Goal: Task Accomplishment & Management: Manage account settings

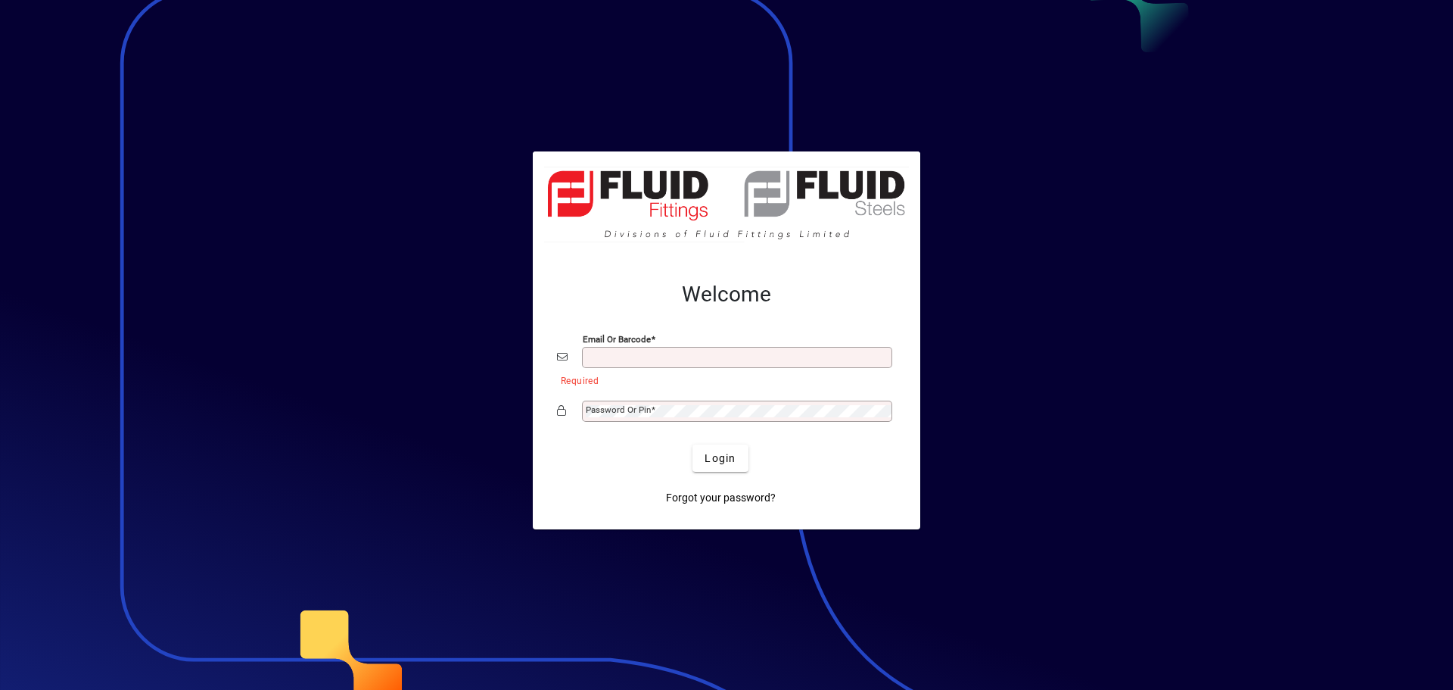
click at [693, 444] on button "Login" at bounding box center [720, 457] width 55 height 27
type input "**********"
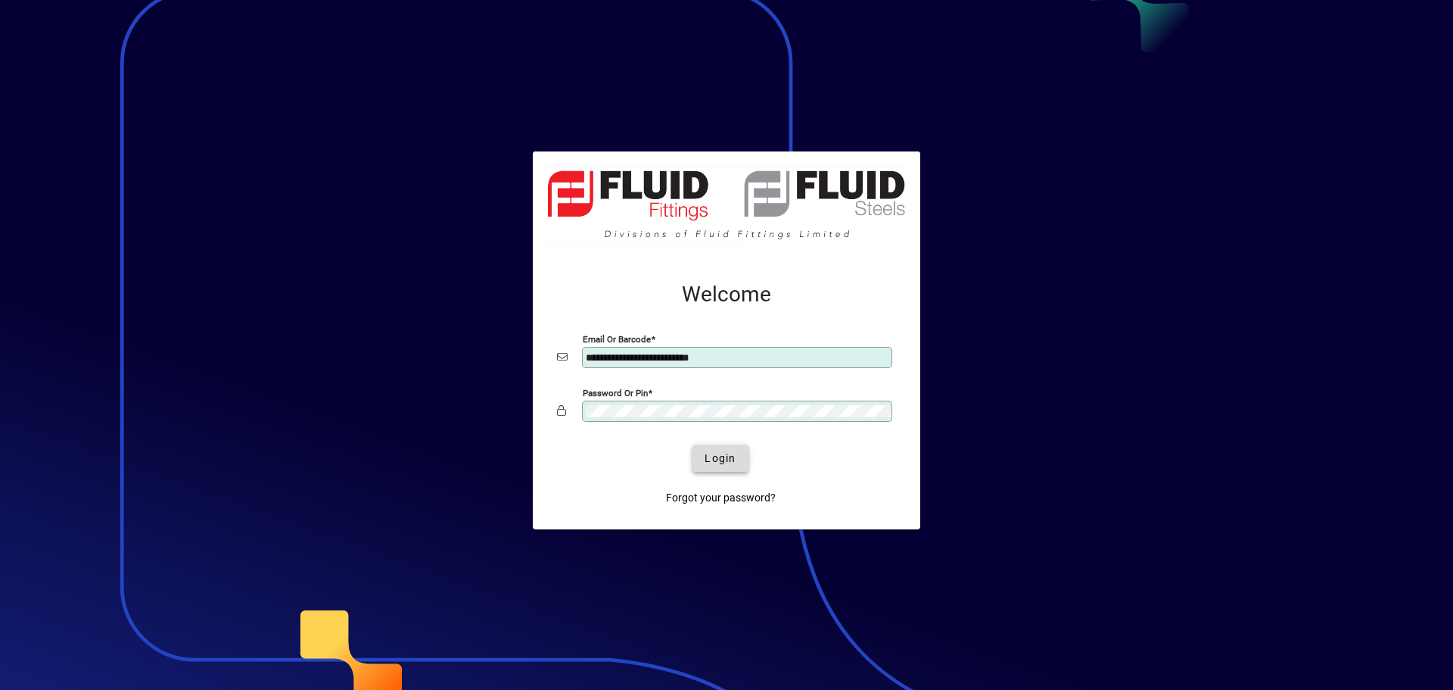
click at [726, 454] on span "Login" at bounding box center [720, 458] width 31 height 16
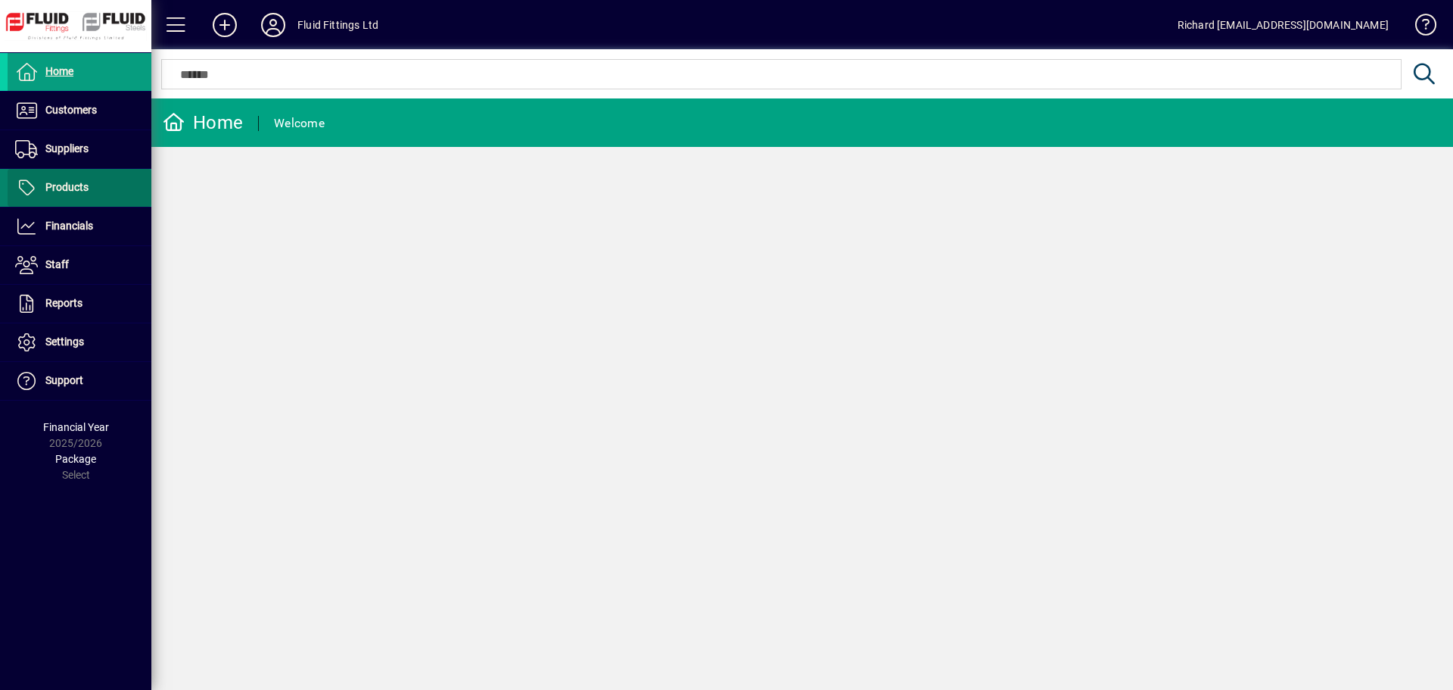
click at [70, 182] on span "Products" at bounding box center [66, 187] width 43 height 12
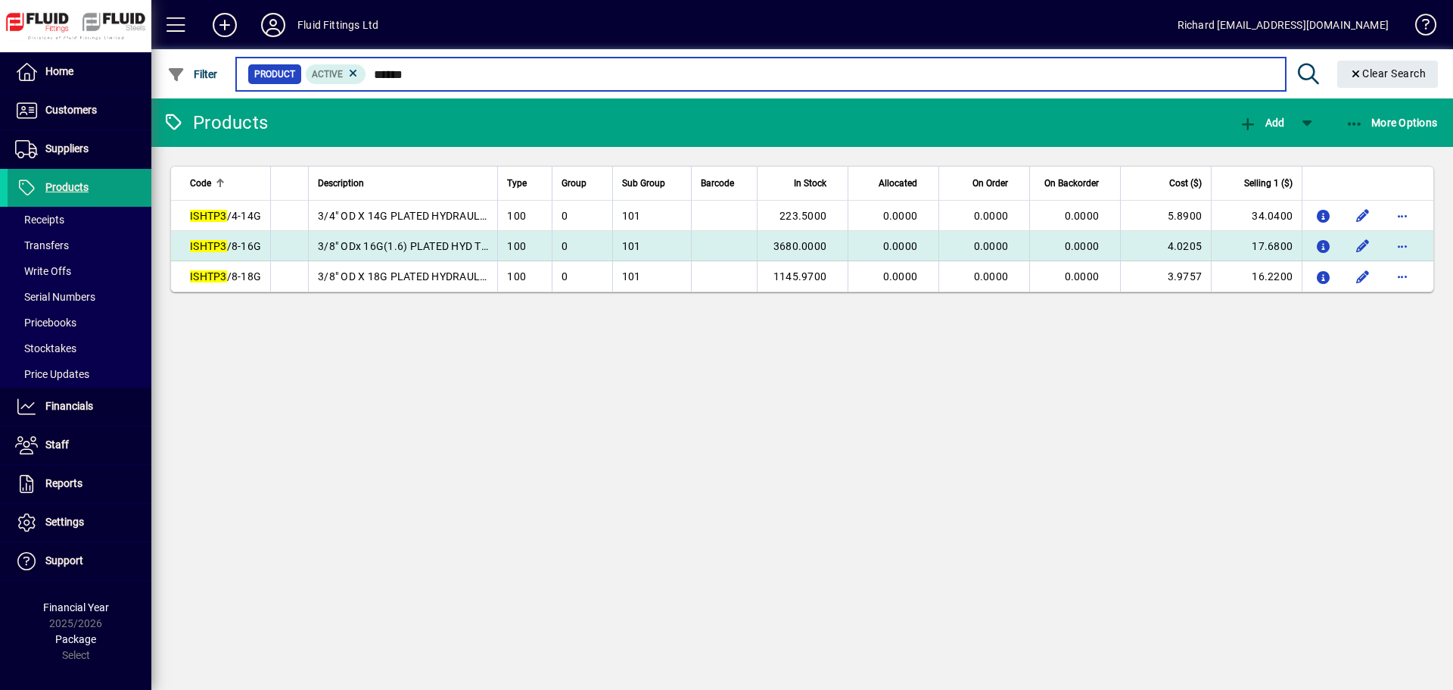
type input "******"
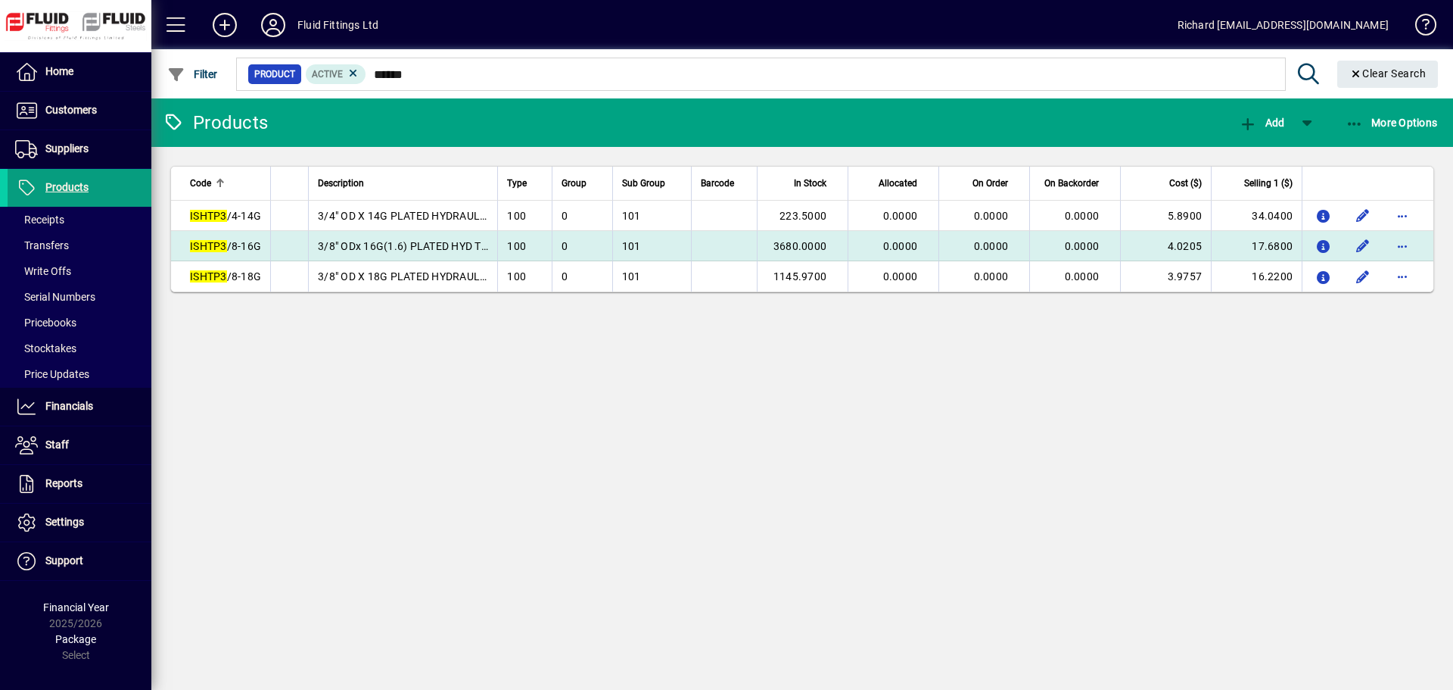
click at [234, 246] on span "ISHTP3 /8-16G" at bounding box center [225, 246] width 71 height 12
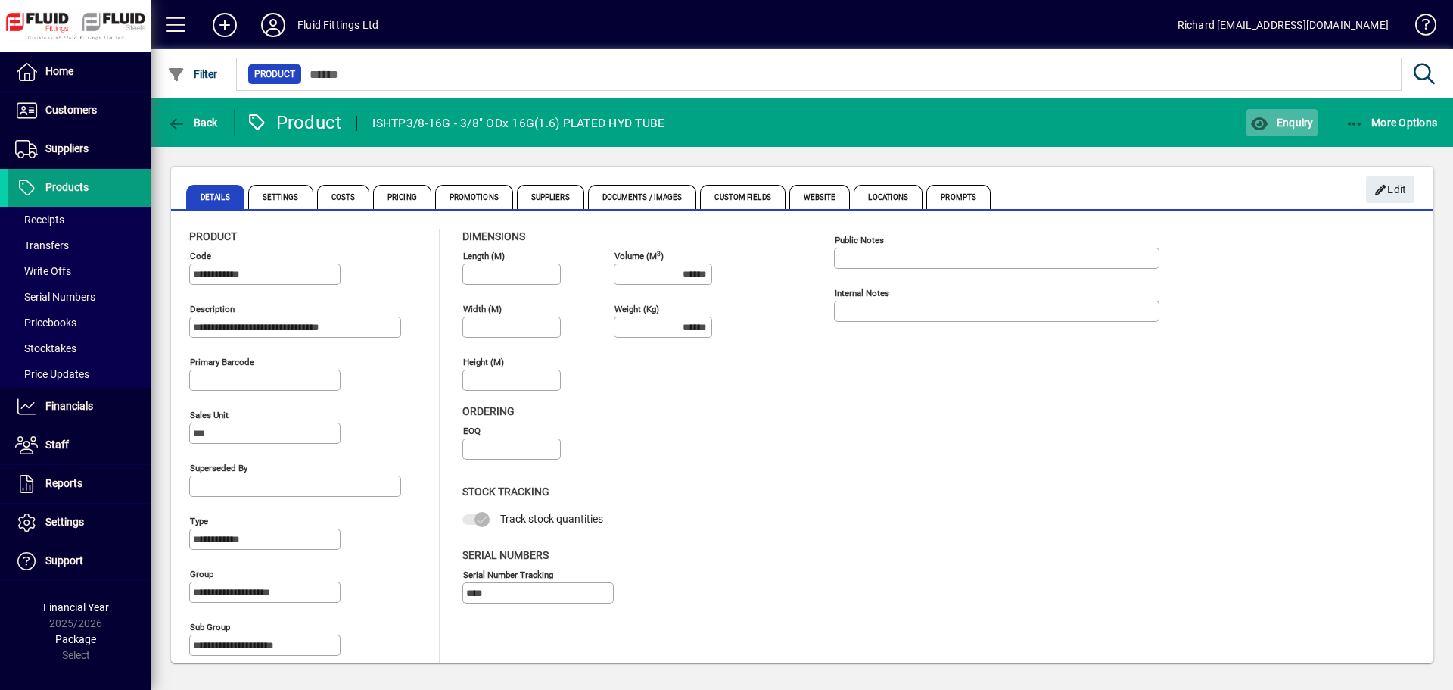
click at [1288, 126] on span "Enquiry" at bounding box center [1282, 123] width 63 height 12
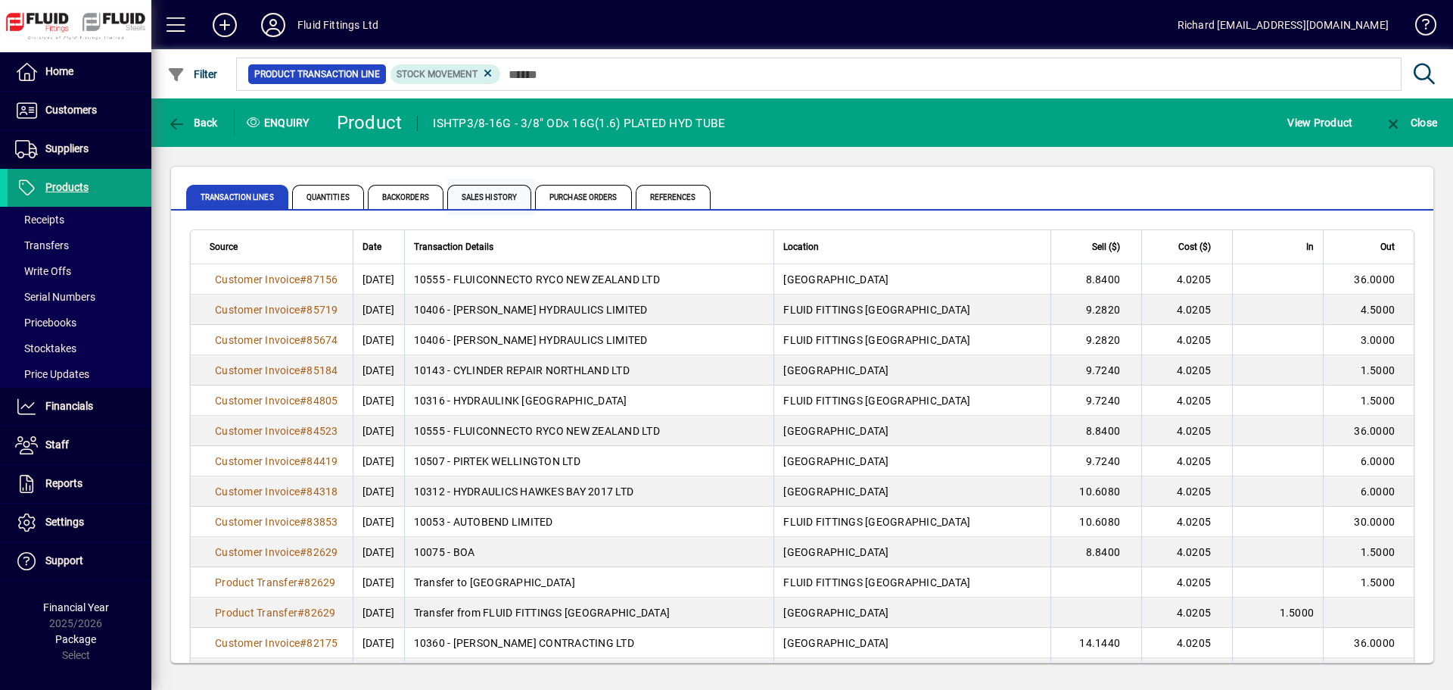
click at [479, 201] on span "Sales History" at bounding box center [489, 197] width 84 height 24
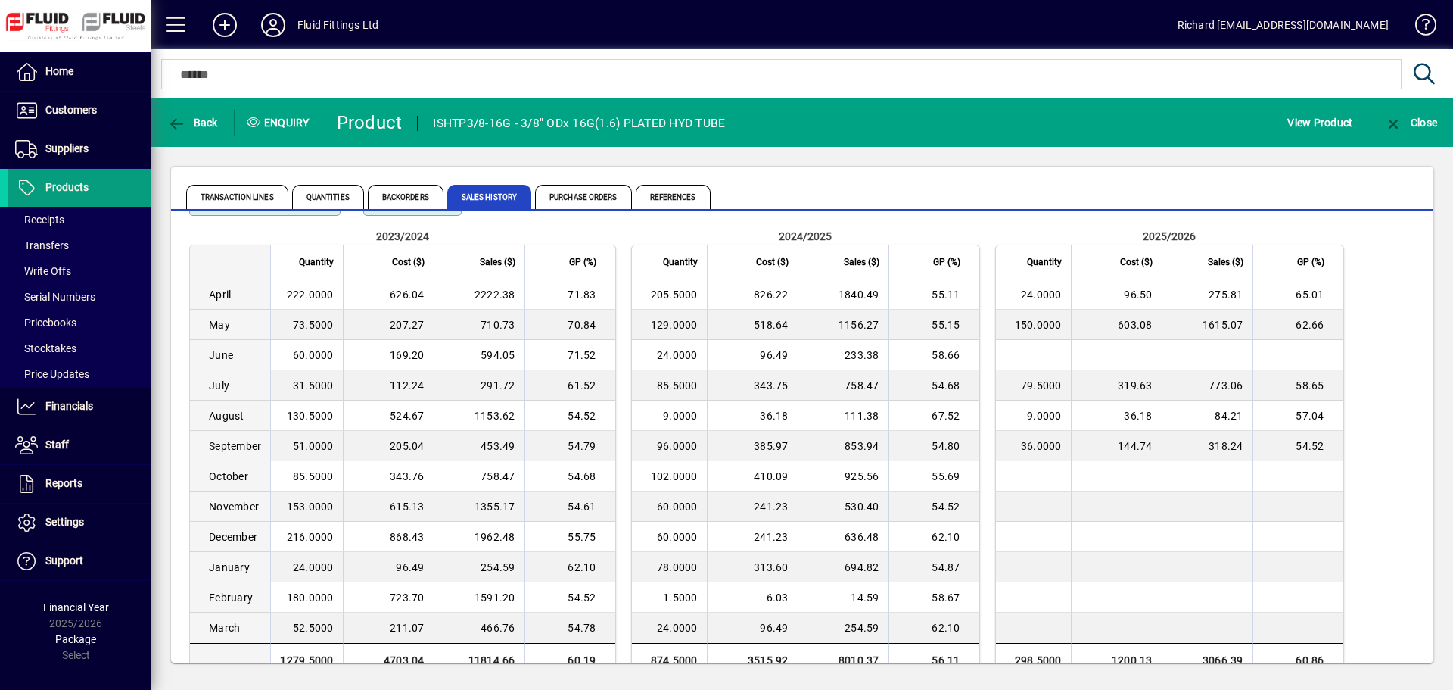
scroll to position [77, 0]
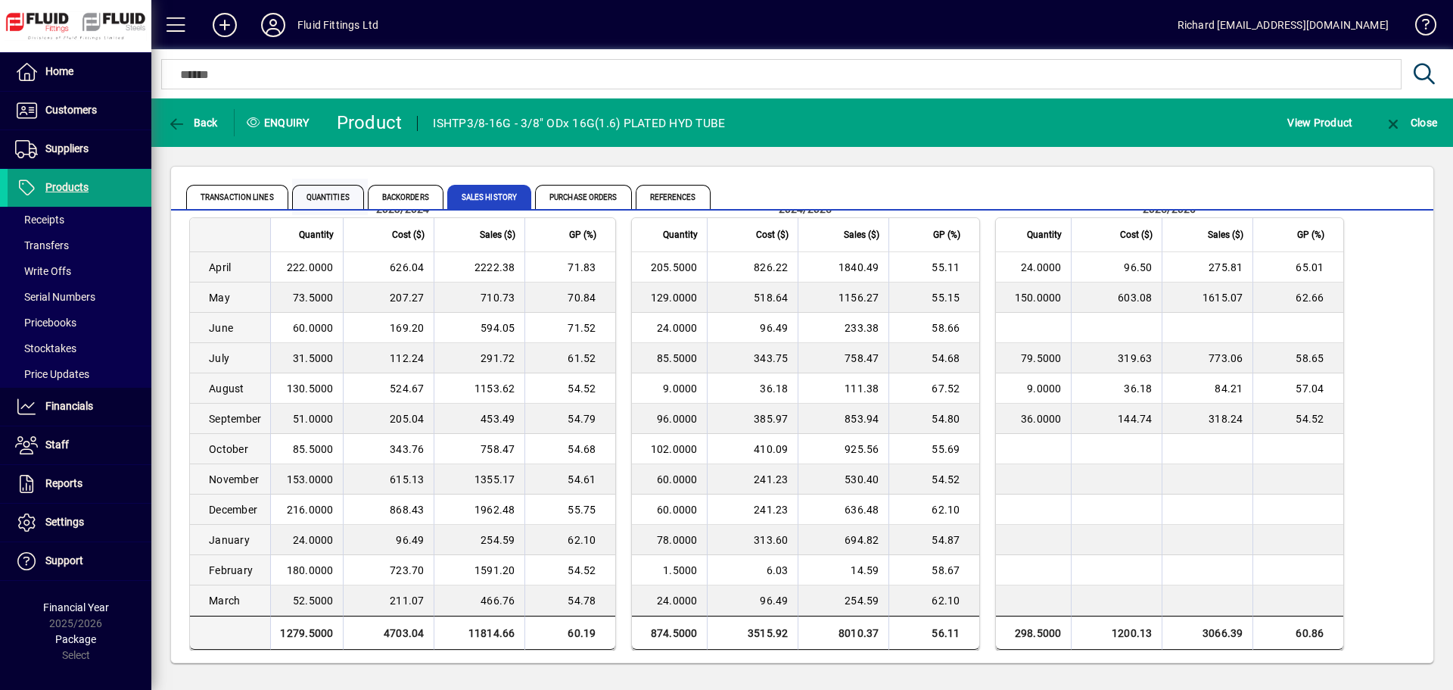
click at [346, 201] on span "Quantities" at bounding box center [328, 197] width 72 height 24
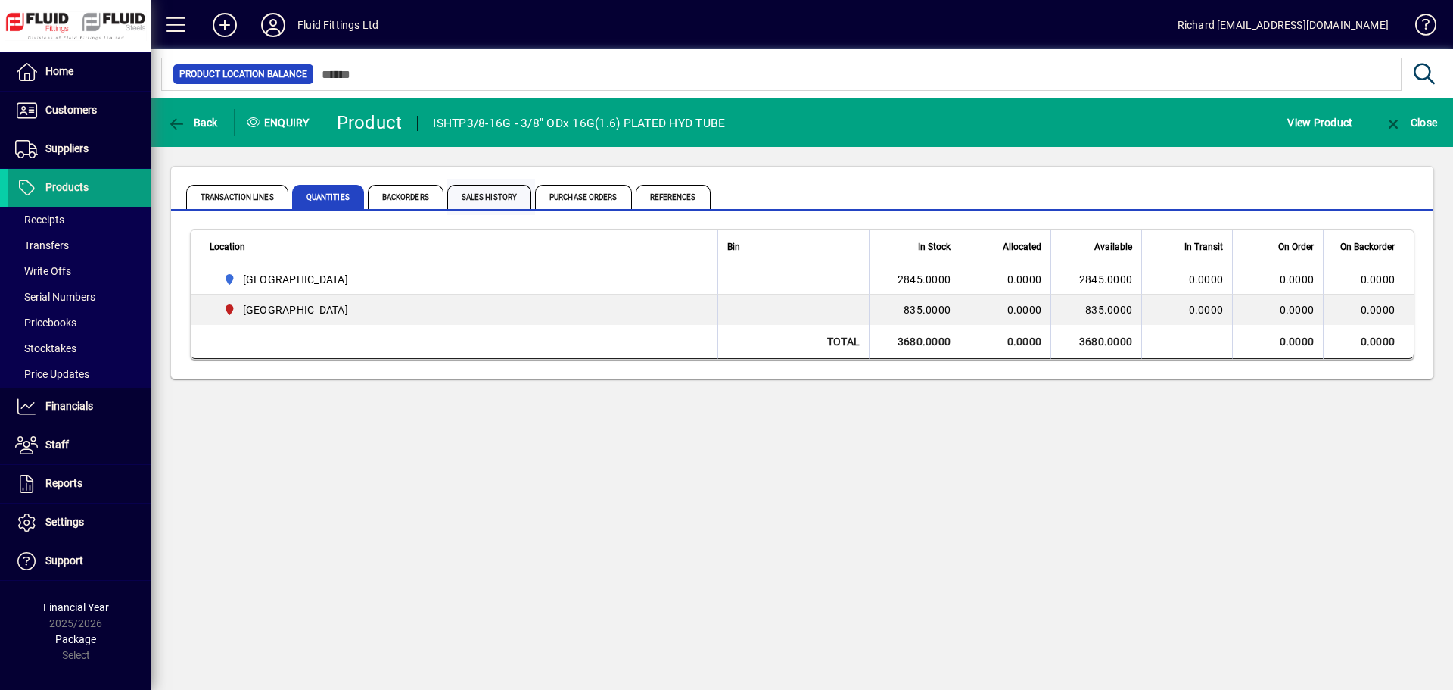
click at [503, 191] on span "Sales History" at bounding box center [489, 197] width 84 height 24
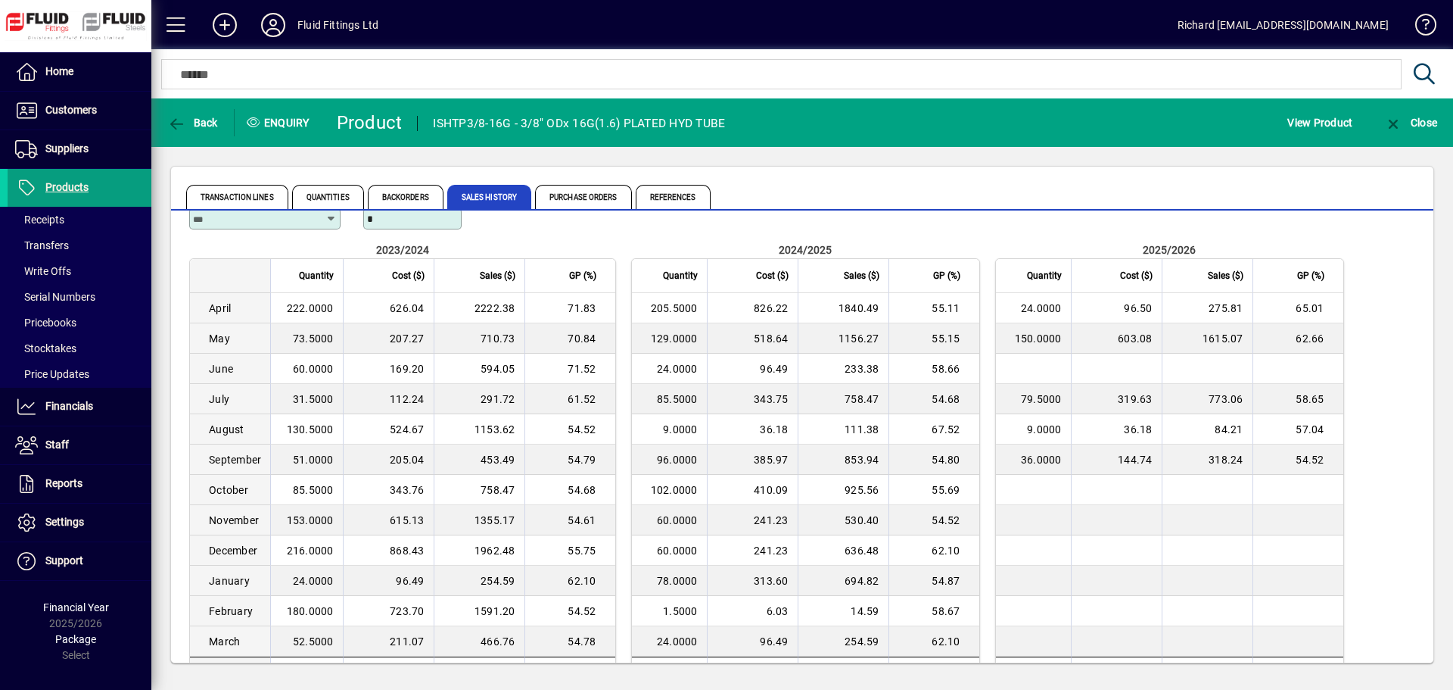
scroll to position [77, 0]
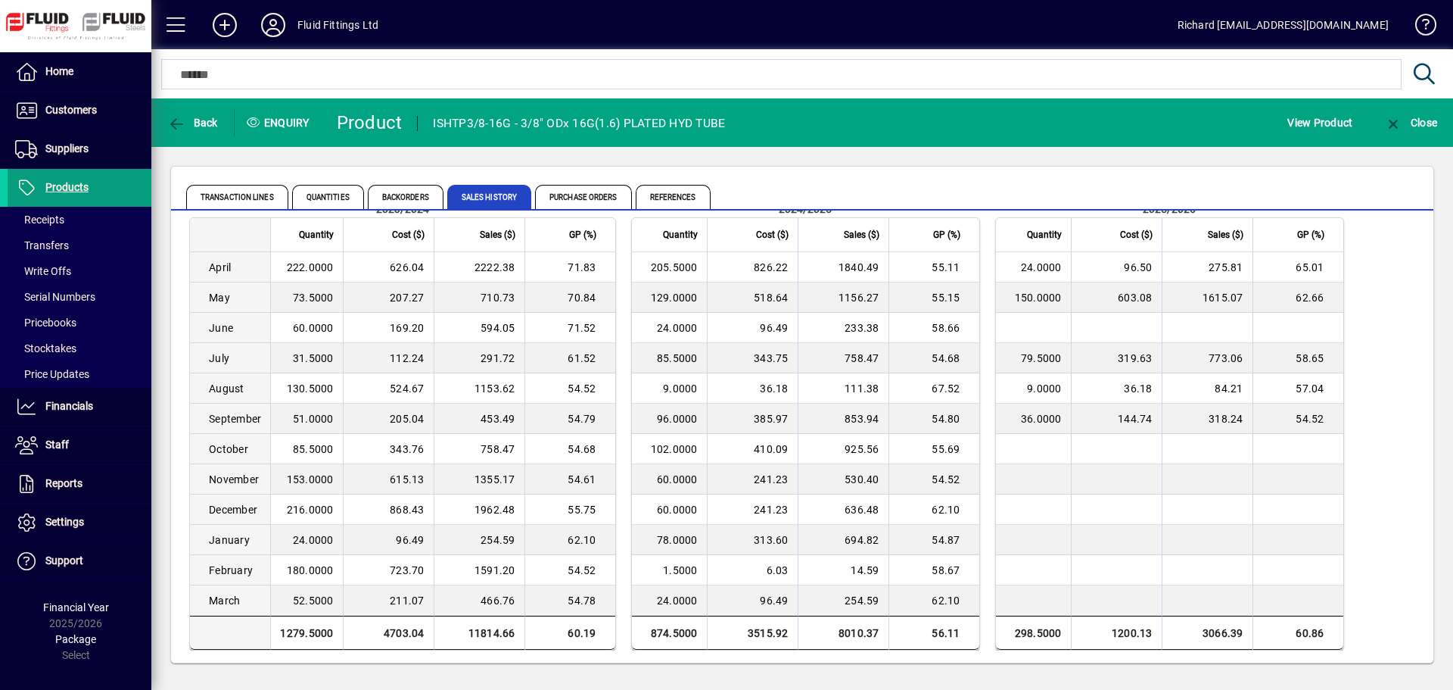
click at [790, 195] on div "Transaction Lines Quantities Backorders Sales History Purchase Orders References" at bounding box center [715, 197] width 1058 height 36
click at [787, 184] on div "Transaction Lines Quantities Backorders Sales History Purchase Orders References" at bounding box center [715, 197] width 1058 height 36
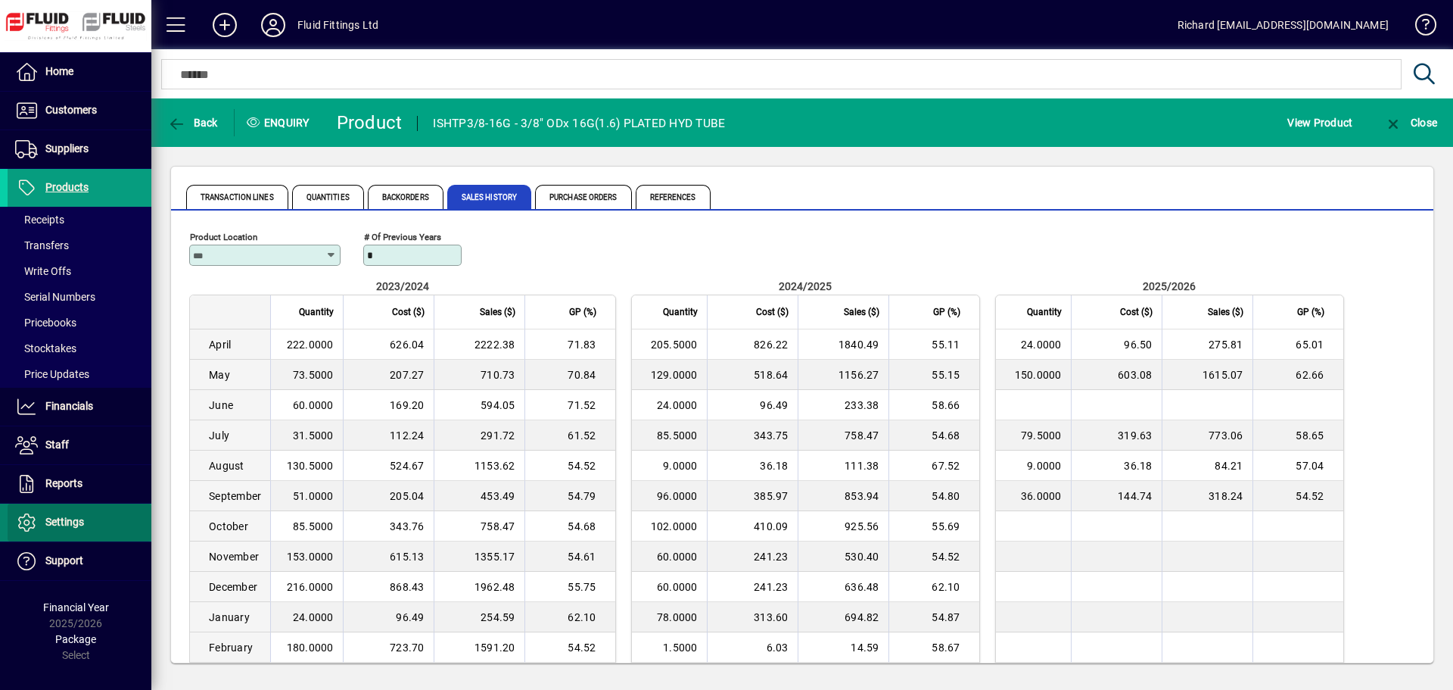
click at [46, 528] on span "Settings" at bounding box center [46, 522] width 76 height 18
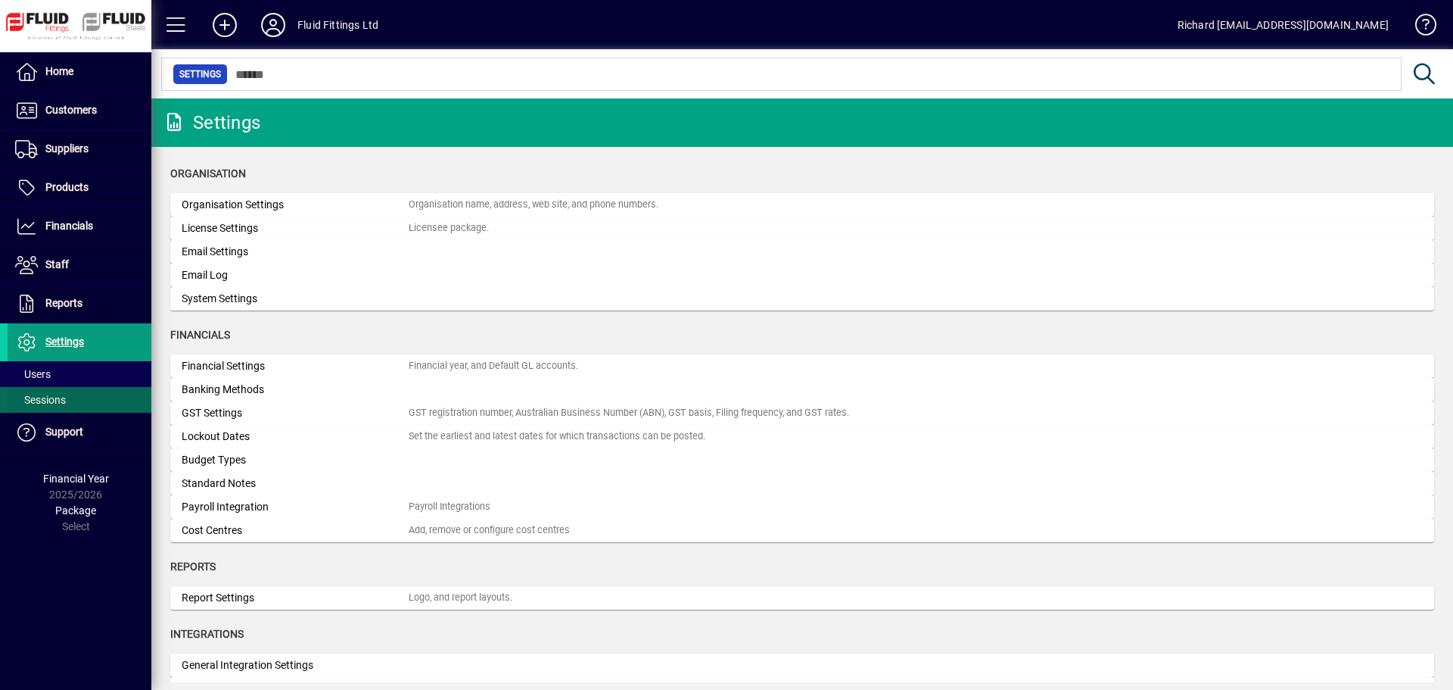
click at [56, 394] on span "Sessions" at bounding box center [40, 400] width 51 height 12
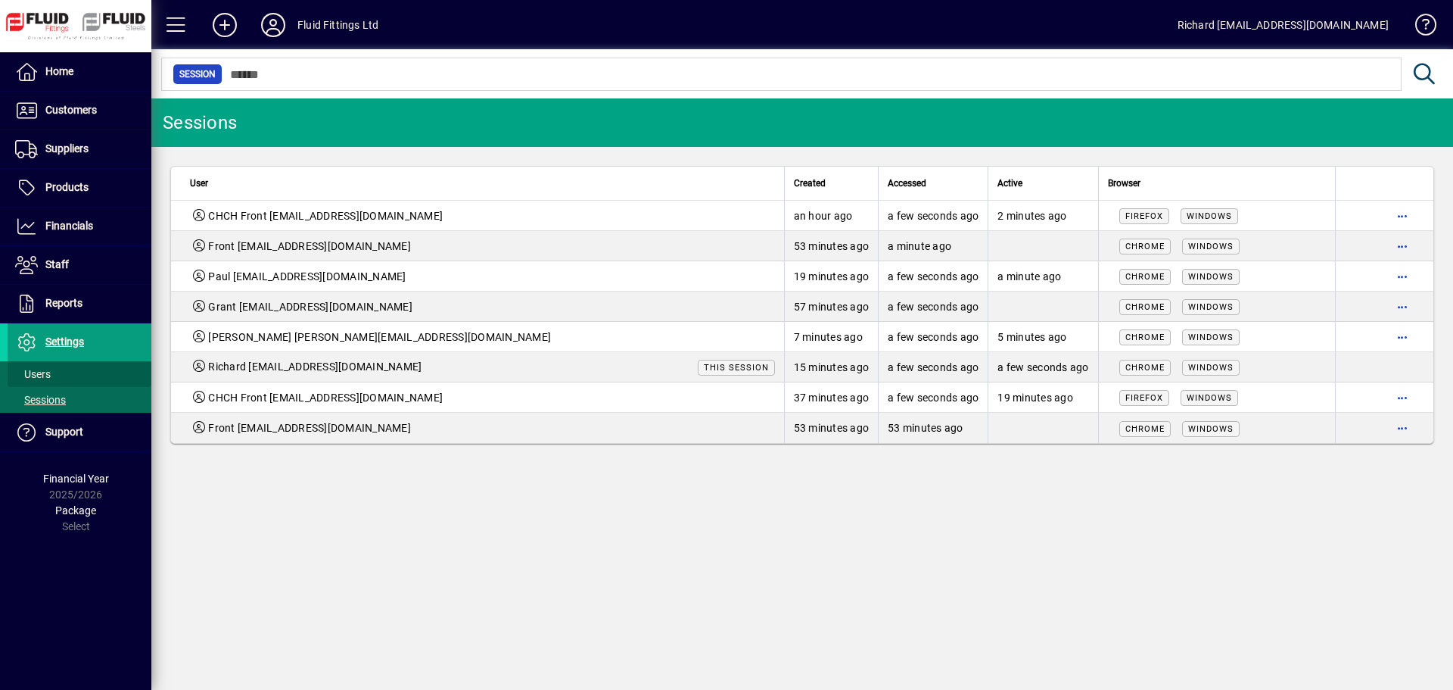
click at [47, 370] on span "Users" at bounding box center [33, 374] width 36 height 12
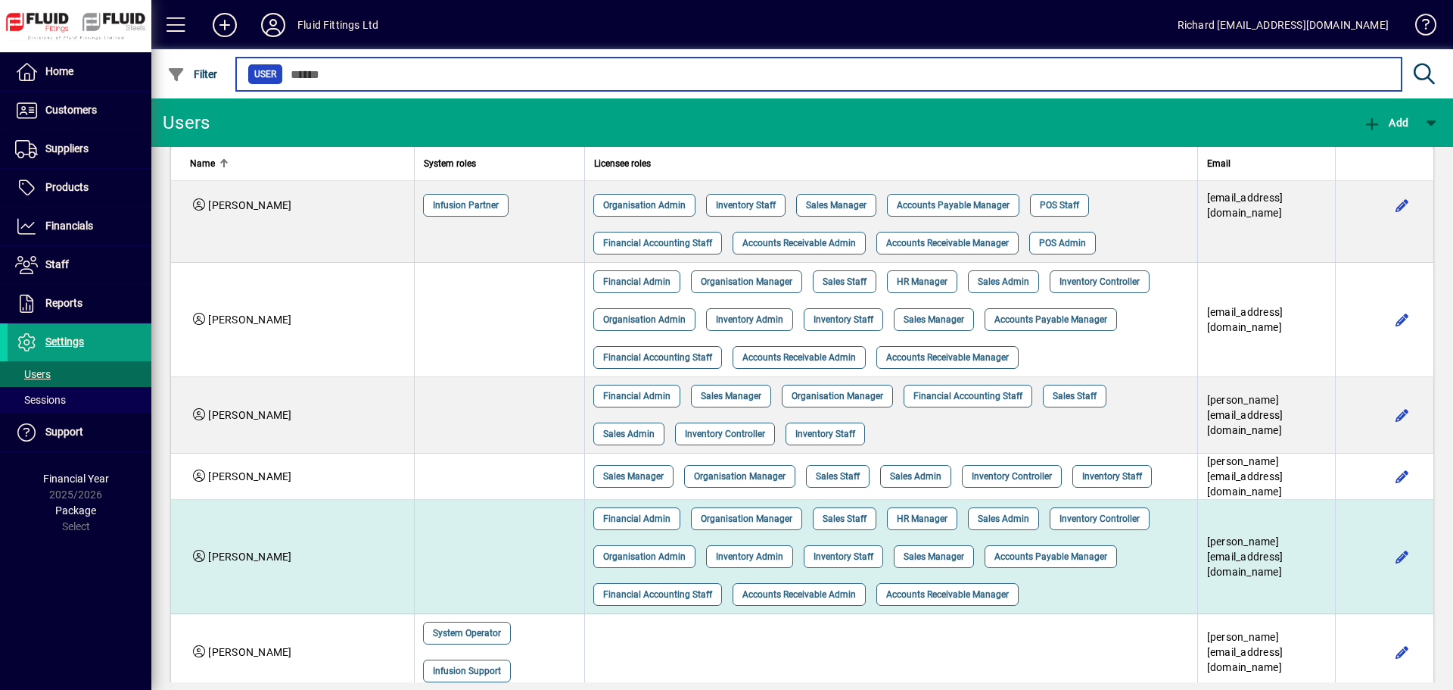
scroll to position [799, 0]
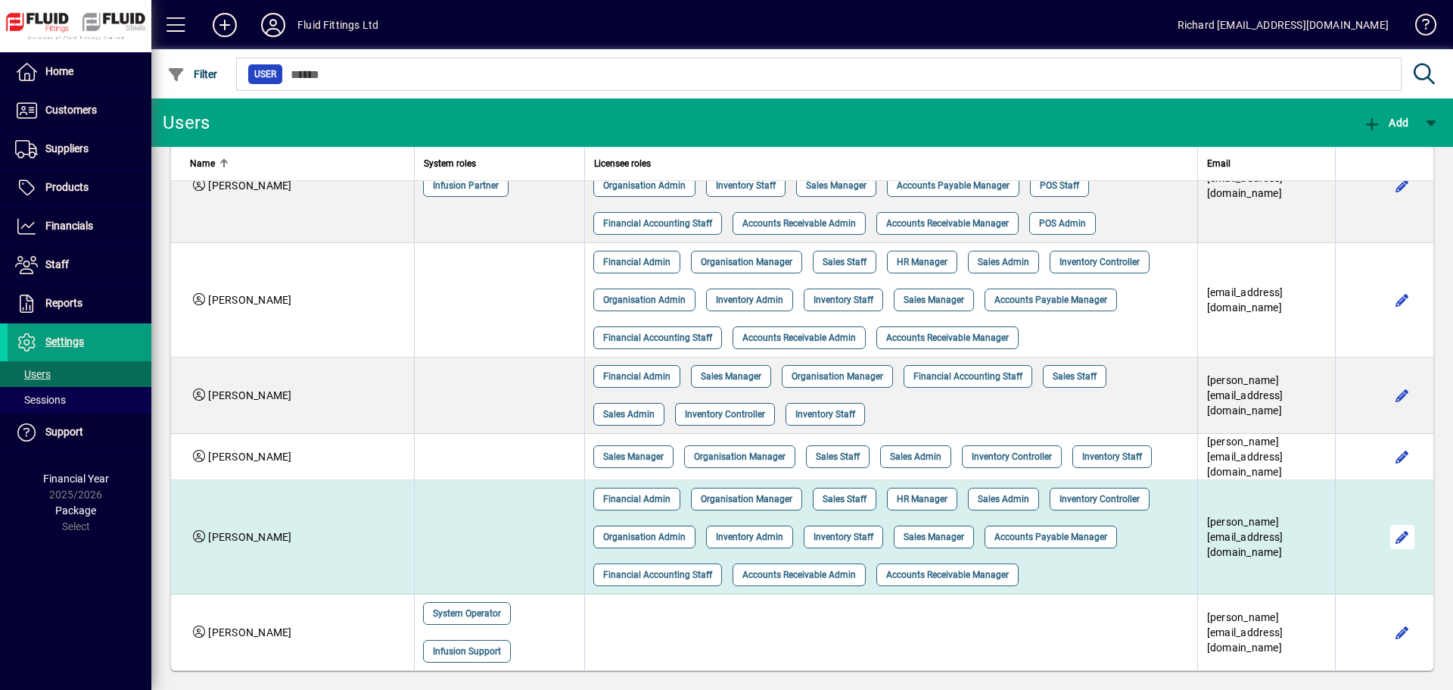
click at [1394, 528] on span "button" at bounding box center [1403, 537] width 36 height 36
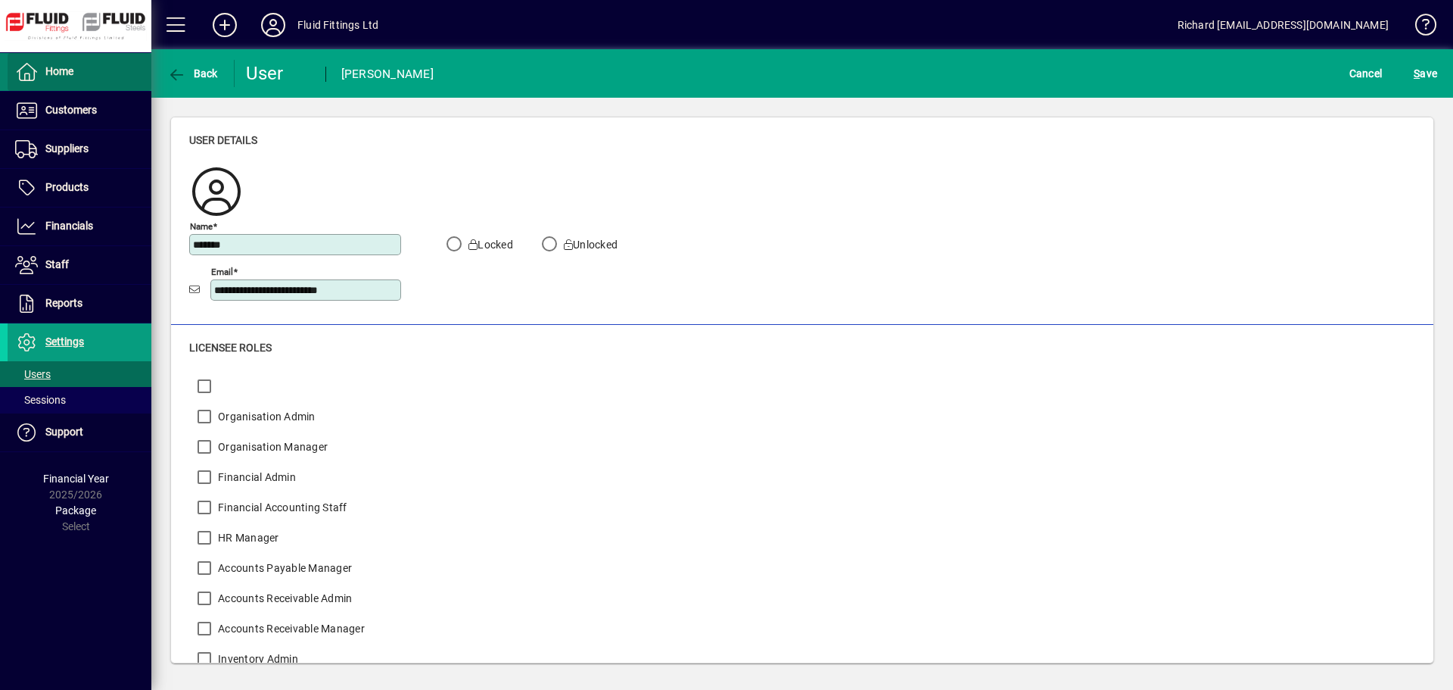
click at [51, 78] on span "Home" at bounding box center [41, 72] width 66 height 18
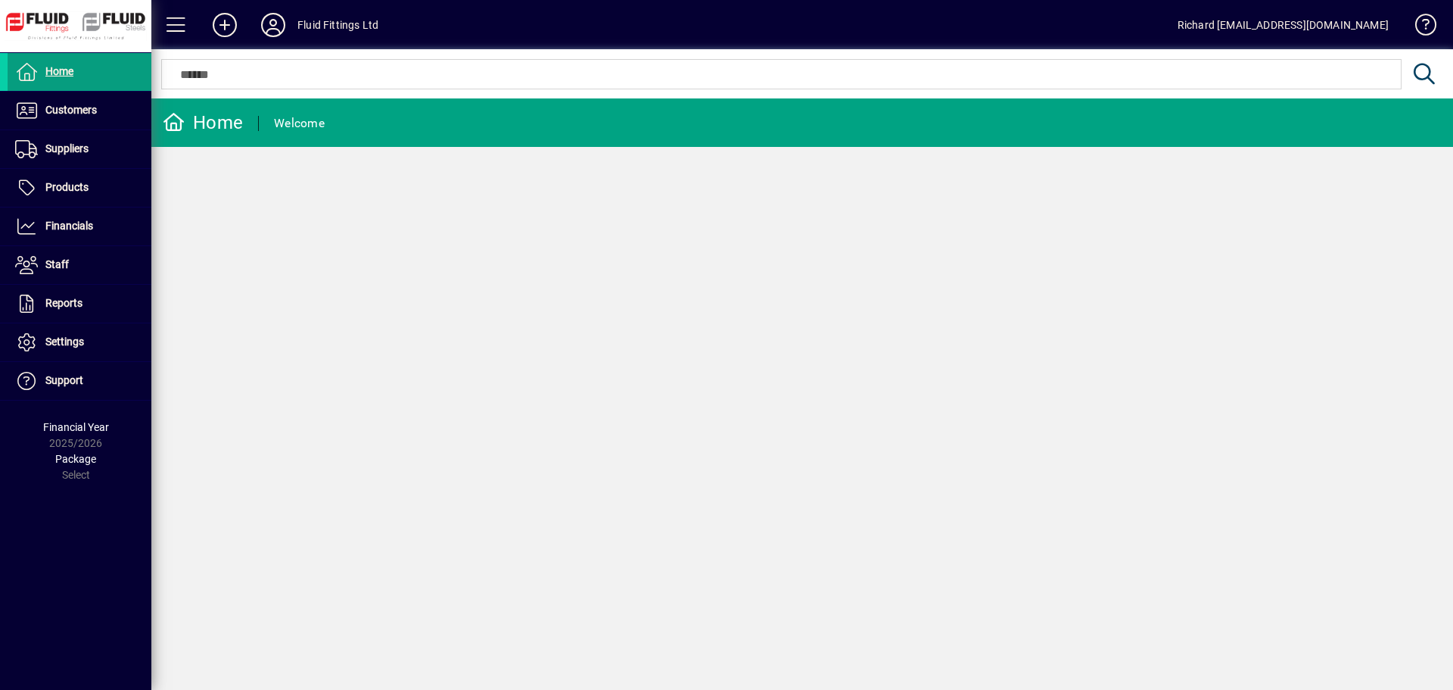
click at [1299, 261] on div "Home Welcome" at bounding box center [802, 393] width 1302 height 591
click at [54, 71] on span "Home" at bounding box center [59, 71] width 28 height 12
click at [53, 66] on span "Home" at bounding box center [59, 71] width 28 height 12
click at [1388, 320] on div "Home Welcome" at bounding box center [802, 393] width 1302 height 591
click at [80, 181] on span "Products" at bounding box center [66, 187] width 43 height 12
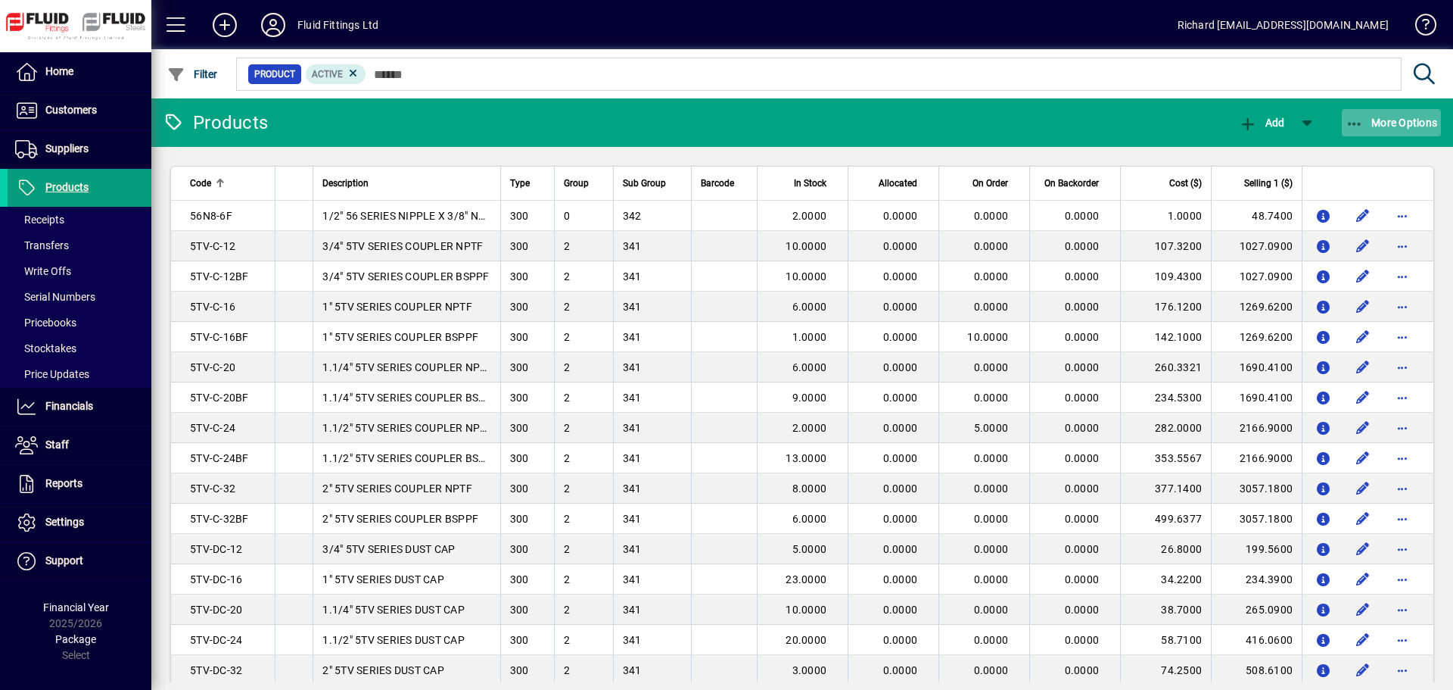
click at [1429, 124] on span "More Options" at bounding box center [1392, 123] width 92 height 12
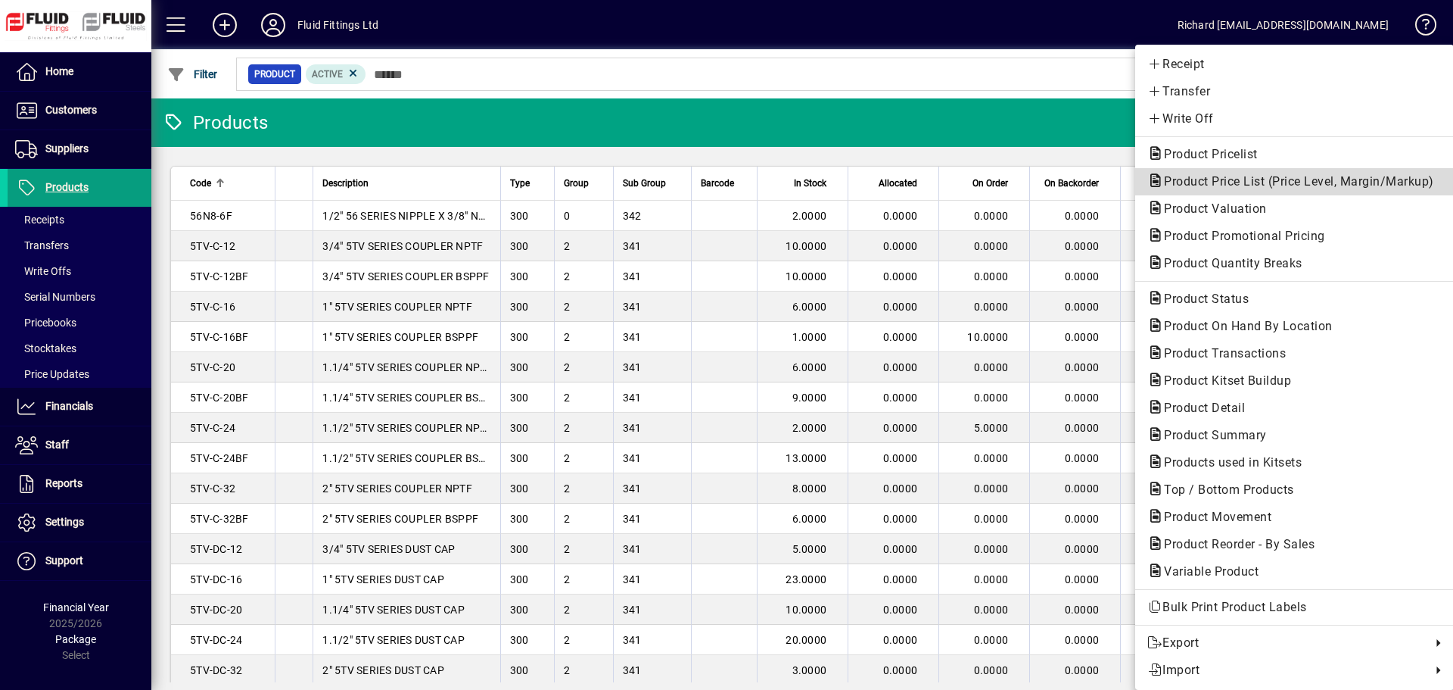
click at [1356, 176] on span "Product Price List (Price Level, Margin/Markup)" at bounding box center [1295, 181] width 294 height 14
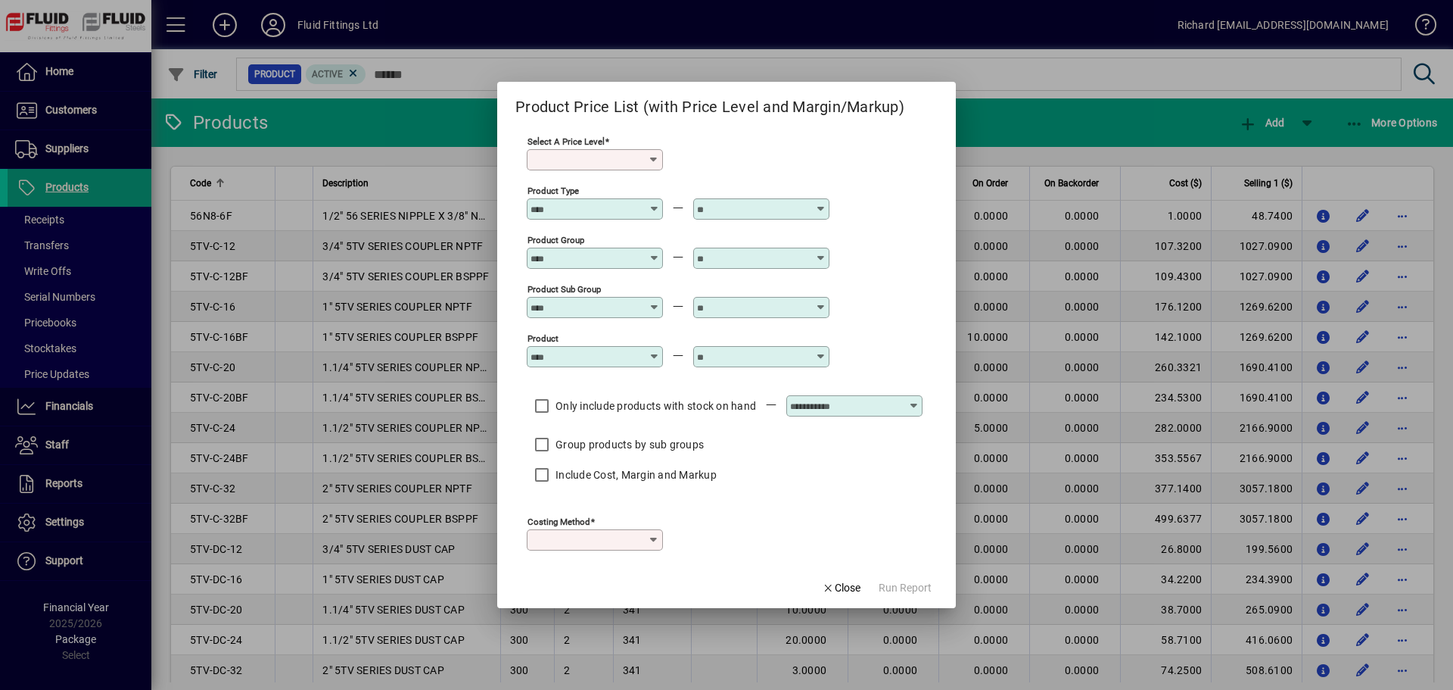
click at [650, 162] on icon at bounding box center [654, 160] width 12 height 12
click at [551, 194] on div "Selling 1" at bounding box center [560, 191] width 42 height 16
type input "*********"
click at [578, 359] on input "Product" at bounding box center [586, 357] width 111 height 12
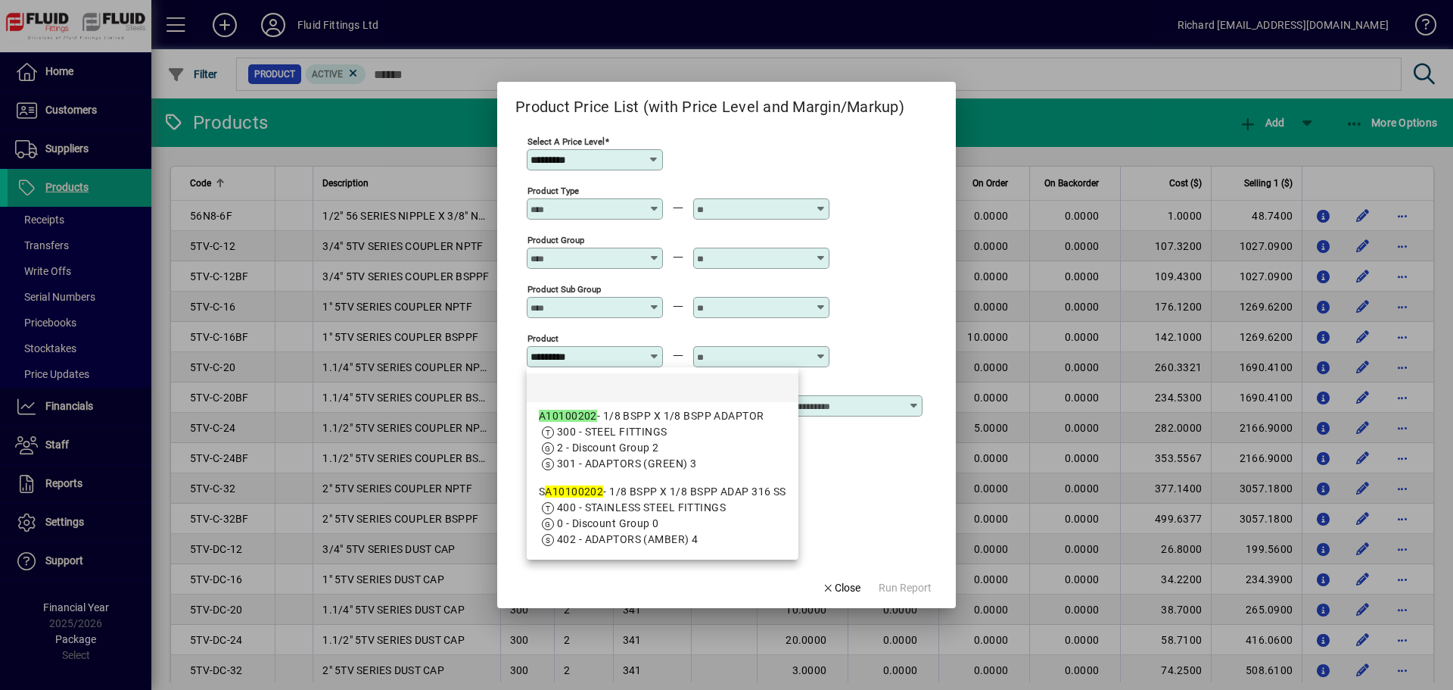
type input "*********"
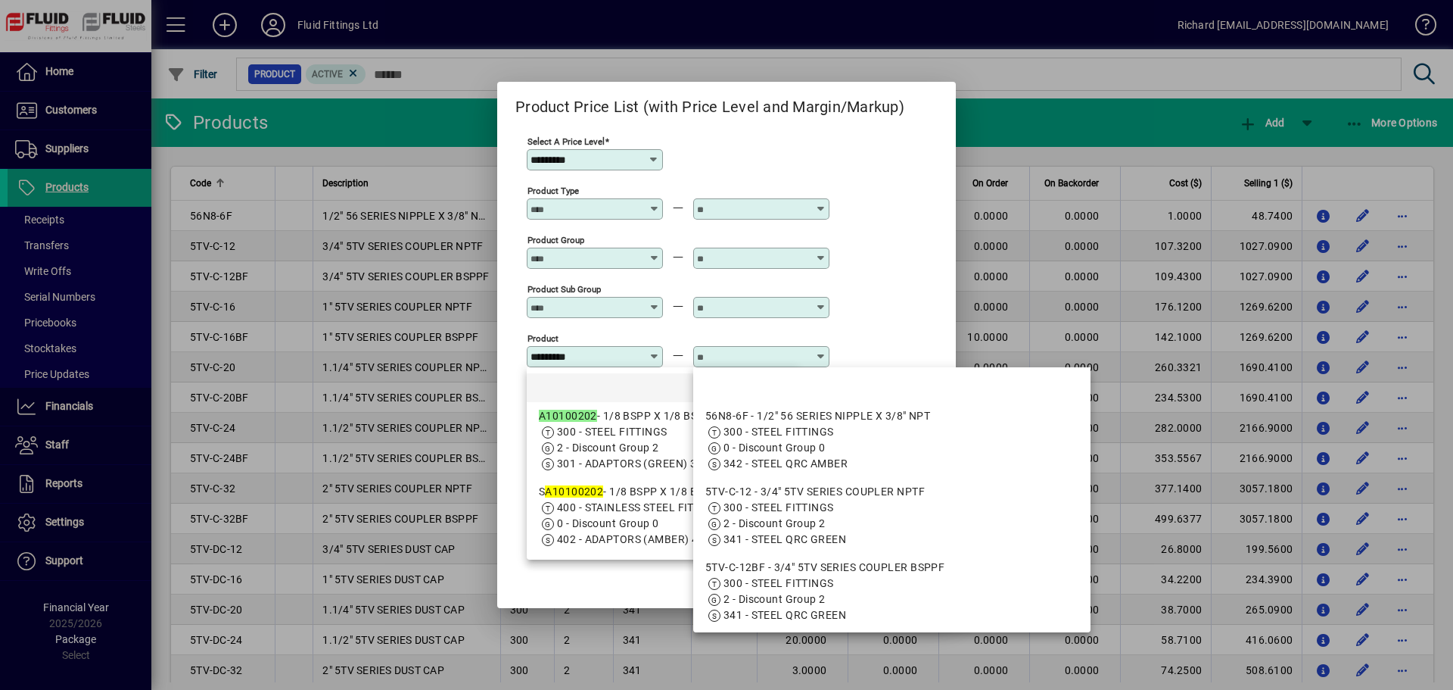
click at [761, 360] on input "text" at bounding box center [752, 357] width 111 height 12
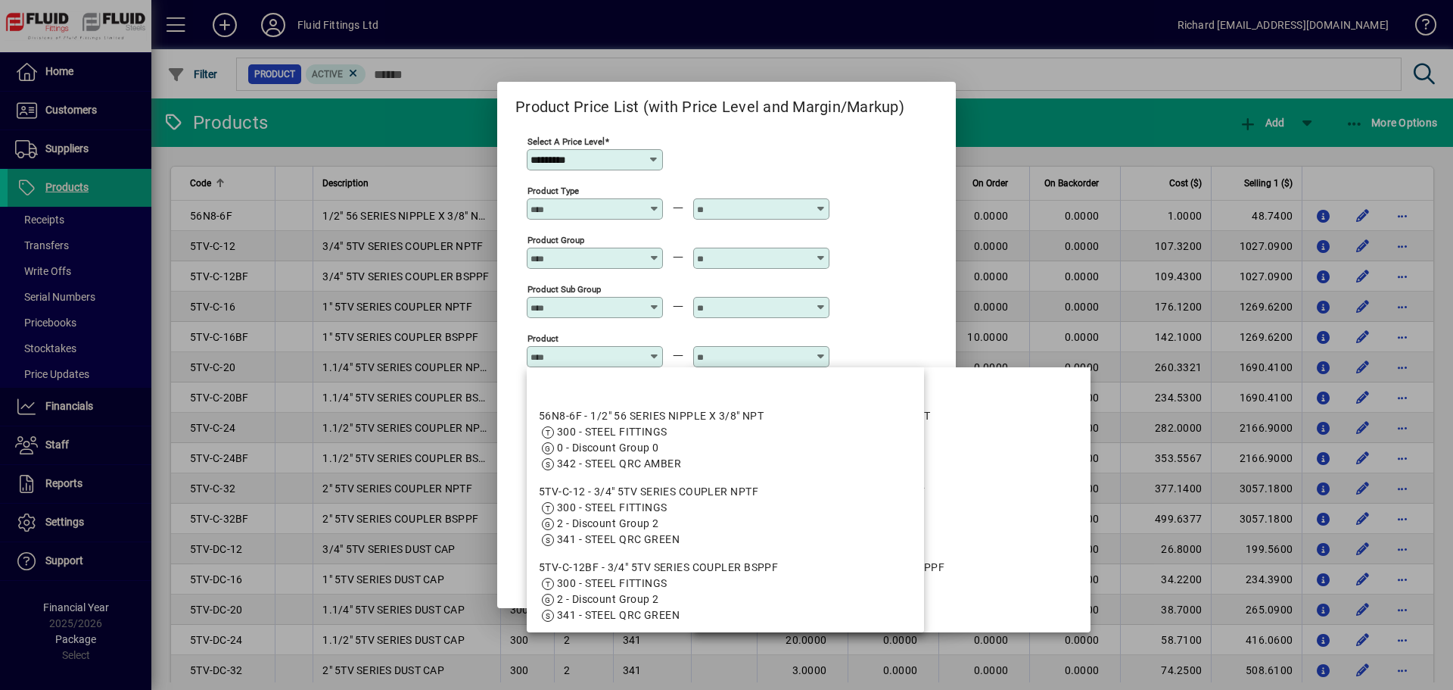
click at [622, 360] on input "Product" at bounding box center [586, 357] width 111 height 12
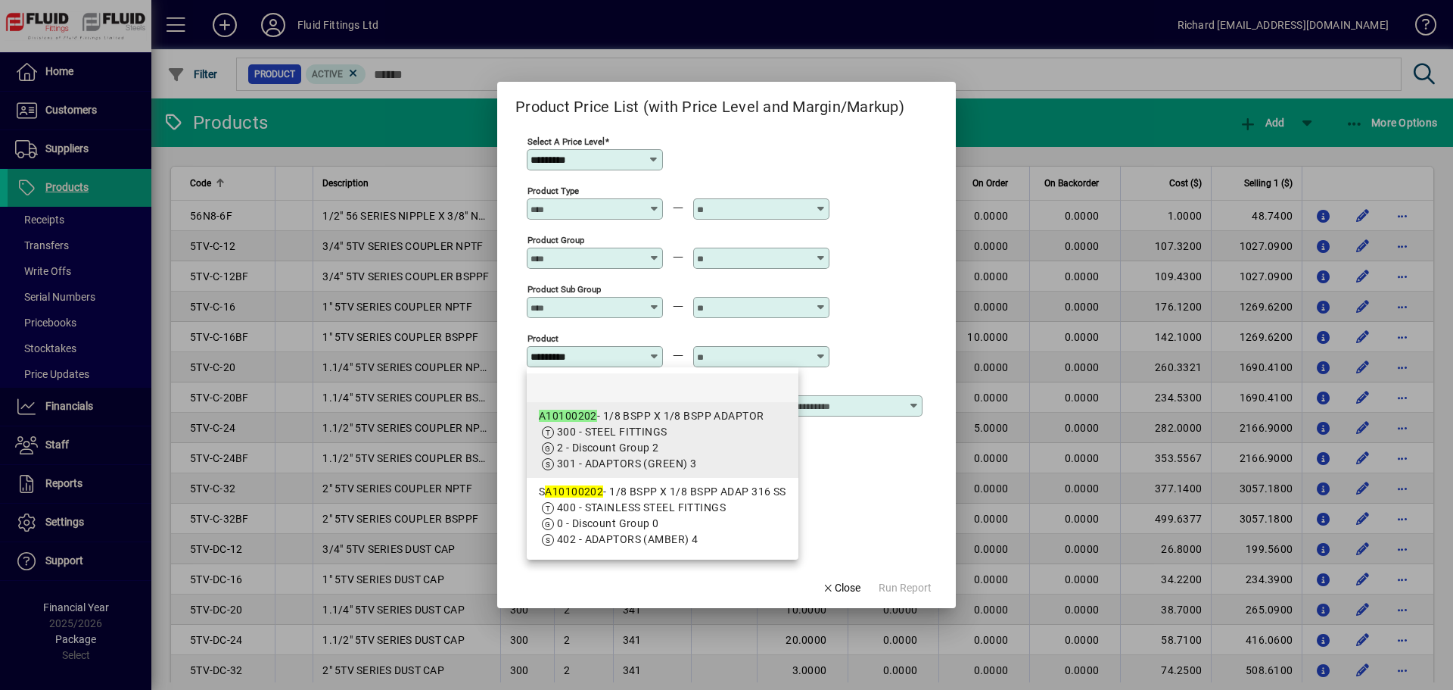
click at [578, 421] on em "A10100202" at bounding box center [568, 416] width 58 height 12
type input "**********"
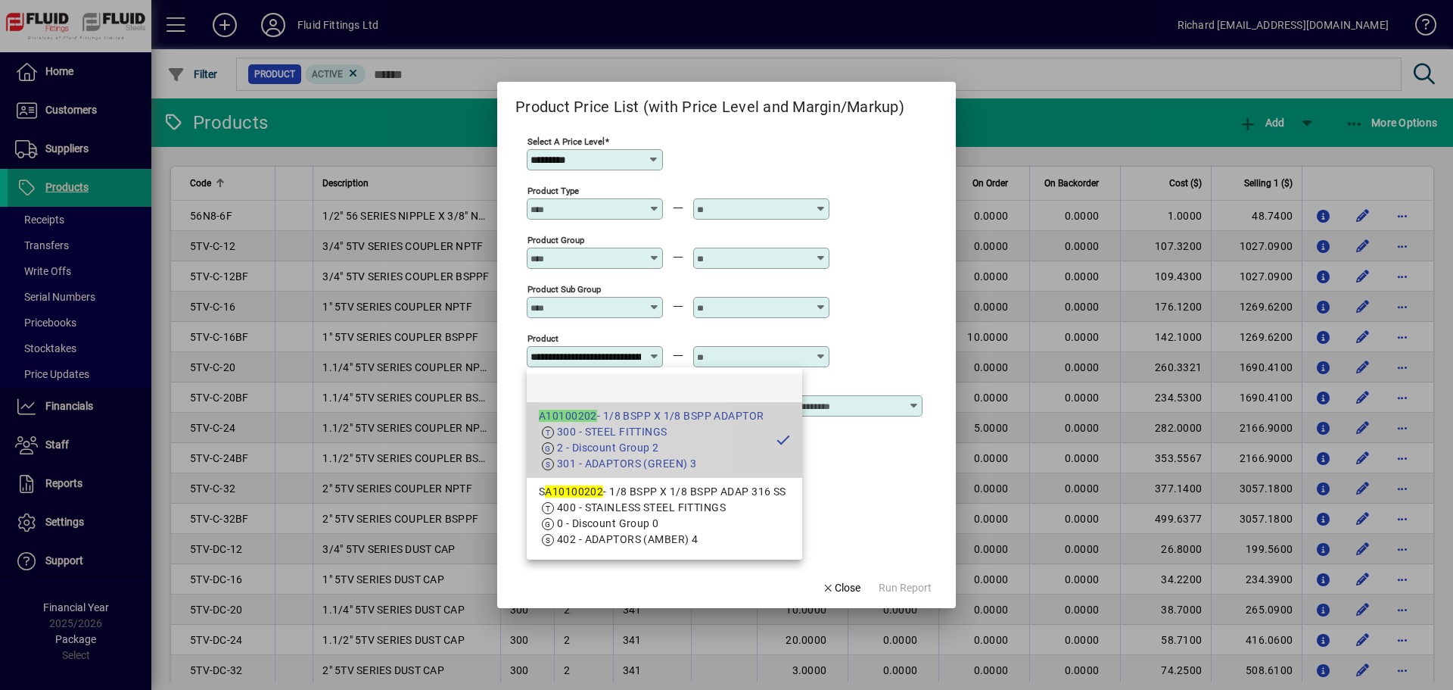
scroll to position [0, 113]
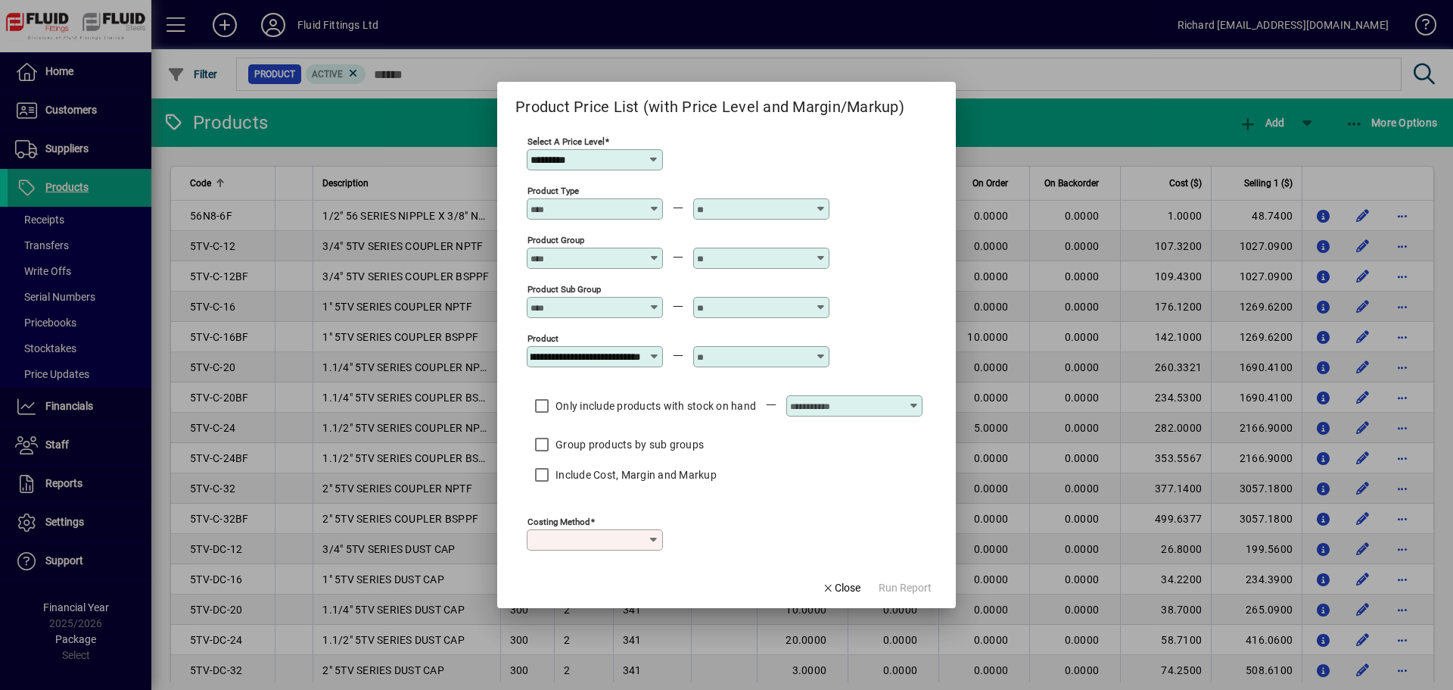
click at [730, 356] on input "text" at bounding box center [752, 357] width 111 height 12
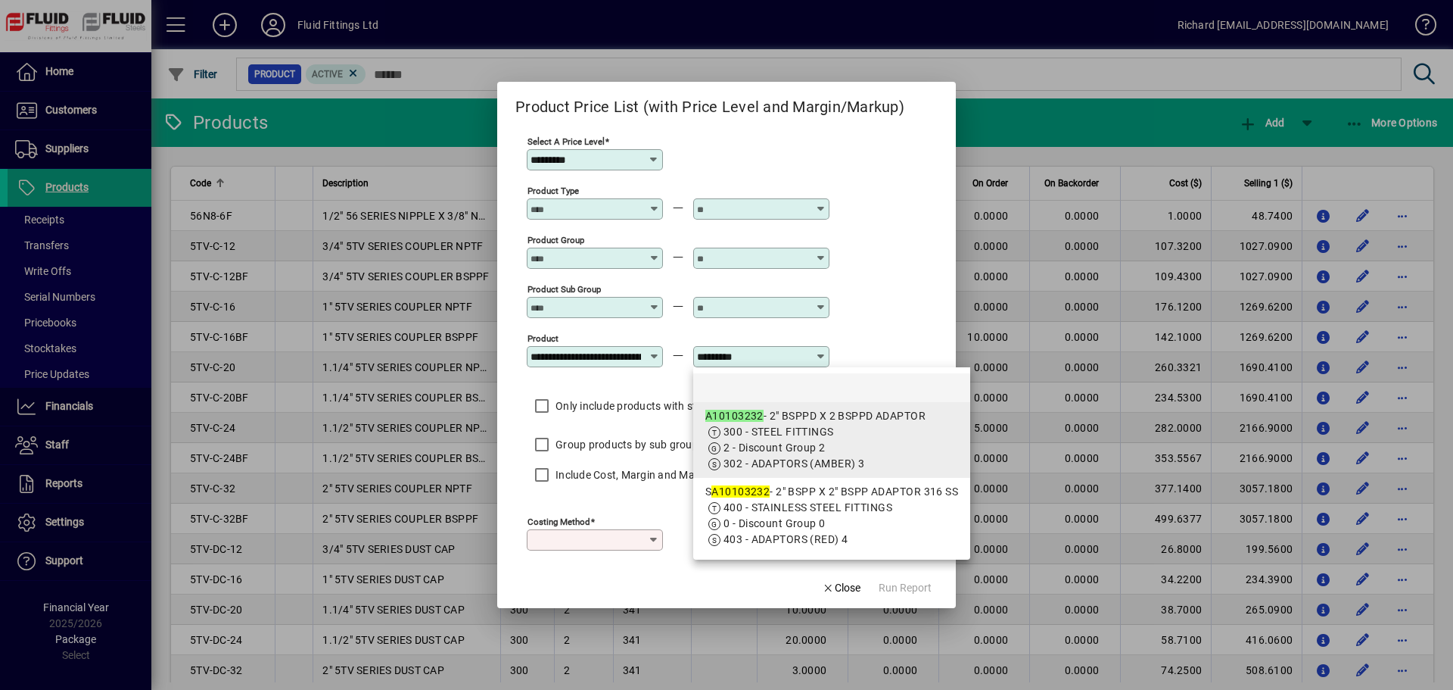
click at [754, 419] on em "A10103232" at bounding box center [735, 416] width 58 height 12
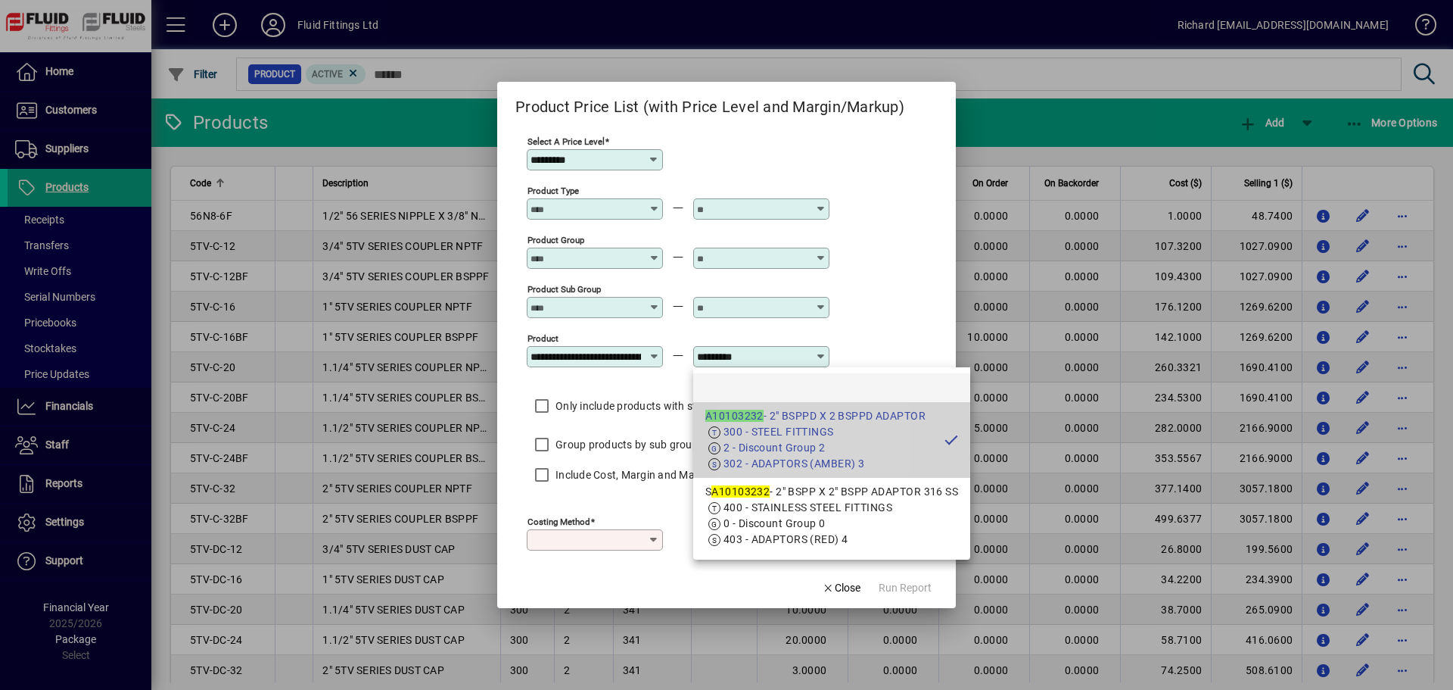
type input "**********"
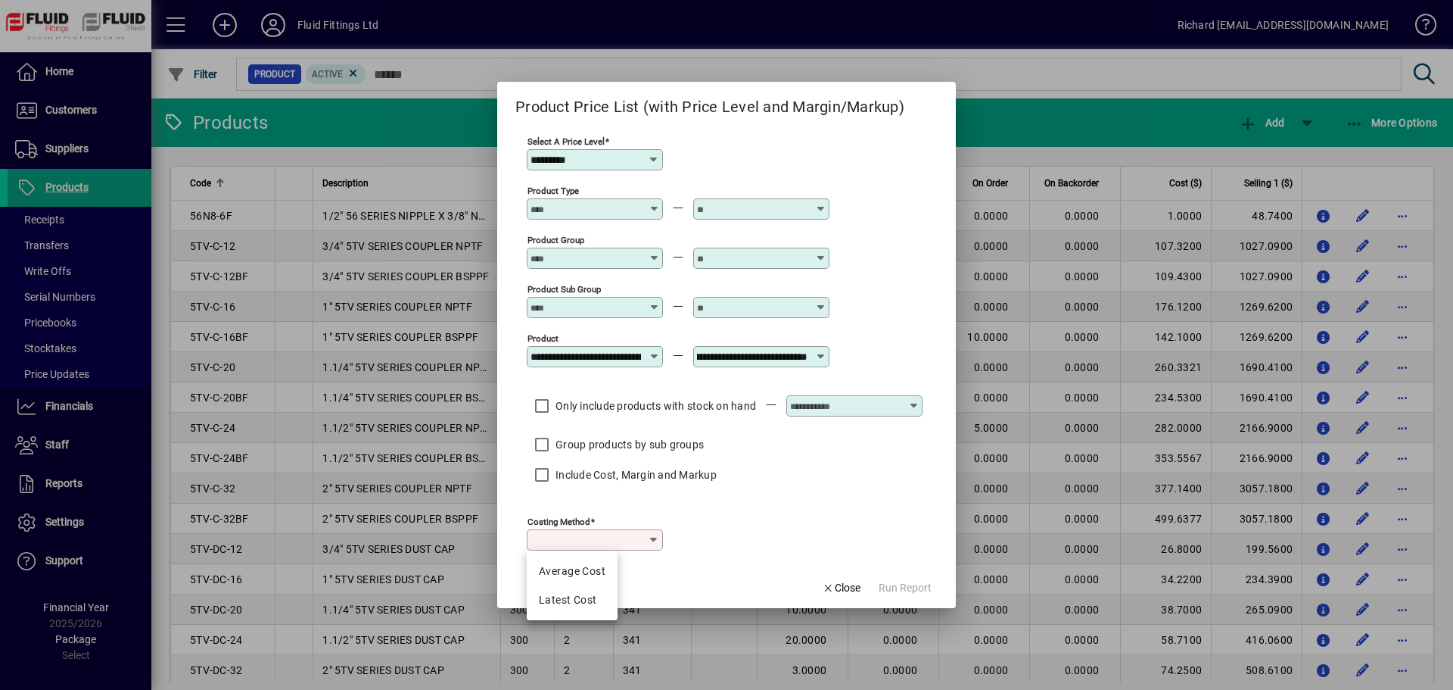
click at [631, 541] on input "Costing Method" at bounding box center [589, 540] width 117 height 12
click at [644, 541] on input "Costing Method" at bounding box center [589, 540] width 117 height 12
click at [596, 597] on div "Latest Cost" at bounding box center [572, 600] width 67 height 16
type input "**********"
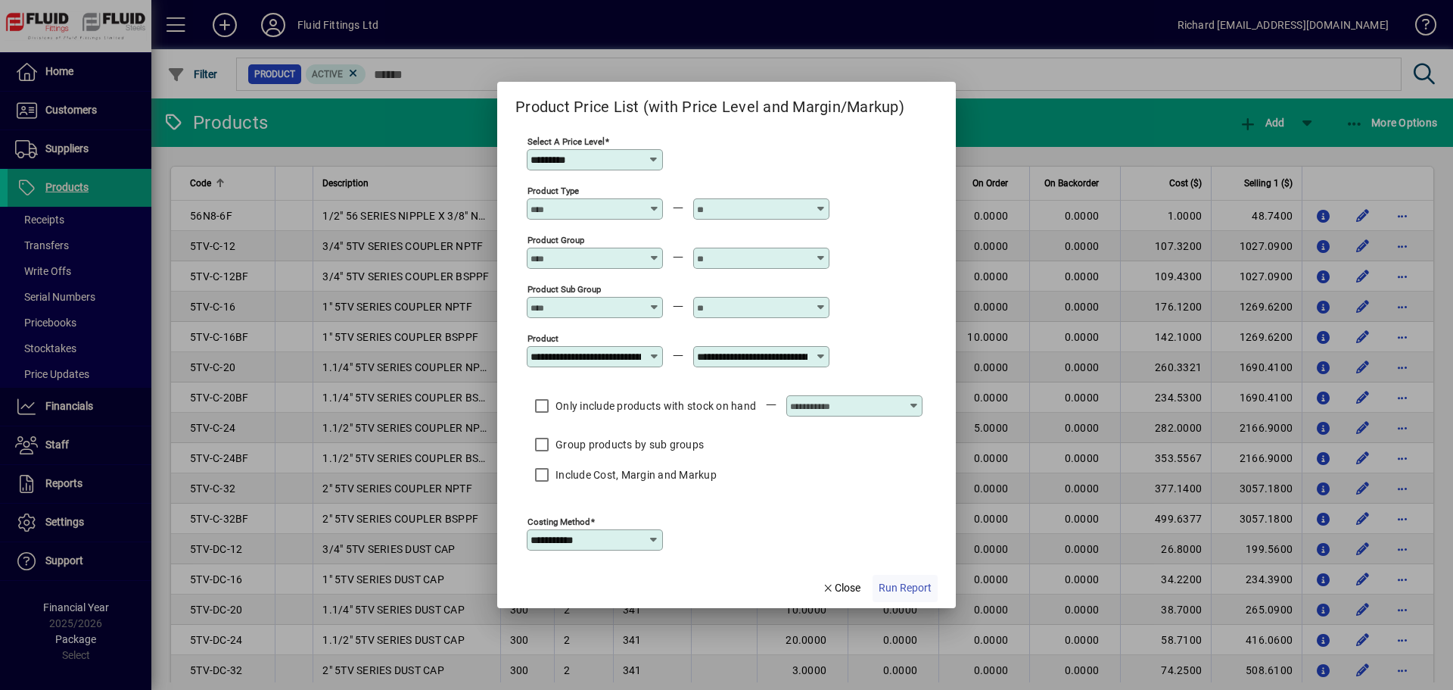
click at [902, 587] on span "Run Report" at bounding box center [905, 588] width 53 height 16
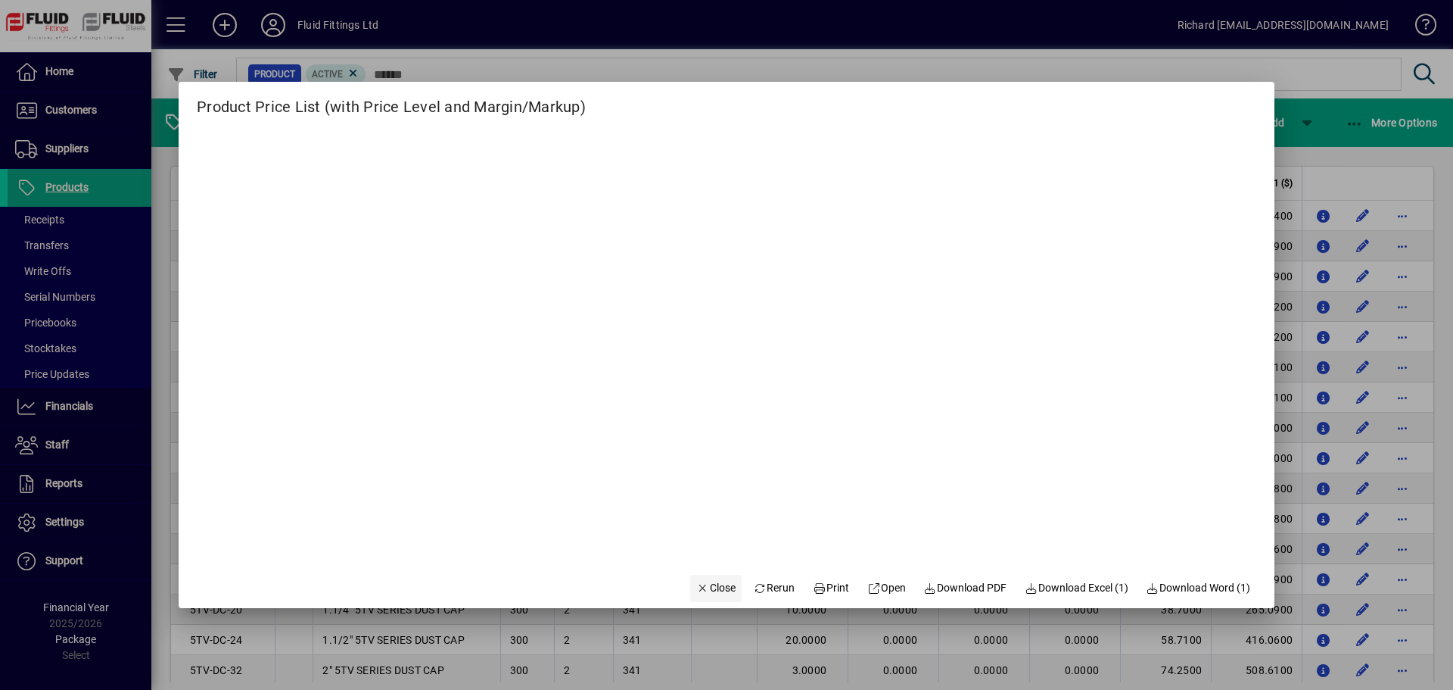
click at [696, 587] on icon "button" at bounding box center [703, 588] width 14 height 11
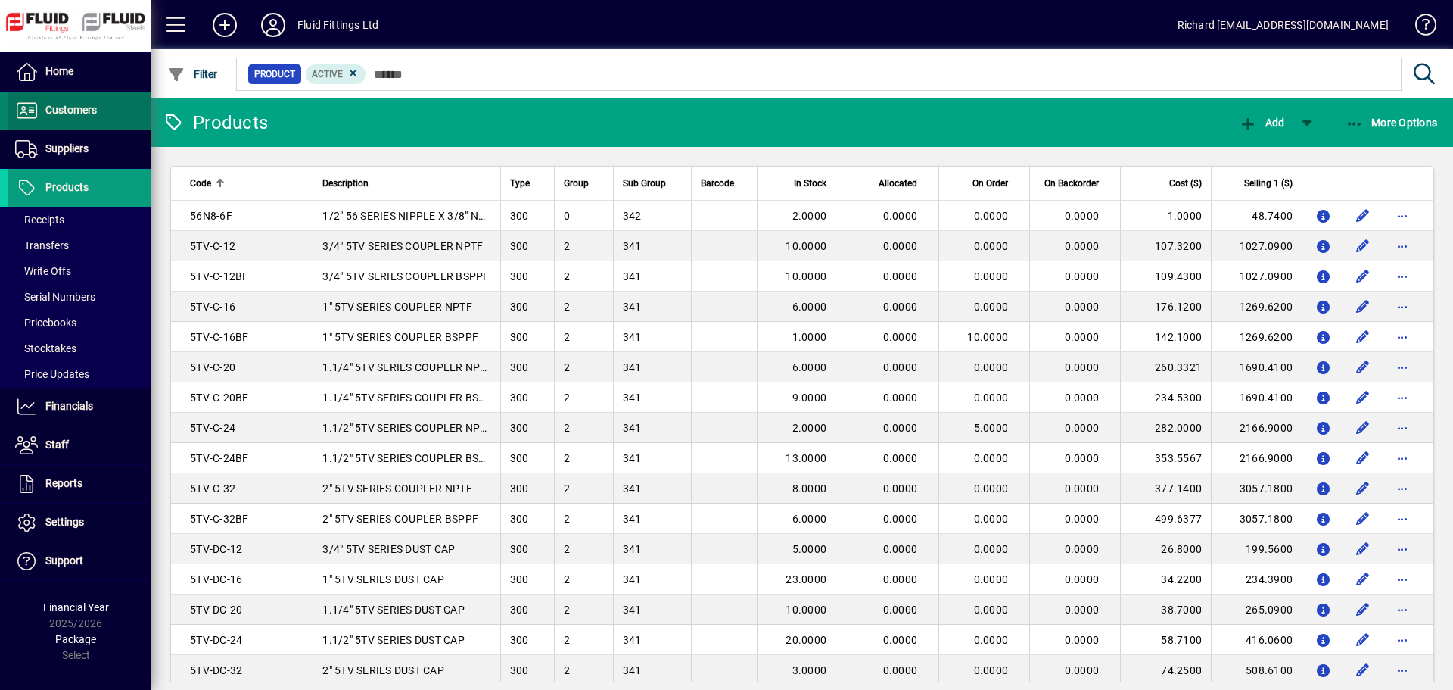
click at [55, 98] on span at bounding box center [80, 110] width 144 height 36
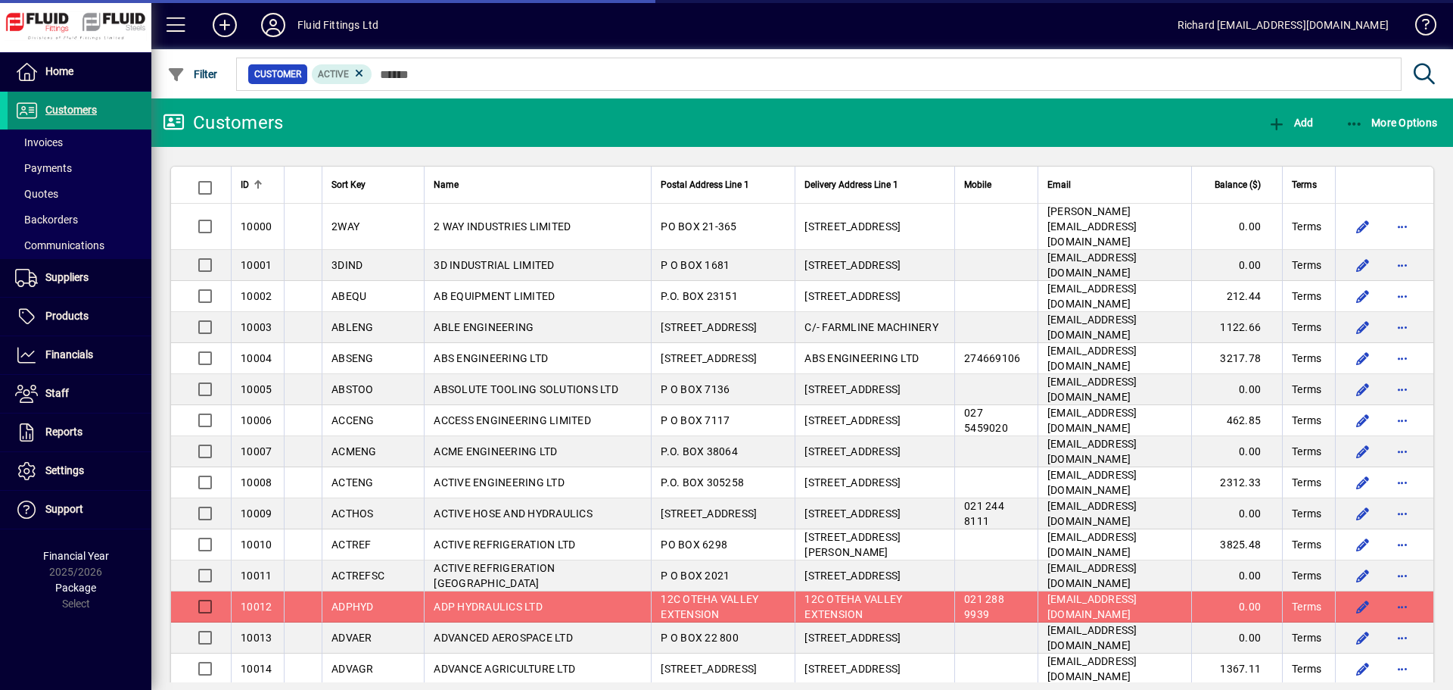
click at [106, 111] on span at bounding box center [80, 110] width 144 height 36
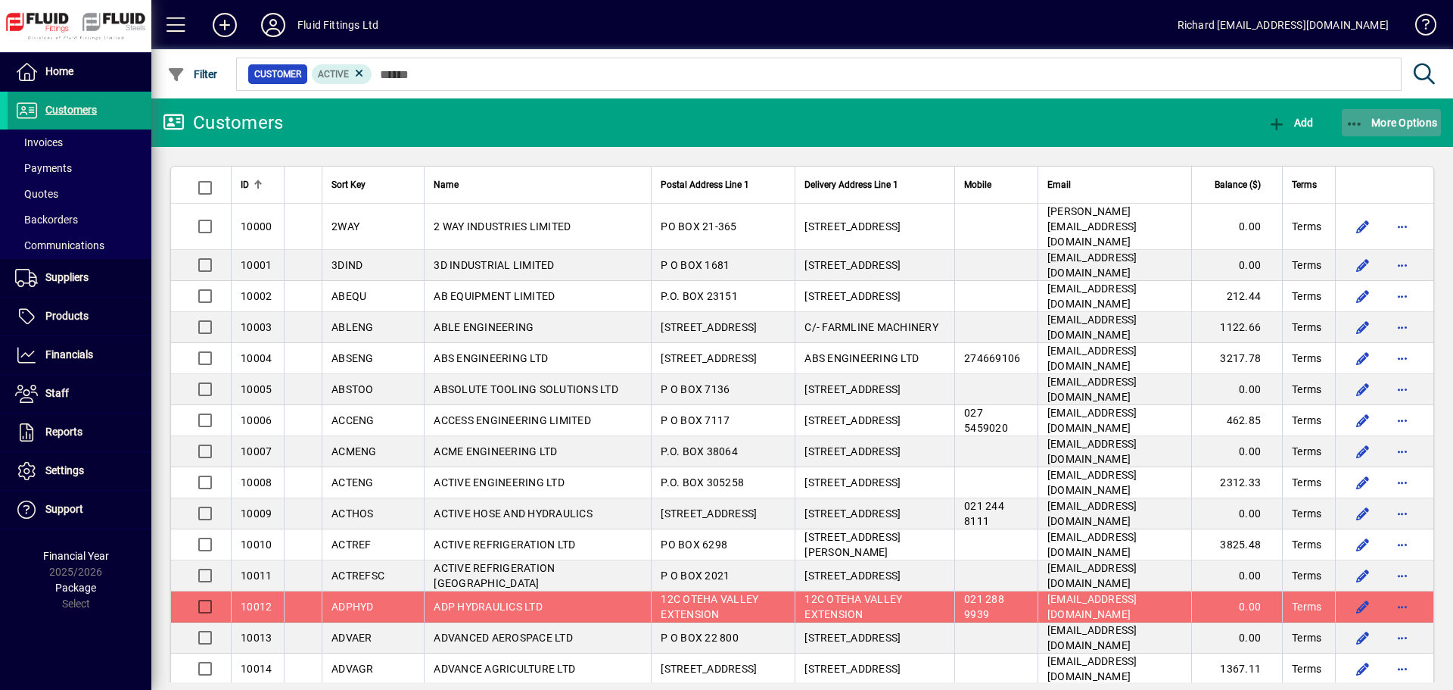
click at [1416, 128] on span "More Options" at bounding box center [1392, 123] width 92 height 12
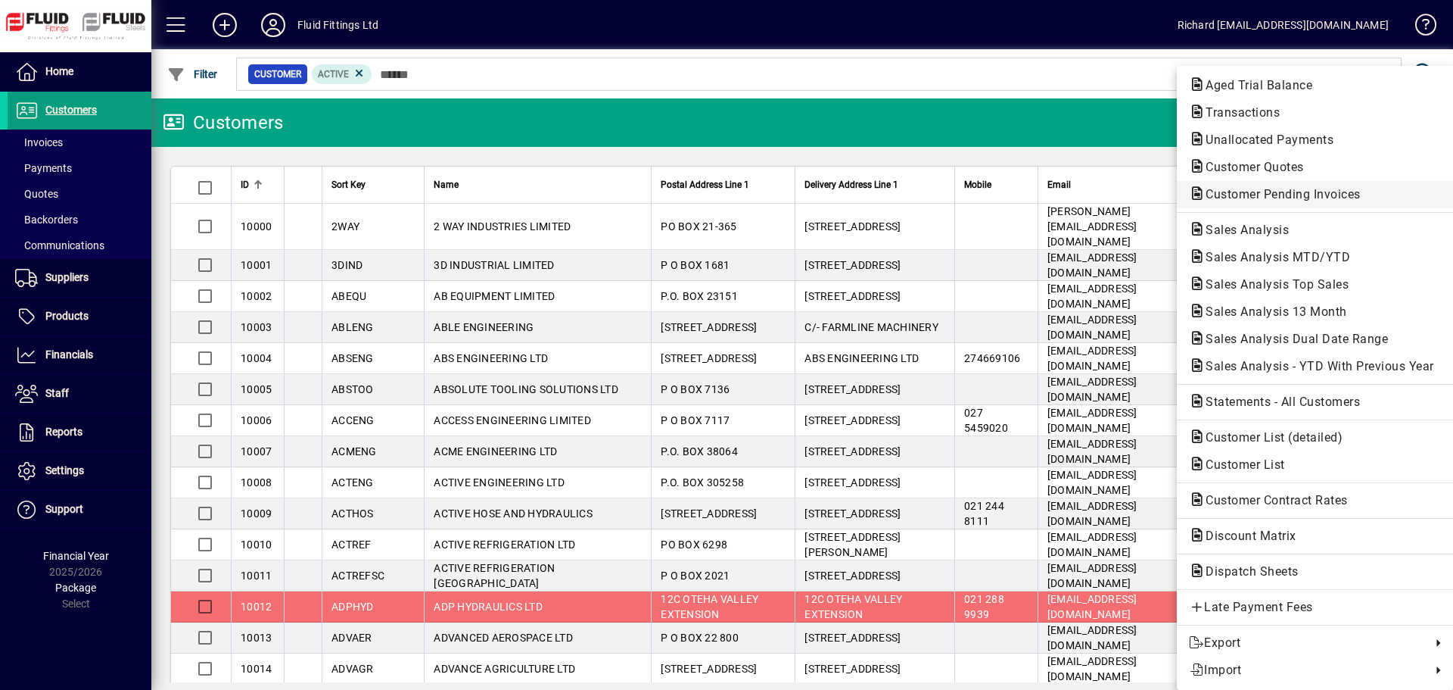
click at [1270, 194] on span "Customer Pending Invoices" at bounding box center [1278, 194] width 179 height 14
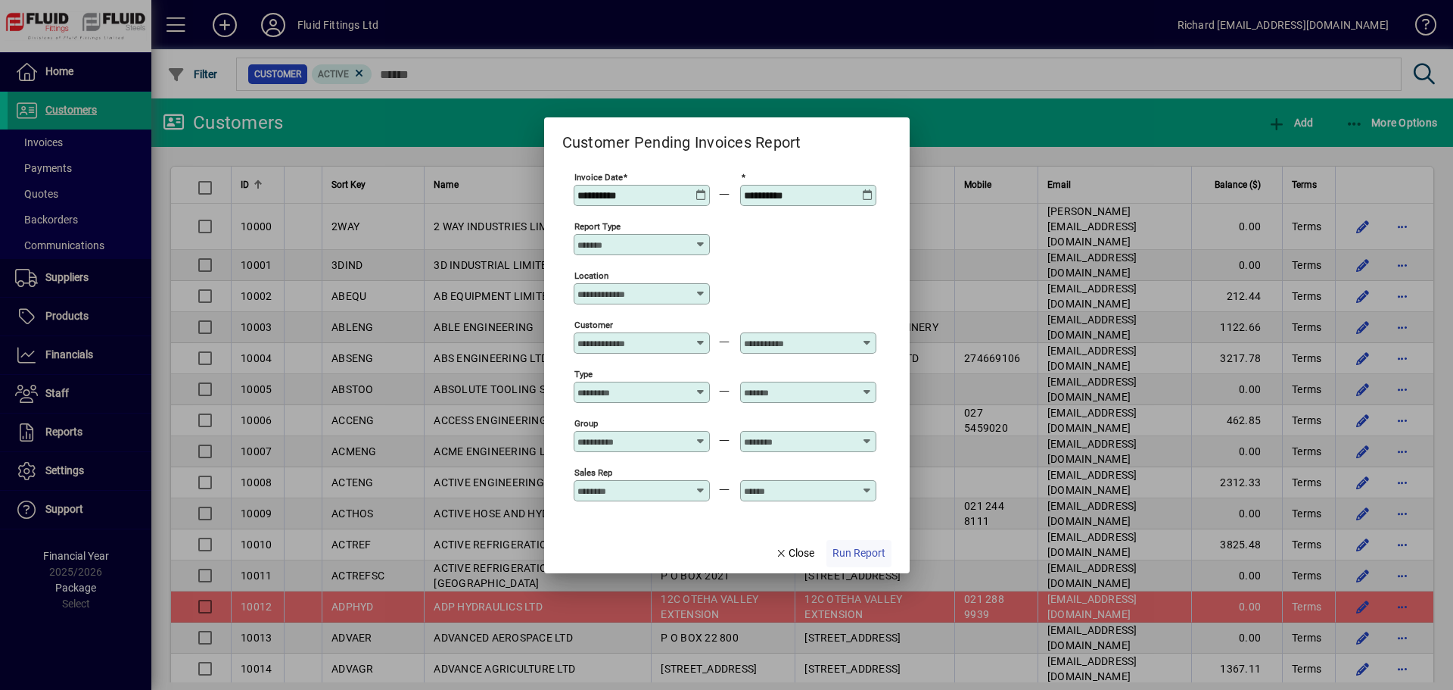
click at [854, 553] on span "Run Report" at bounding box center [859, 553] width 53 height 16
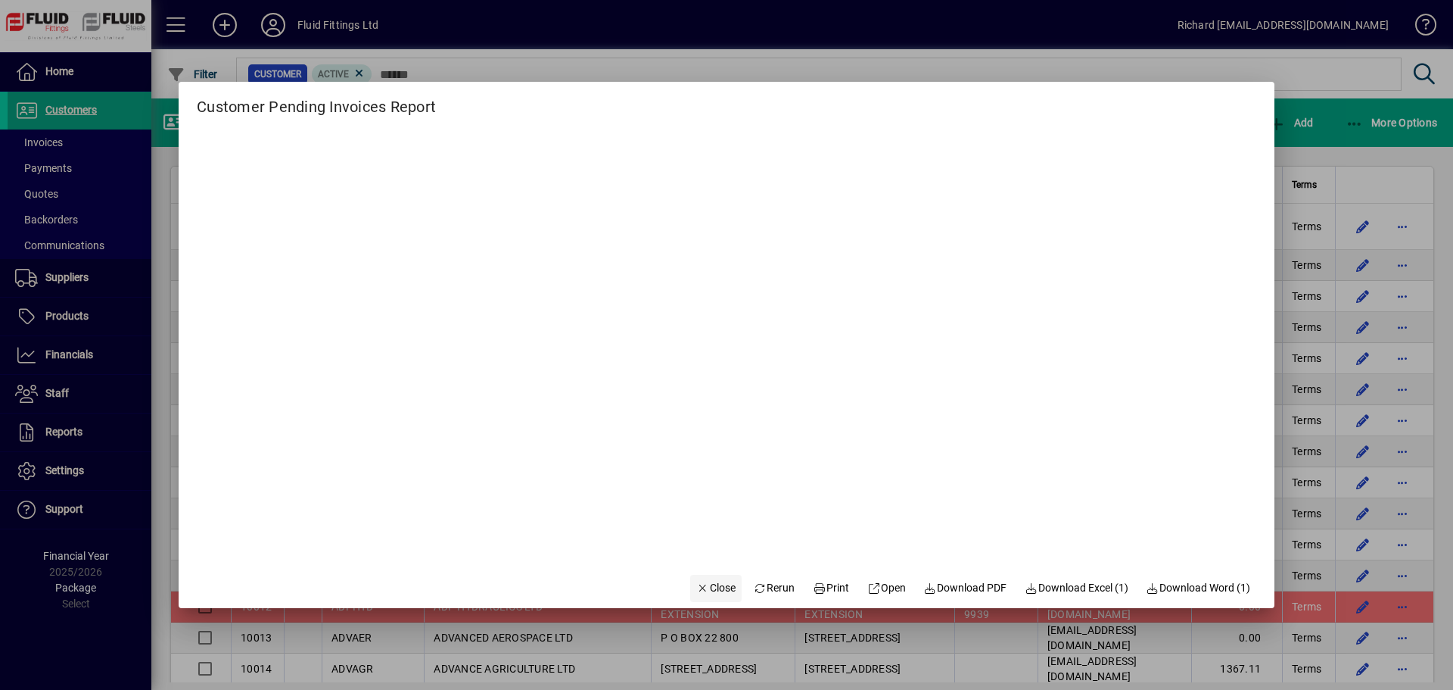
click at [709, 584] on span "Close" at bounding box center [715, 588] width 39 height 16
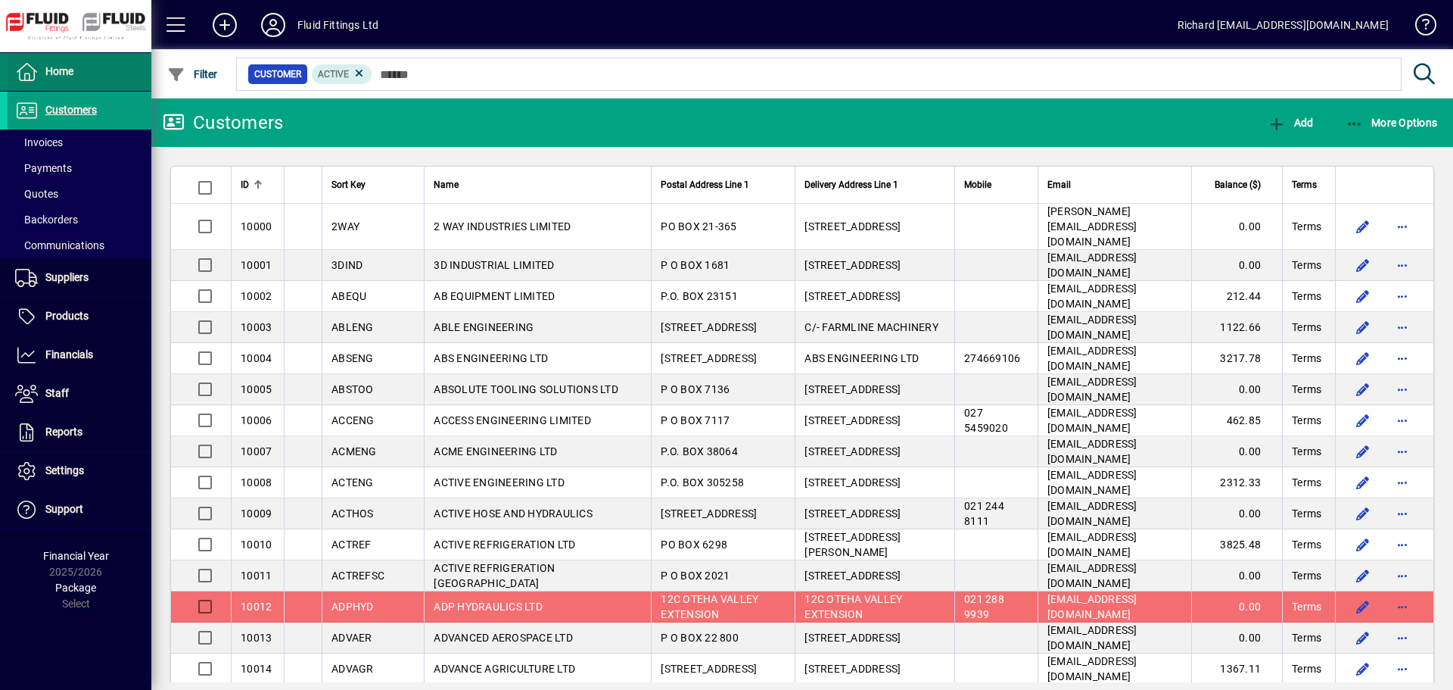
click at [71, 70] on span "Home" at bounding box center [59, 71] width 28 height 12
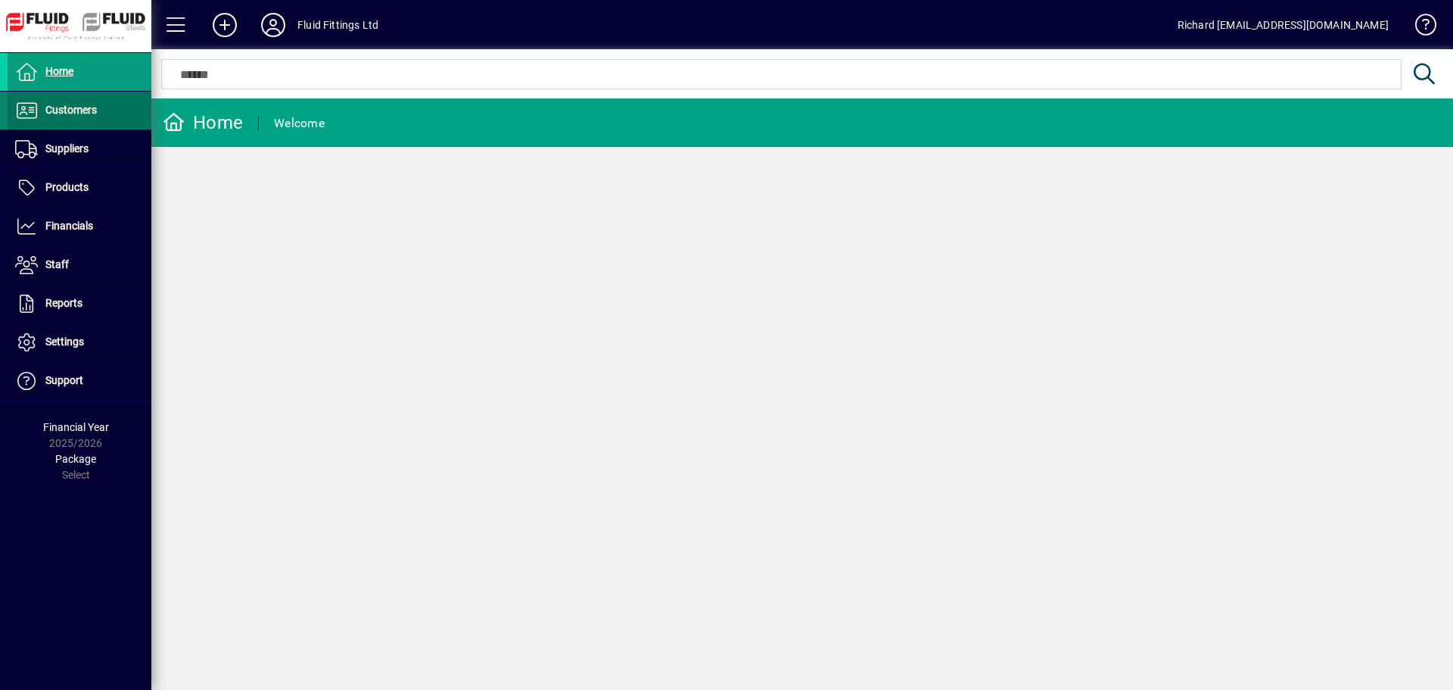
click at [76, 111] on span "Customers" at bounding box center [70, 110] width 51 height 12
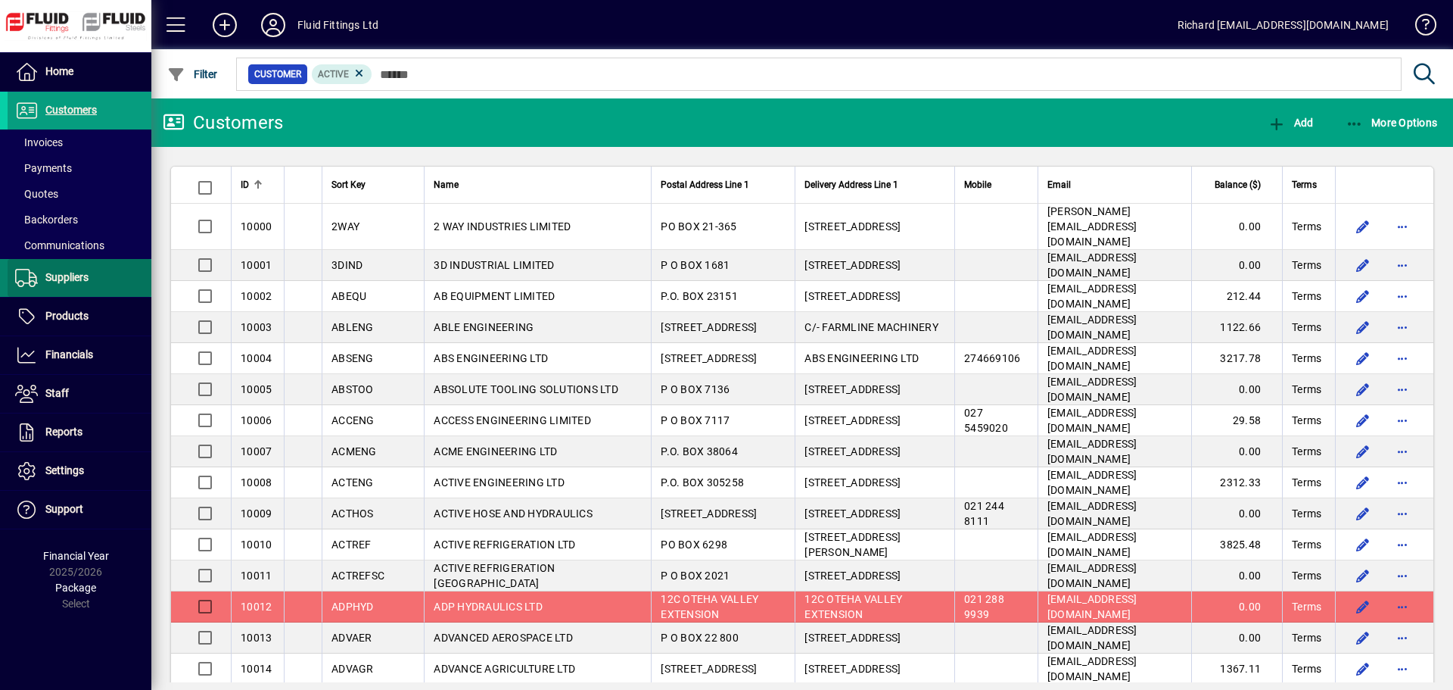
click at [101, 267] on span at bounding box center [80, 278] width 144 height 36
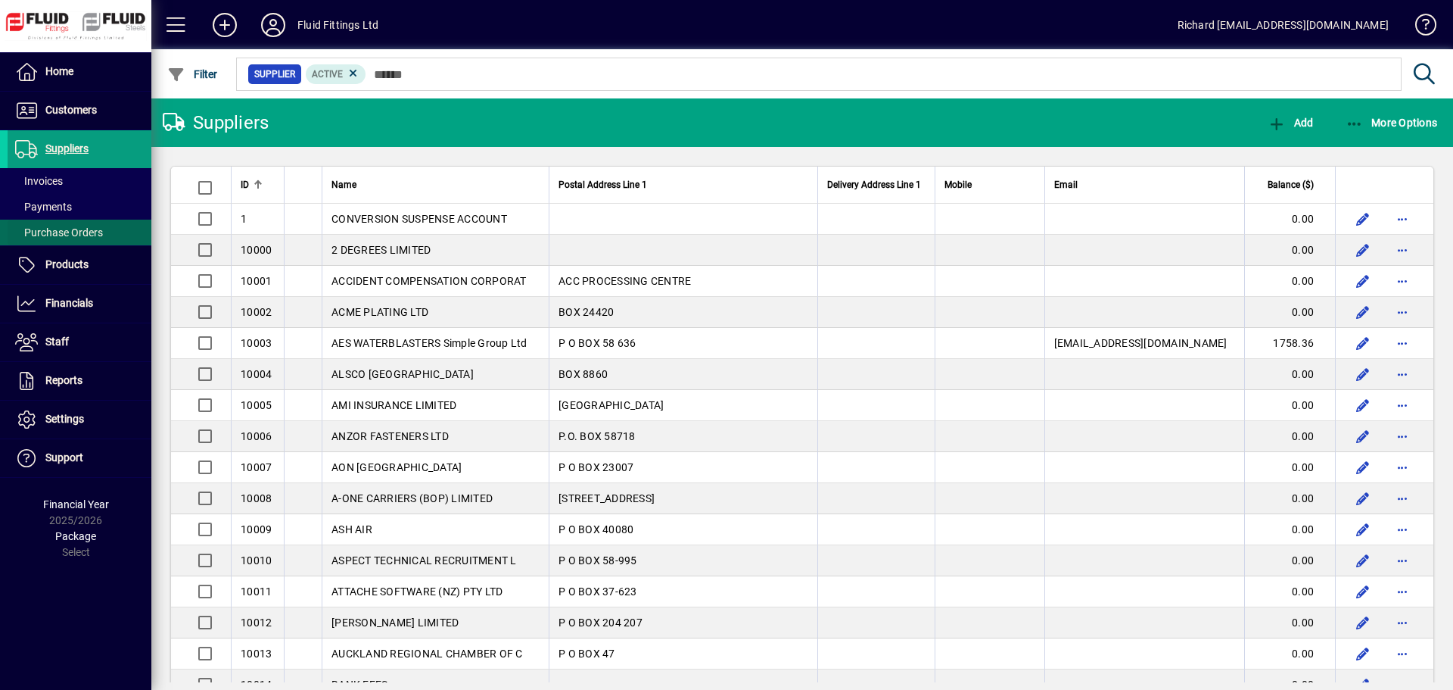
click at [78, 226] on span "Purchase Orders" at bounding box center [55, 233] width 95 height 16
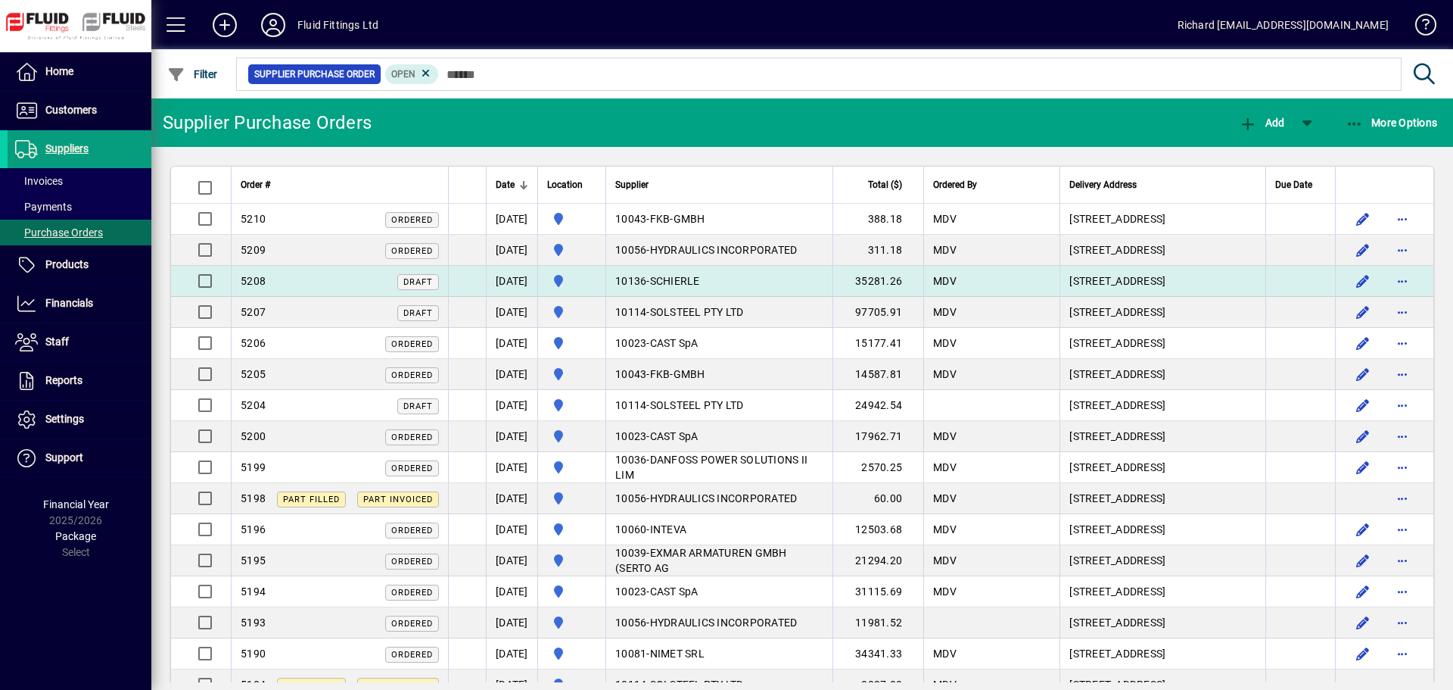
click at [764, 277] on td "10136 - SCHIERLE" at bounding box center [719, 281] width 227 height 31
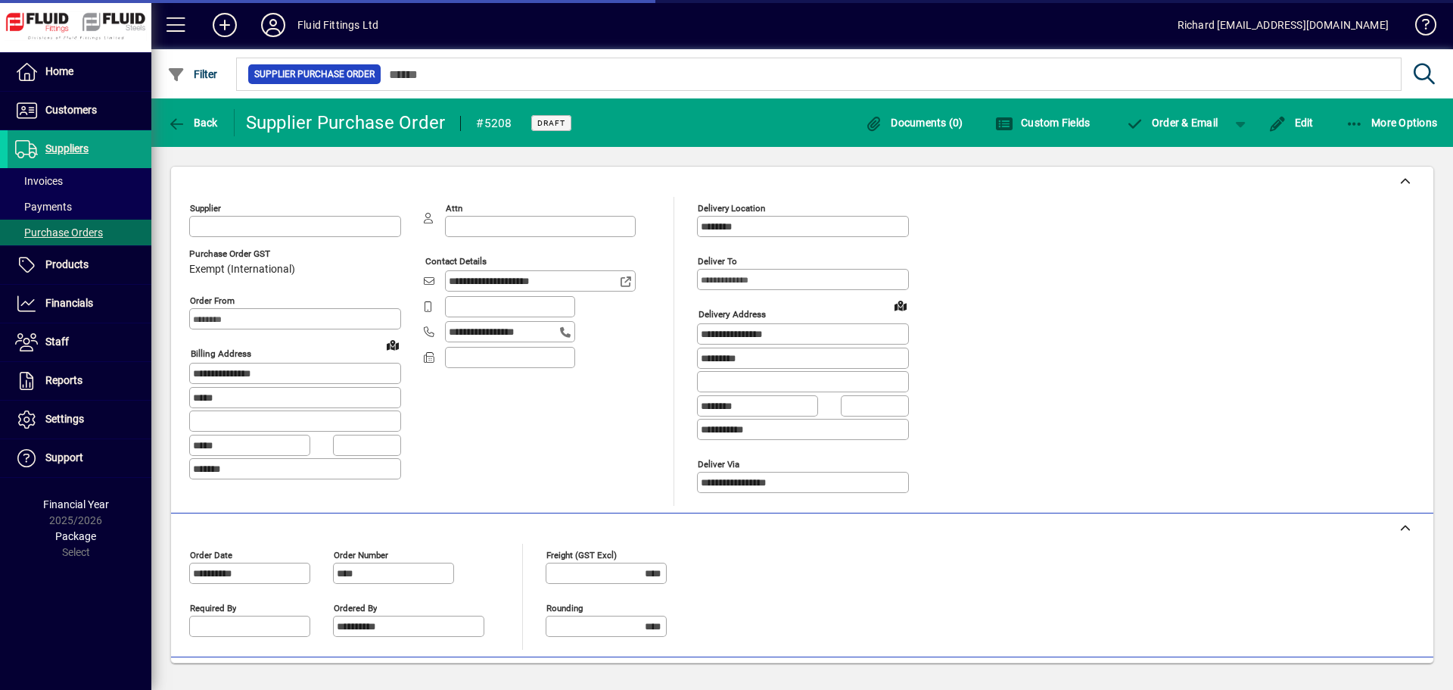
type input "**********"
click at [1244, 120] on span "button" at bounding box center [1241, 122] width 36 height 36
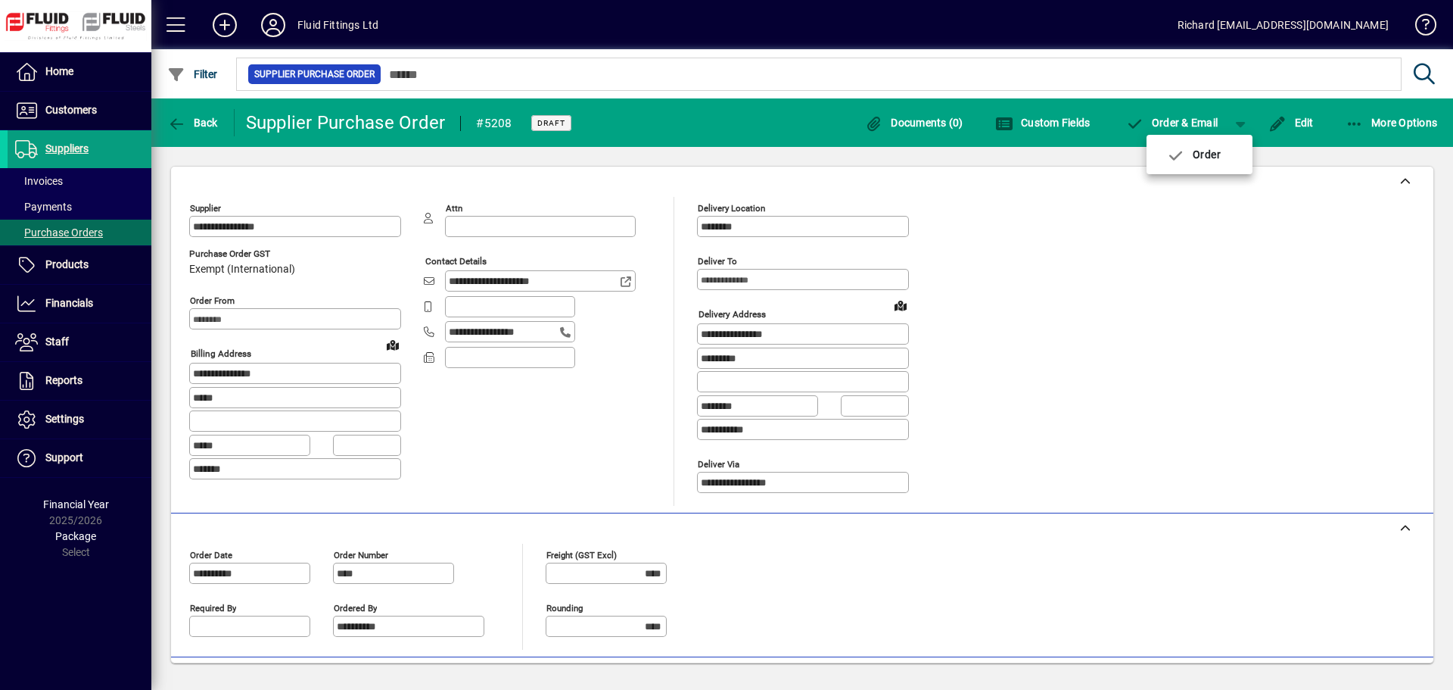
click at [1313, 241] on div at bounding box center [726, 345] width 1453 height 690
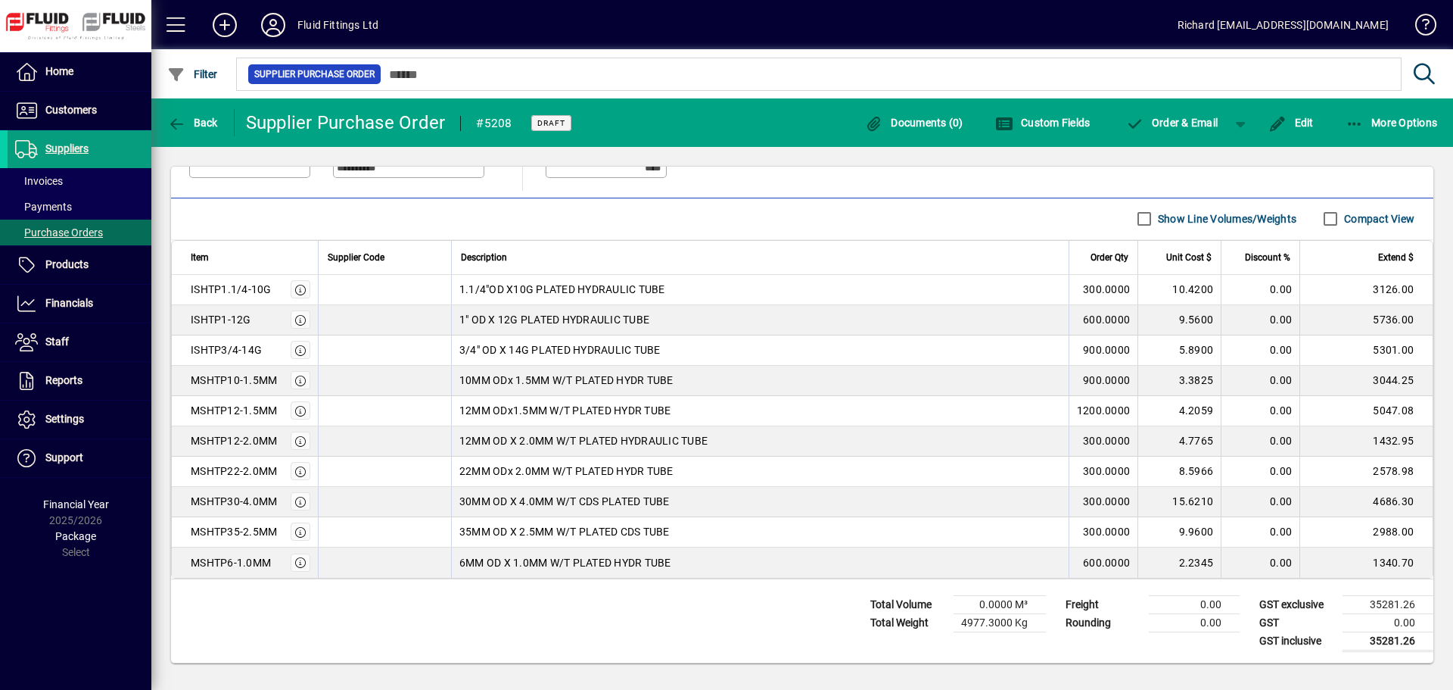
scroll to position [460, 0]
click at [189, 119] on span "Back" at bounding box center [192, 123] width 51 height 12
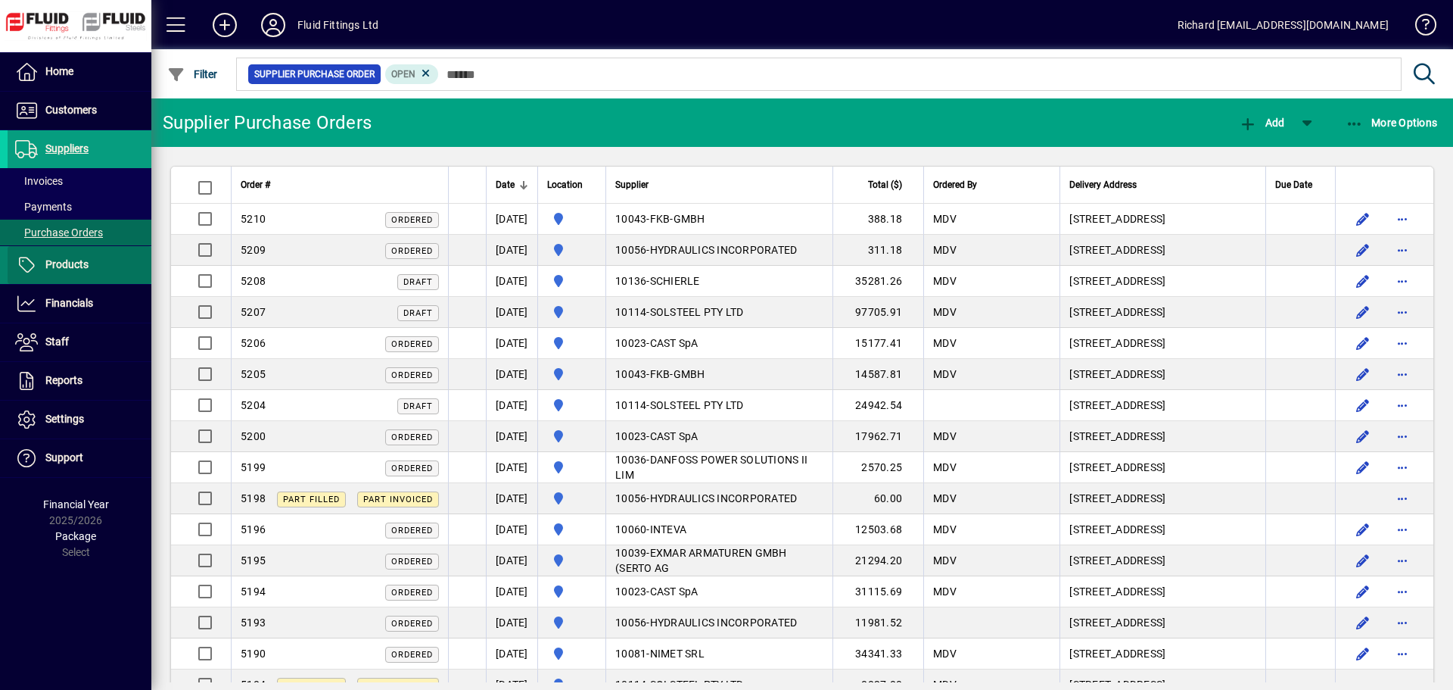
click at [92, 262] on span at bounding box center [80, 265] width 144 height 36
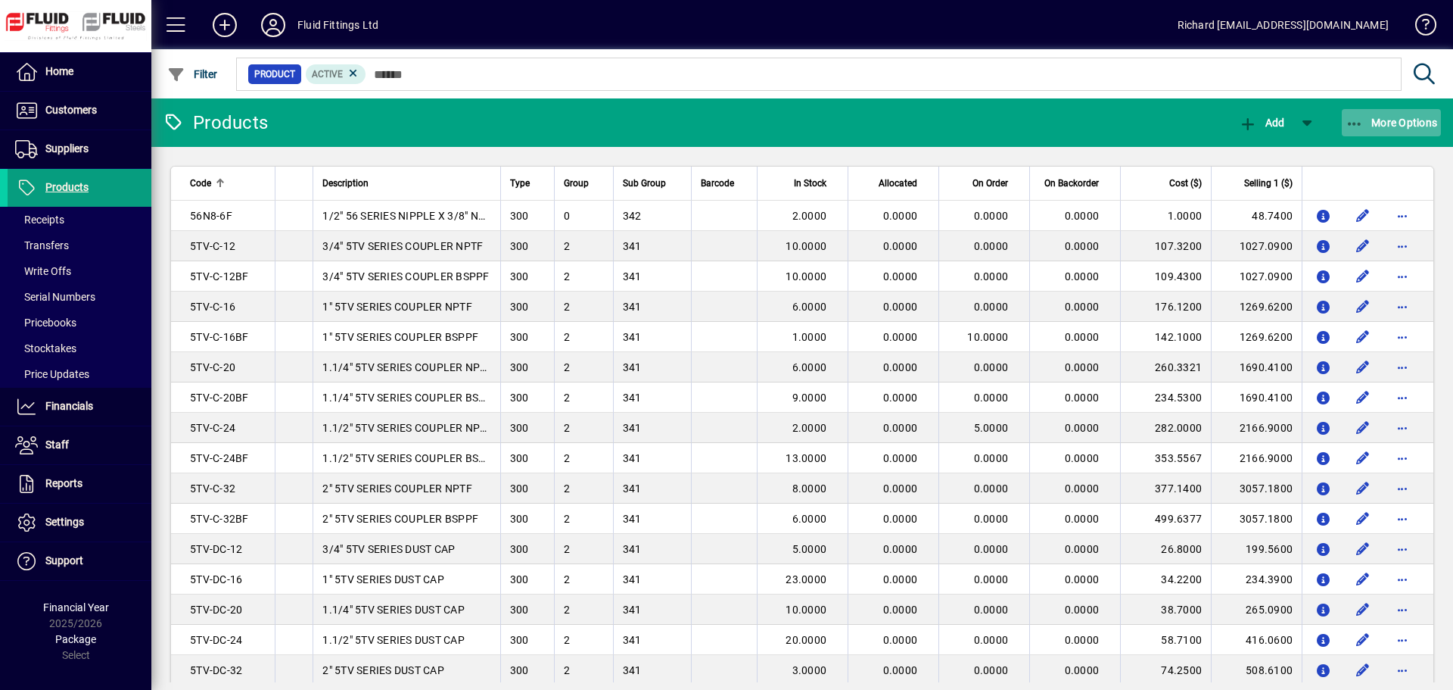
click at [1424, 120] on span "More Options" at bounding box center [1392, 123] width 92 height 12
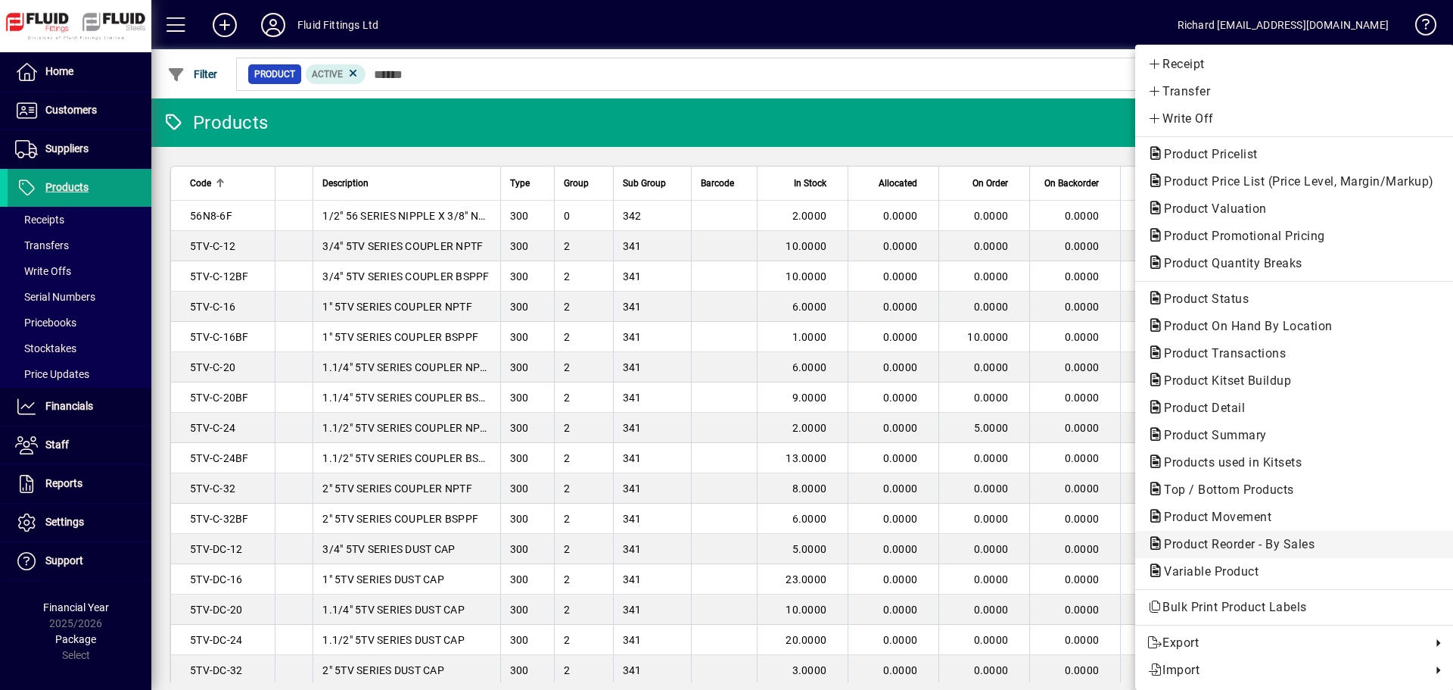
click at [1282, 545] on span "Product Reorder - By Sales" at bounding box center [1235, 544] width 175 height 14
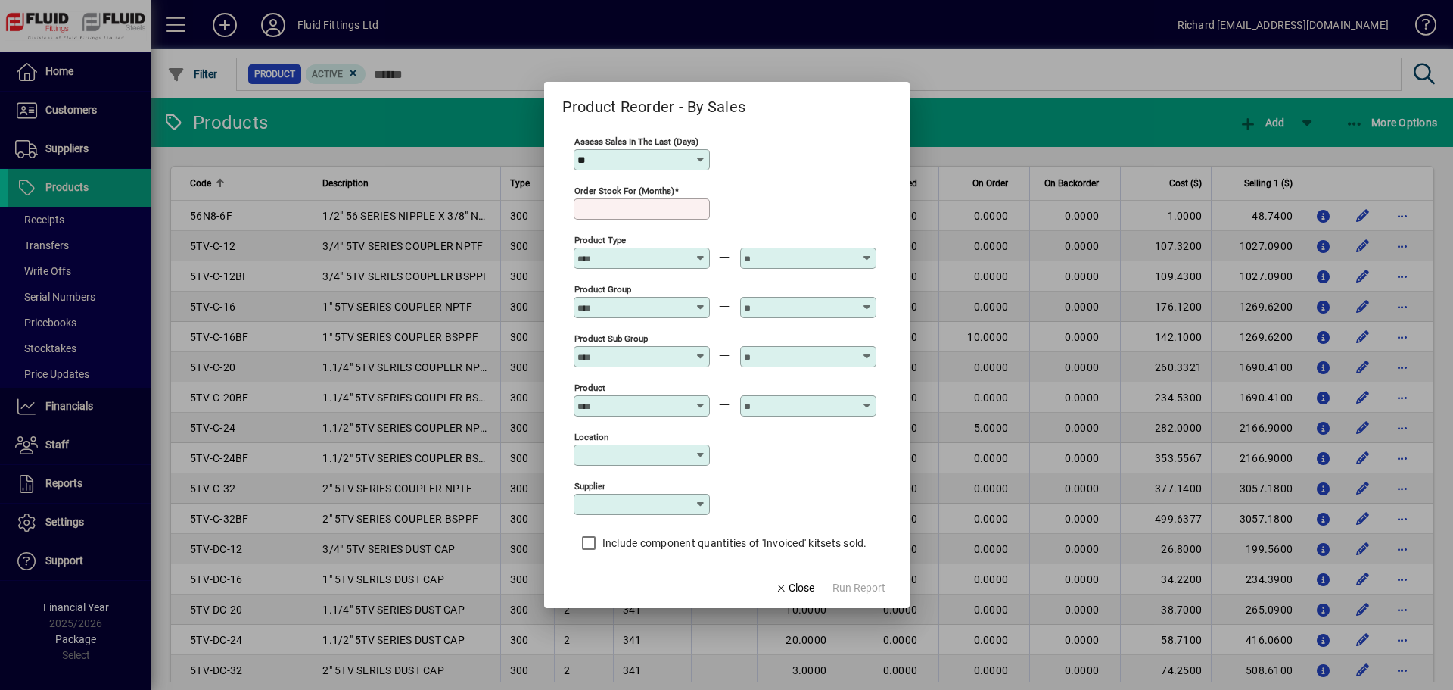
click at [662, 207] on input "Order stock for (months)" at bounding box center [644, 209] width 132 height 12
click at [665, 173] on div at bounding box center [642, 178] width 136 height 17
click at [672, 156] on input "**" at bounding box center [636, 160] width 117 height 12
click at [599, 393] on div "365" at bounding box center [602, 395] width 32 height 16
type input "***"
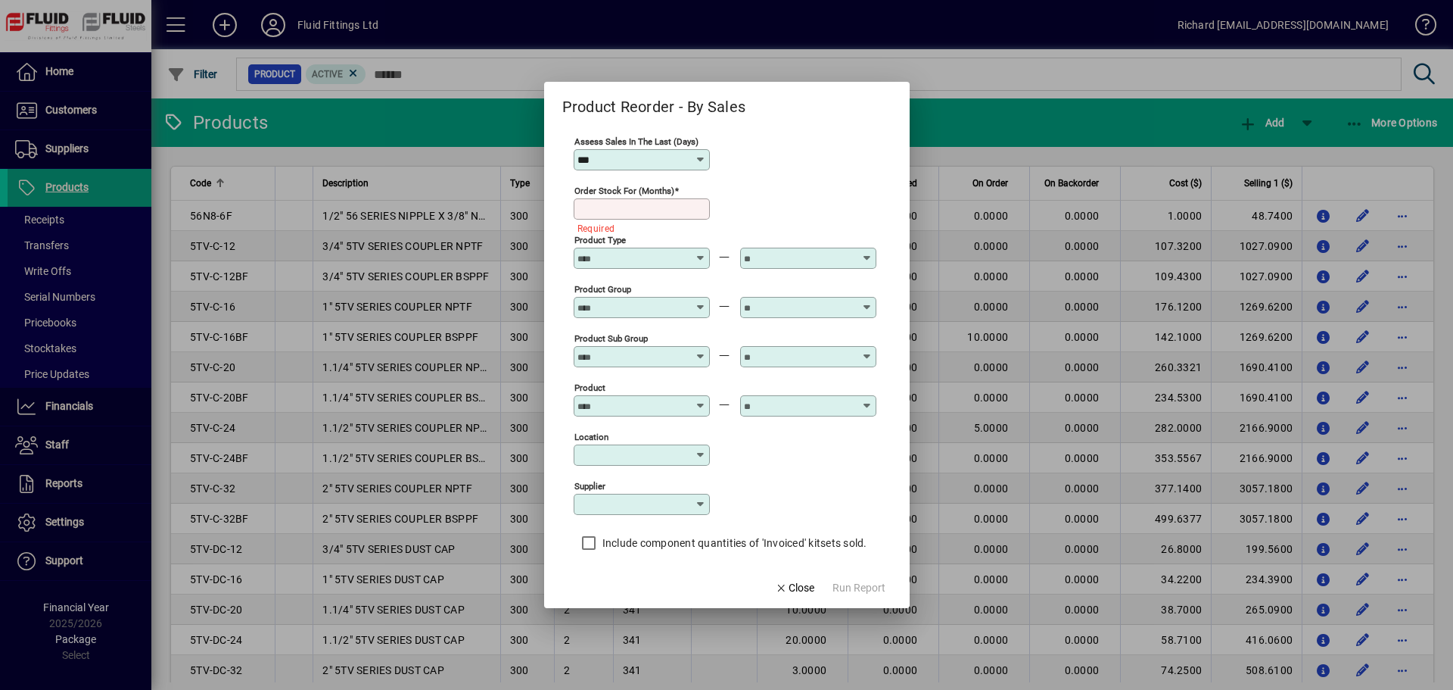
click at [629, 208] on input "Order stock for (months)" at bounding box center [644, 209] width 132 height 12
type input "**"
click at [803, 239] on div at bounding box center [808, 250] width 136 height 36
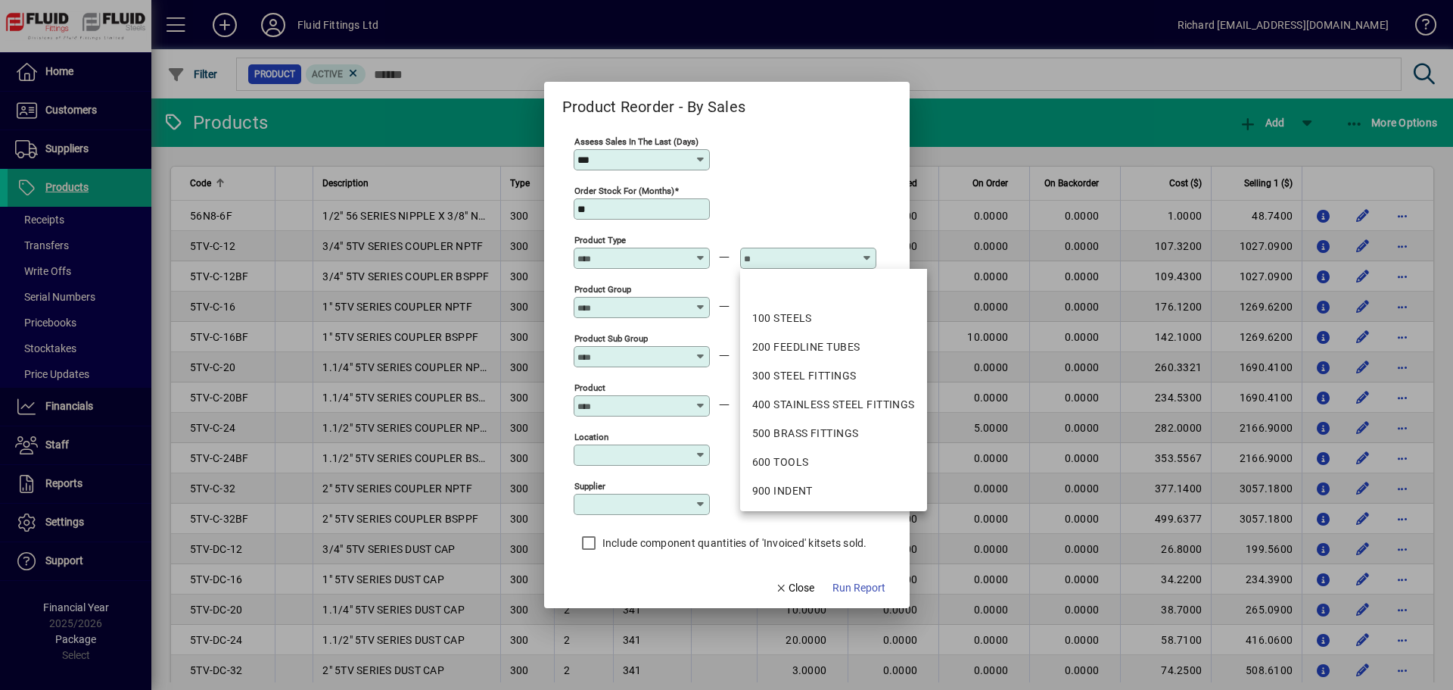
click at [815, 213] on div "Order stock for (months) **" at bounding box center [725, 207] width 303 height 49
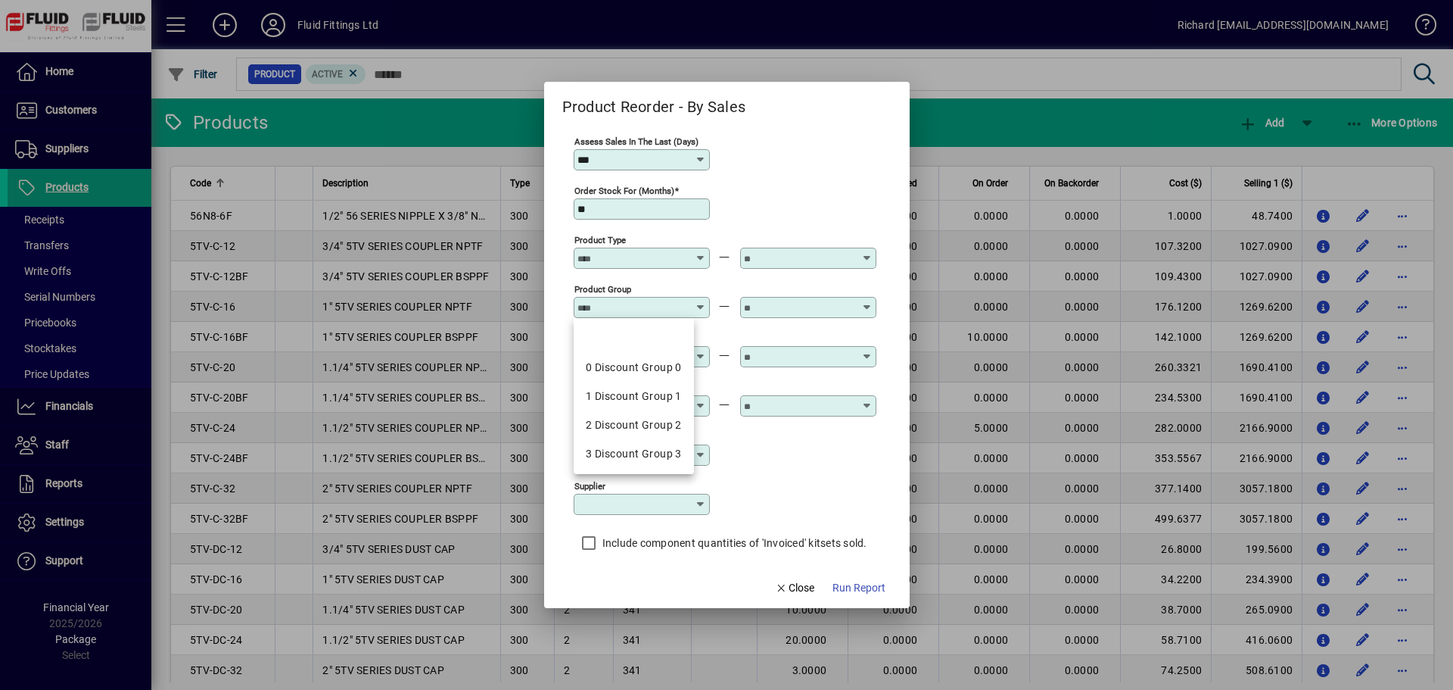
click at [669, 313] on input "Product Group" at bounding box center [633, 307] width 111 height 12
drag, startPoint x: 677, startPoint y: 283, endPoint x: 681, endPoint y: 269, distance: 15.1
click at [678, 282] on div "Product Group" at bounding box center [642, 300] width 136 height 36
click at [729, 328] on div "Product Group" at bounding box center [725, 306] width 303 height 49
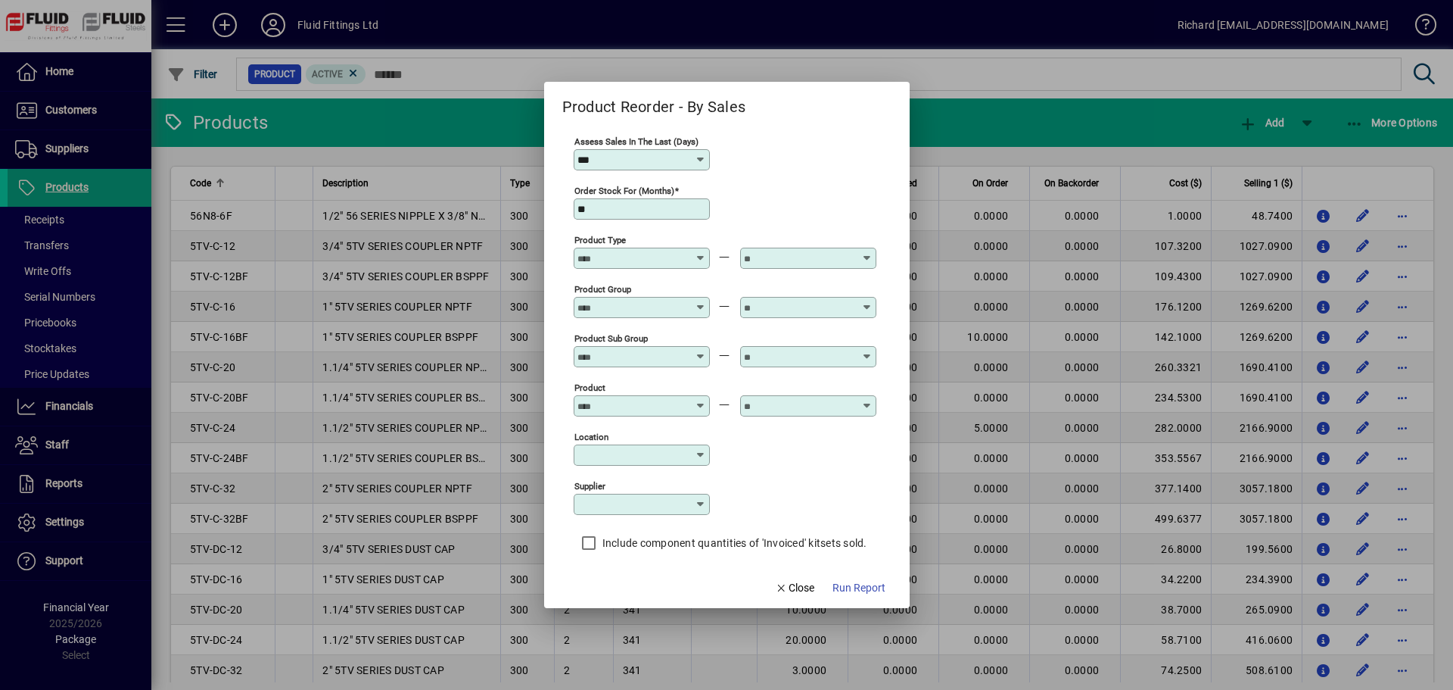
click at [668, 350] on div "Product Sub Group" at bounding box center [642, 356] width 136 height 21
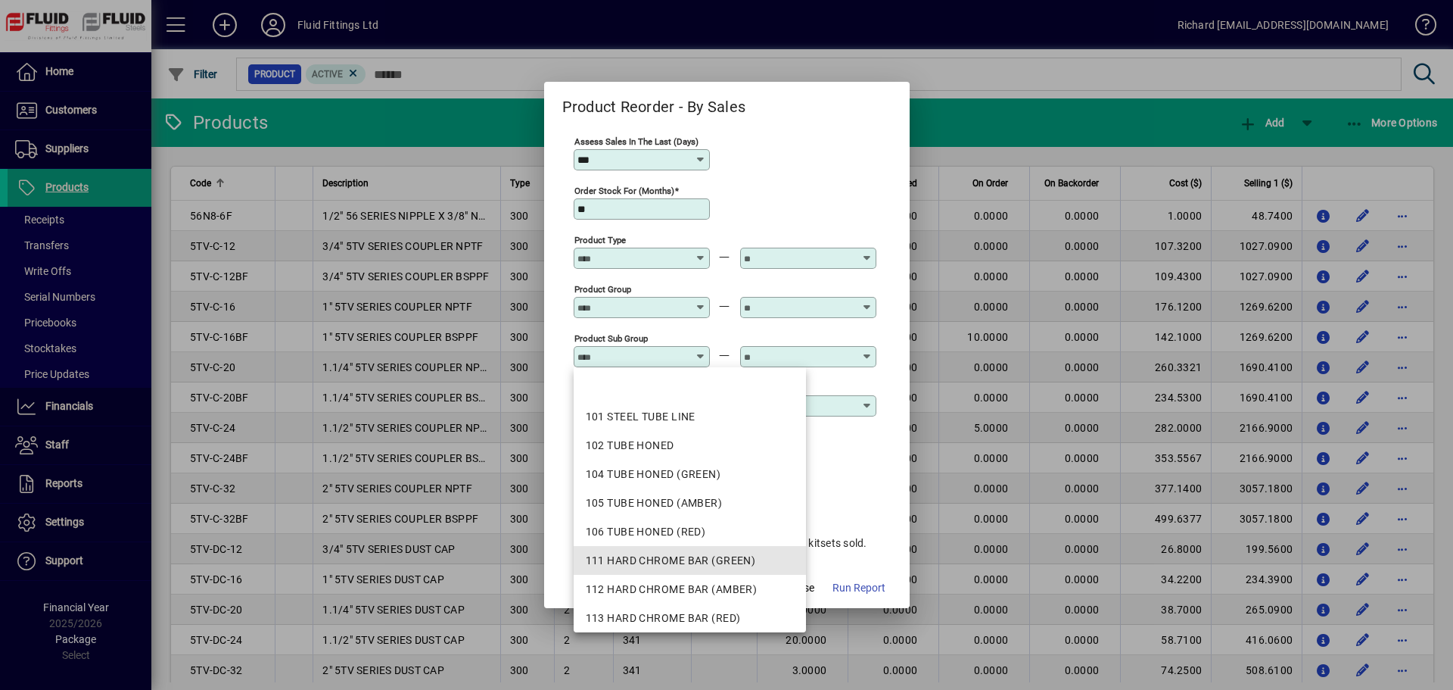
click at [630, 551] on mat-option "111 HARD CHROME BAR (GREEN)" at bounding box center [690, 560] width 233 height 29
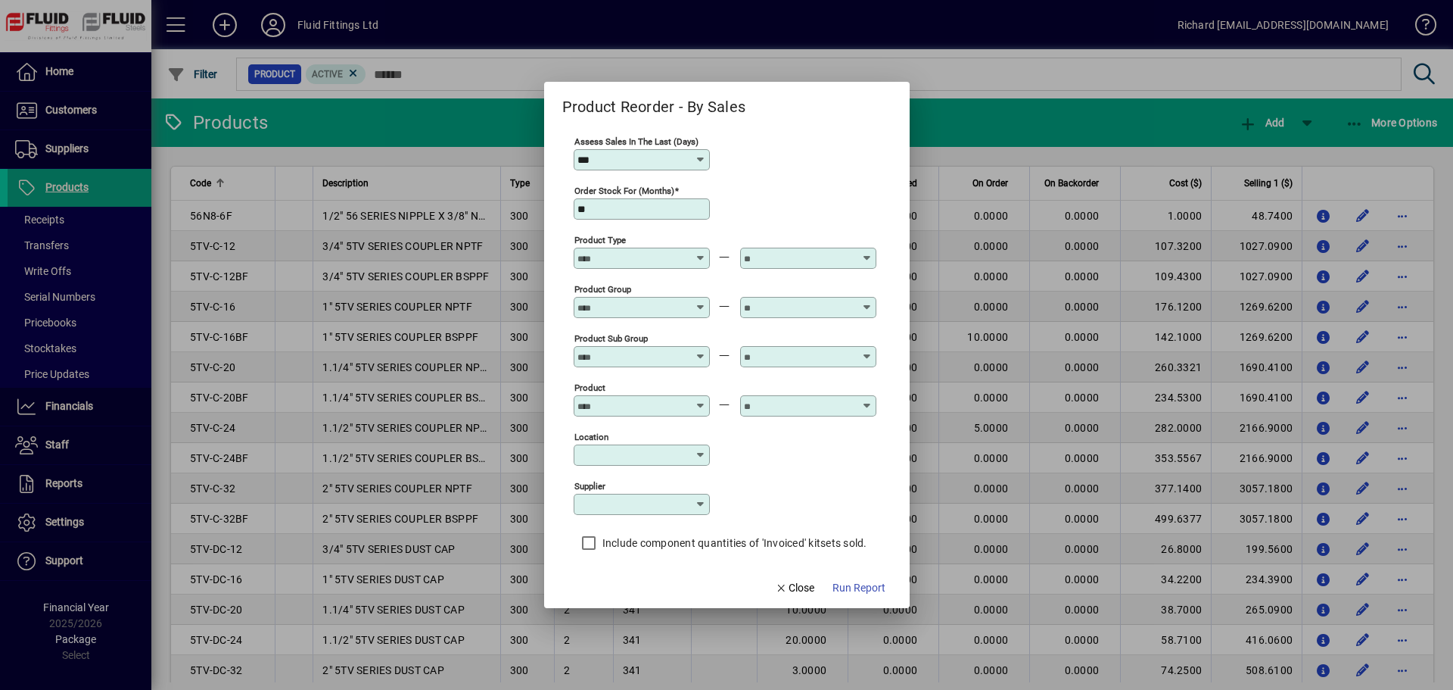
type input "**********"
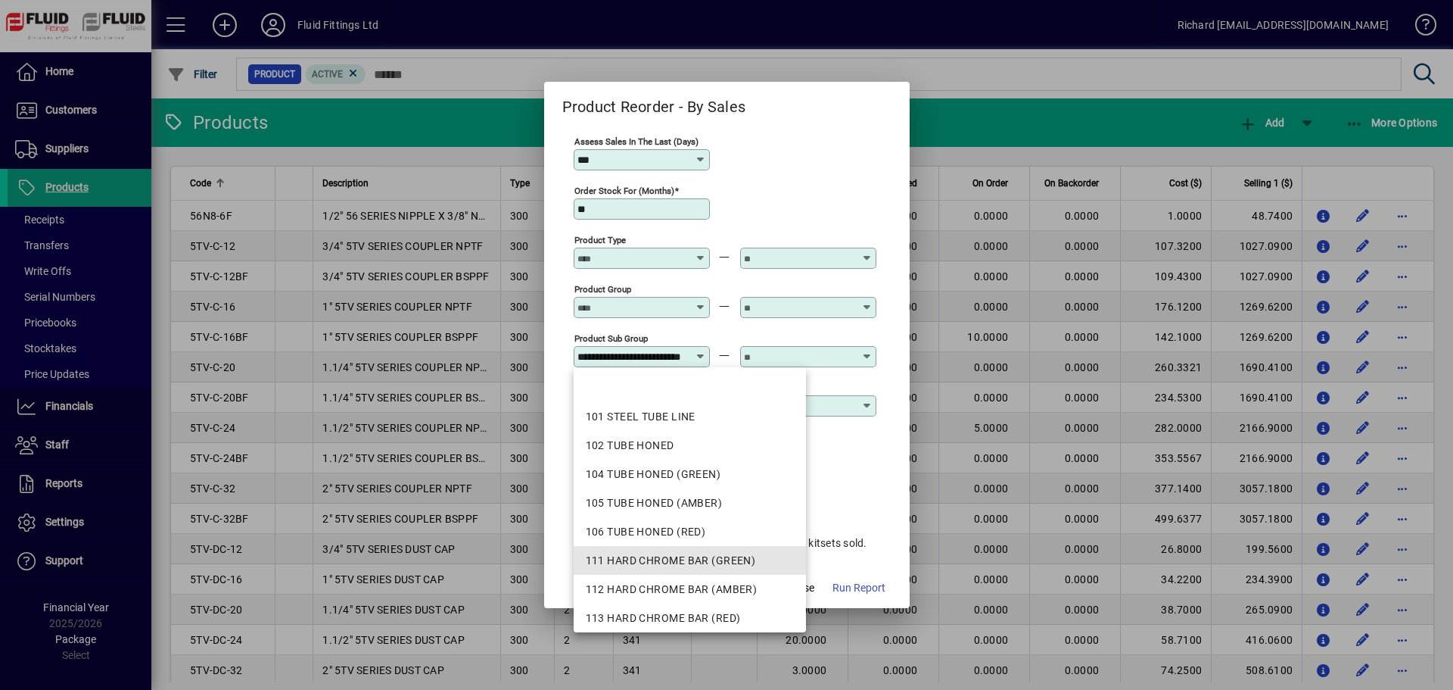
scroll to position [0, 56]
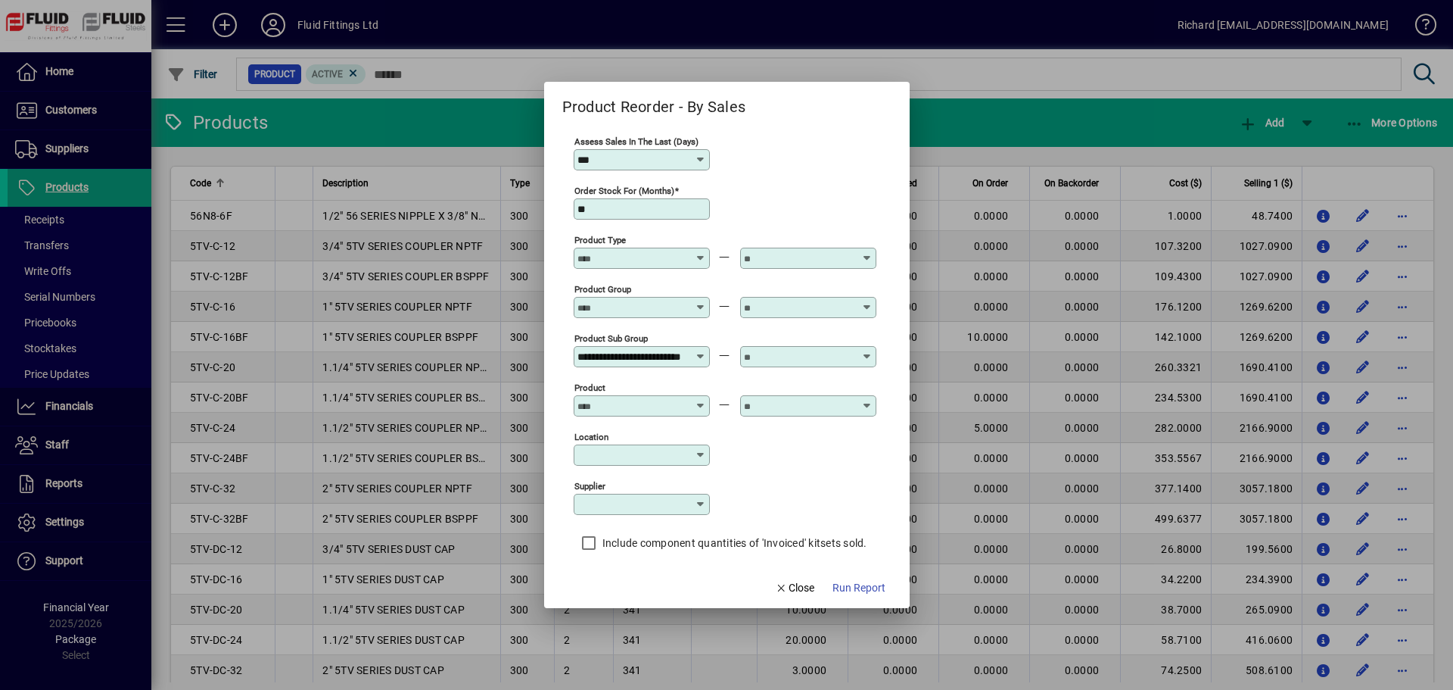
click at [844, 358] on input "text" at bounding box center [799, 357] width 111 height 12
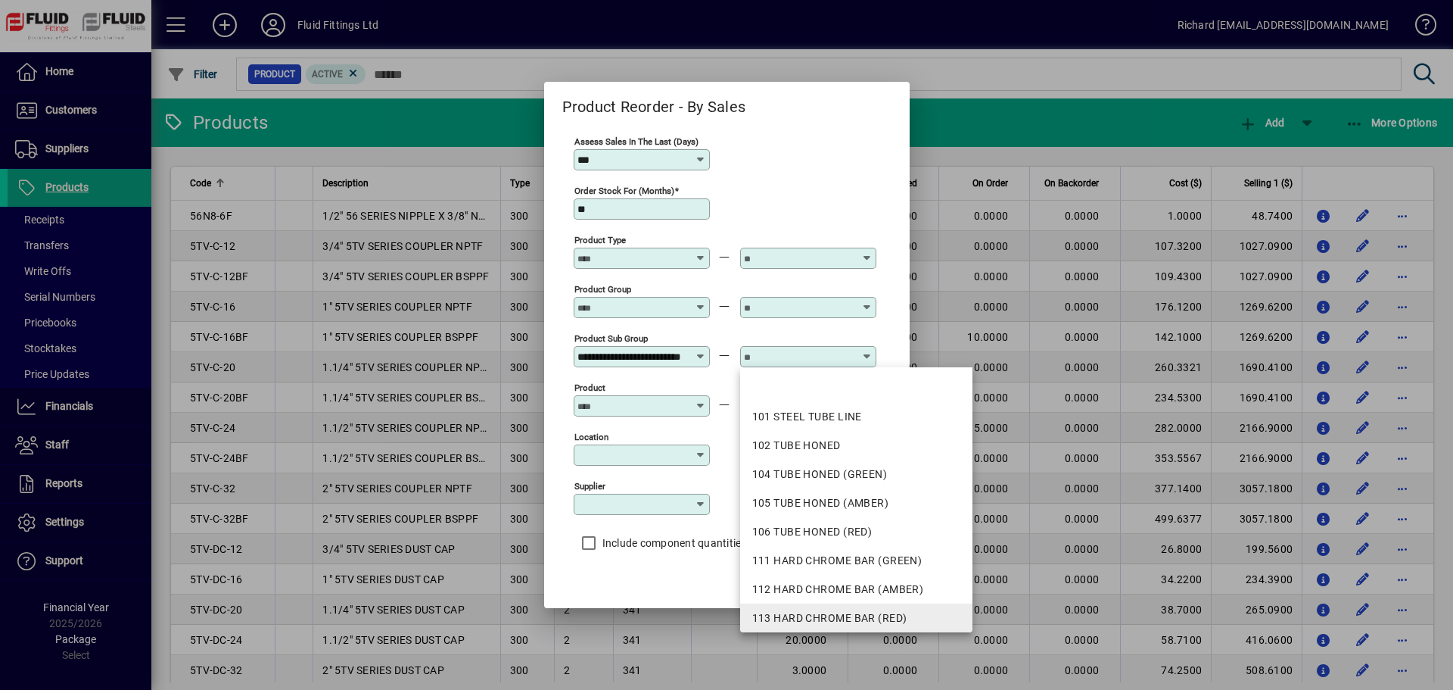
click at [811, 609] on mat-option "113 HARD CHROME BAR (RED)" at bounding box center [856, 617] width 233 height 29
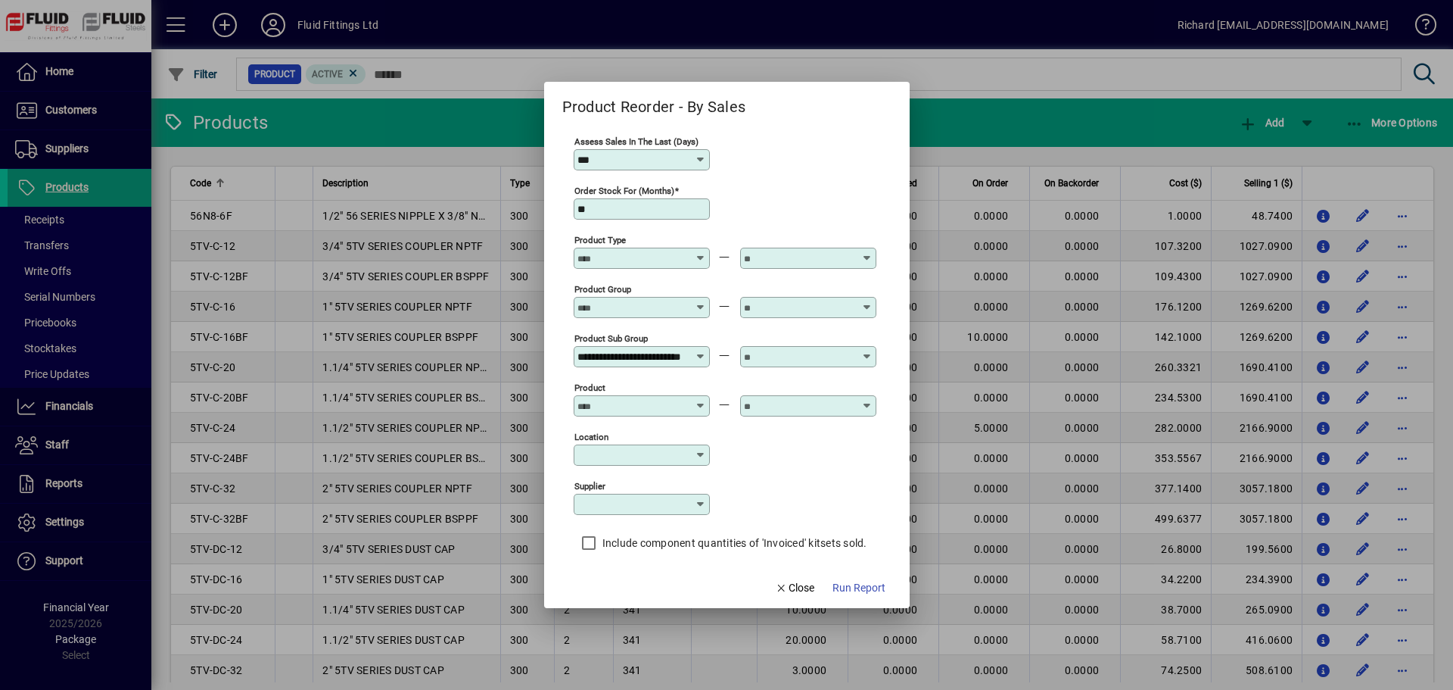
type input "**********"
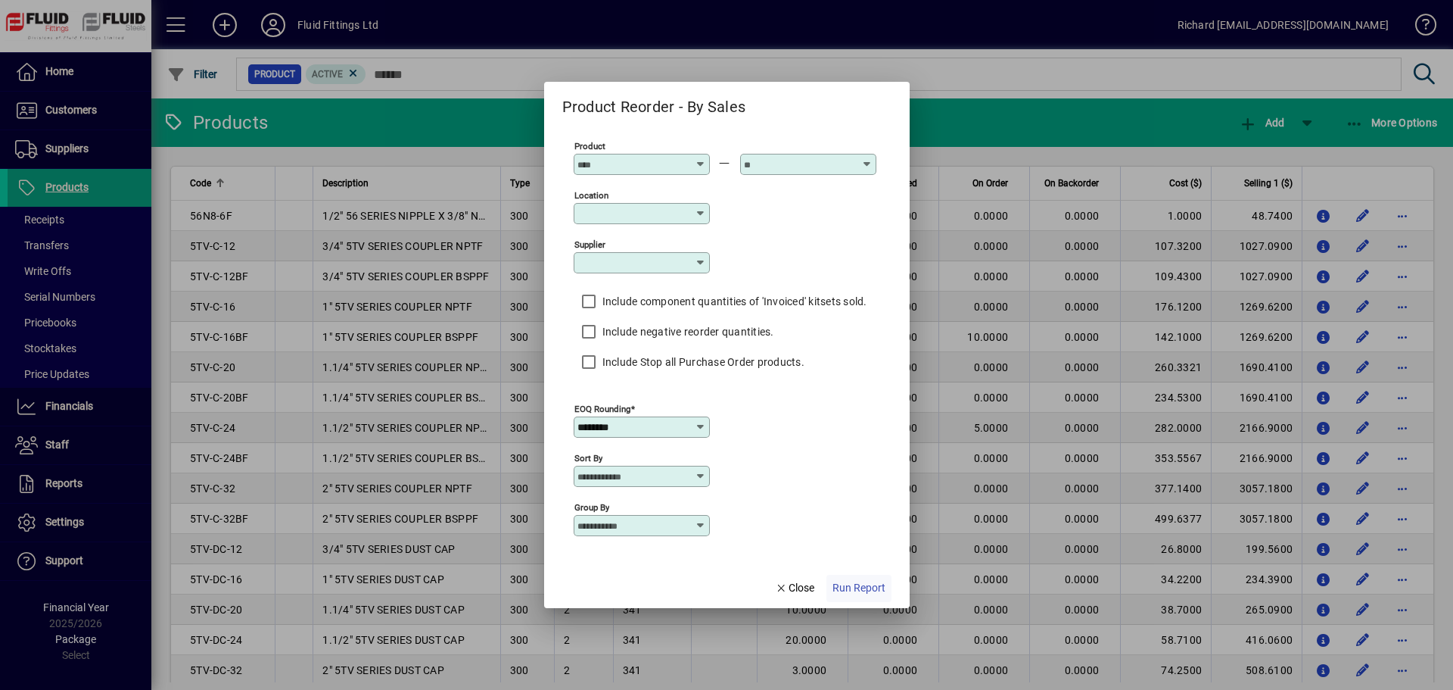
click at [862, 585] on span "Run Report" at bounding box center [859, 588] width 53 height 16
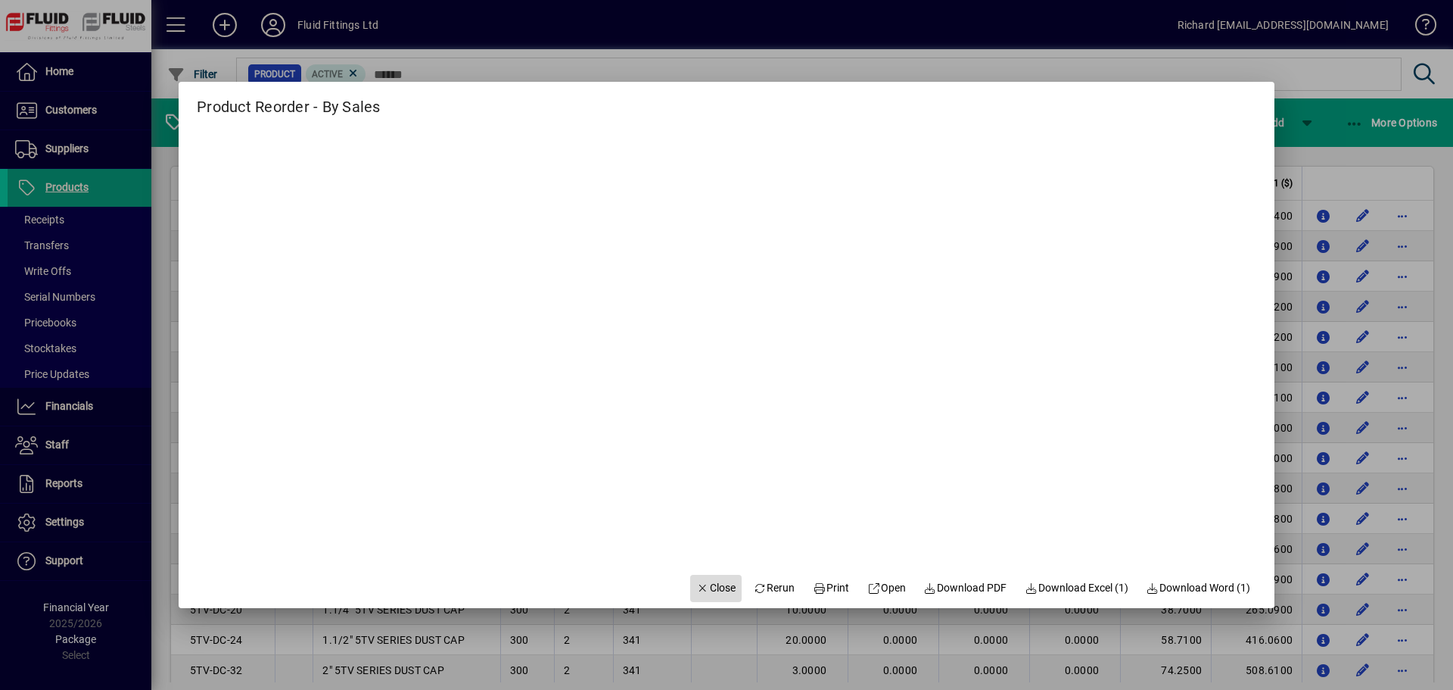
click at [703, 587] on span "Close" at bounding box center [715, 588] width 39 height 16
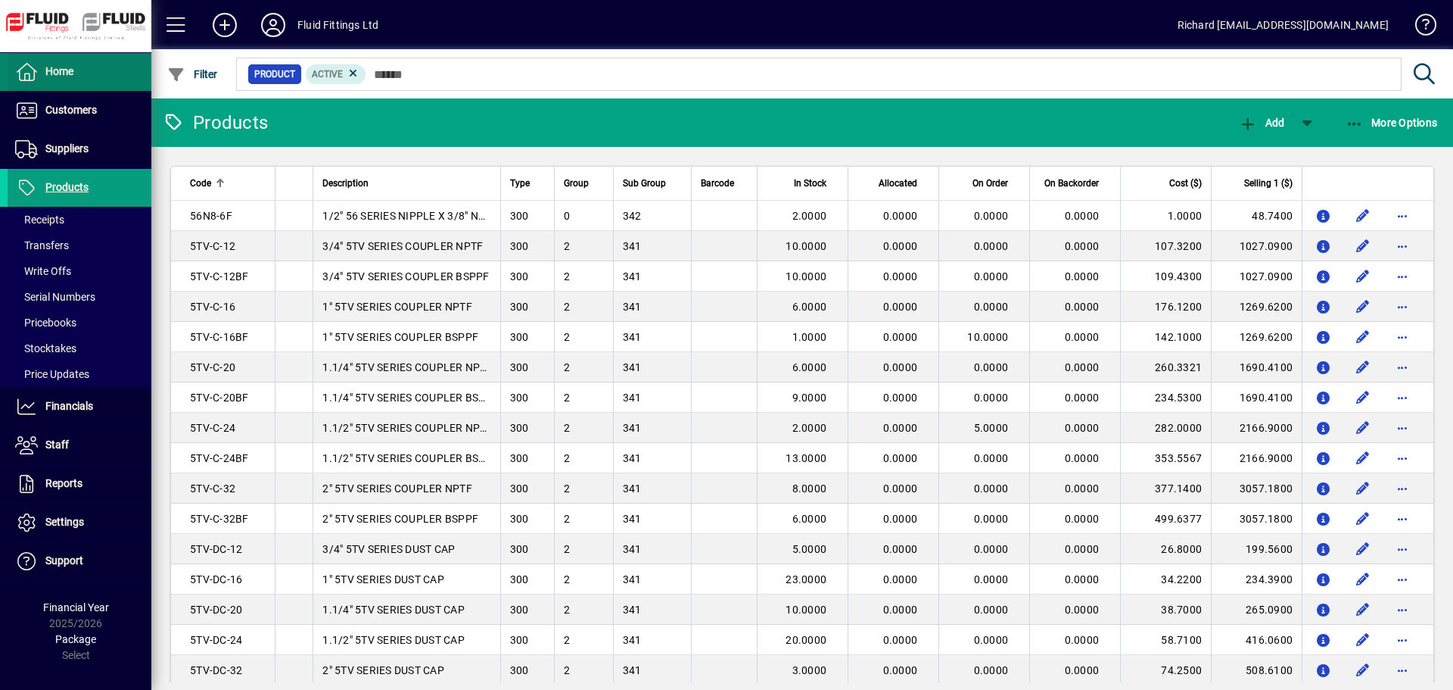
click at [86, 78] on span at bounding box center [80, 72] width 144 height 36
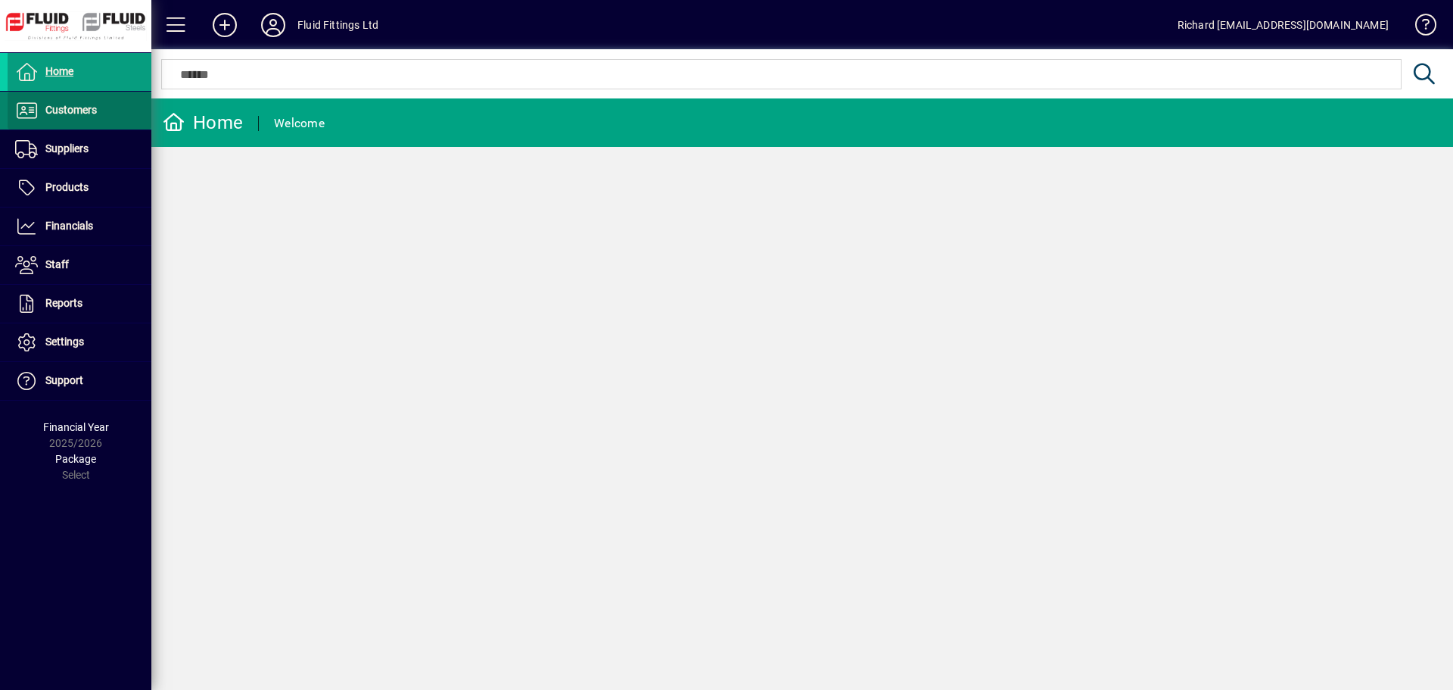
click at [73, 108] on span "Customers" at bounding box center [70, 110] width 51 height 12
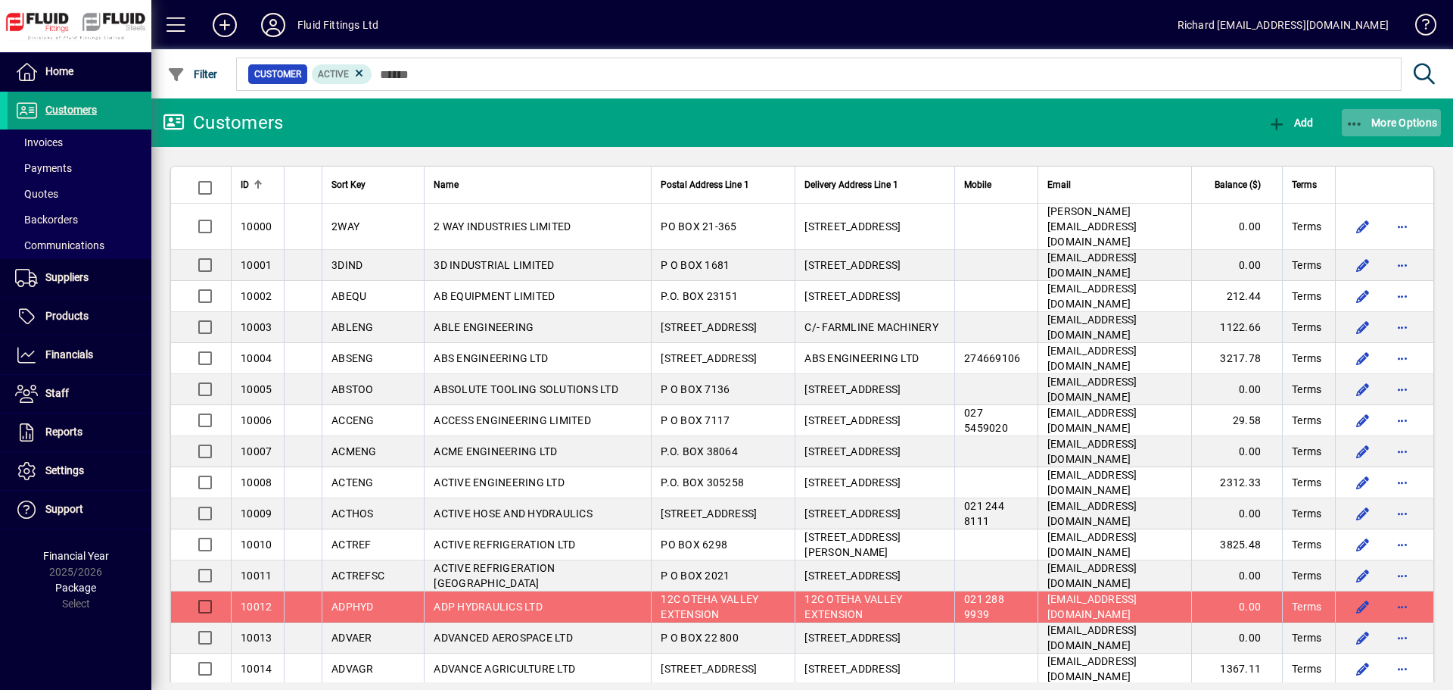
click at [1407, 117] on span "More Options" at bounding box center [1392, 123] width 92 height 12
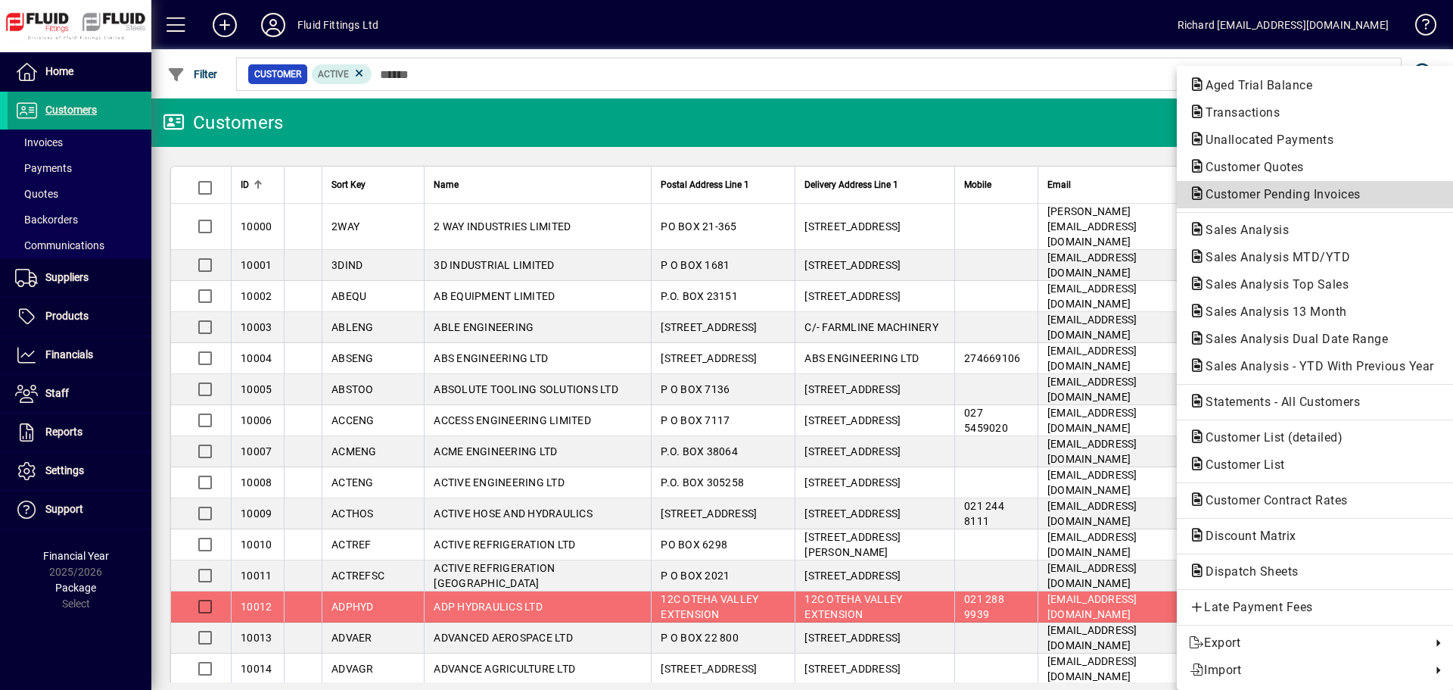
click at [1341, 189] on span "Customer Pending Invoices" at bounding box center [1278, 194] width 179 height 14
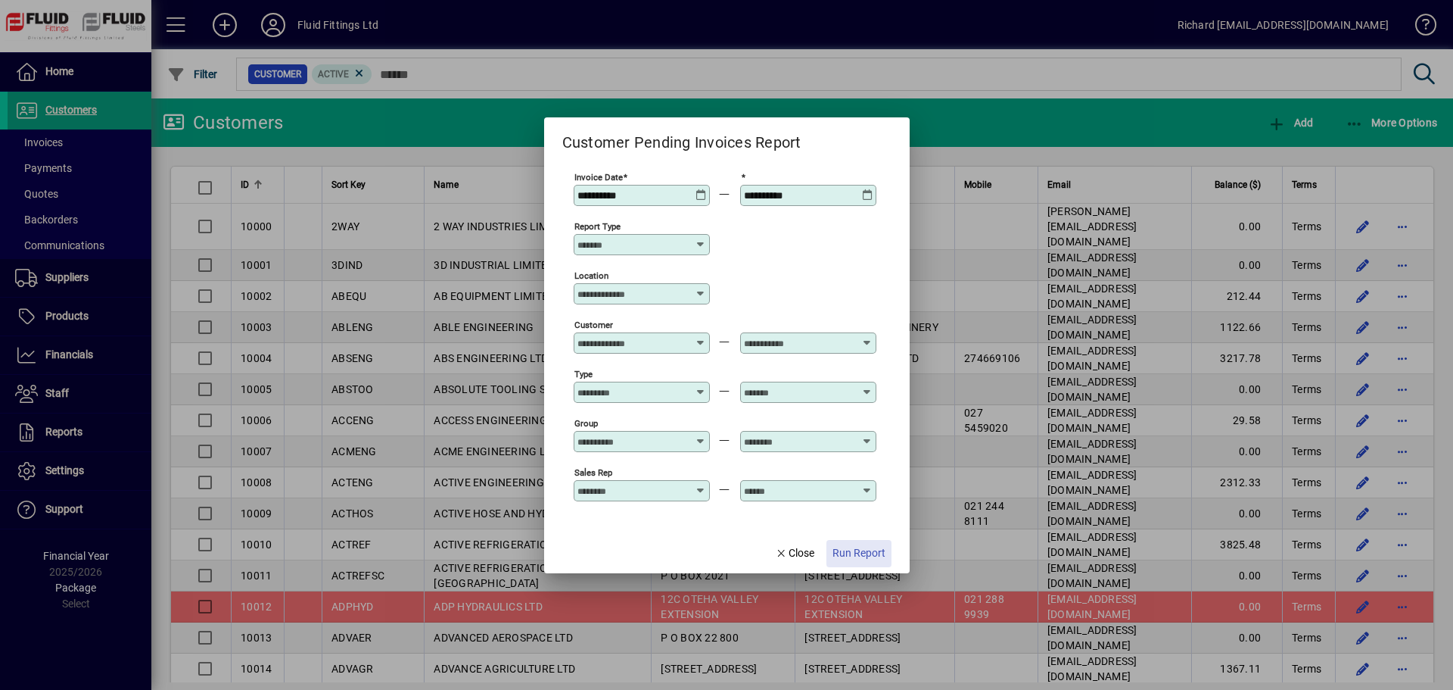
click at [874, 551] on span "Run Report" at bounding box center [859, 553] width 53 height 16
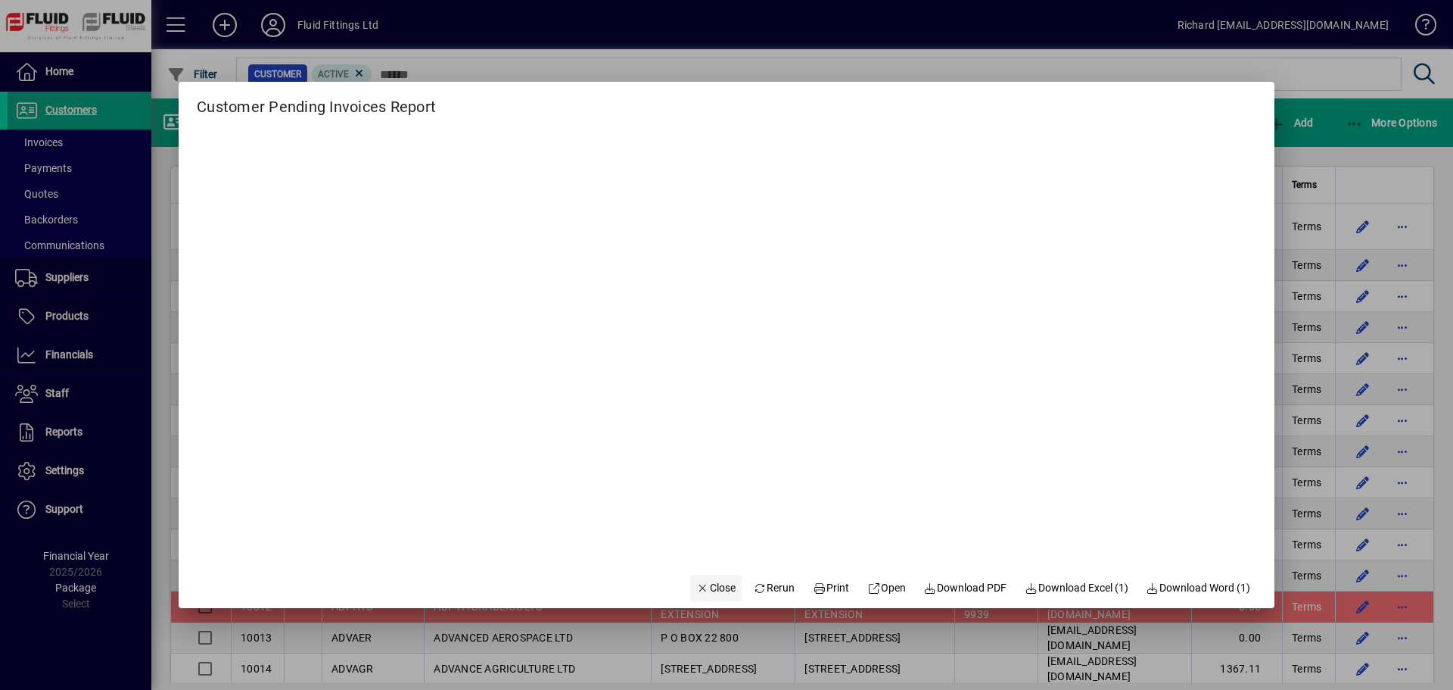
click at [703, 583] on span "Close" at bounding box center [715, 588] width 39 height 16
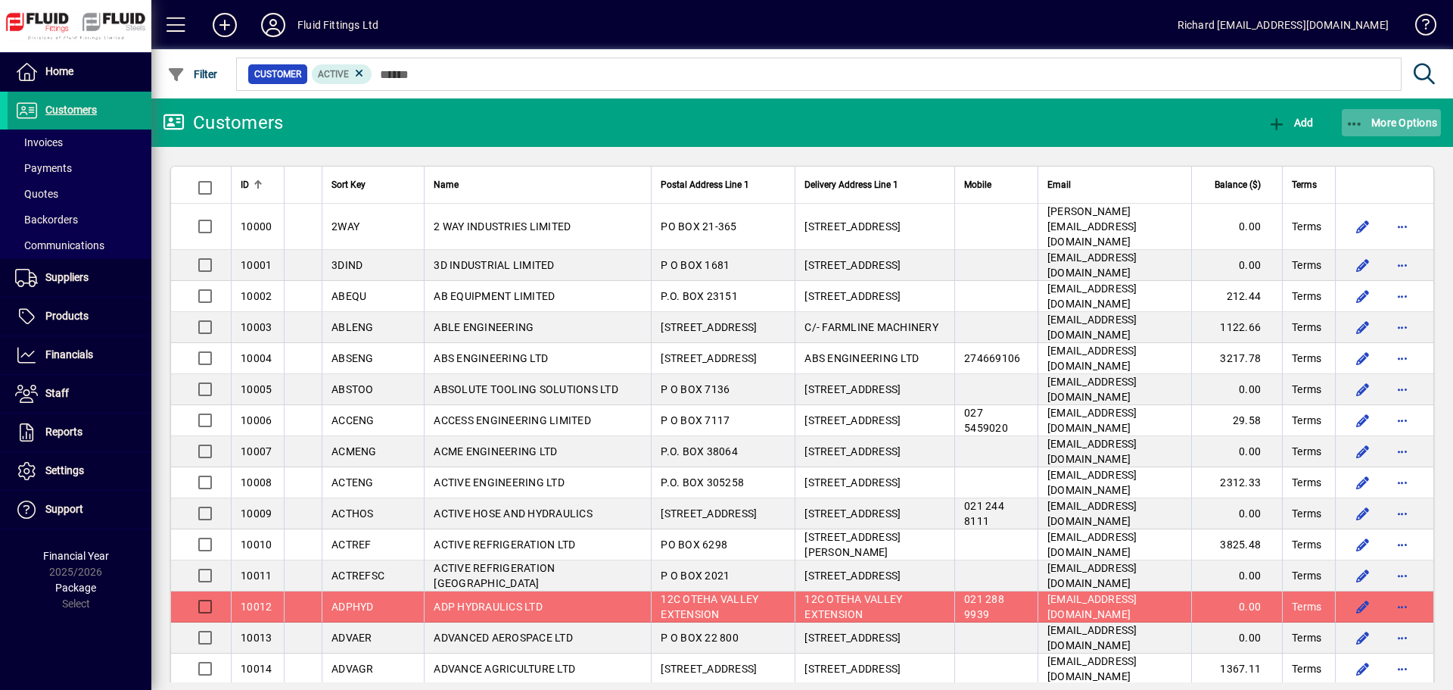
click at [1410, 129] on span "button" at bounding box center [1392, 122] width 100 height 36
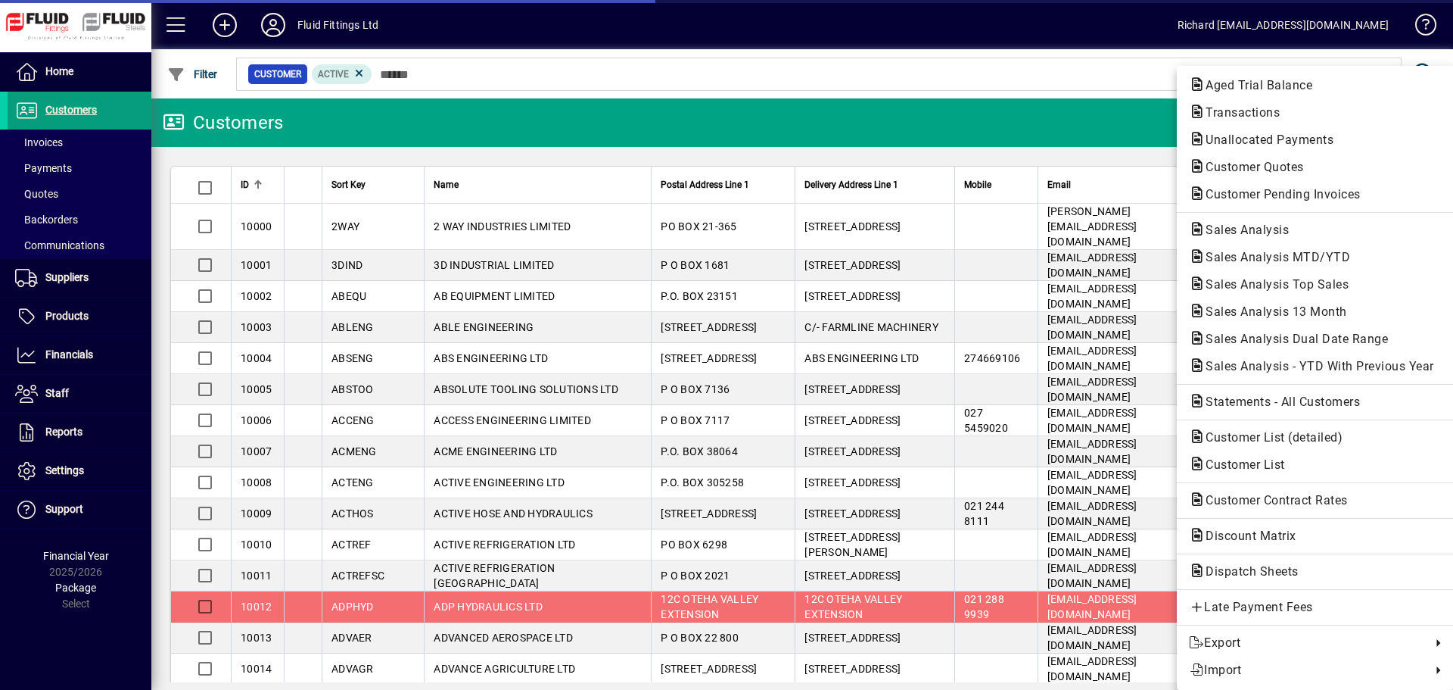
click at [54, 195] on div at bounding box center [726, 345] width 1453 height 690
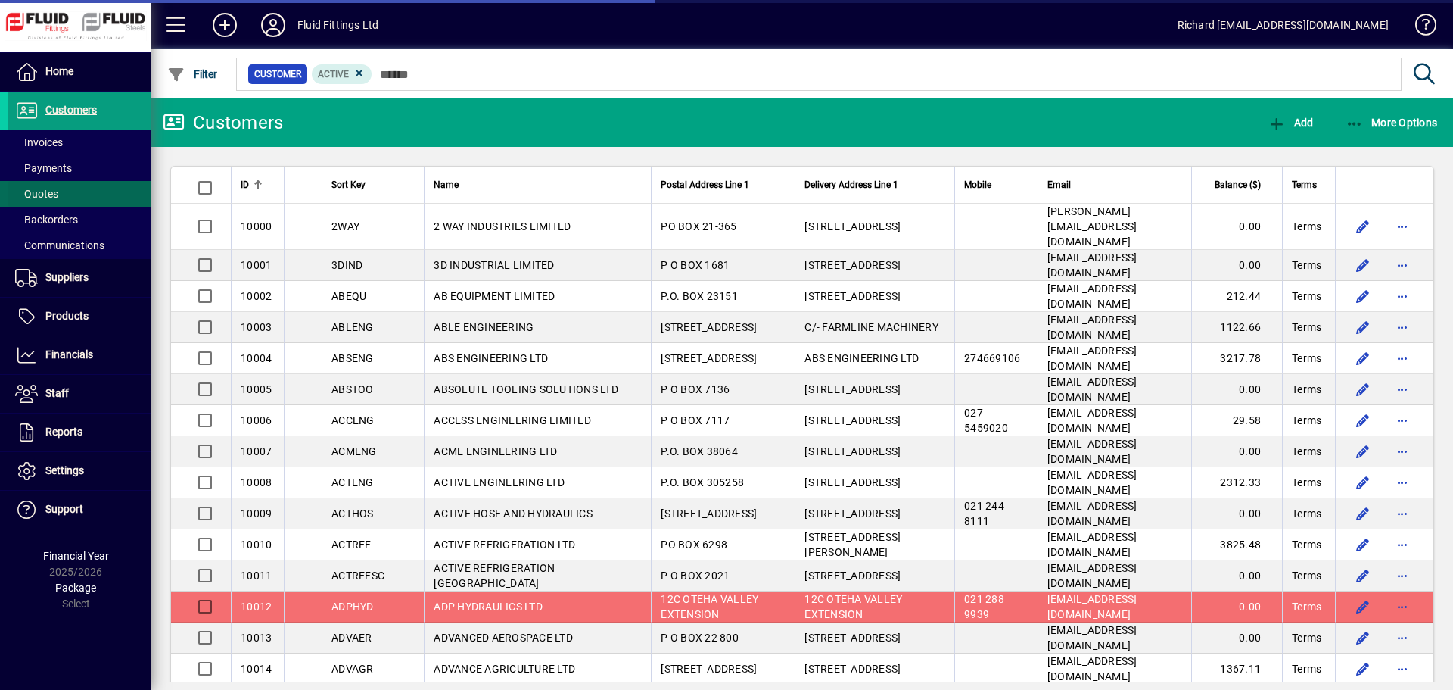
click at [53, 193] on span "Quotes" at bounding box center [36, 194] width 43 height 12
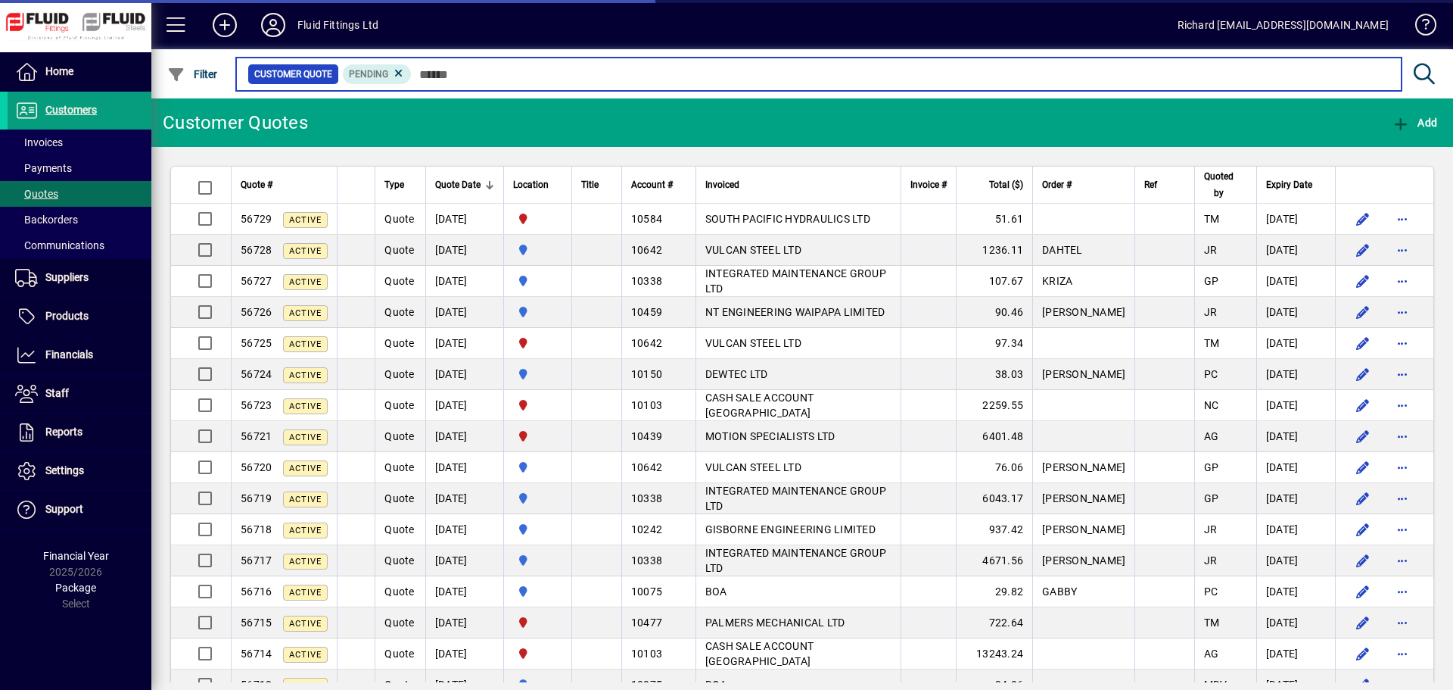
scroll to position [2687, 0]
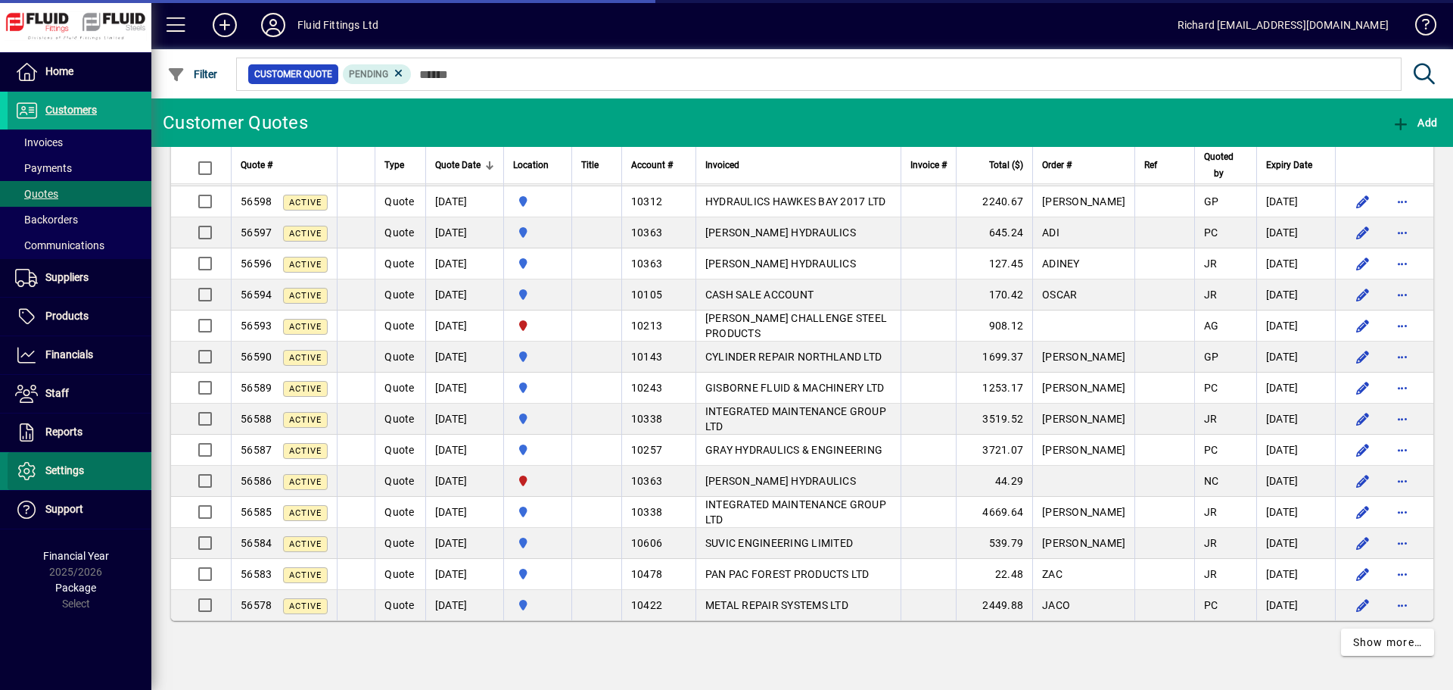
click at [58, 465] on span "Settings" at bounding box center [64, 470] width 39 height 12
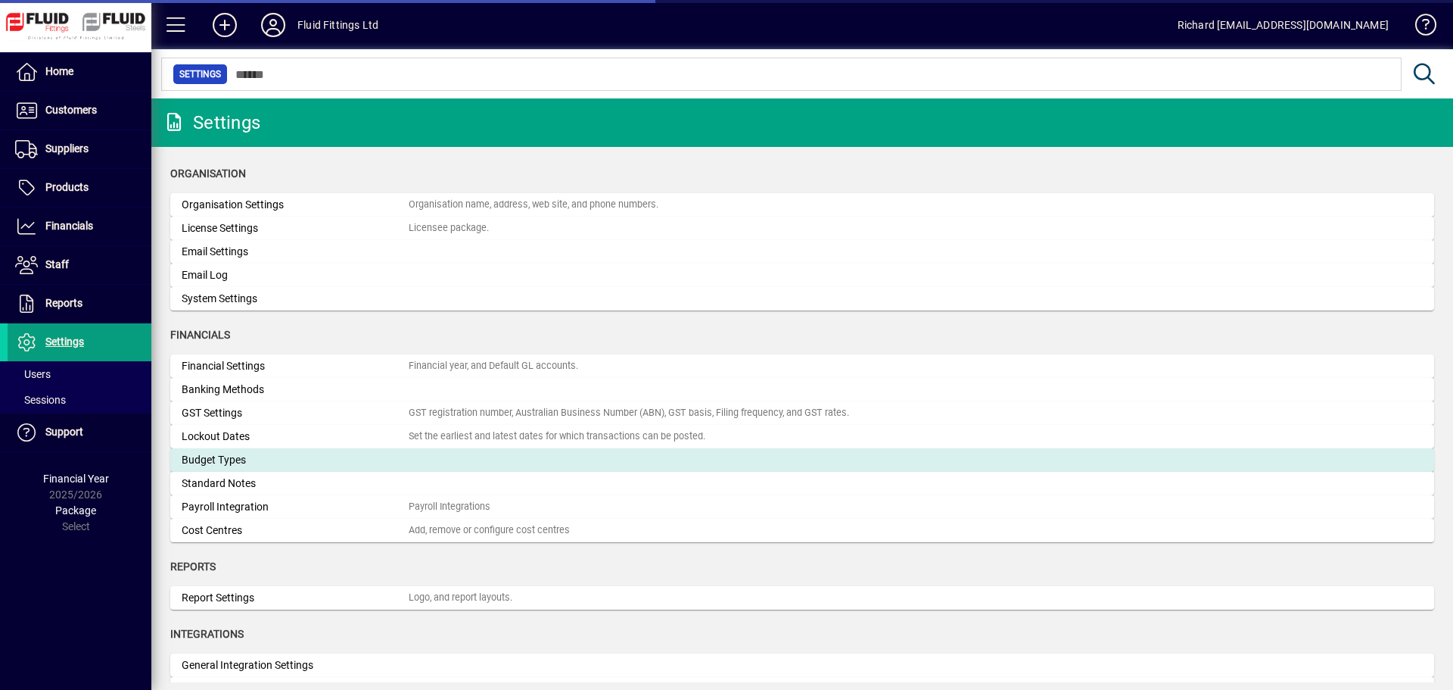
click at [288, 455] on div "Budget Types" at bounding box center [295, 460] width 227 height 16
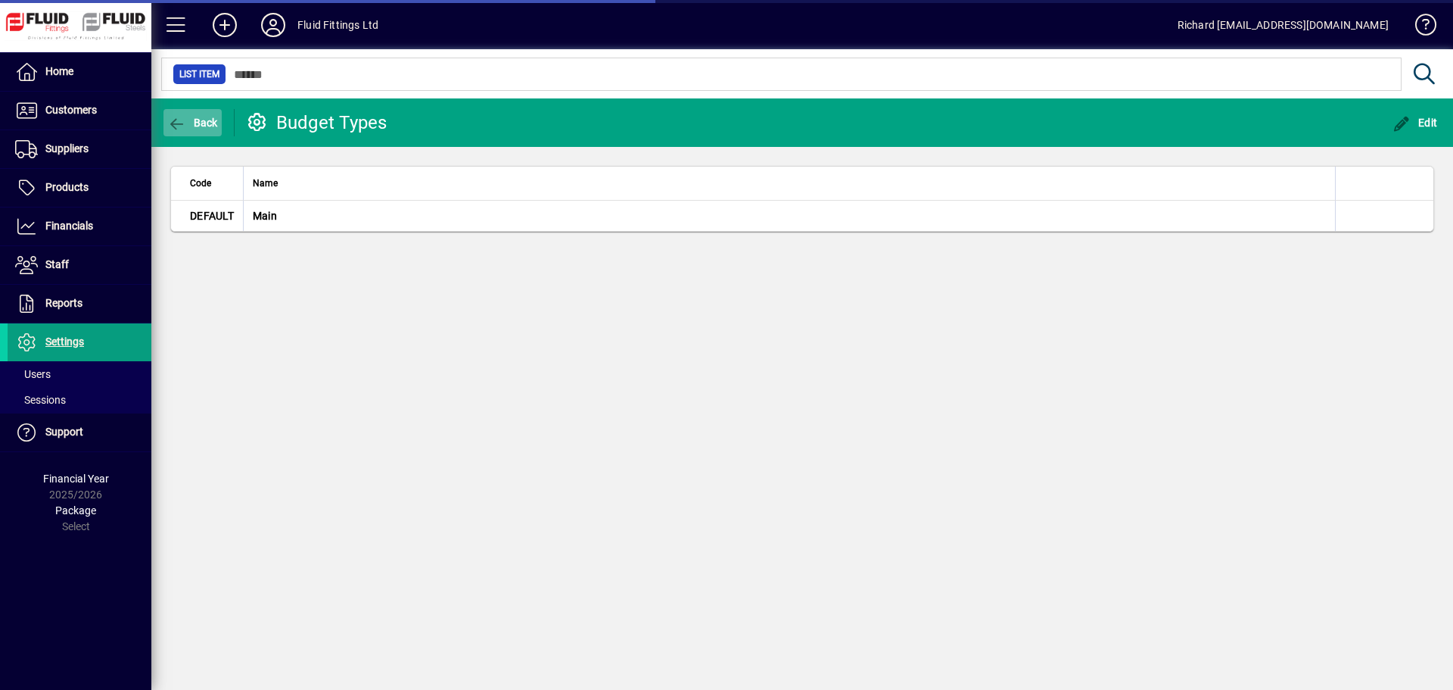
click at [179, 124] on icon "button" at bounding box center [176, 124] width 19 height 15
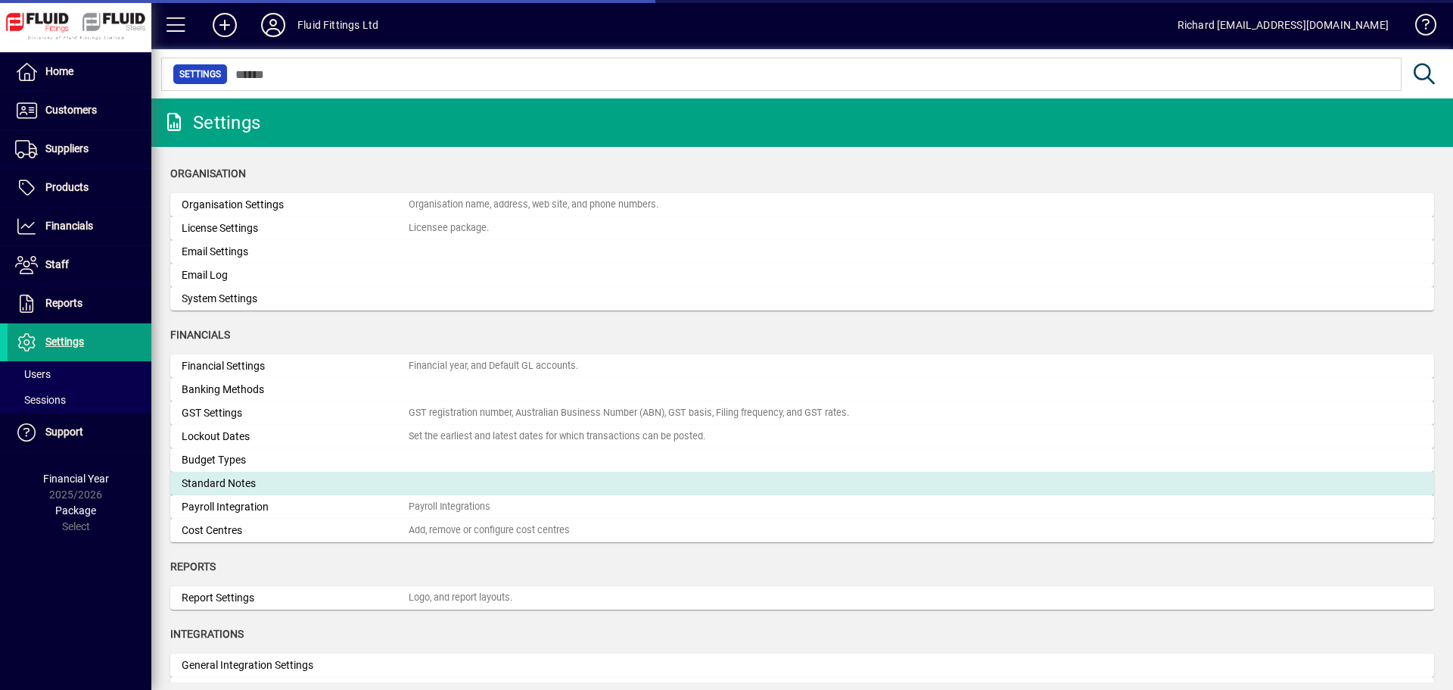
click at [304, 481] on div "Standard Notes" at bounding box center [295, 483] width 227 height 16
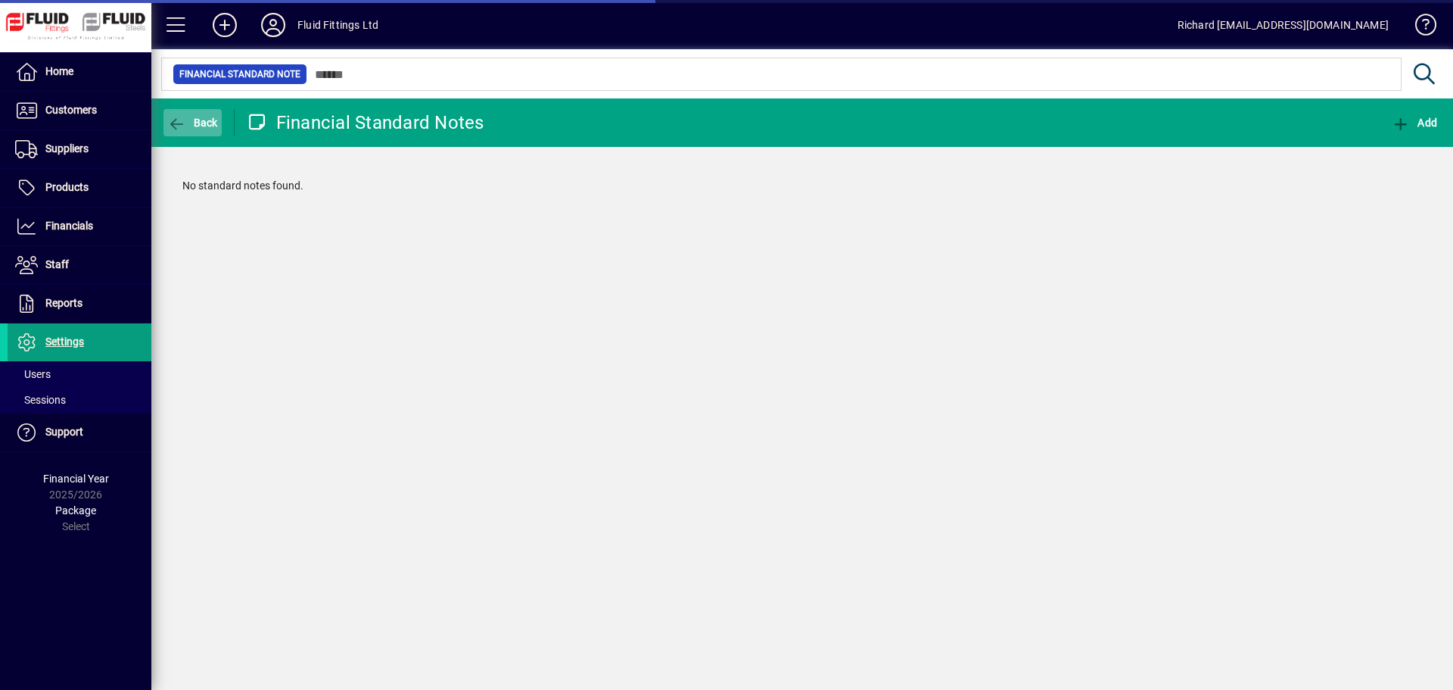
click at [184, 123] on icon "button" at bounding box center [176, 124] width 19 height 15
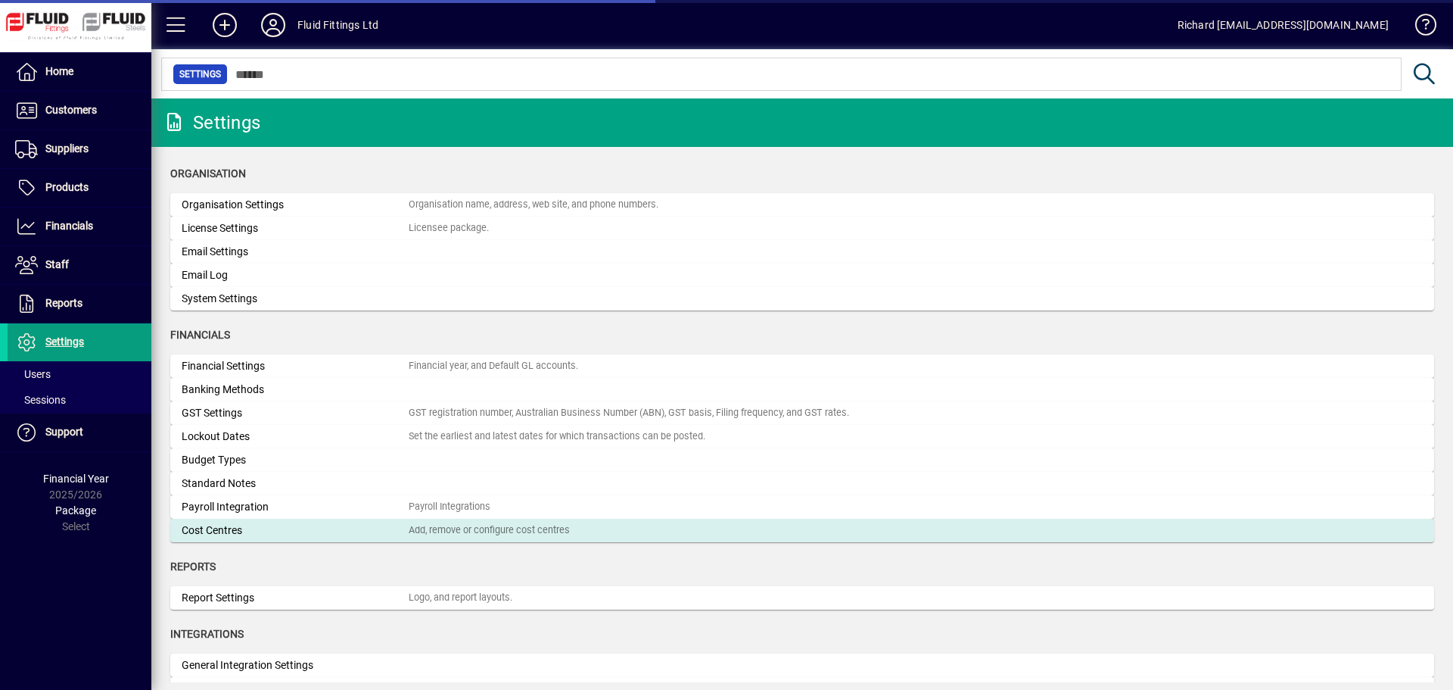
click at [253, 524] on div "Cost Centres" at bounding box center [295, 530] width 227 height 16
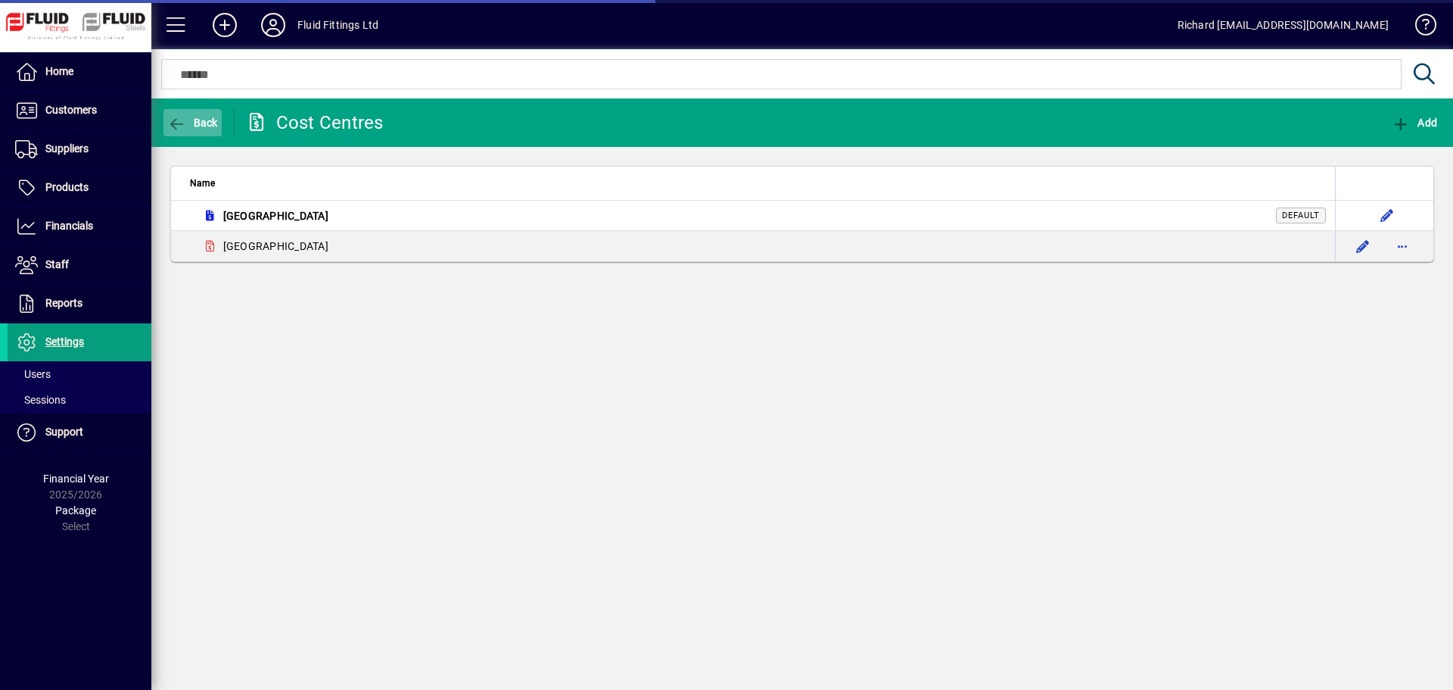
click at [187, 120] on span "Back" at bounding box center [192, 123] width 51 height 12
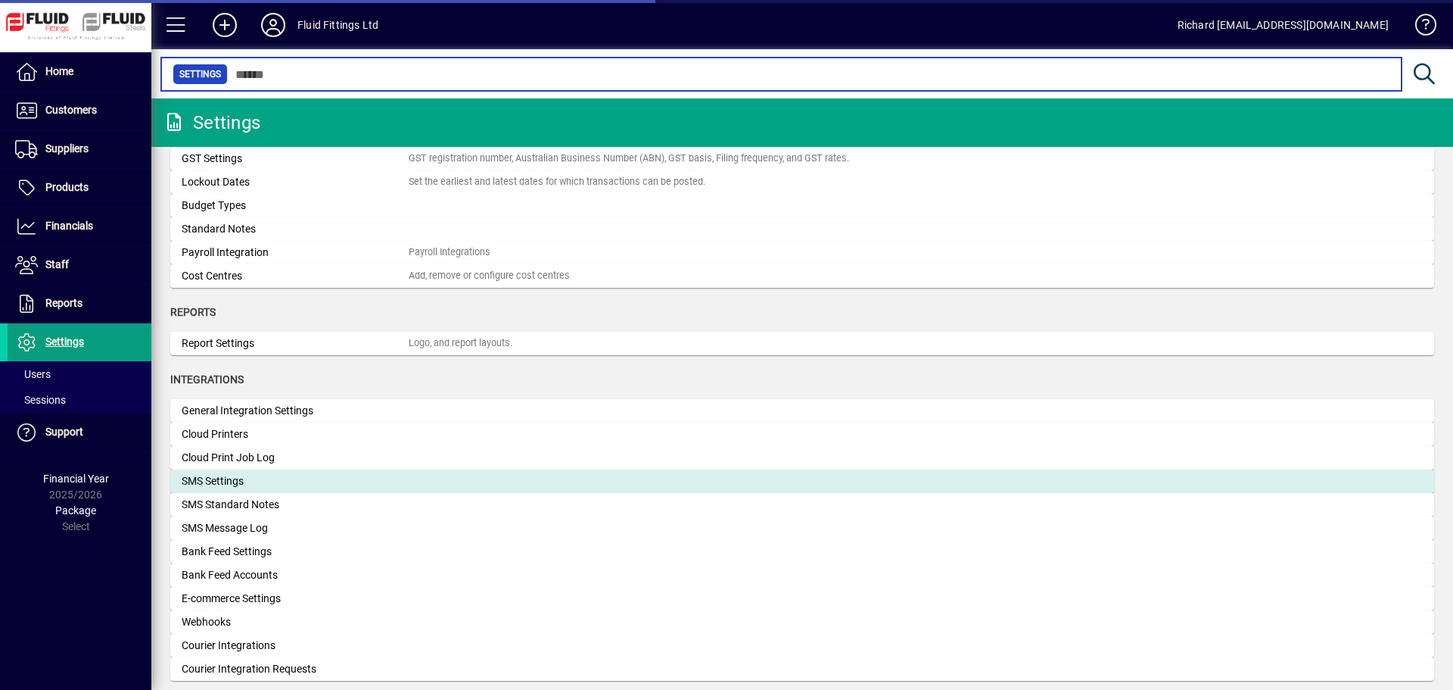
scroll to position [300, 0]
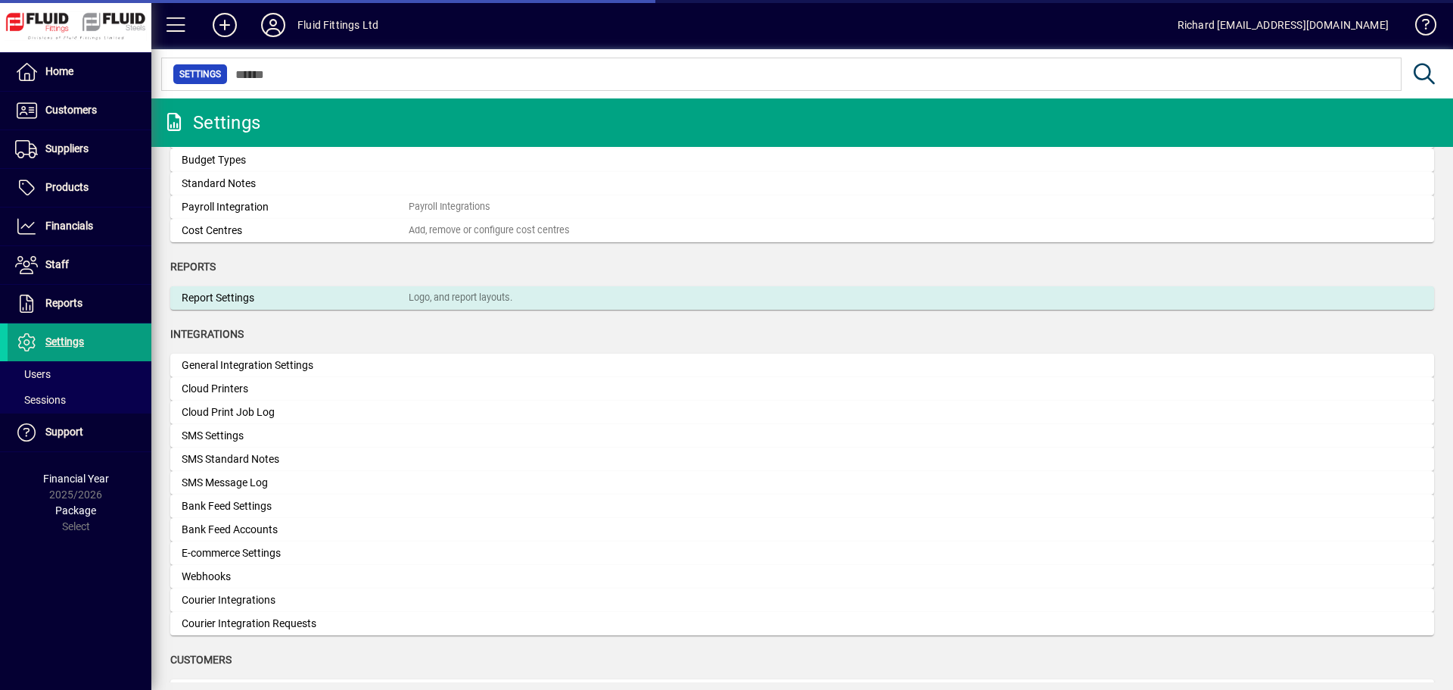
click at [263, 298] on div "Report Settings" at bounding box center [295, 298] width 227 height 16
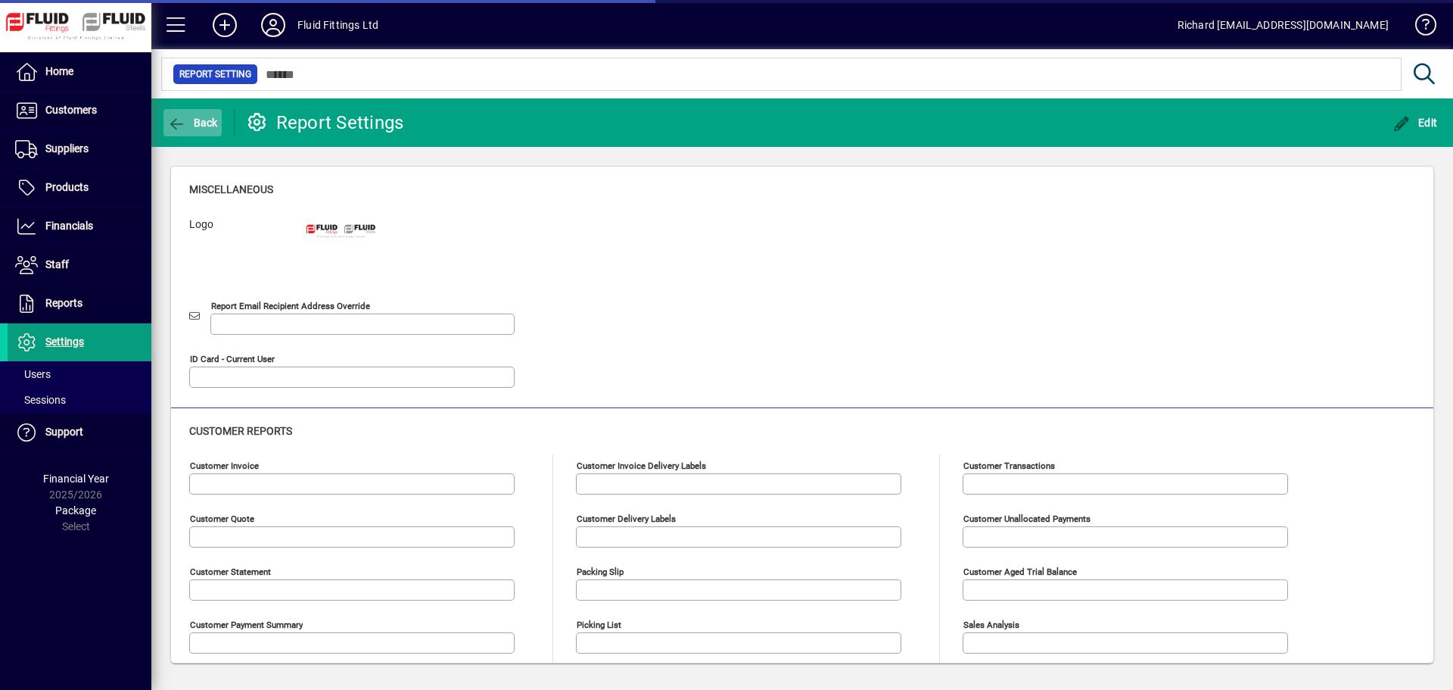
type input "**********"
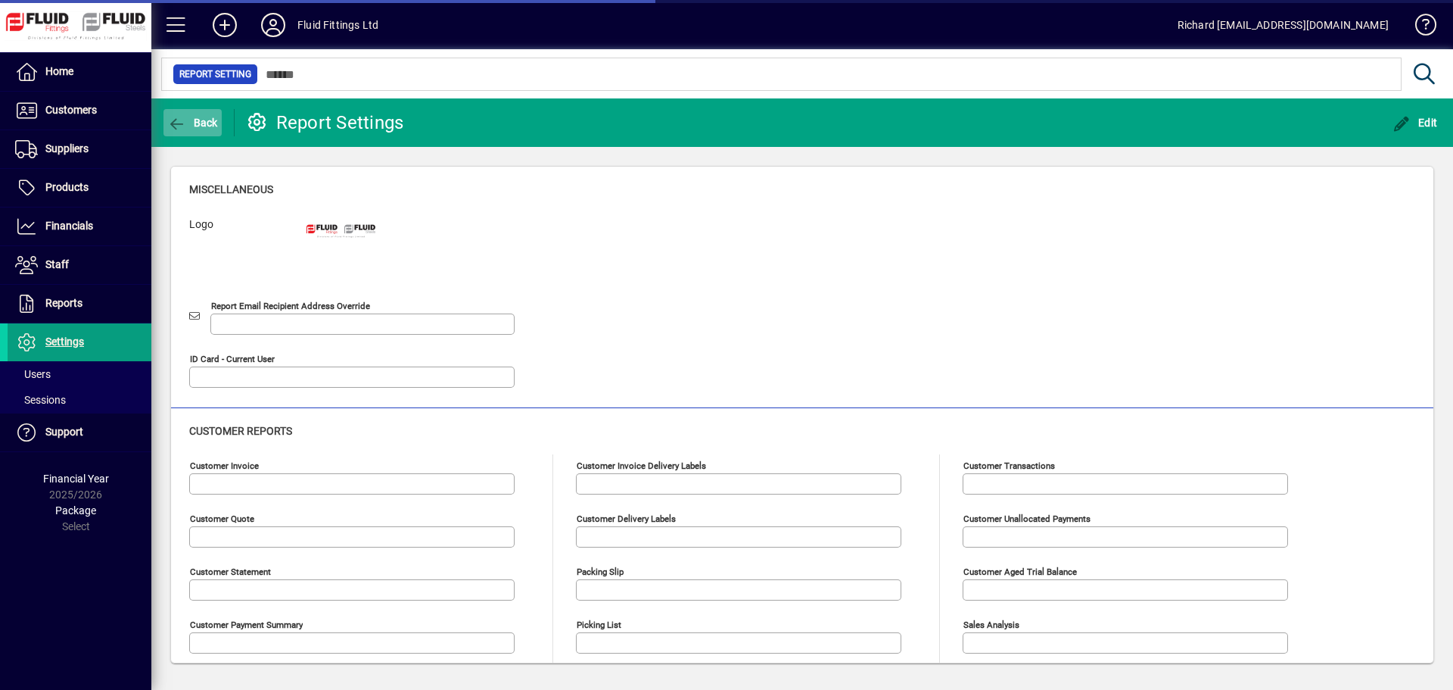
type input "**********"
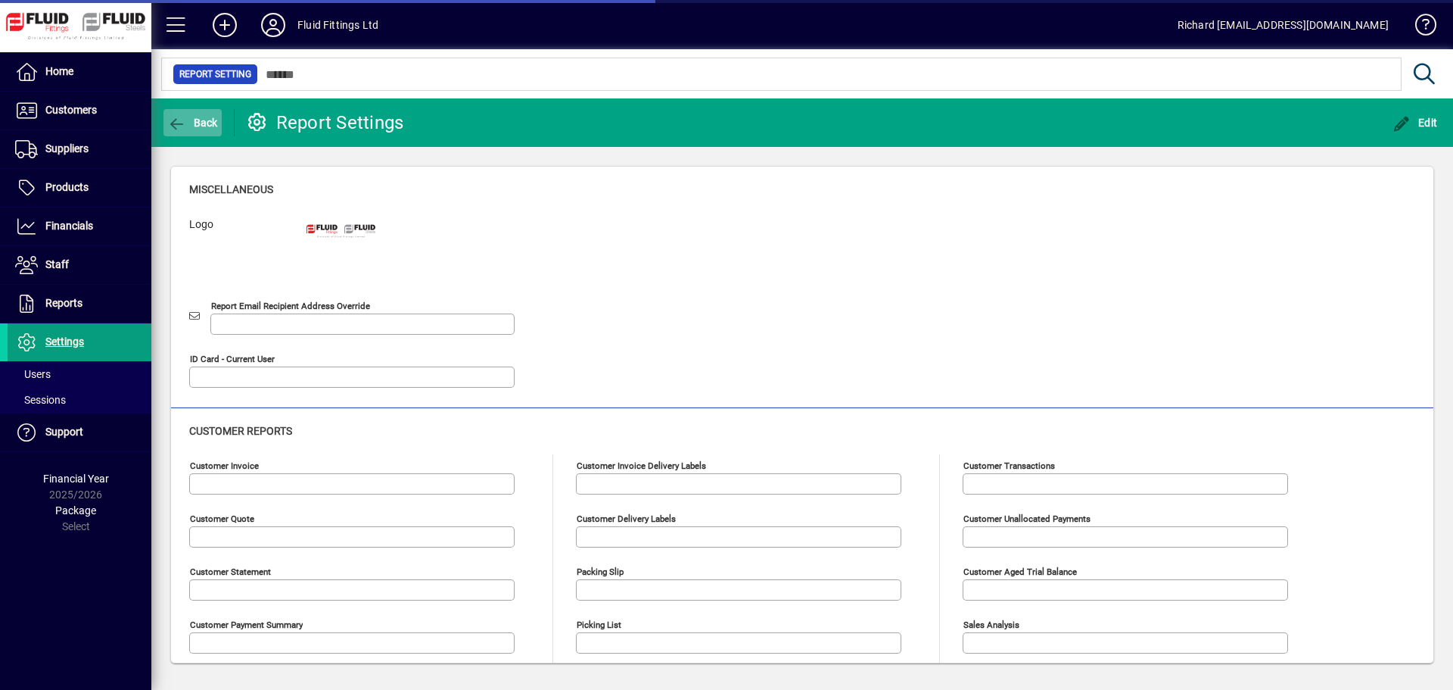
type input "**********"
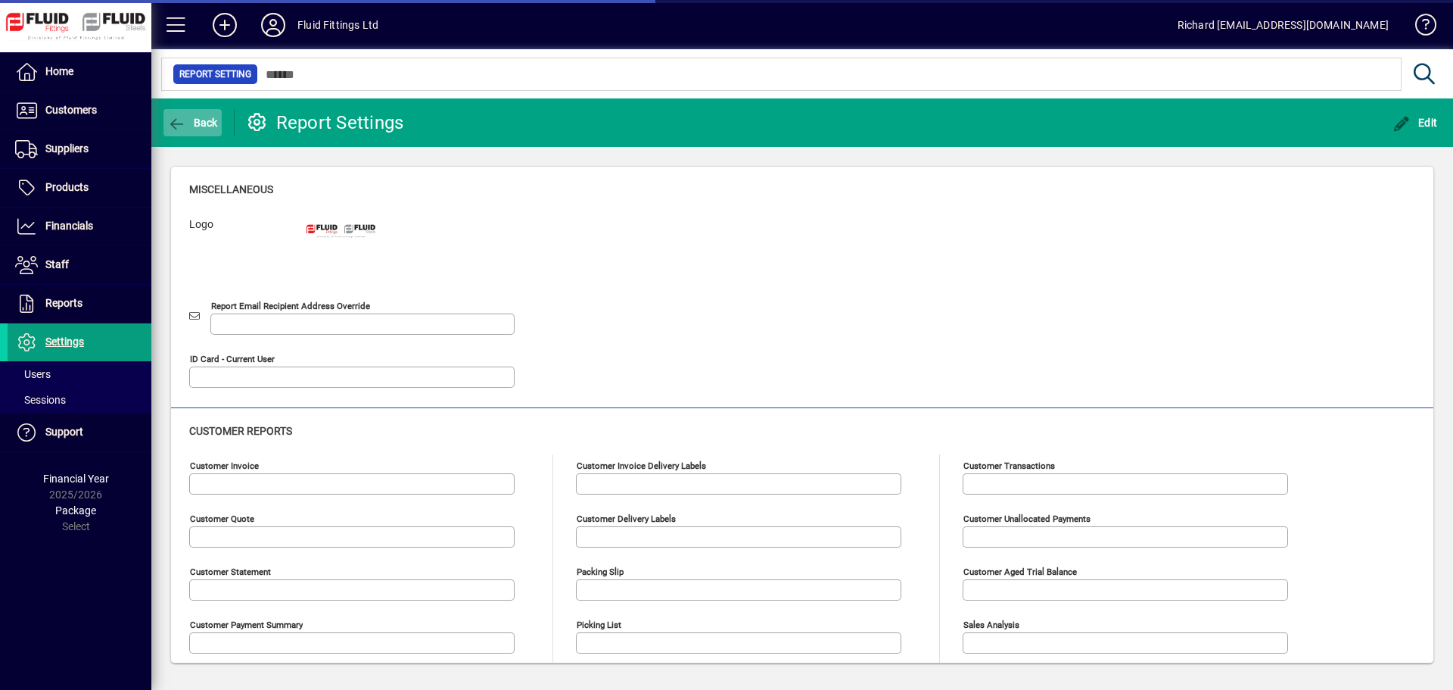
type input "**********"
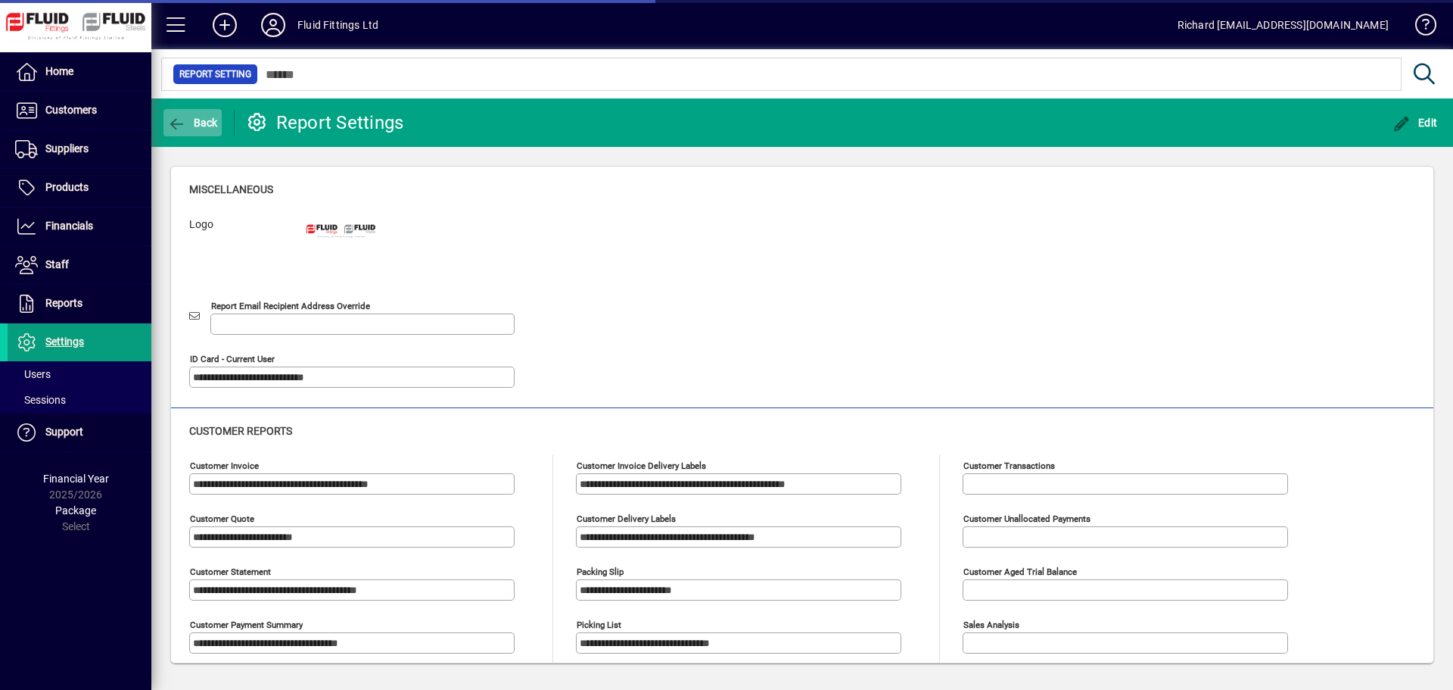
type input "**********"
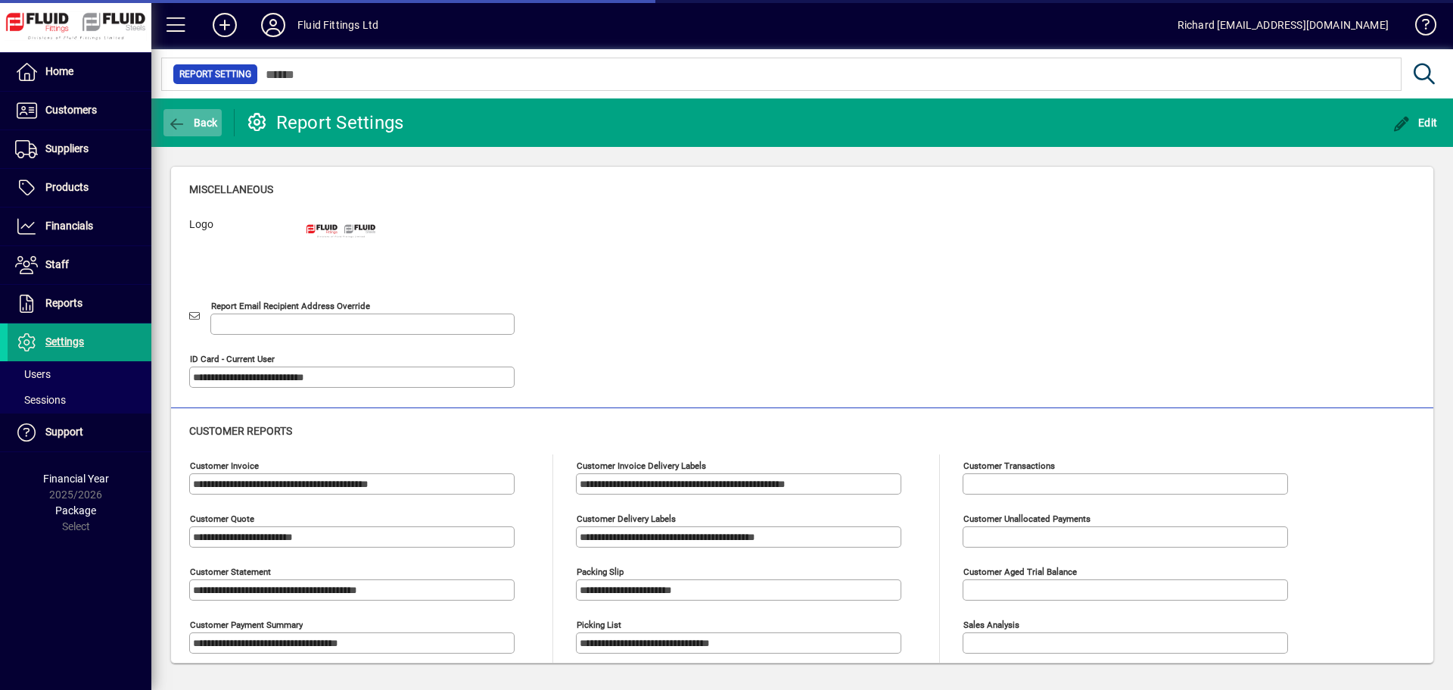
type input "**********"
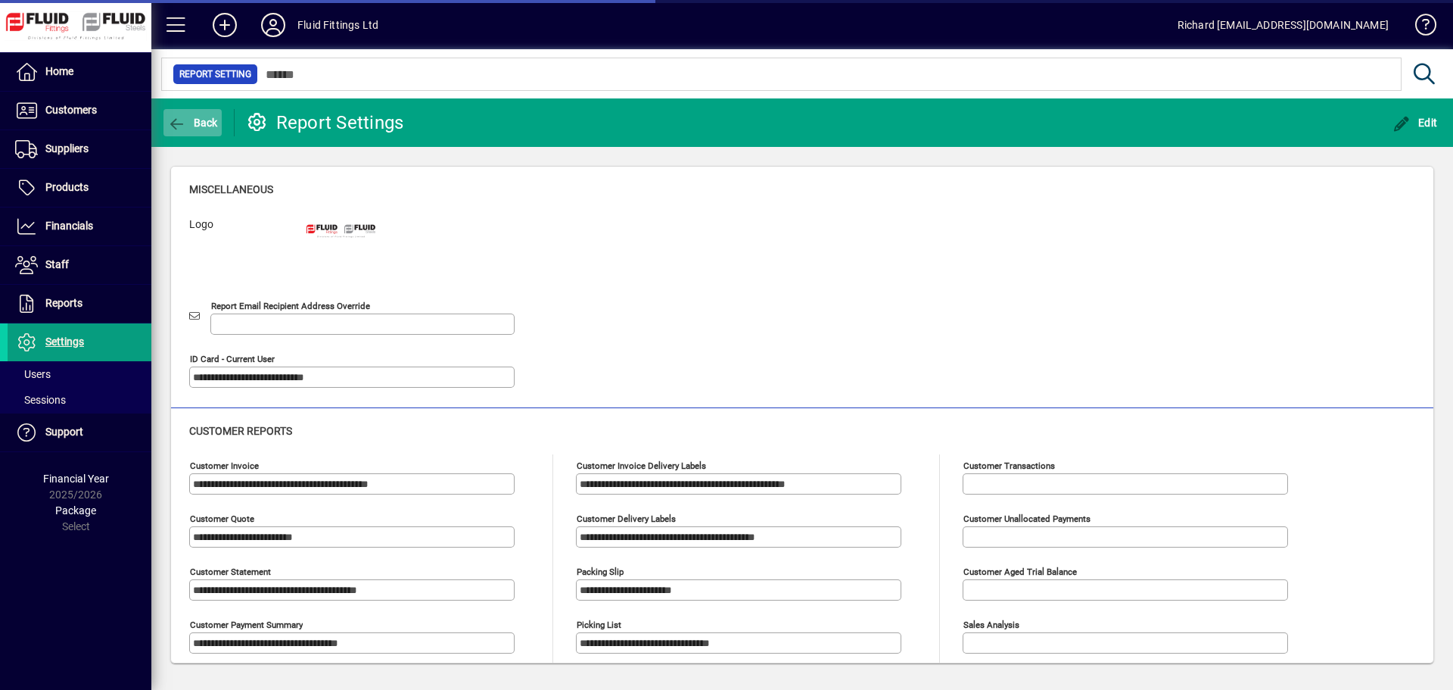
type input "**********"
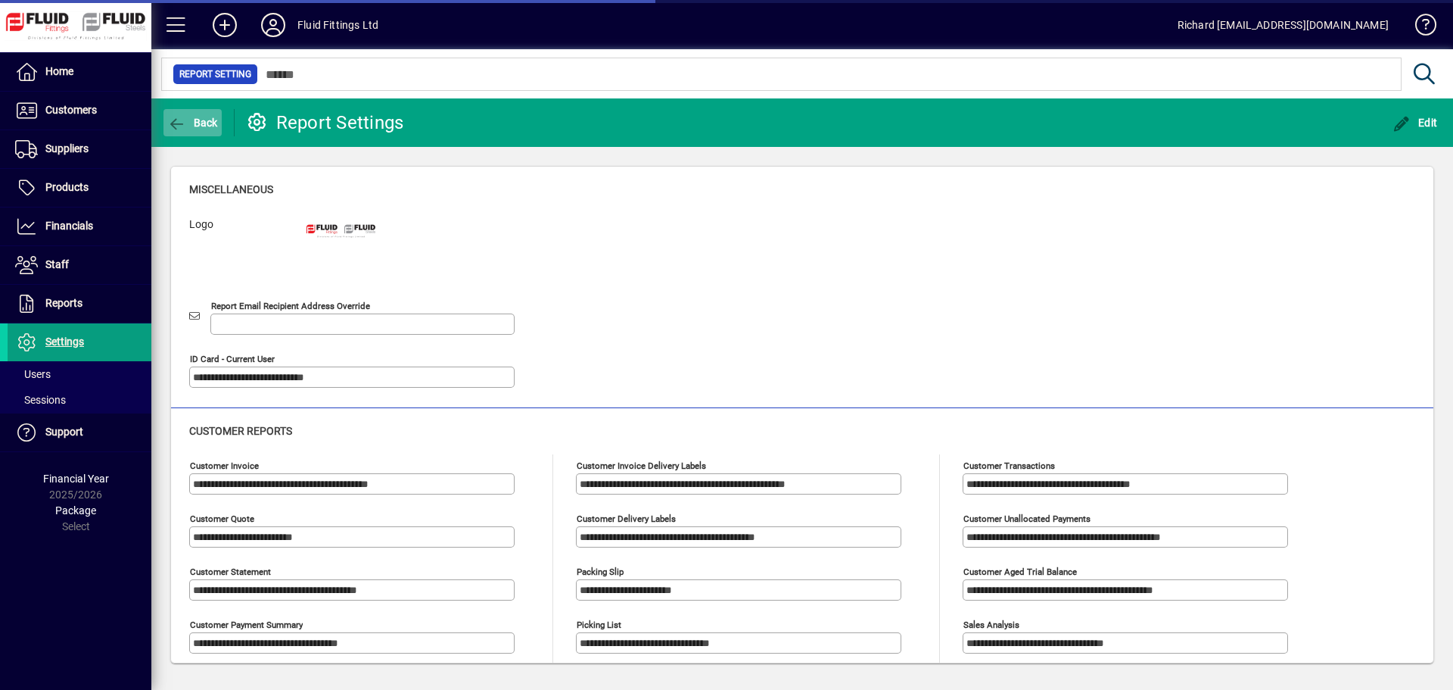
type input "**********"
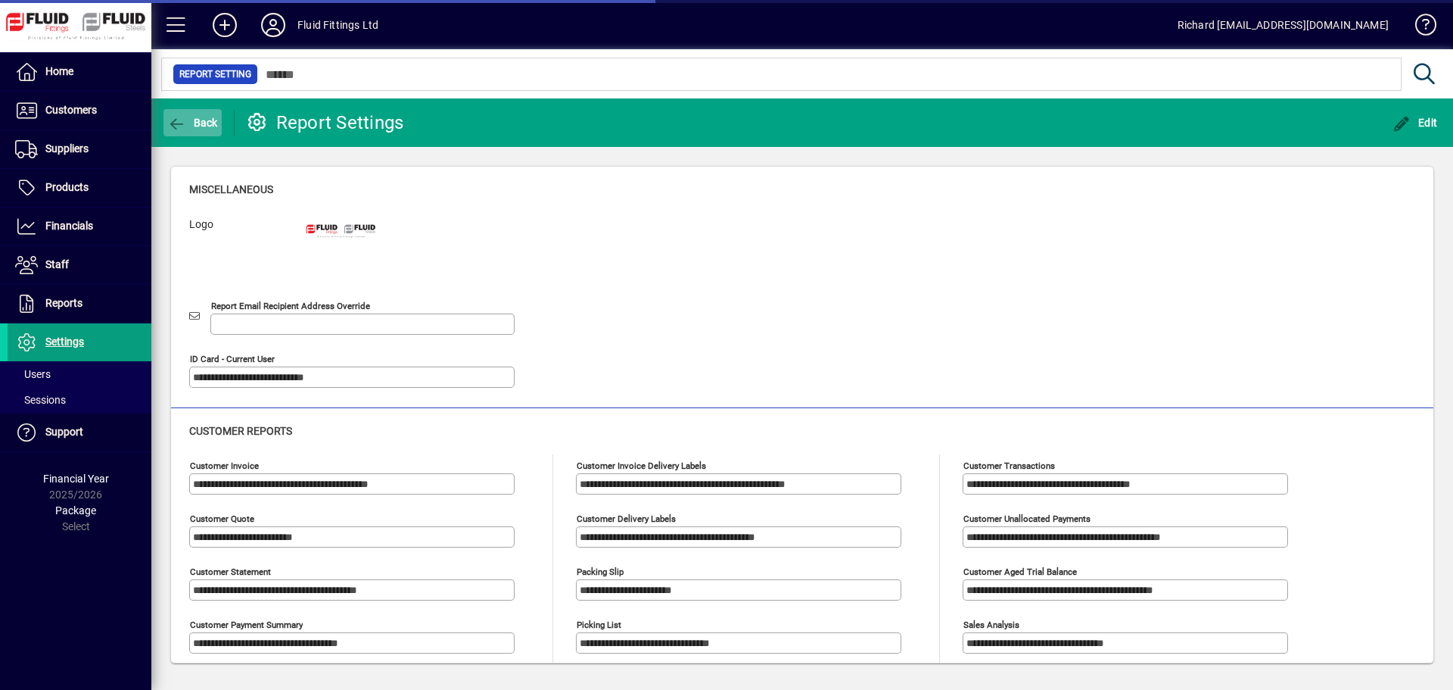
type input "**********"
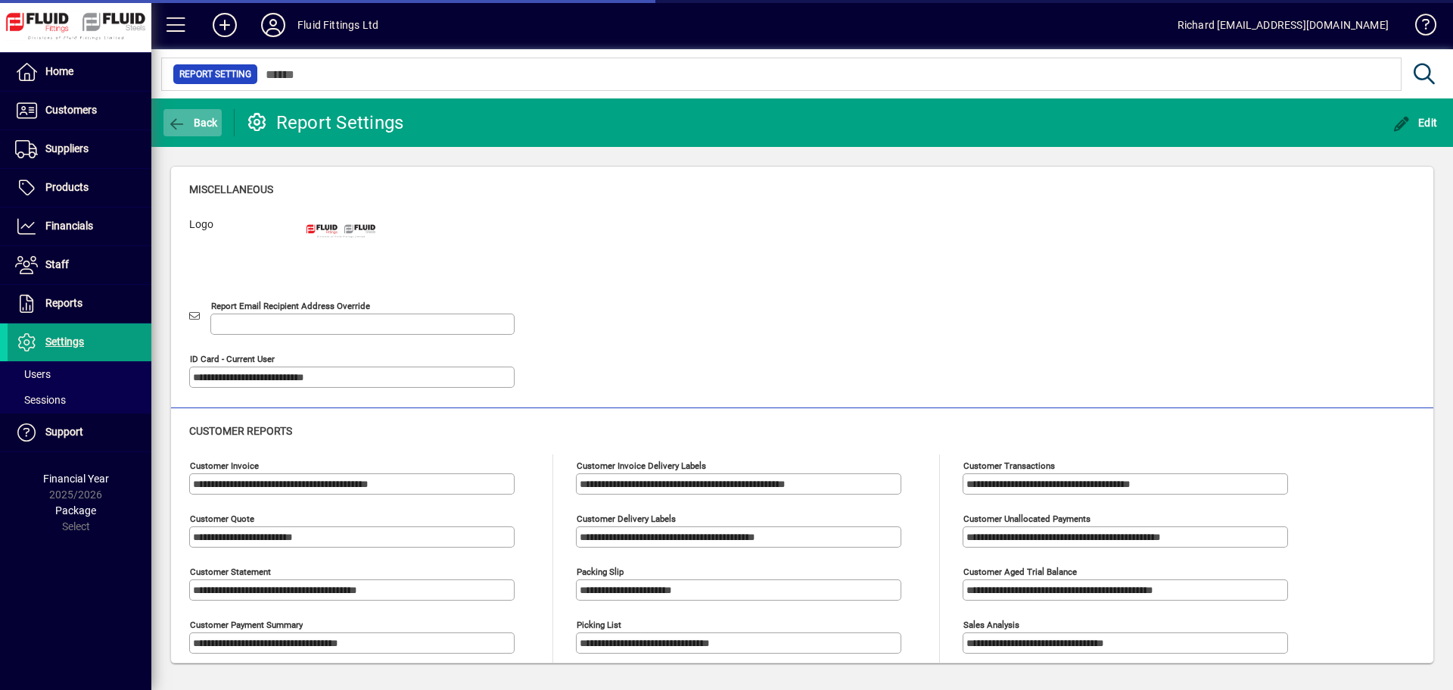
type input "**********"
click at [193, 126] on span "Back" at bounding box center [192, 123] width 51 height 12
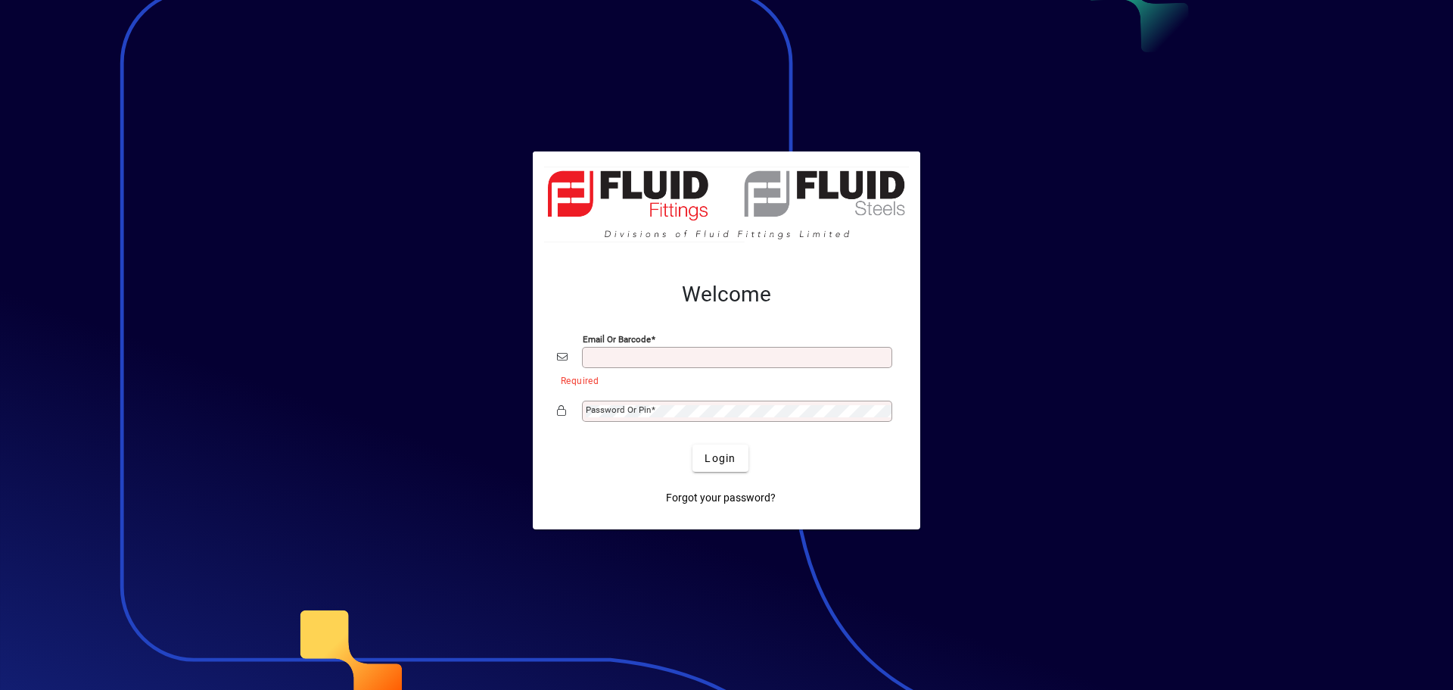
type input "**********"
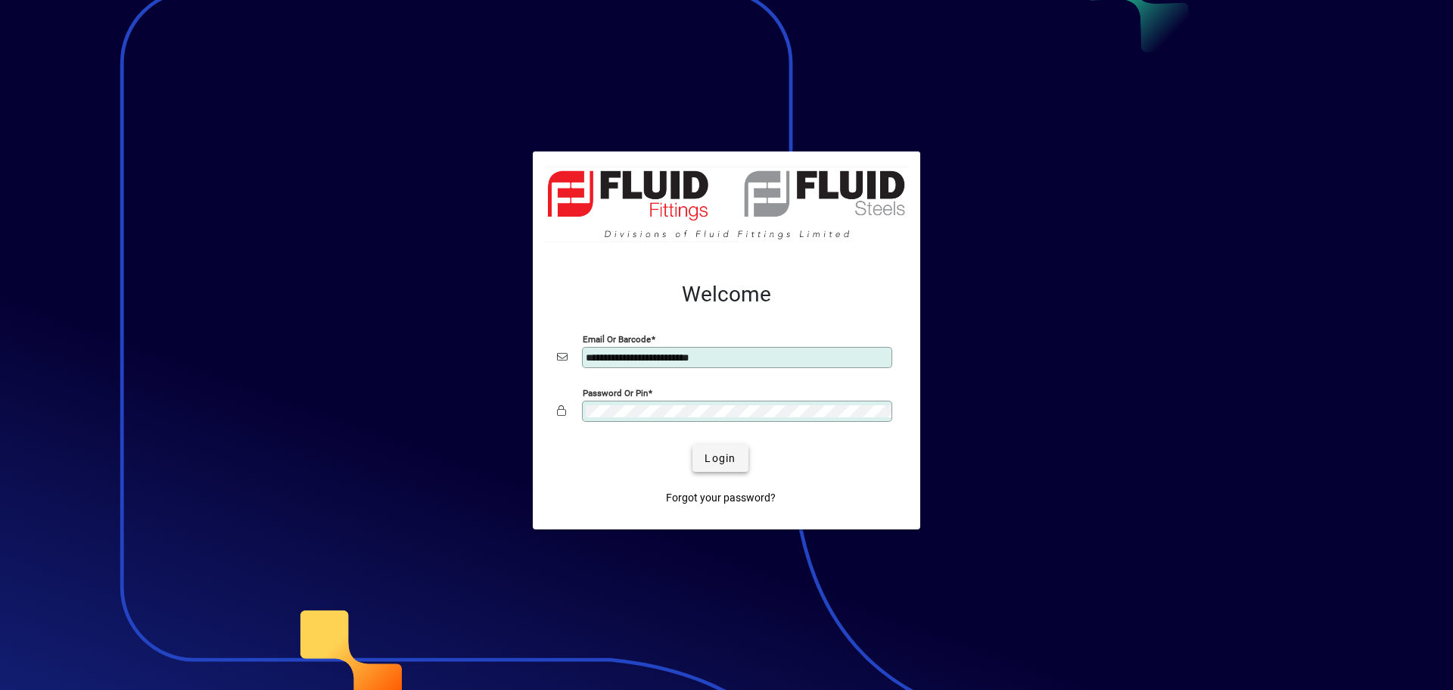
click at [713, 450] on span "Login" at bounding box center [720, 458] width 31 height 16
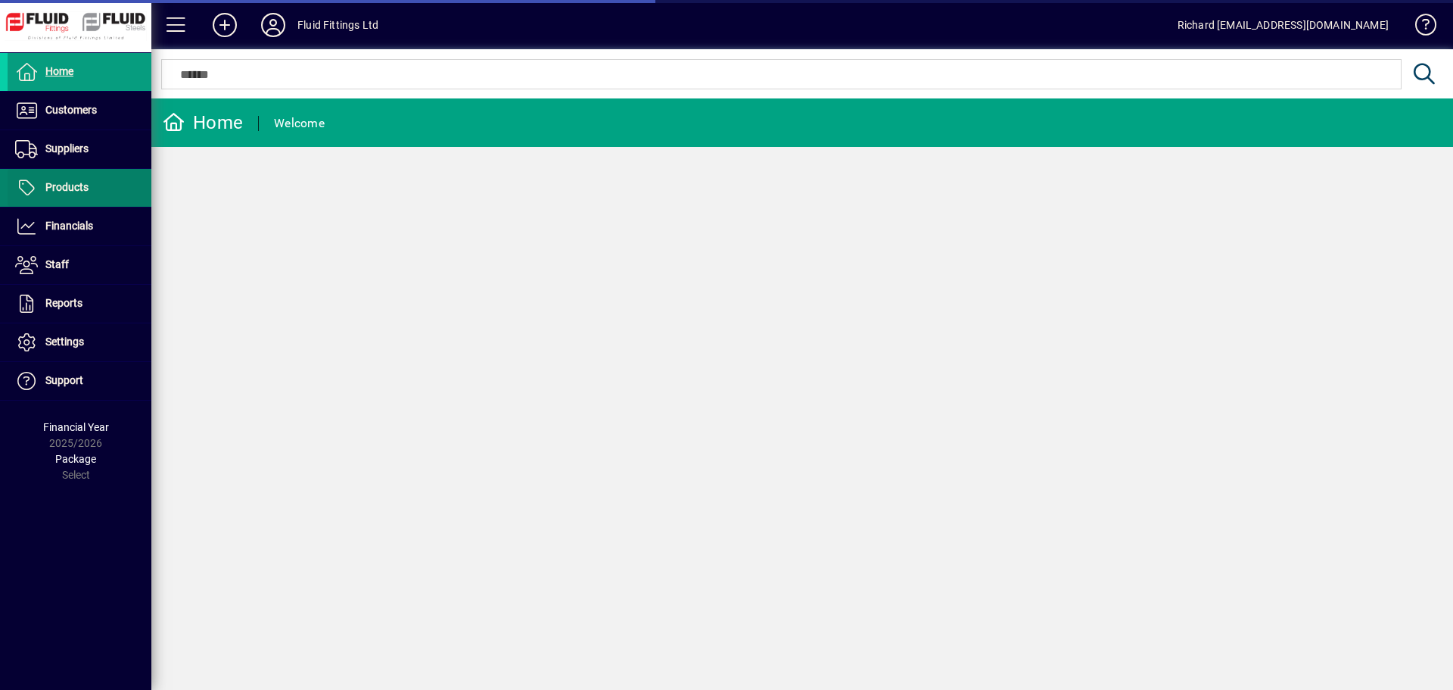
click at [76, 185] on span "Products" at bounding box center [66, 187] width 43 height 12
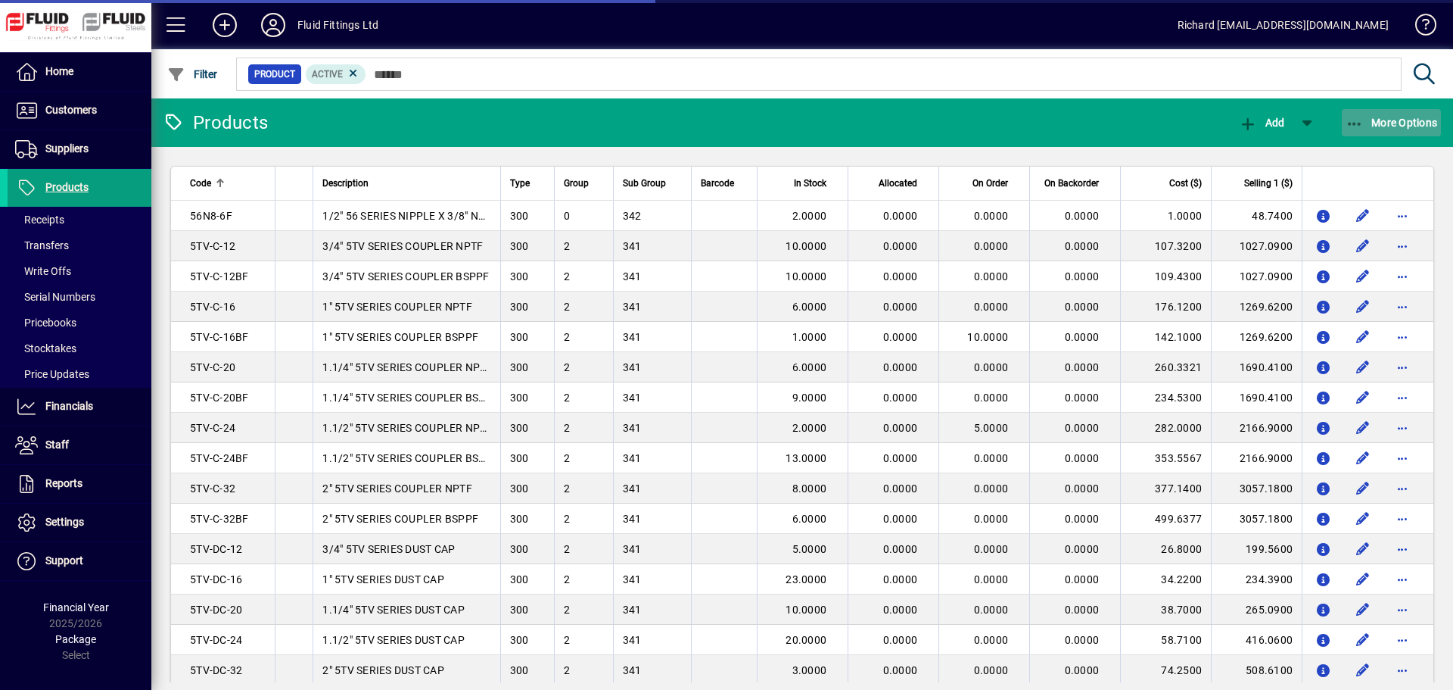
click at [1403, 120] on span "More Options" at bounding box center [1392, 123] width 92 height 12
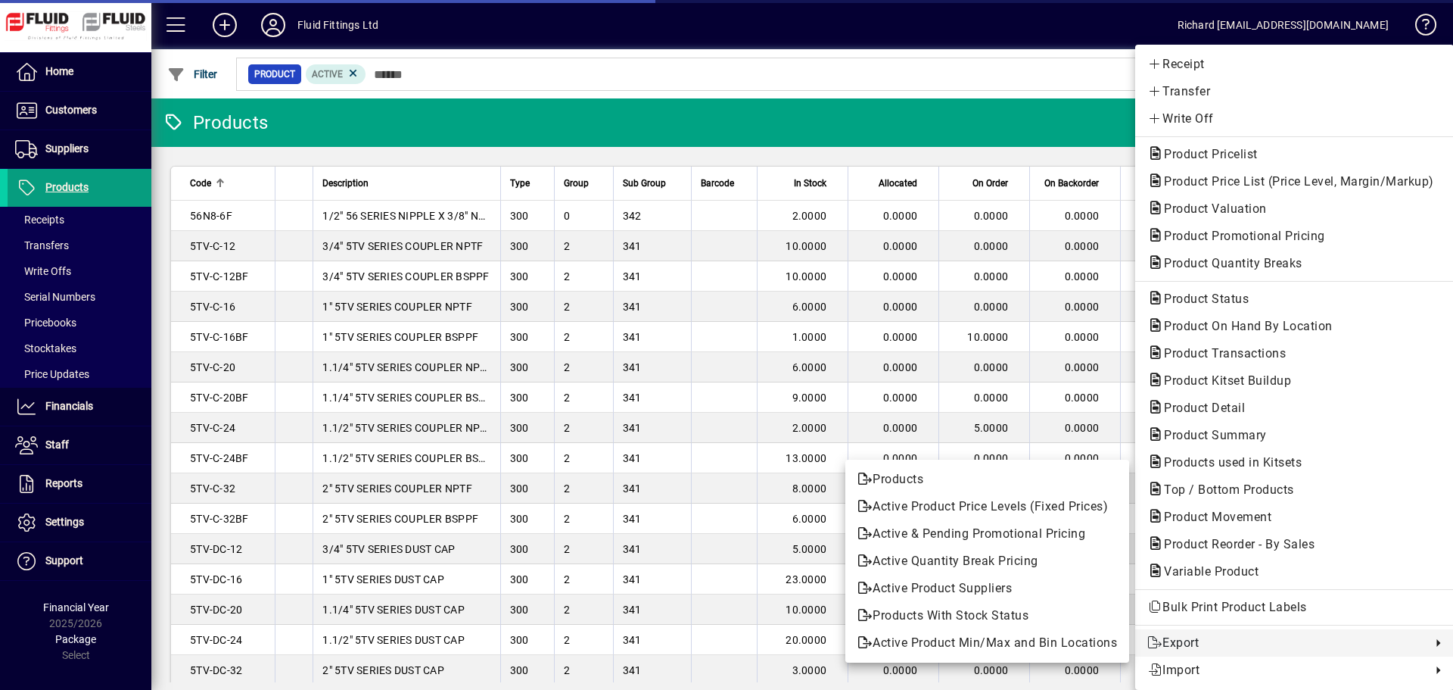
click at [1227, 637] on span "Export" at bounding box center [1286, 643] width 276 height 18
click at [893, 473] on span "Products" at bounding box center [988, 479] width 260 height 18
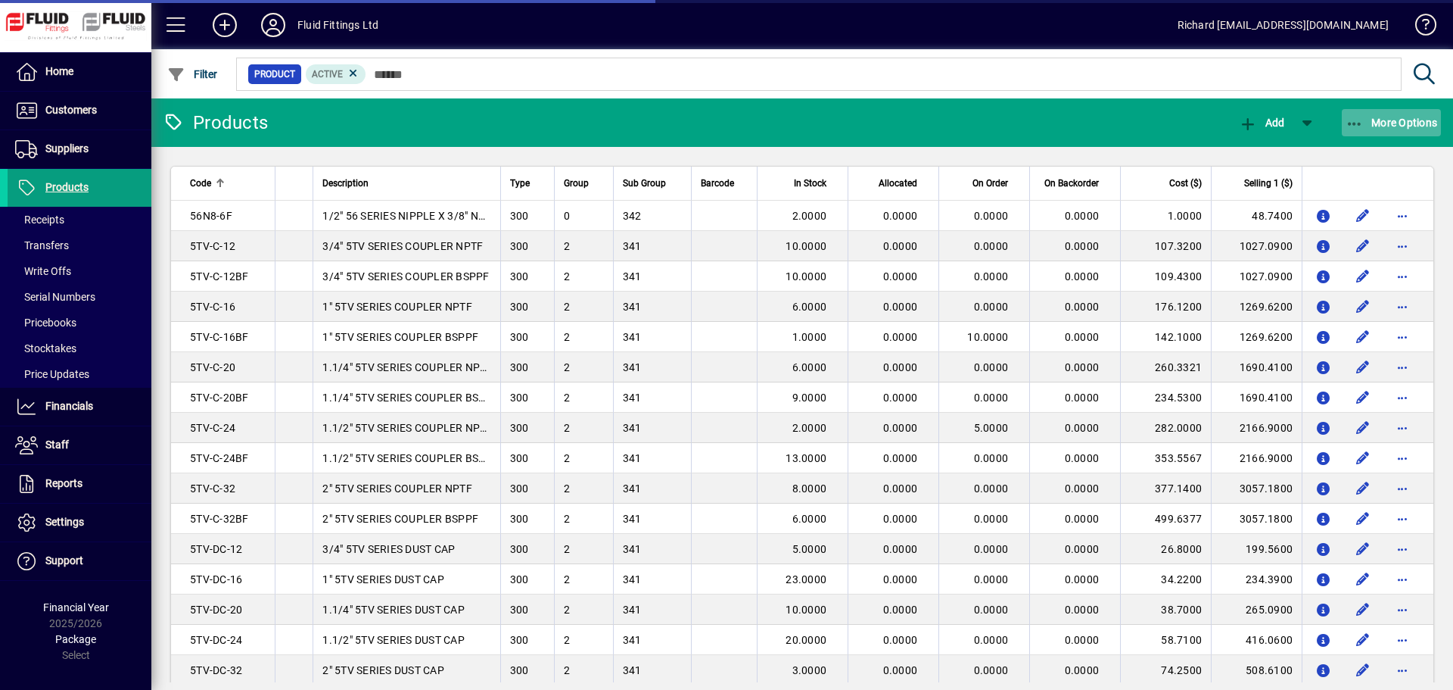
click at [1407, 129] on span "button" at bounding box center [1392, 122] width 100 height 36
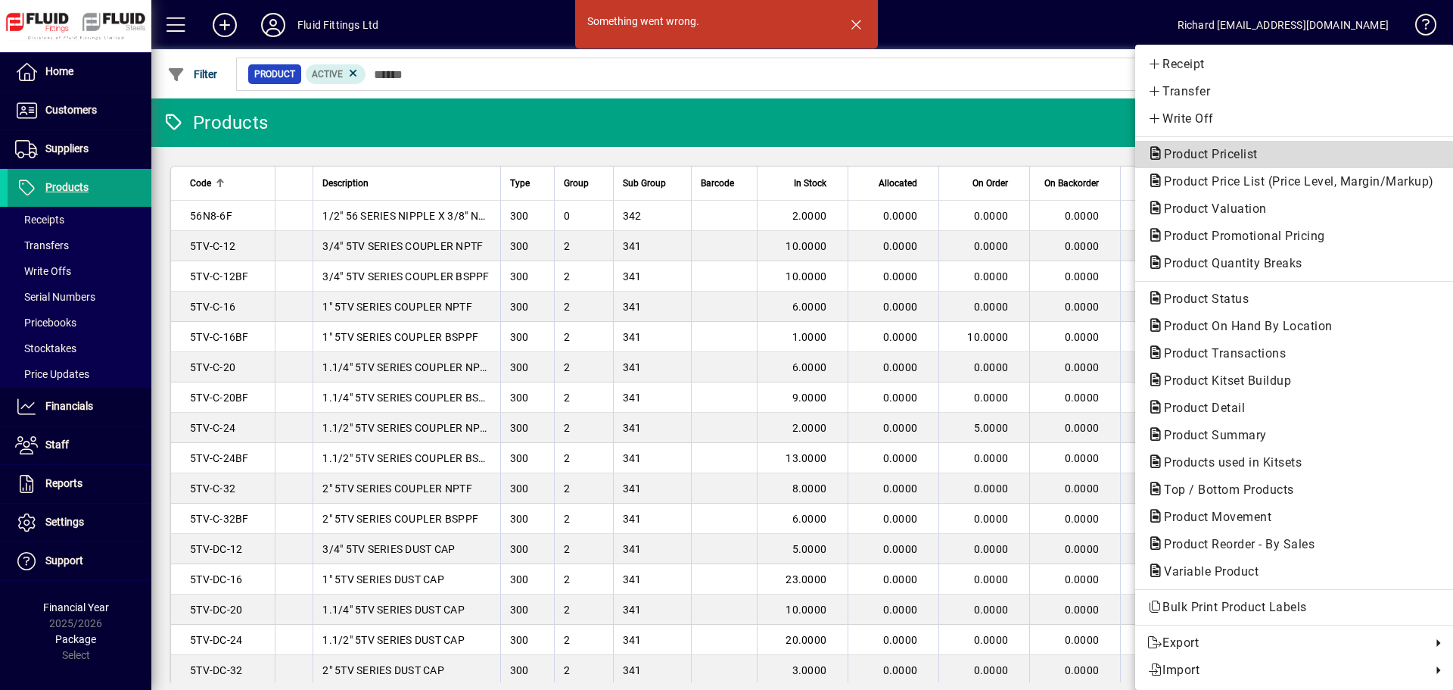
click at [1198, 154] on span "Product Pricelist" at bounding box center [1207, 154] width 118 height 14
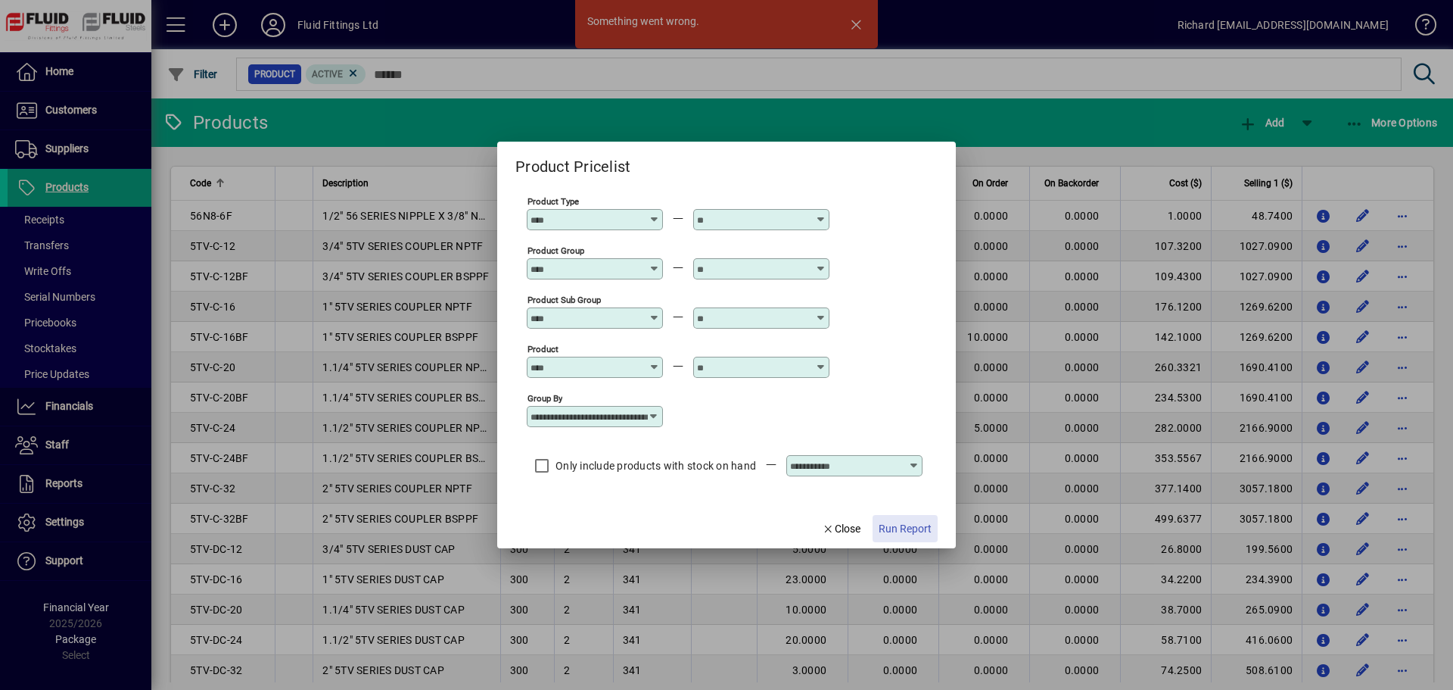
click at [908, 532] on span "Run Report" at bounding box center [905, 529] width 53 height 16
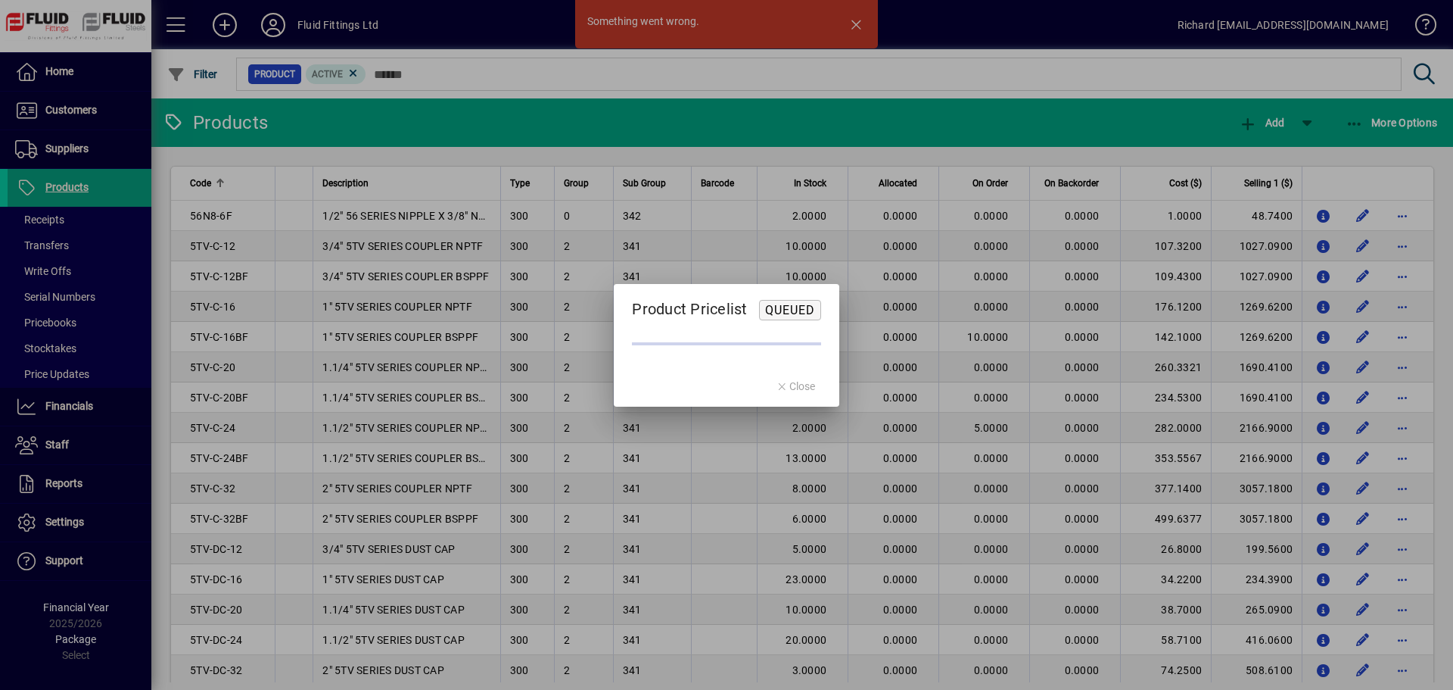
click at [860, 22] on div at bounding box center [726, 345] width 1453 height 690
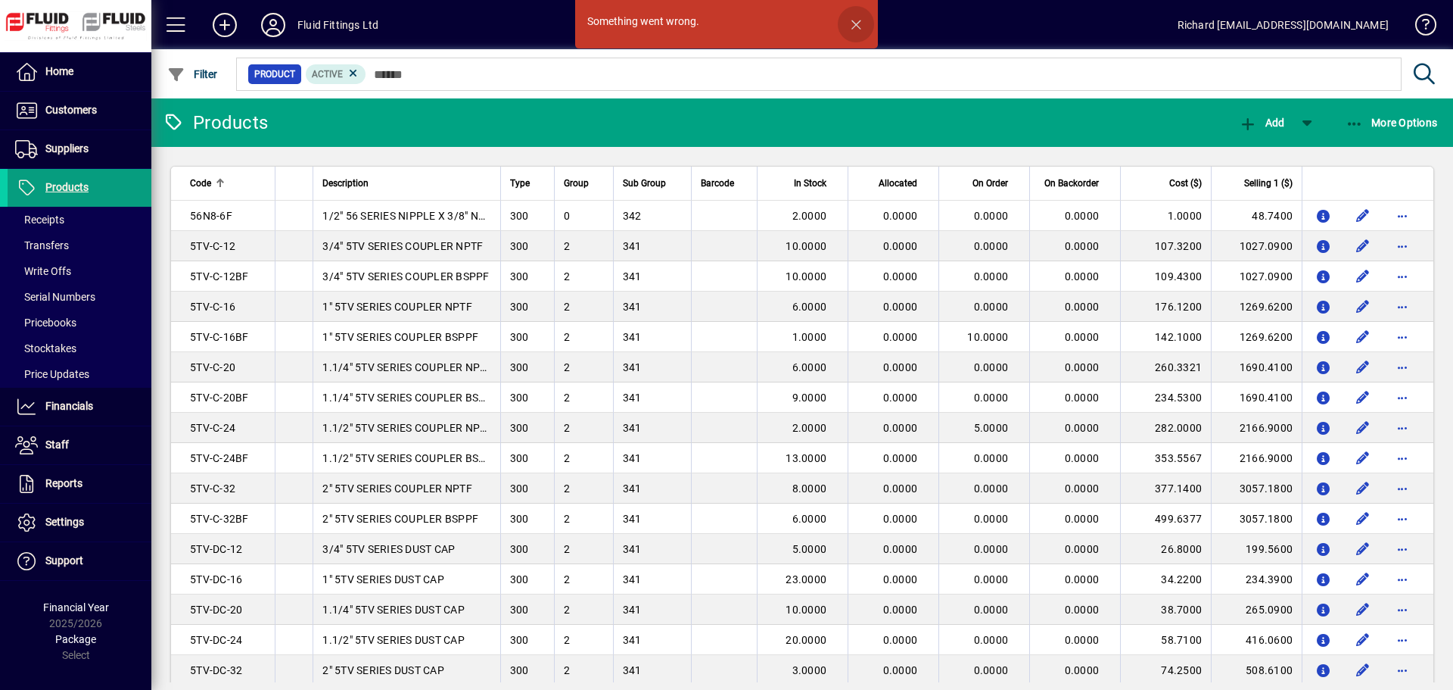
click at [858, 23] on span "button" at bounding box center [856, 24] width 36 height 36
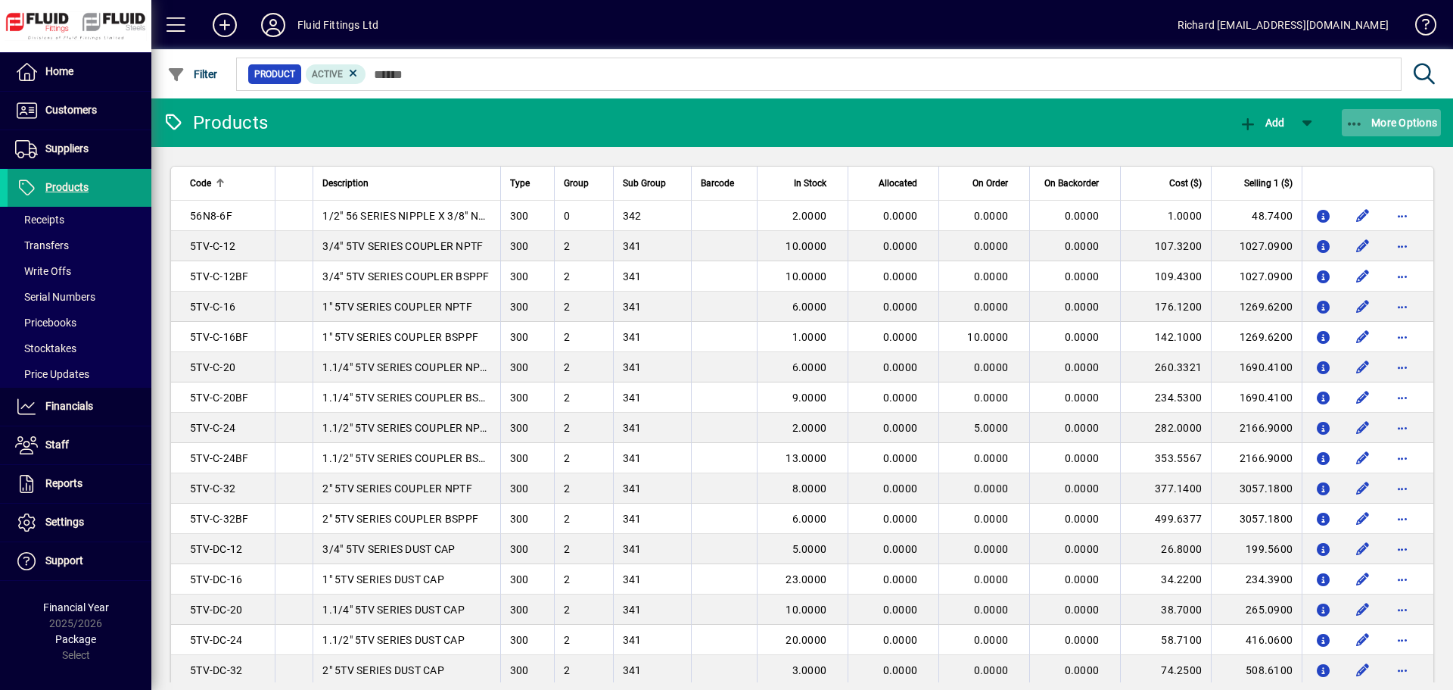
click at [1416, 127] on span "More Options" at bounding box center [1392, 123] width 92 height 12
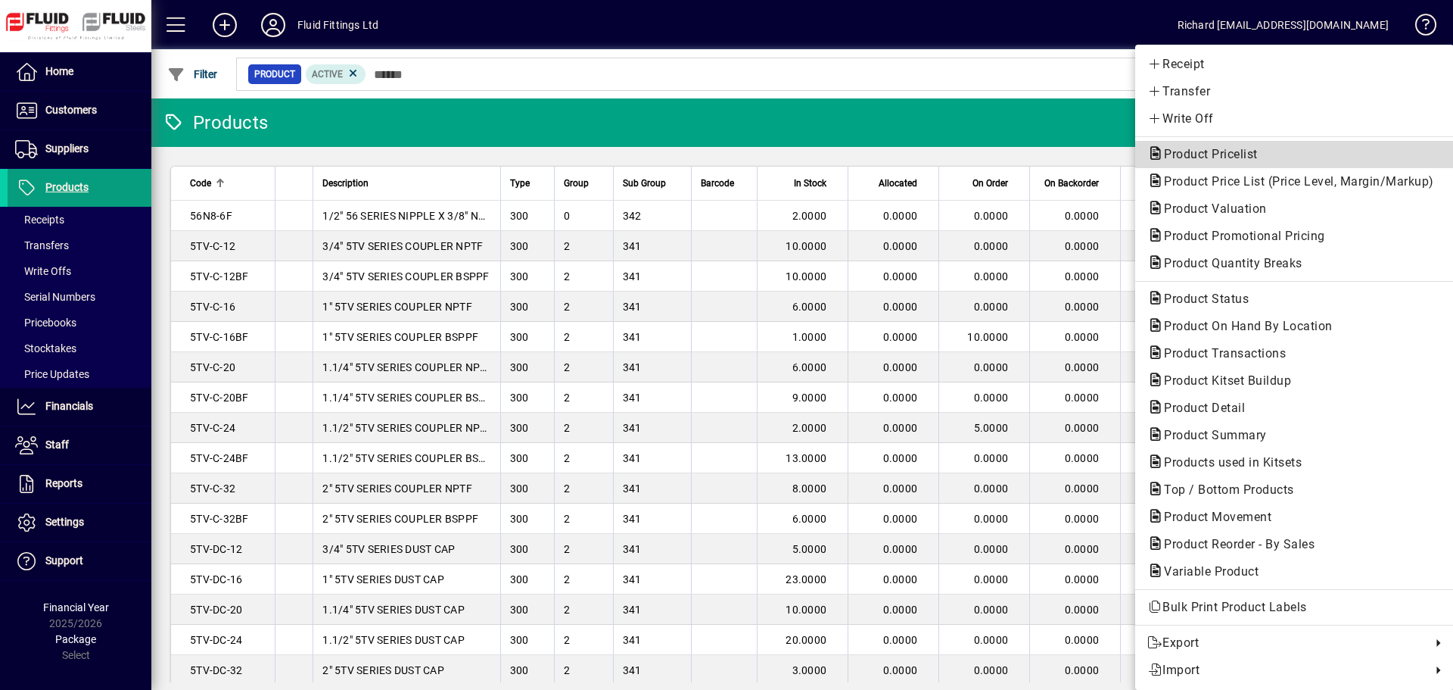
click at [1303, 155] on span "Product Pricelist" at bounding box center [1295, 154] width 294 height 18
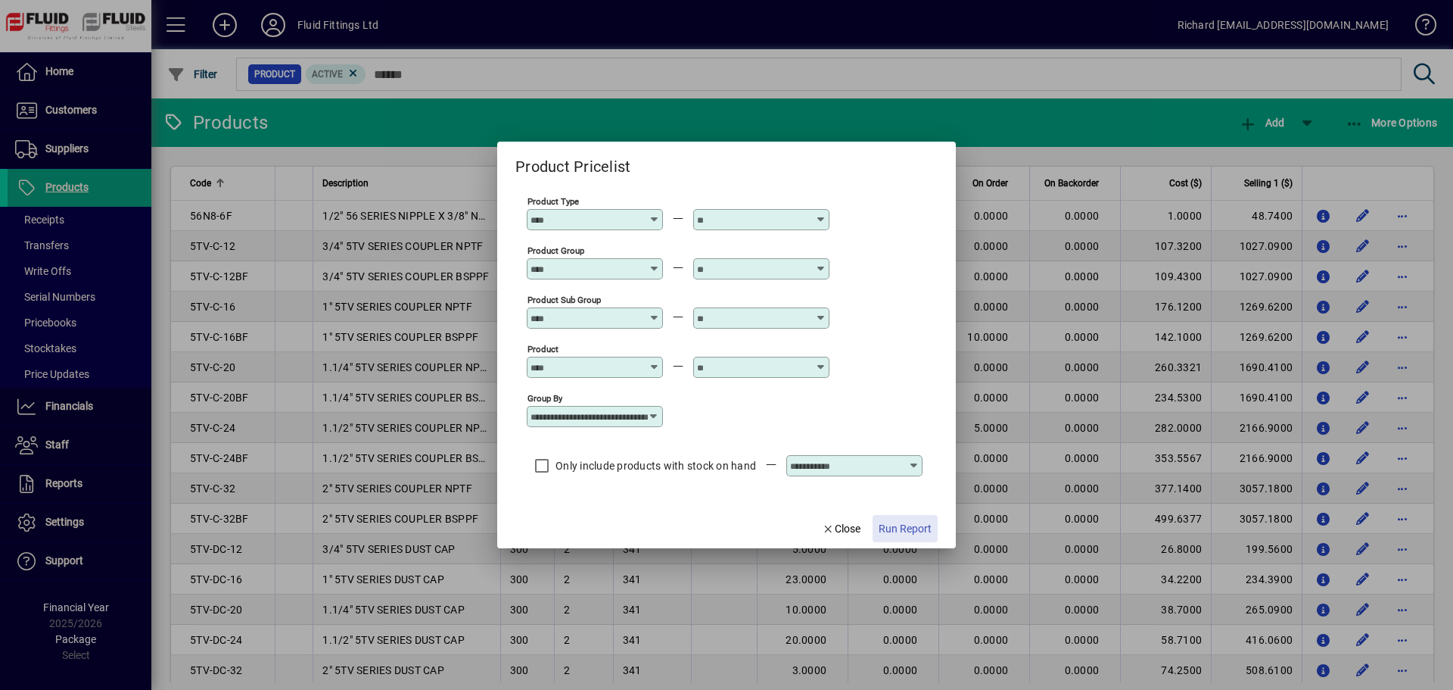
click at [915, 529] on span "Run Report" at bounding box center [905, 529] width 53 height 16
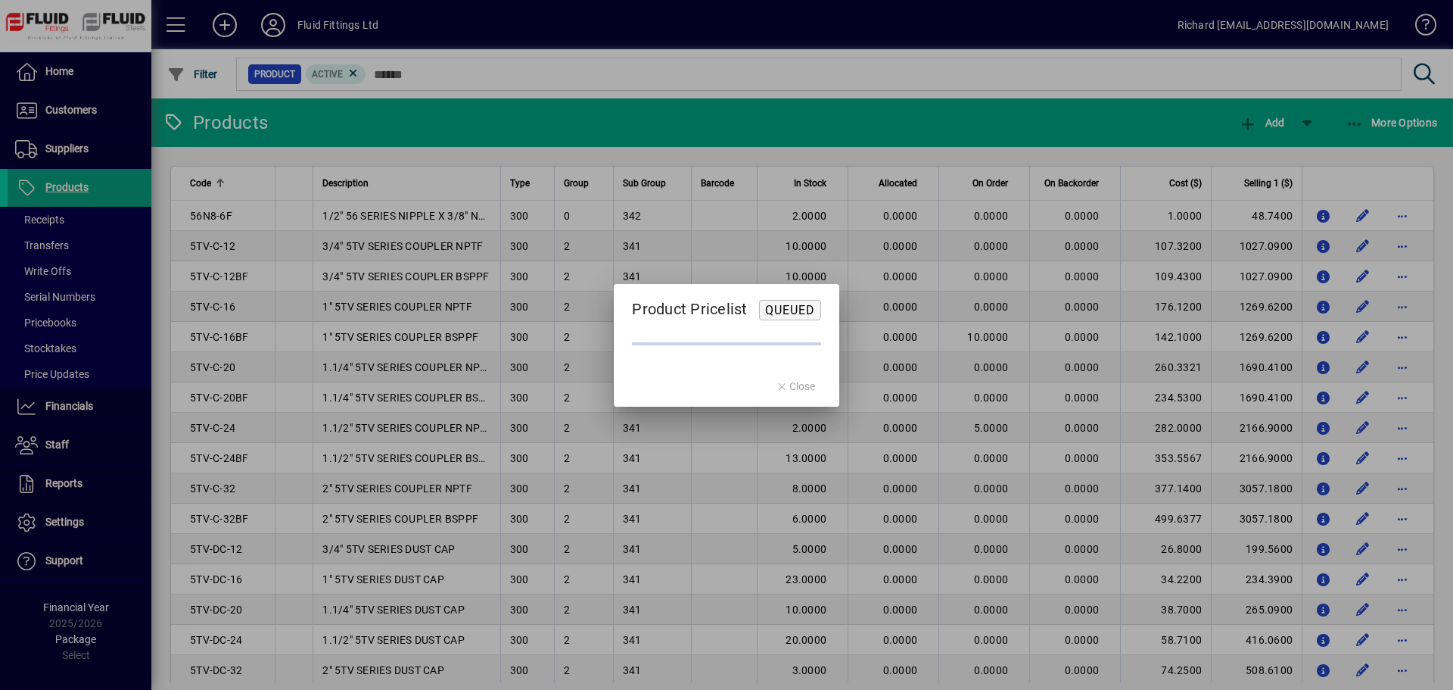
click at [794, 387] on mat-dialog-actions "Close" at bounding box center [796, 386] width 88 height 40
click at [802, 385] on mat-dialog-actions "Close" at bounding box center [796, 386] width 88 height 40
click at [799, 387] on mat-dialog-actions "Close" at bounding box center [796, 386] width 88 height 40
click at [799, 307] on span "Queued" at bounding box center [790, 310] width 50 height 14
click at [796, 396] on mat-dialog-actions "Close" at bounding box center [796, 386] width 88 height 40
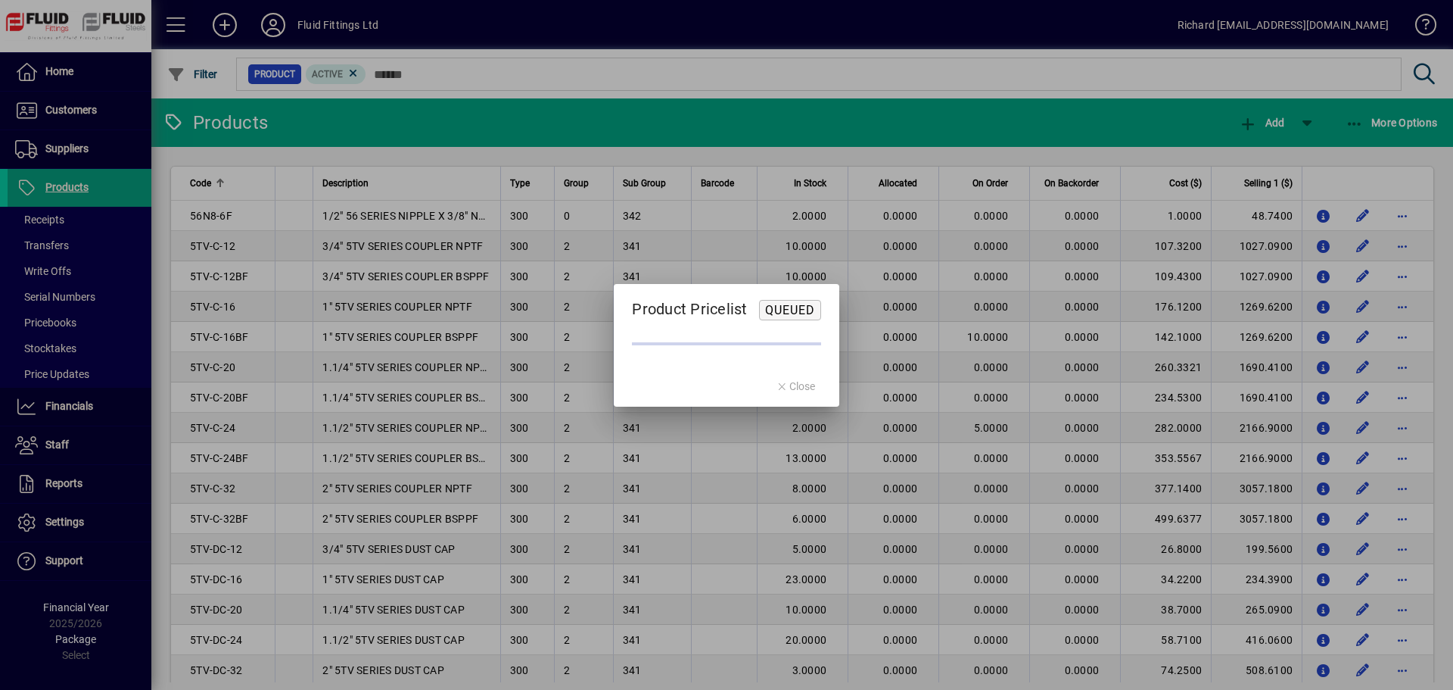
click at [796, 388] on mat-dialog-actions "Close" at bounding box center [796, 386] width 88 height 40
click at [789, 379] on mat-dialog-actions "Close" at bounding box center [796, 386] width 88 height 40
click at [787, 388] on mat-dialog-actions "Close" at bounding box center [796, 386] width 88 height 40
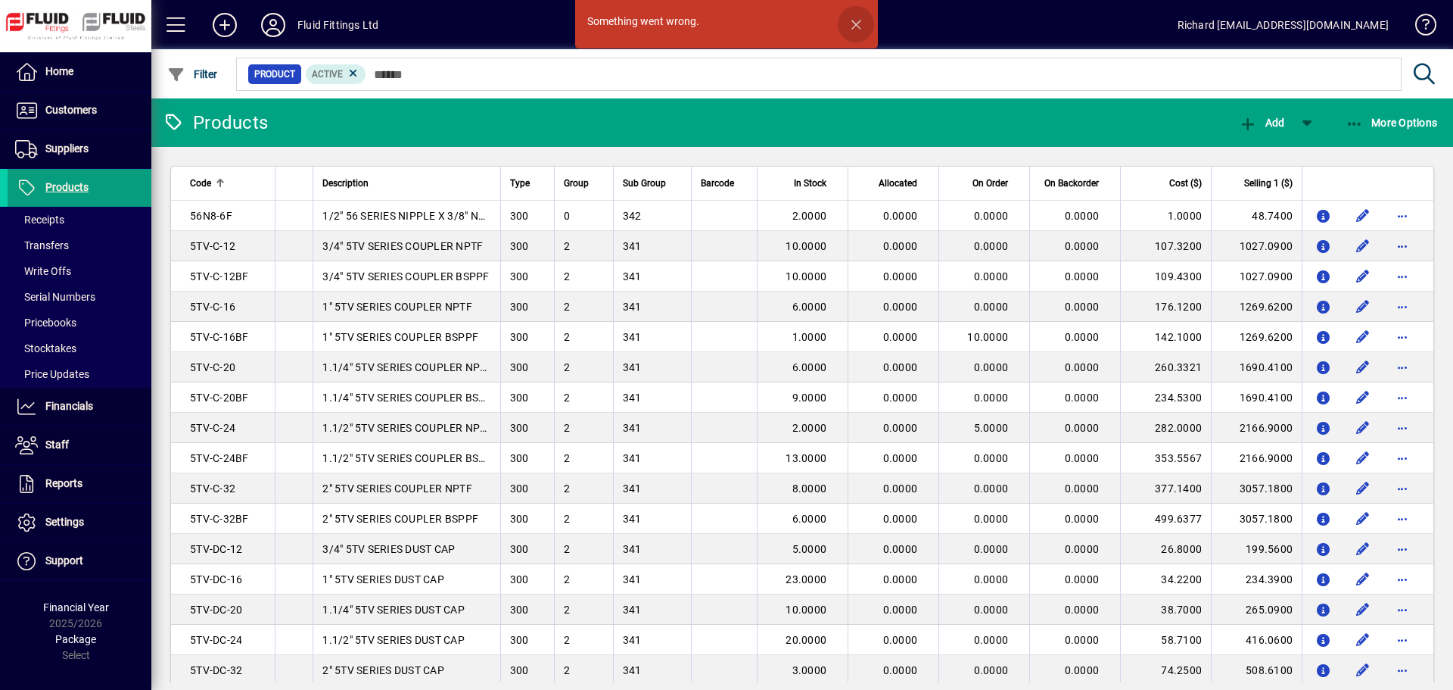
click at [862, 26] on span "button" at bounding box center [856, 24] width 36 height 36
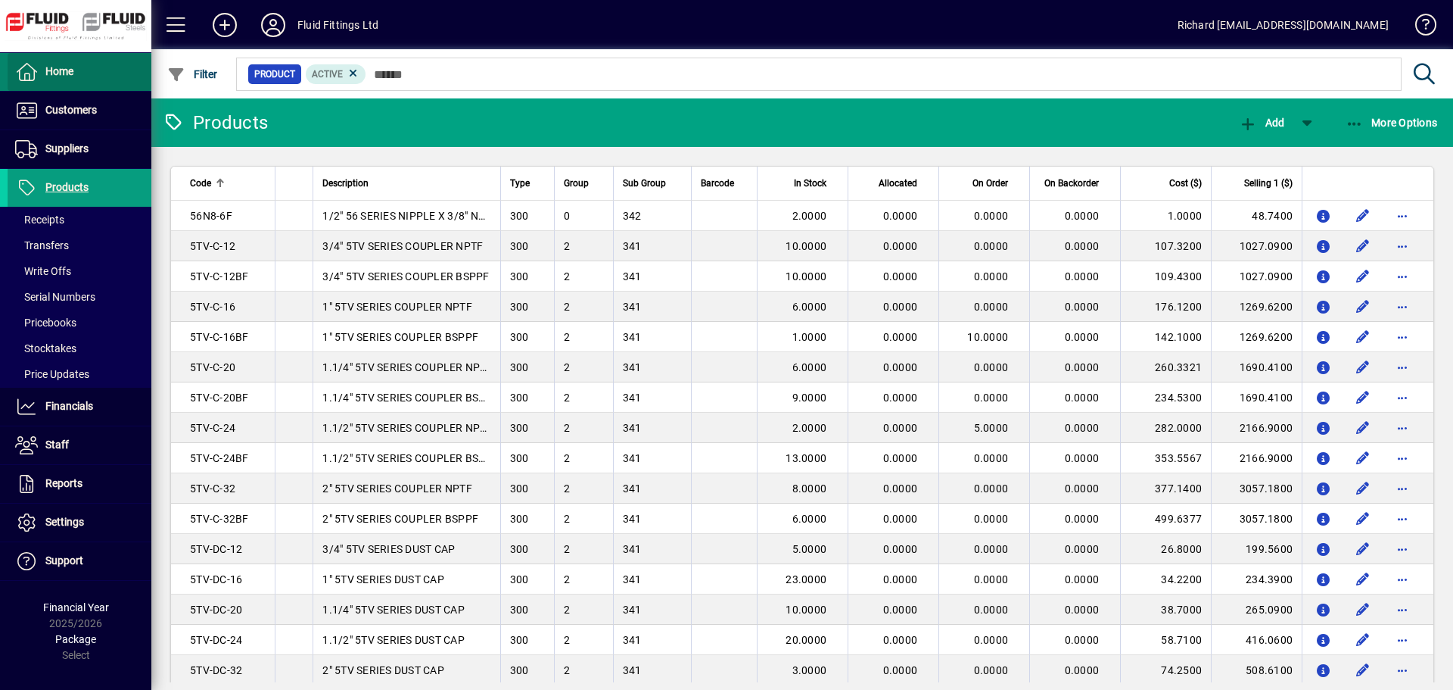
click at [50, 64] on span "Home" at bounding box center [41, 72] width 66 height 18
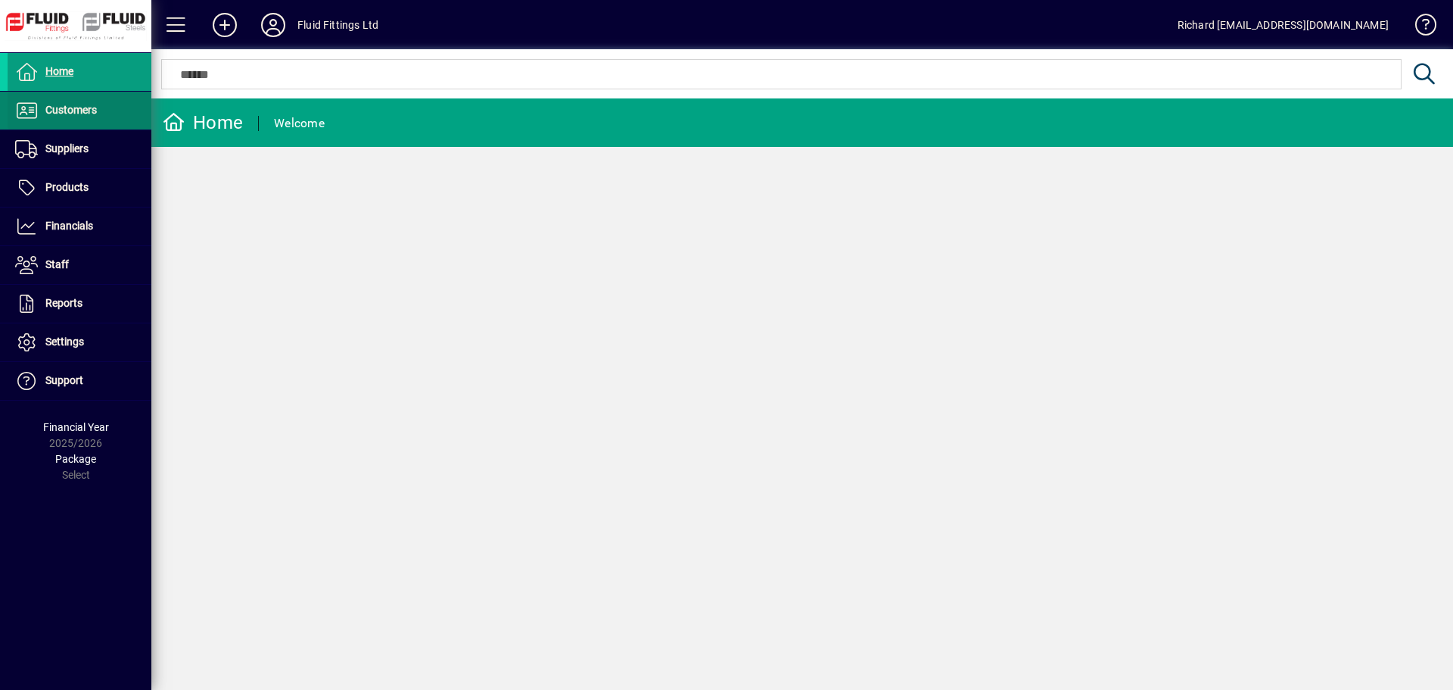
click at [55, 112] on span "Customers" at bounding box center [70, 110] width 51 height 12
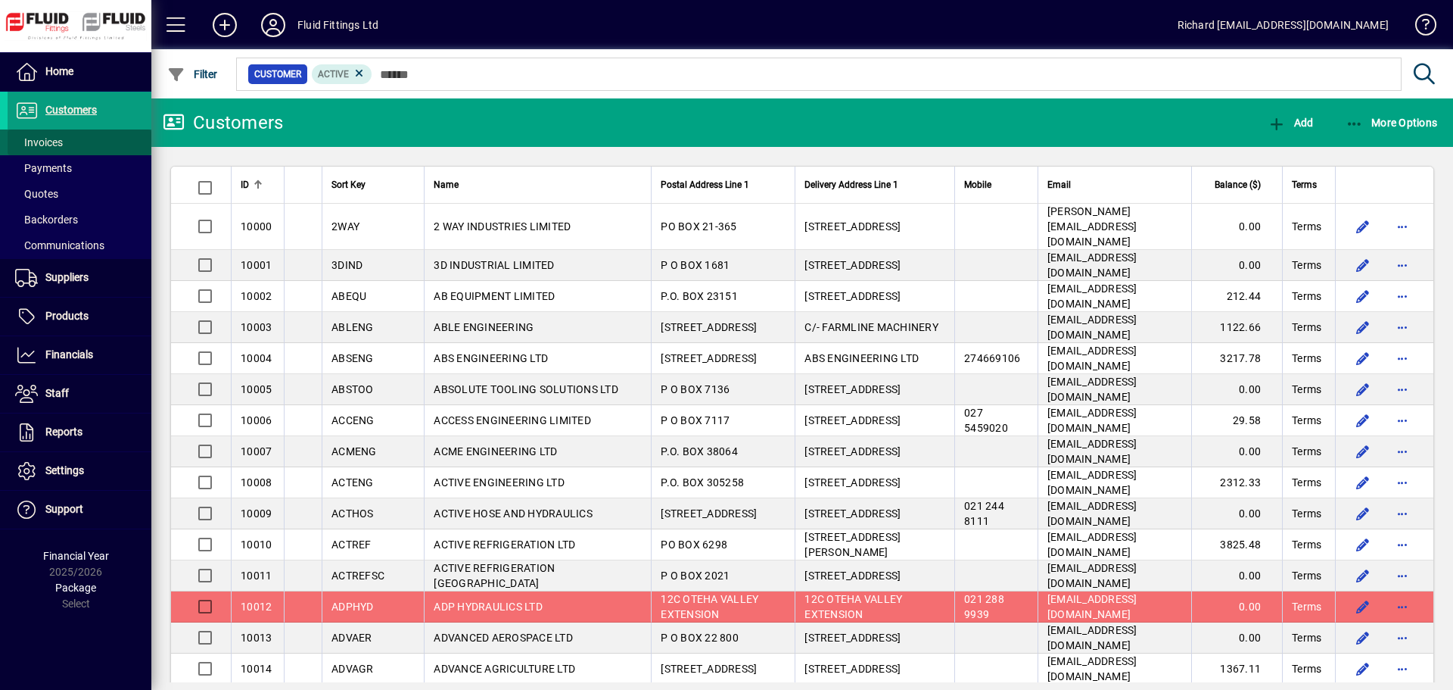
click at [58, 143] on span "Invoices" at bounding box center [39, 142] width 48 height 12
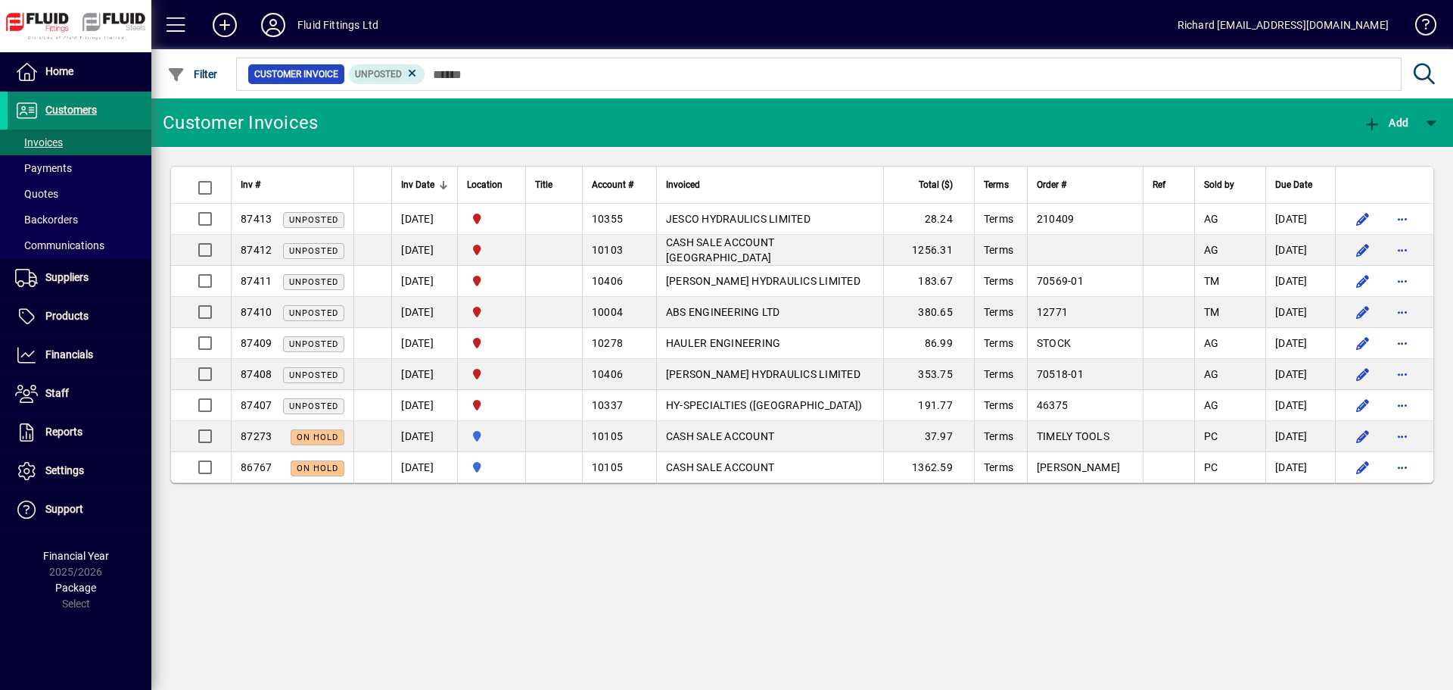
click at [69, 108] on span "Customers" at bounding box center [70, 110] width 51 height 12
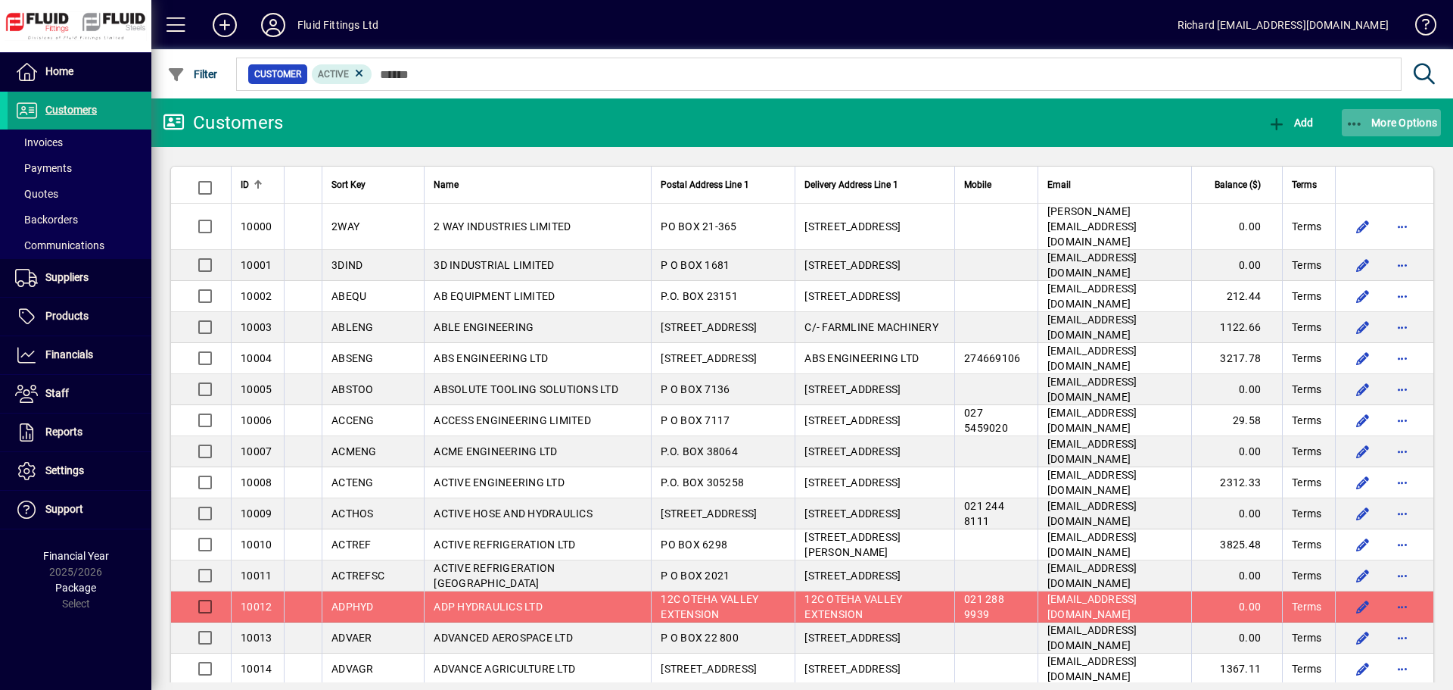
click at [1407, 121] on span "More Options" at bounding box center [1392, 123] width 92 height 12
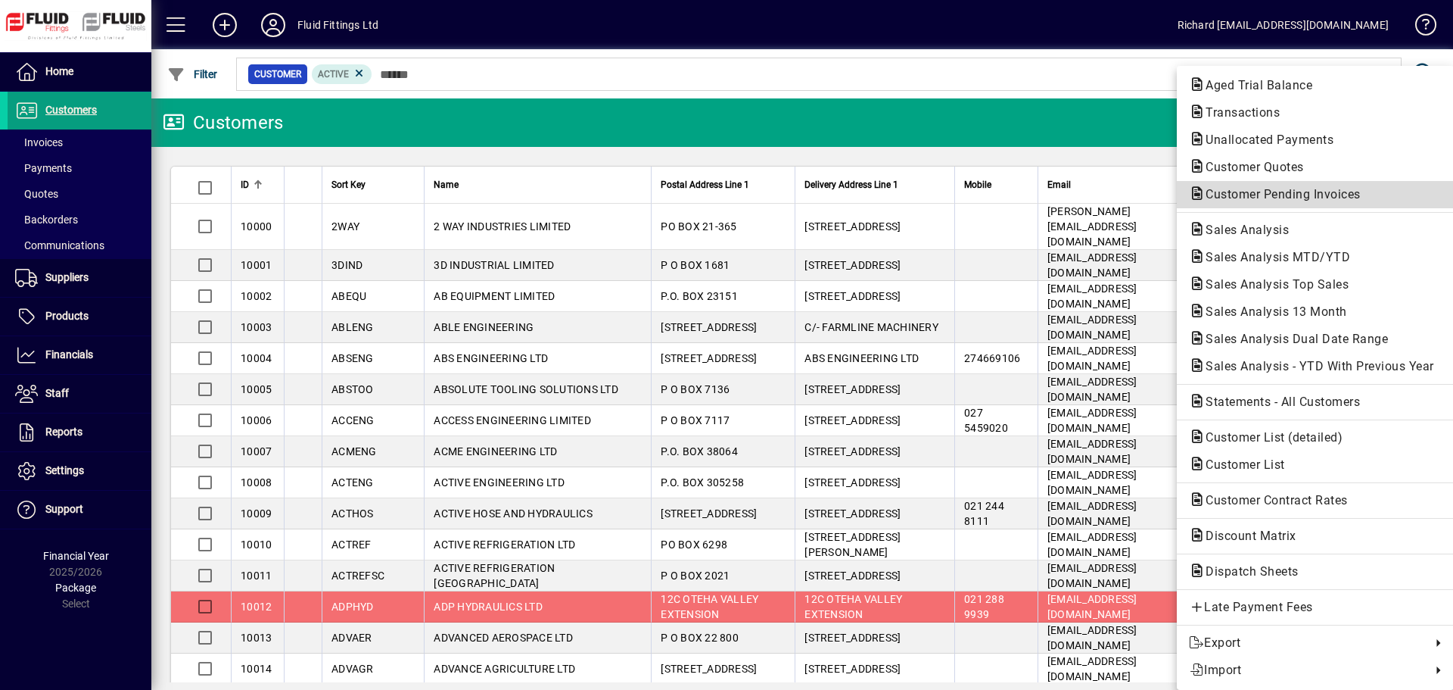
click at [1266, 194] on span "Customer Pending Invoices" at bounding box center [1278, 194] width 179 height 14
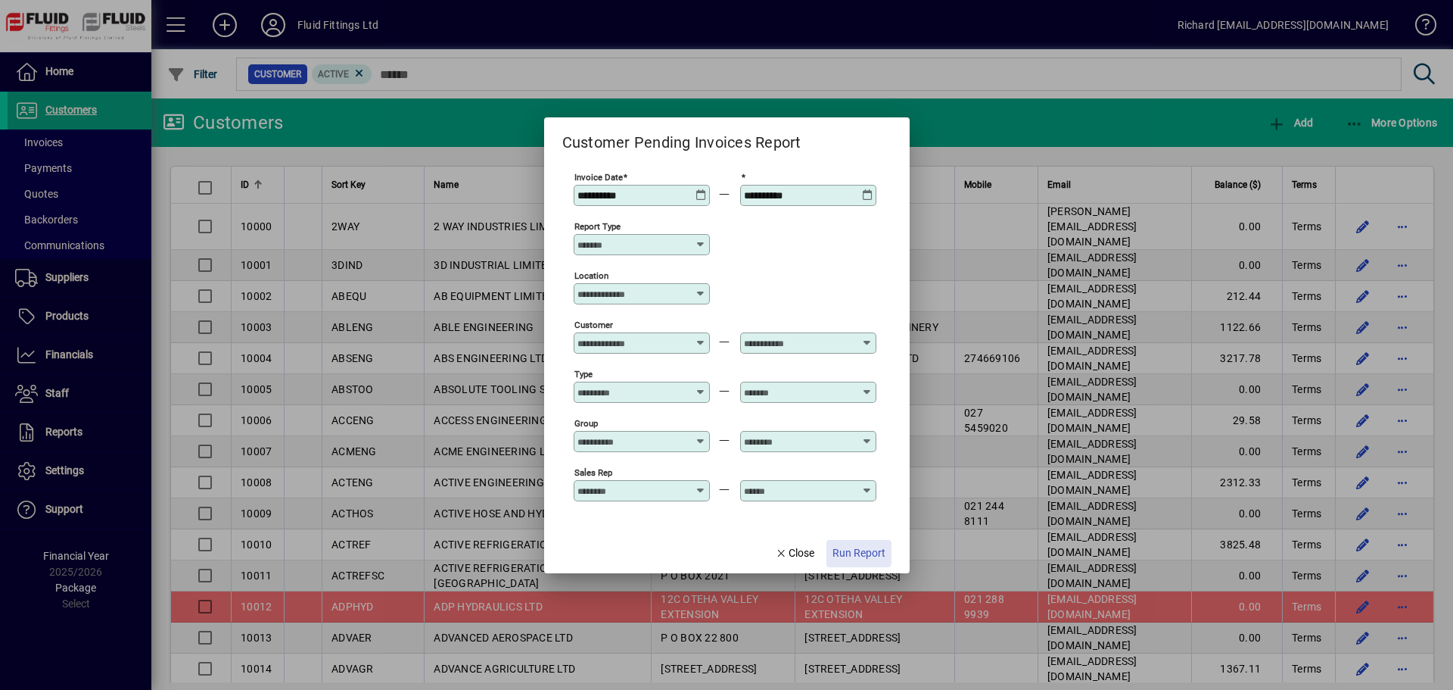
click at [856, 552] on span "Run Report" at bounding box center [859, 553] width 53 height 16
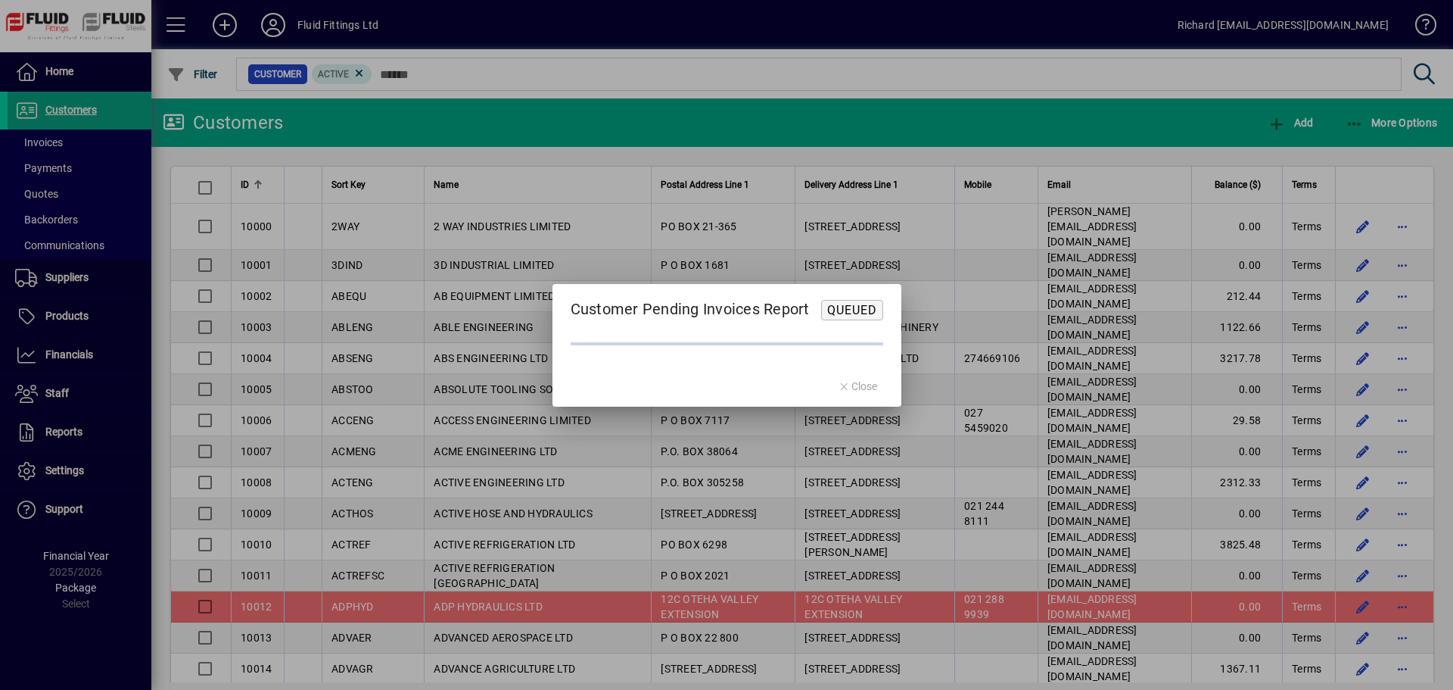
click at [864, 387] on mat-dialog-actions "Close" at bounding box center [858, 386] width 88 height 40
click at [858, 310] on span "Queued" at bounding box center [852, 310] width 50 height 14
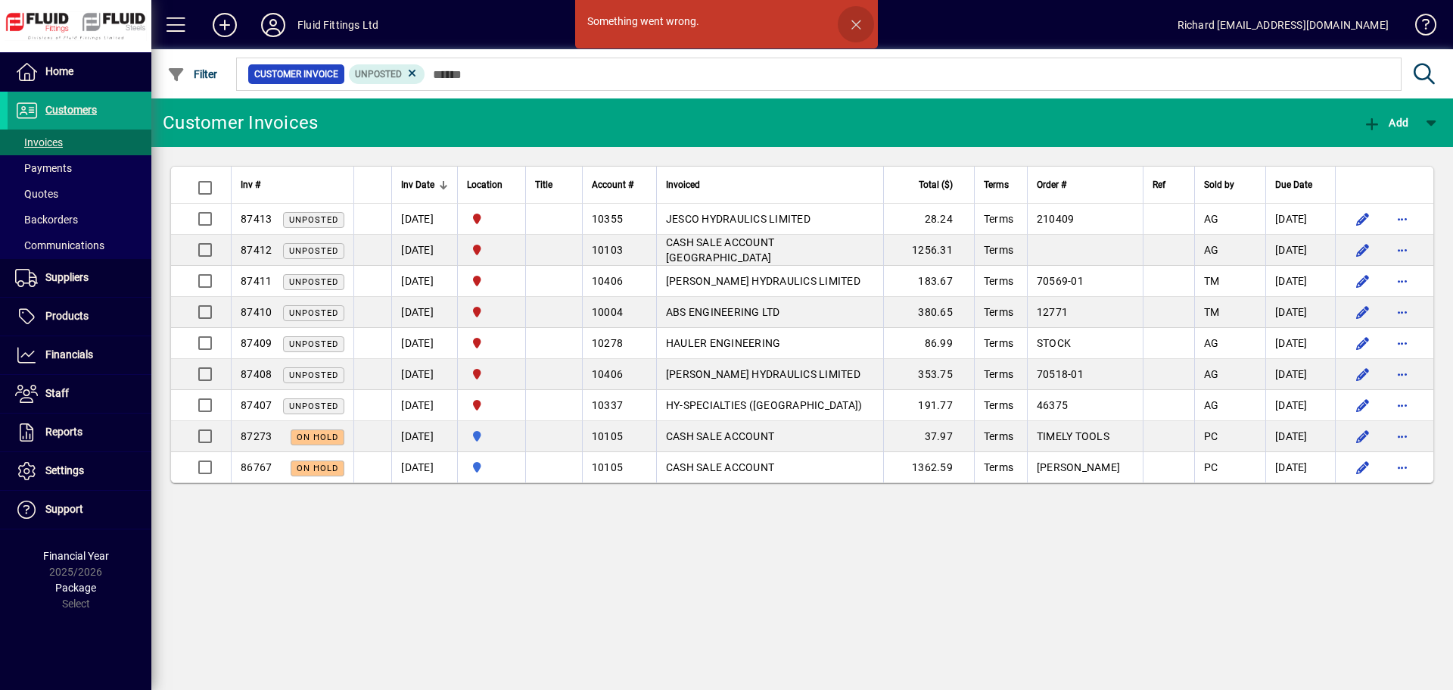
click at [852, 24] on span "button" at bounding box center [856, 24] width 36 height 36
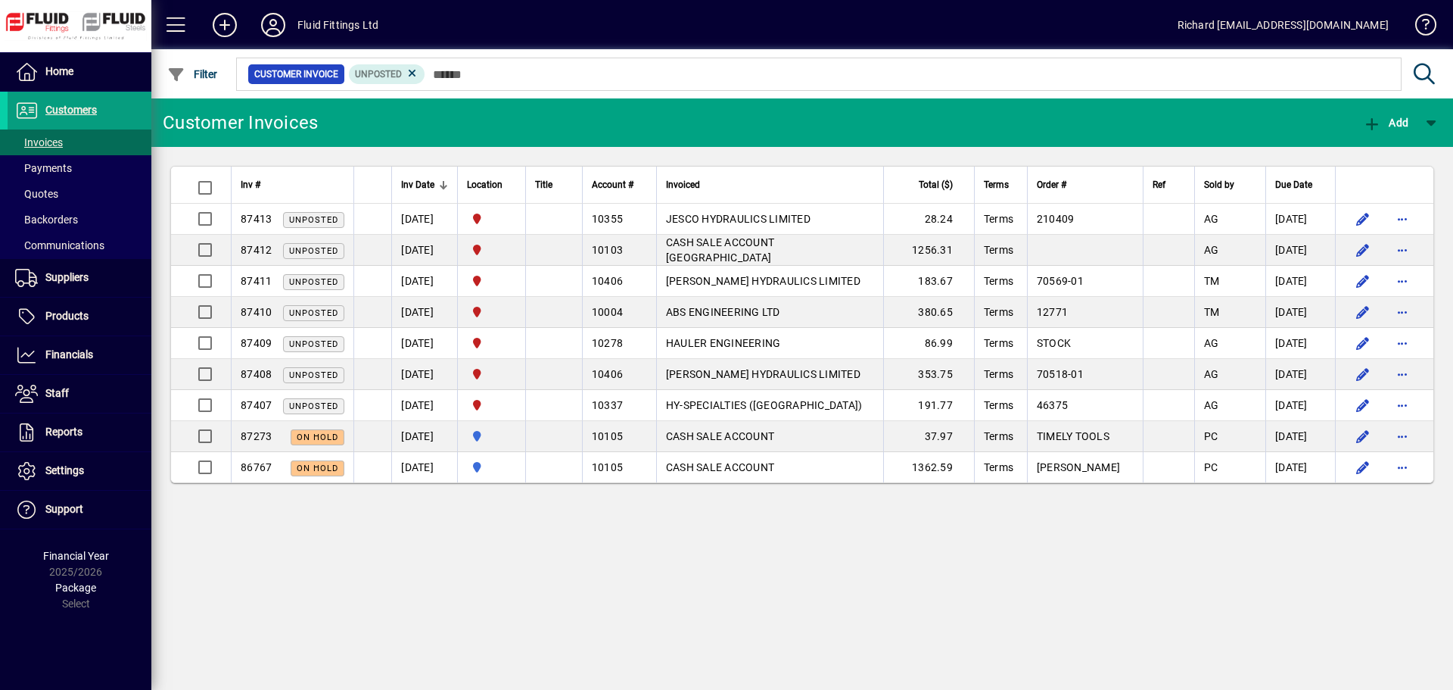
click at [1325, 23] on div "Richard [EMAIL_ADDRESS][DOMAIN_NAME]" at bounding box center [1283, 25] width 211 height 24
click at [269, 17] on icon at bounding box center [273, 25] width 30 height 24
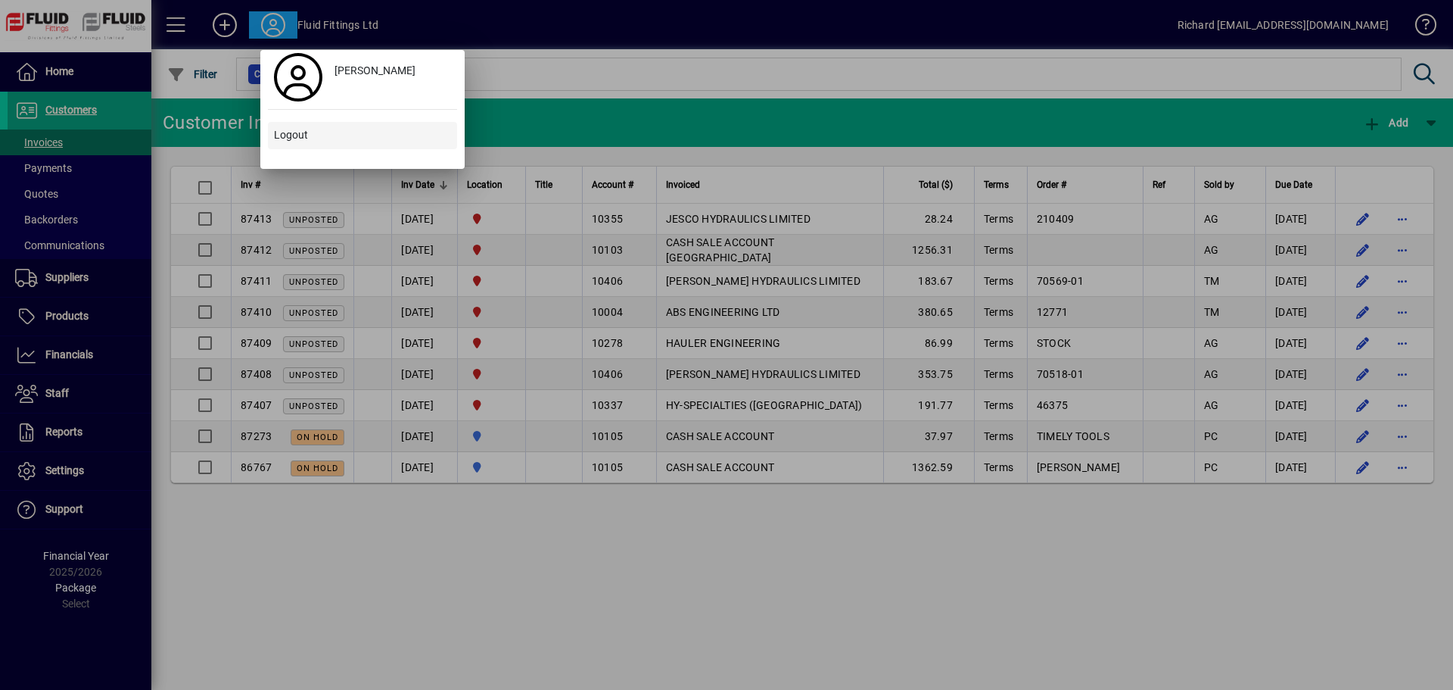
click at [282, 132] on span "Logout" at bounding box center [291, 135] width 34 height 16
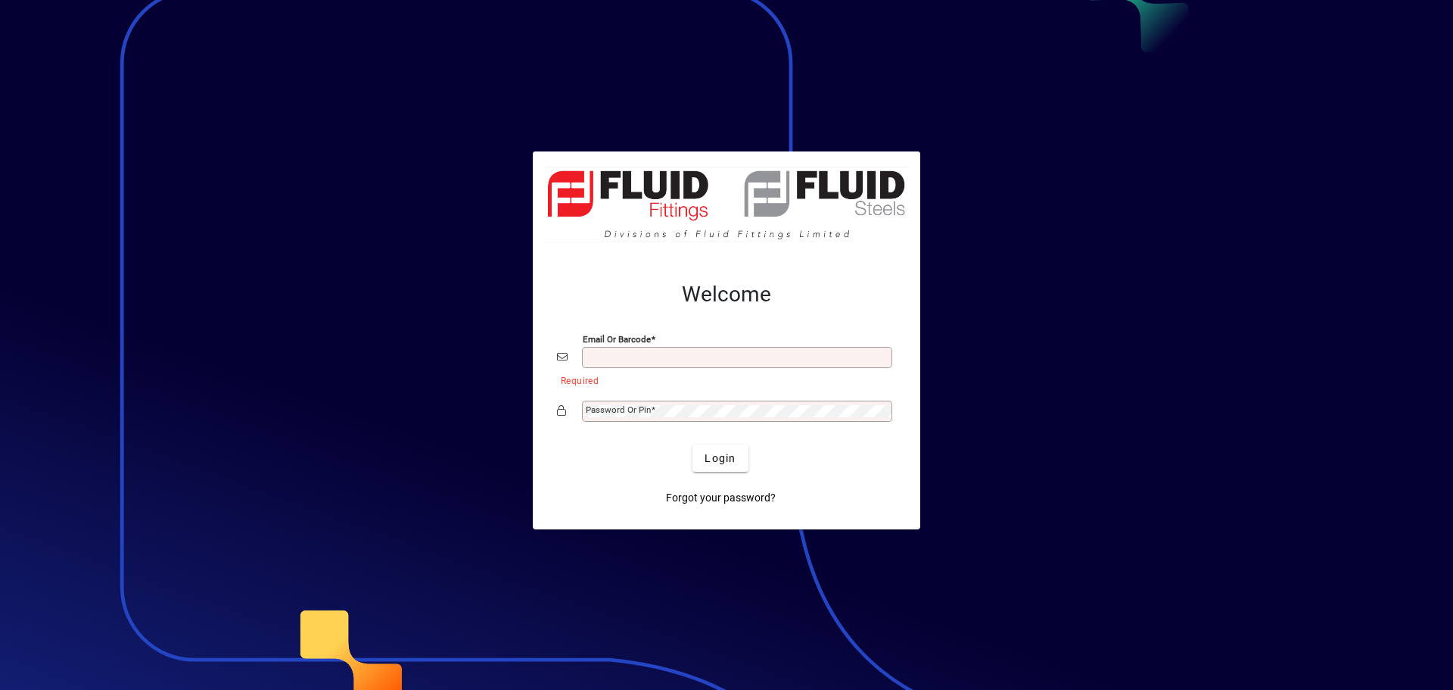
type input "**********"
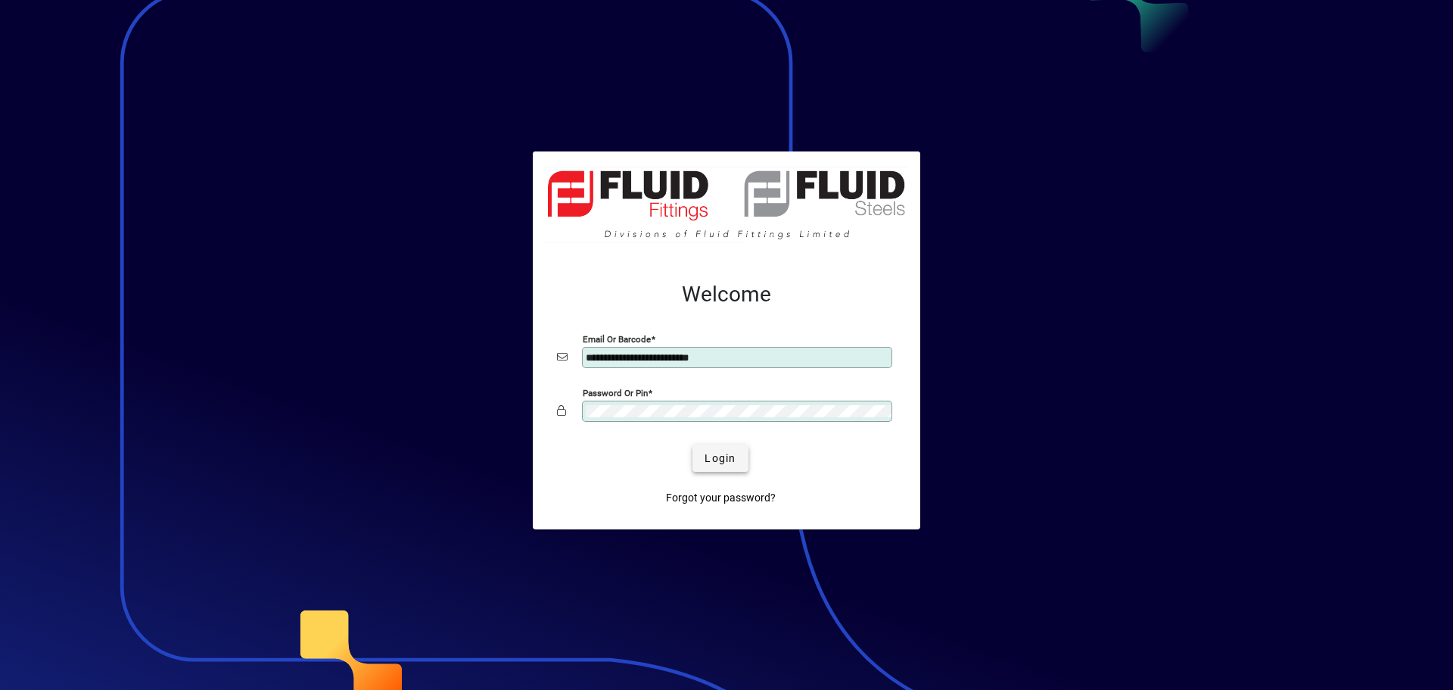
click at [735, 456] on span "Login" at bounding box center [720, 458] width 31 height 16
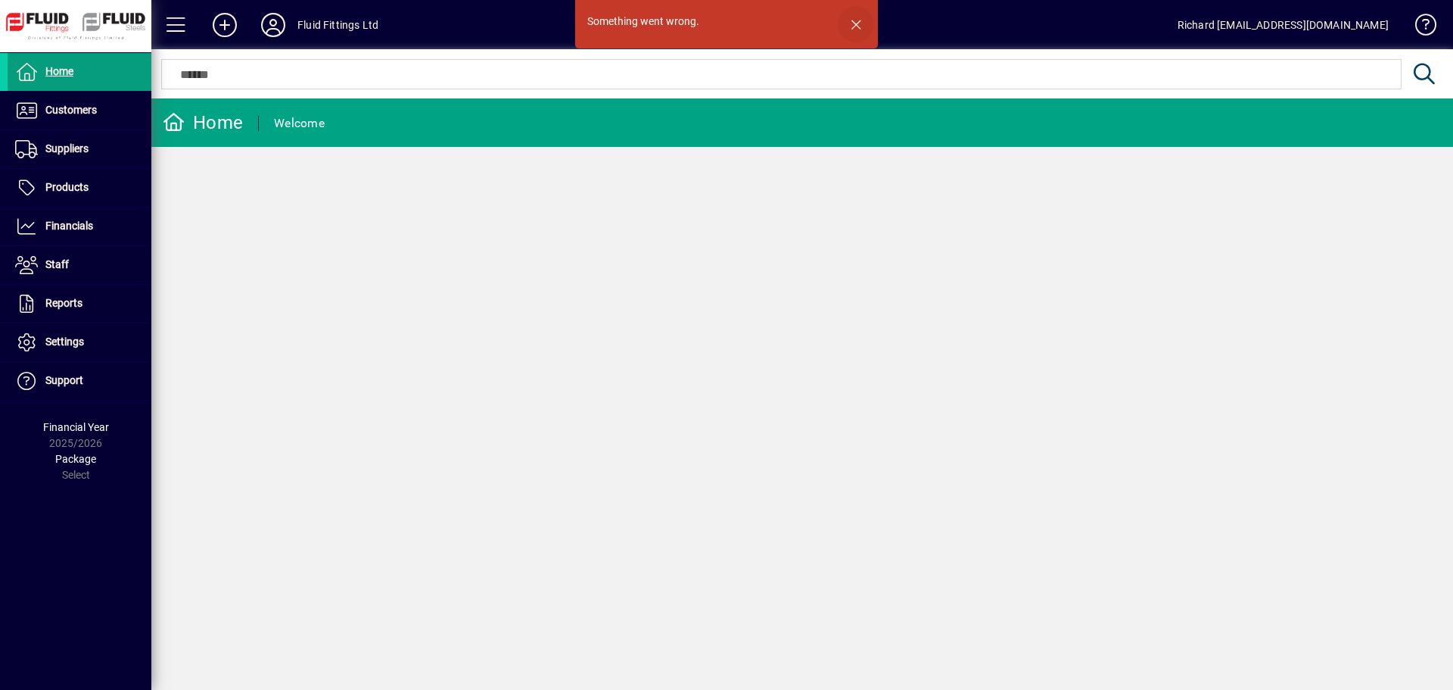
click at [866, 24] on span "button" at bounding box center [856, 24] width 36 height 36
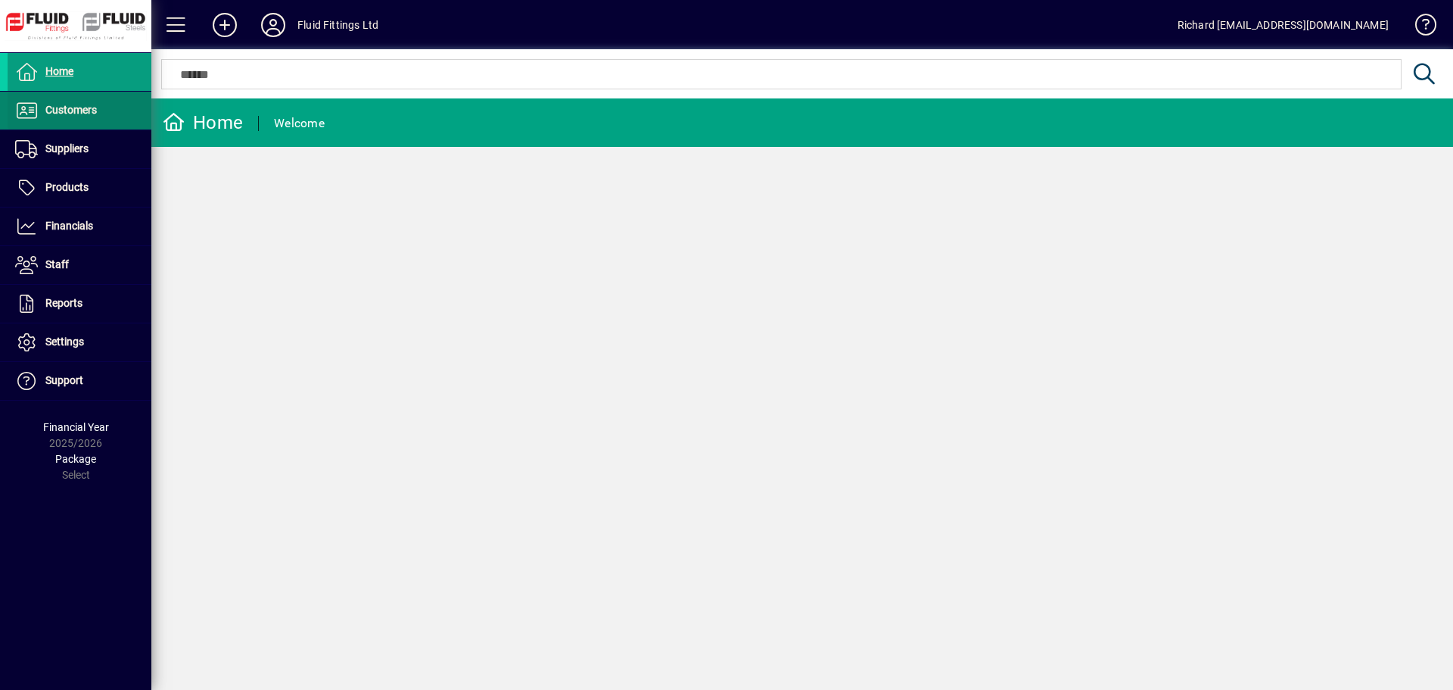
click at [76, 106] on span "Customers" at bounding box center [70, 110] width 51 height 12
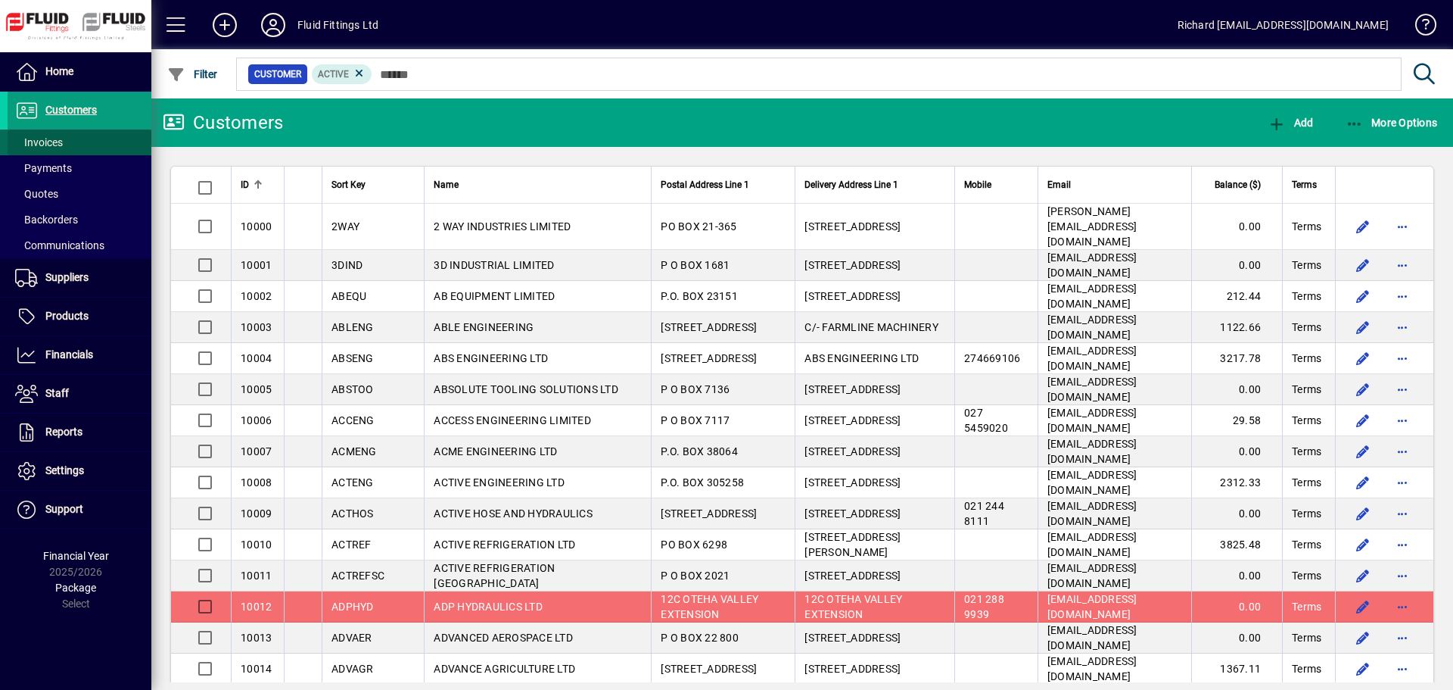
click at [58, 141] on span "Invoices" at bounding box center [39, 142] width 48 height 12
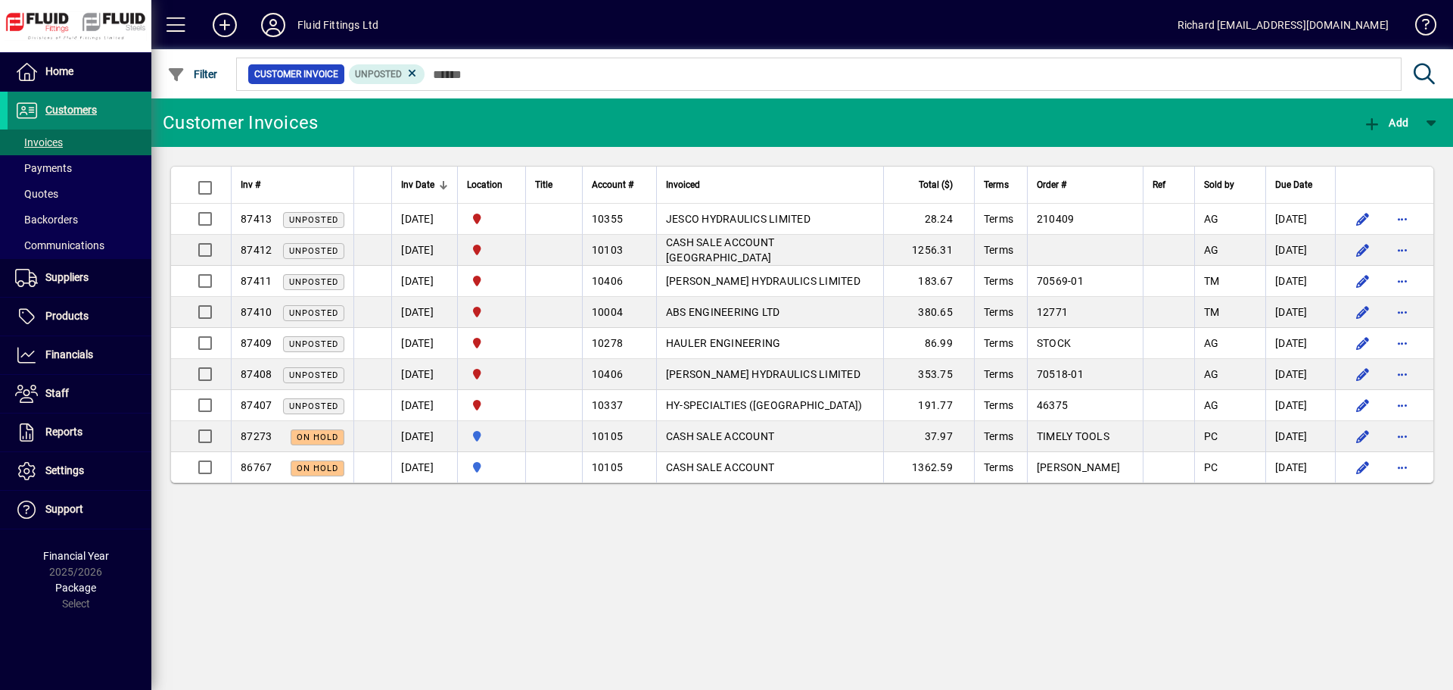
click at [65, 109] on span "Customers" at bounding box center [70, 110] width 51 height 12
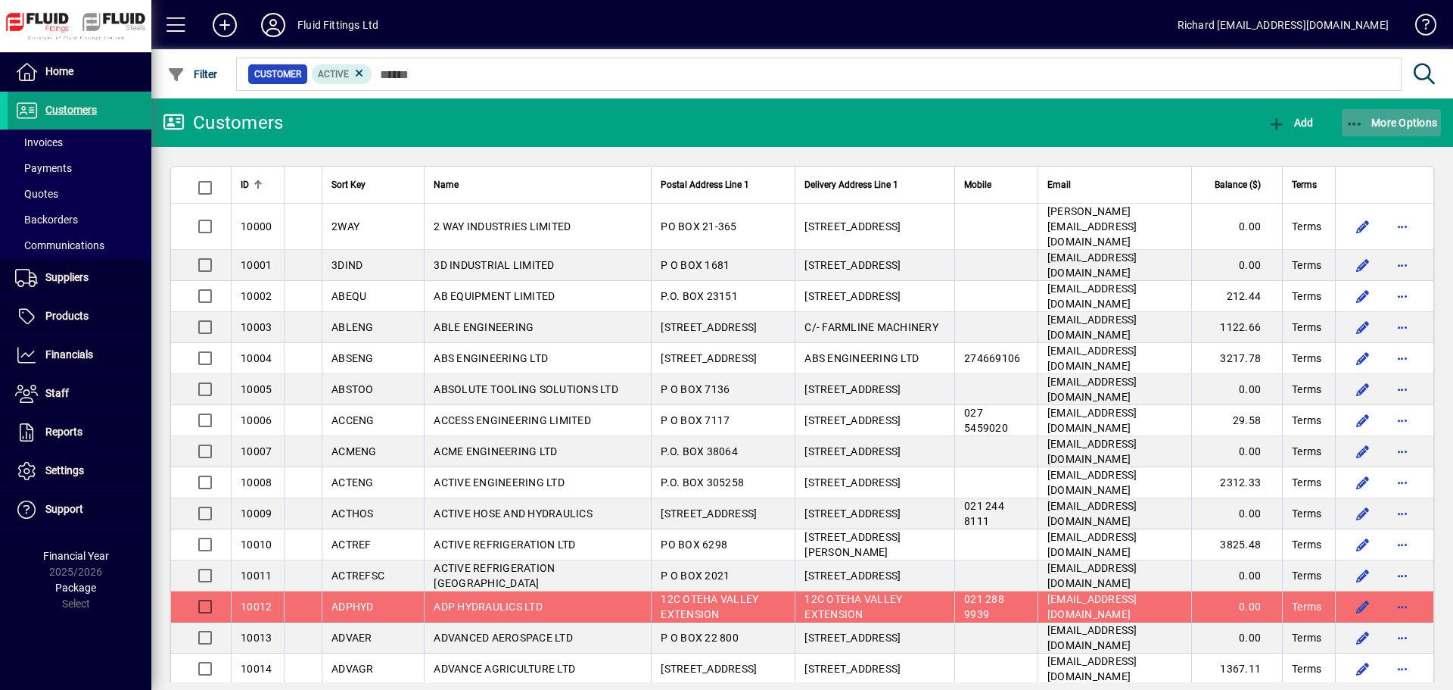
click at [1411, 125] on span "More Options" at bounding box center [1392, 123] width 92 height 12
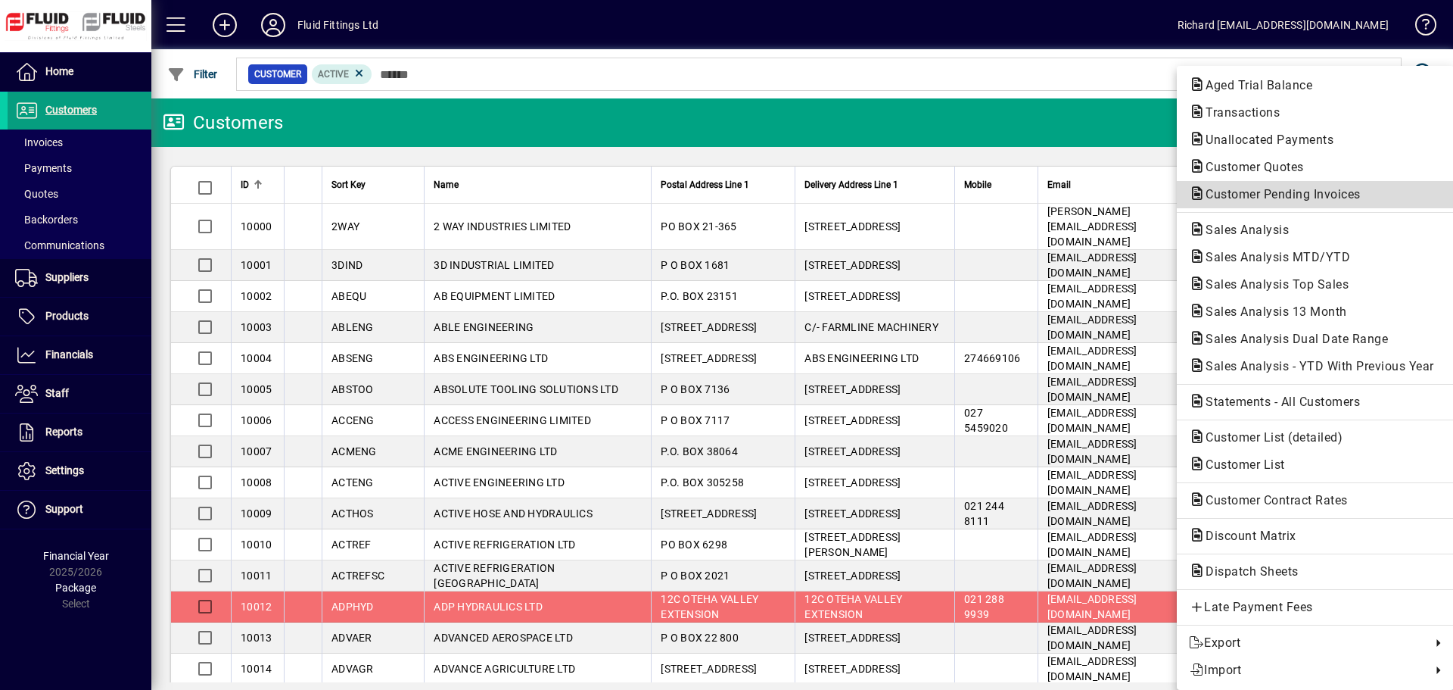
click at [1340, 197] on span "Customer Pending Invoices" at bounding box center [1278, 194] width 179 height 14
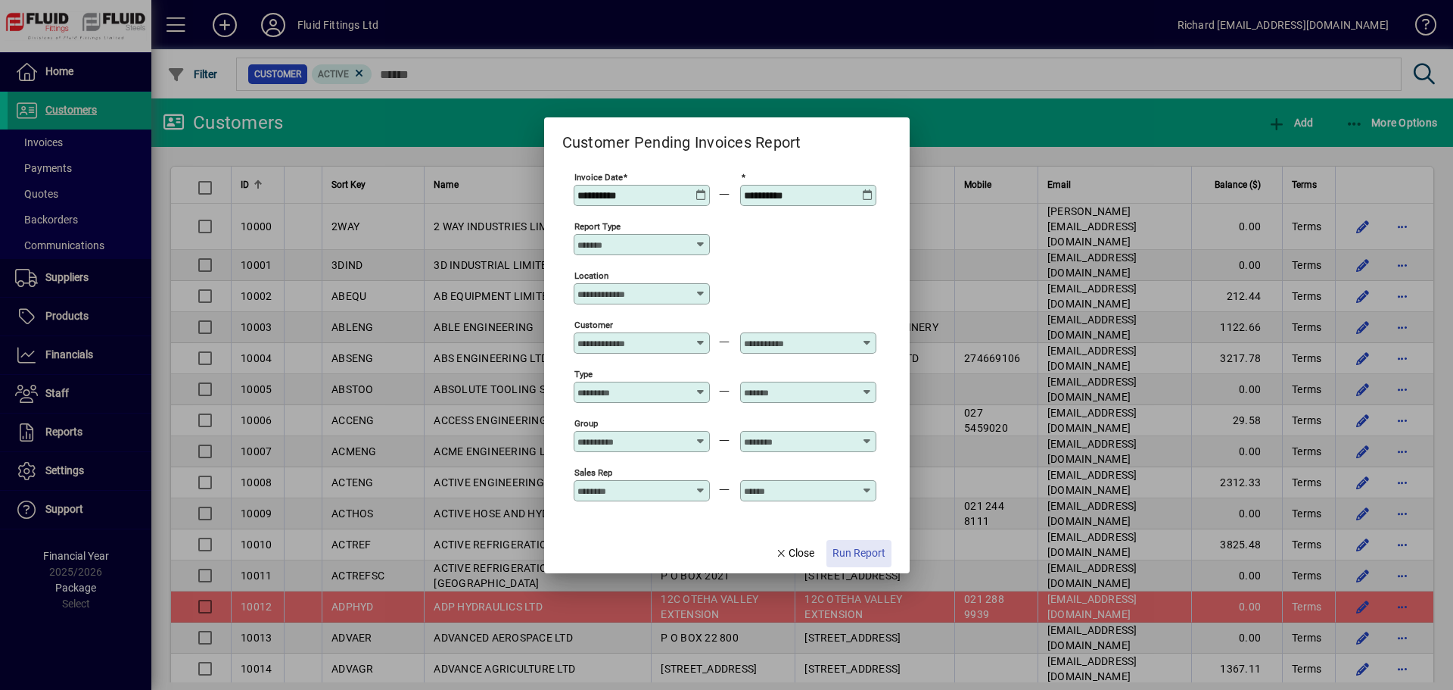
click at [858, 554] on span "Run Report" at bounding box center [859, 553] width 53 height 16
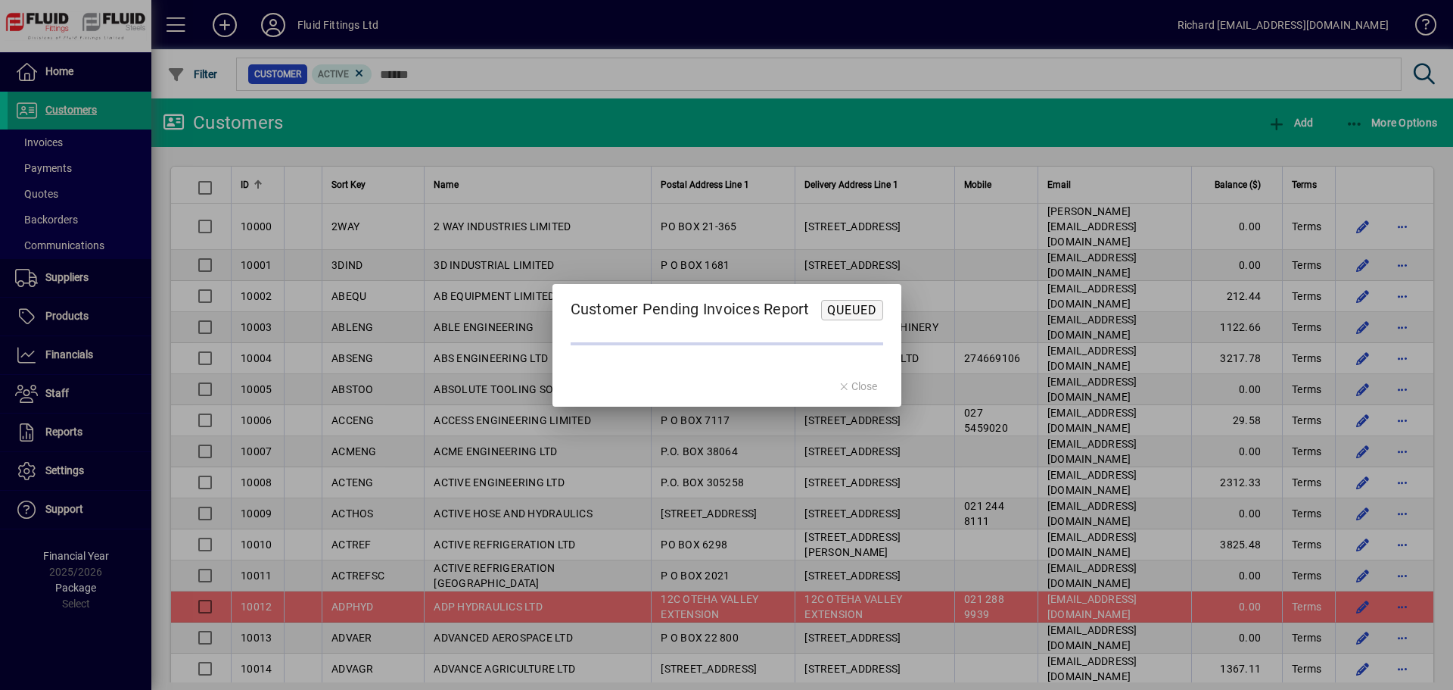
click at [55, 491] on div at bounding box center [726, 345] width 1453 height 690
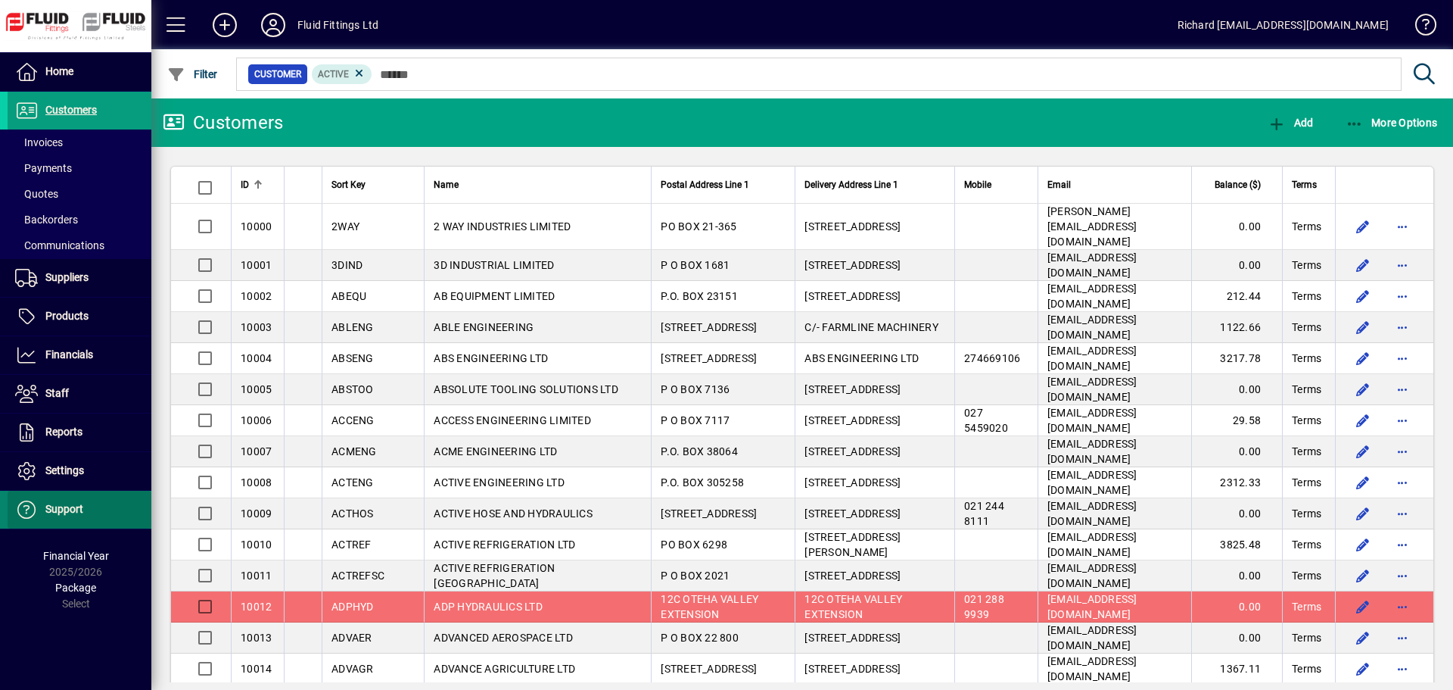
click at [55, 505] on span "Support" at bounding box center [64, 509] width 38 height 12
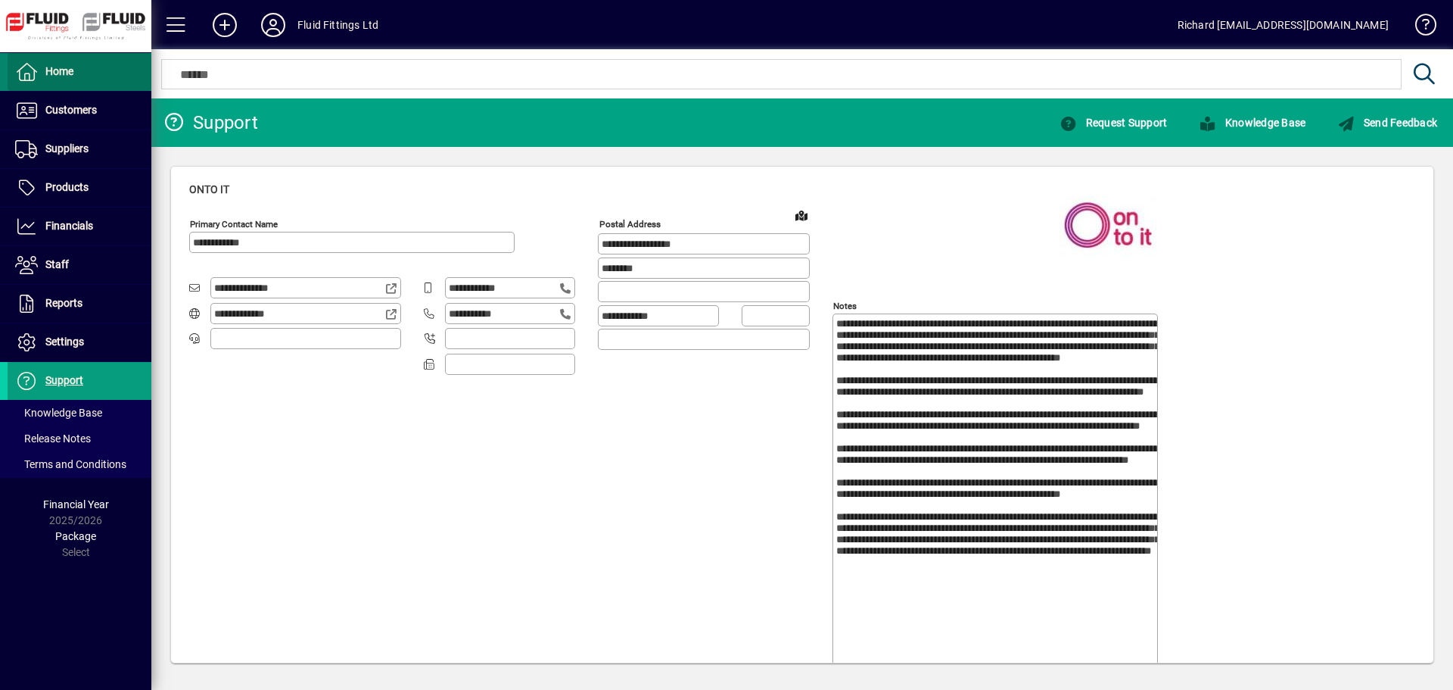
click at [100, 75] on span at bounding box center [80, 72] width 144 height 36
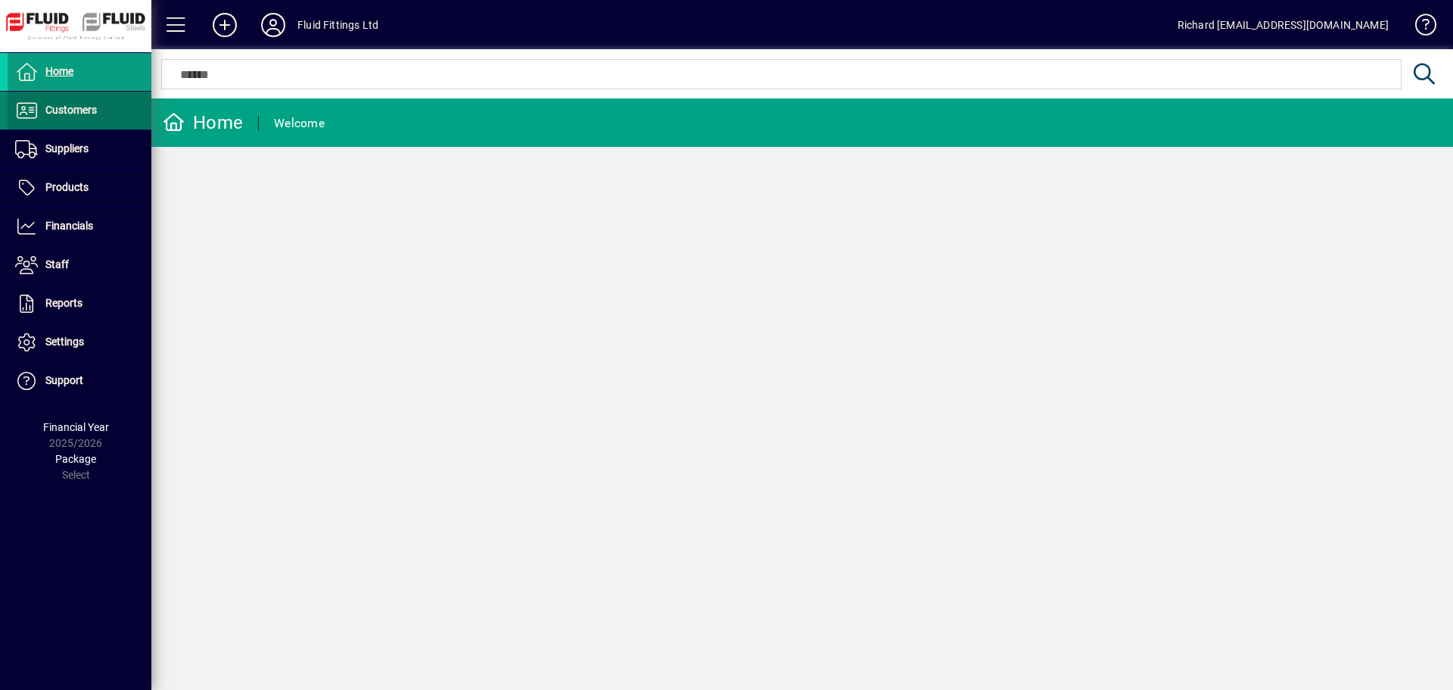
click at [73, 115] on span "Customers" at bounding box center [70, 110] width 51 height 12
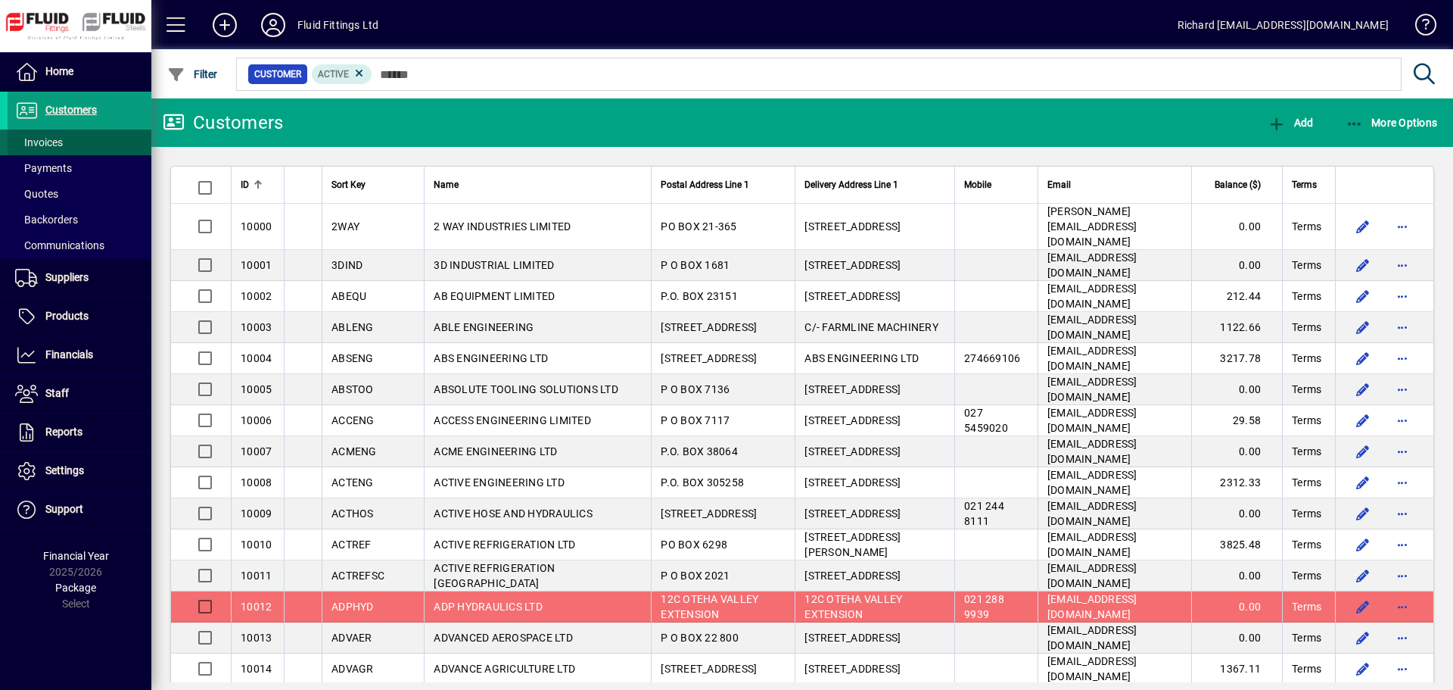
click at [66, 141] on span at bounding box center [80, 142] width 144 height 36
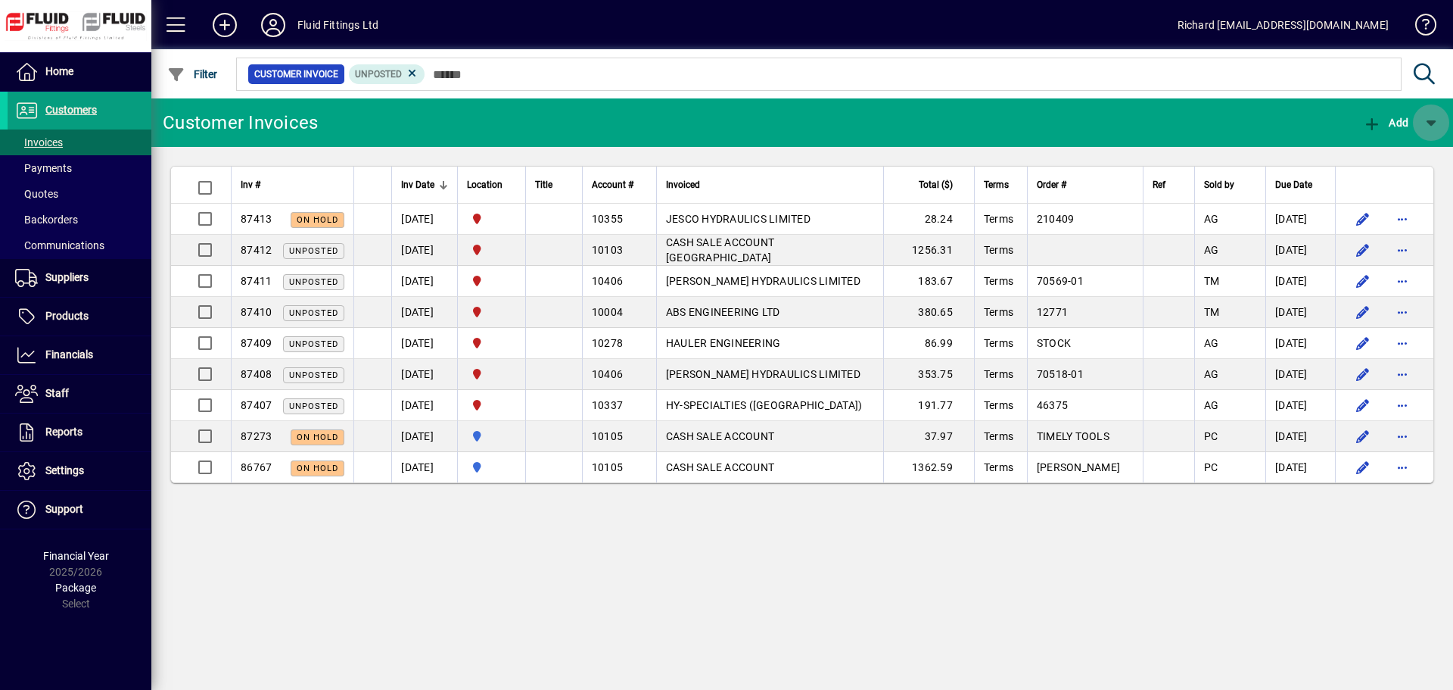
click at [1429, 120] on span "button" at bounding box center [1431, 122] width 36 height 36
click at [67, 107] on div at bounding box center [726, 345] width 1453 height 690
click at [69, 109] on span "Customers" at bounding box center [70, 110] width 51 height 12
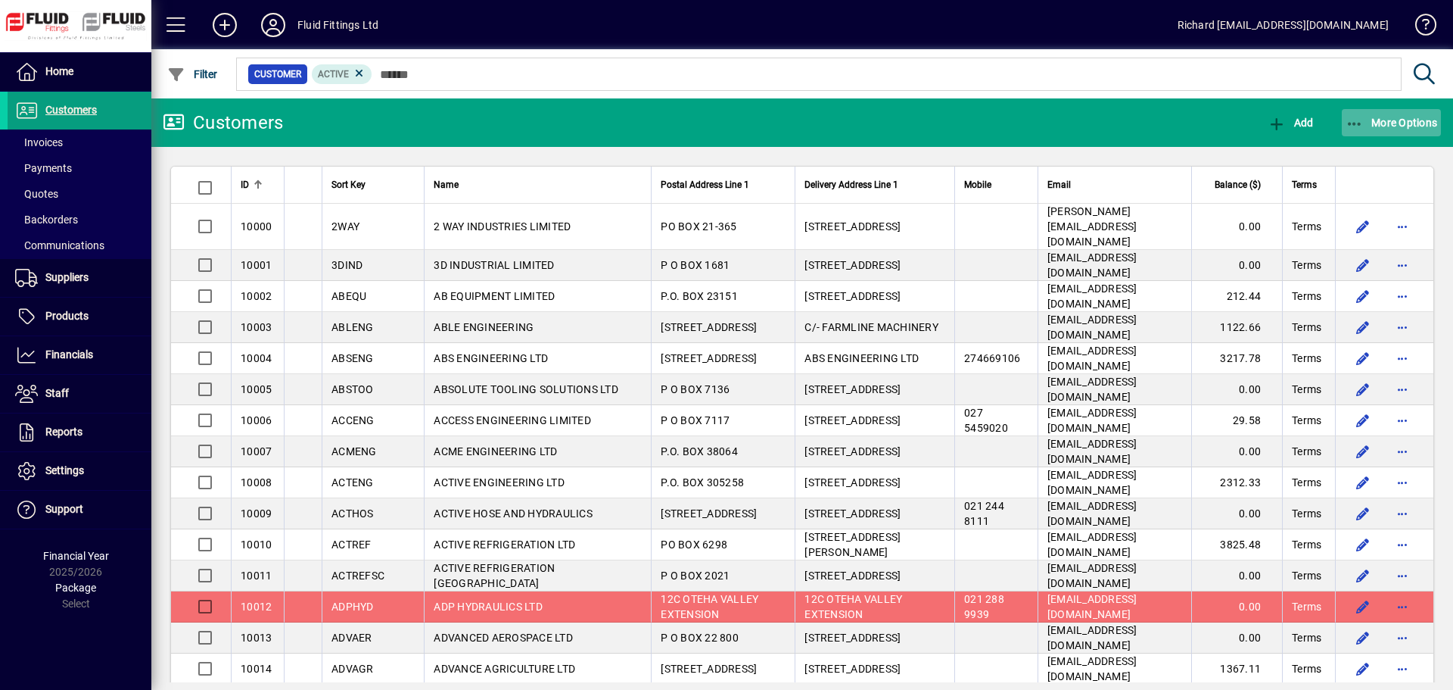
click at [1404, 106] on span "button" at bounding box center [1392, 122] width 100 height 36
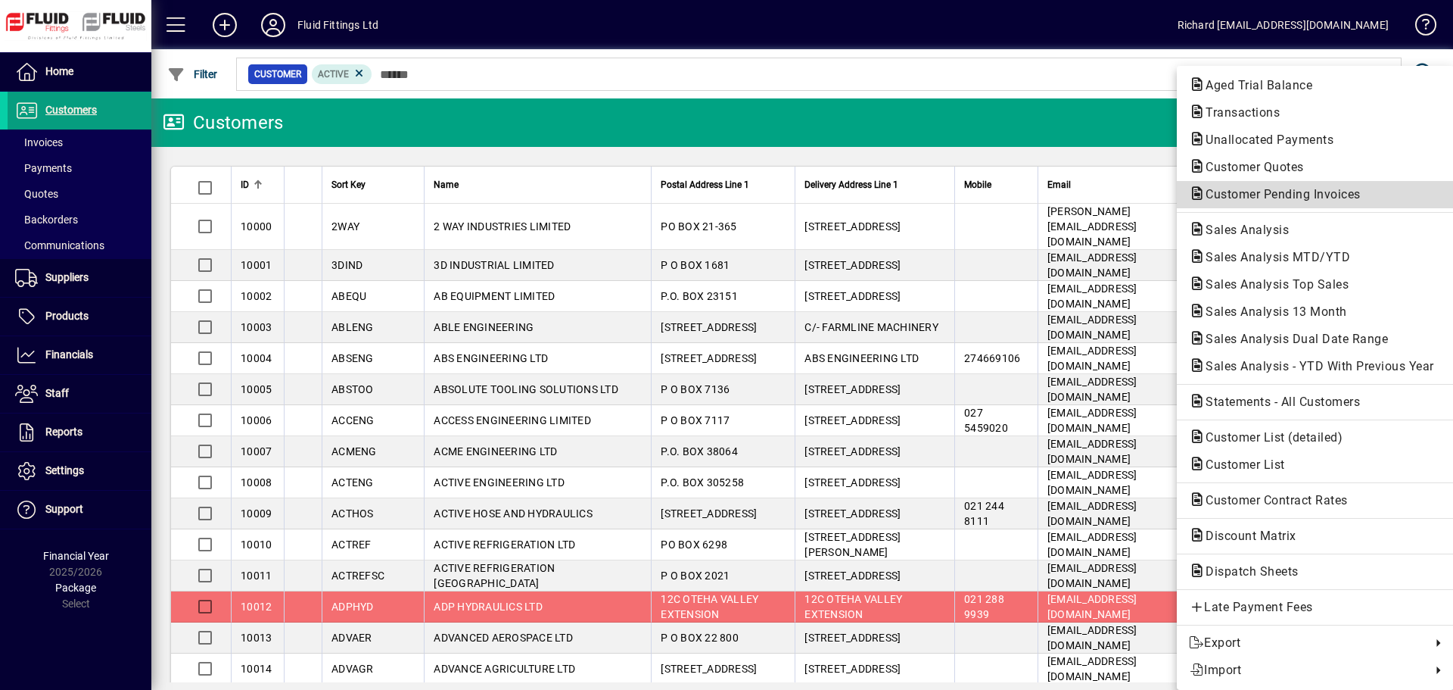
click at [1297, 195] on span "Customer Pending Invoices" at bounding box center [1278, 194] width 179 height 14
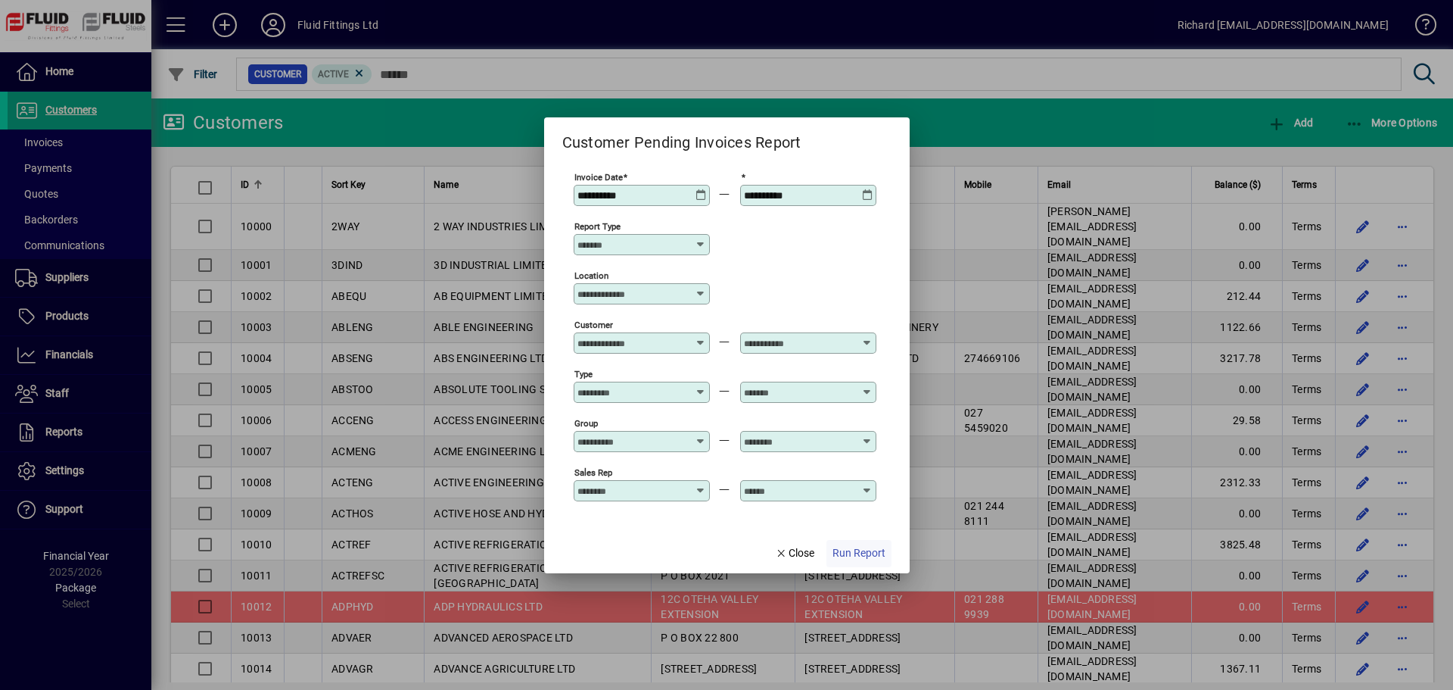
click at [867, 553] on span "Run Report" at bounding box center [859, 553] width 53 height 16
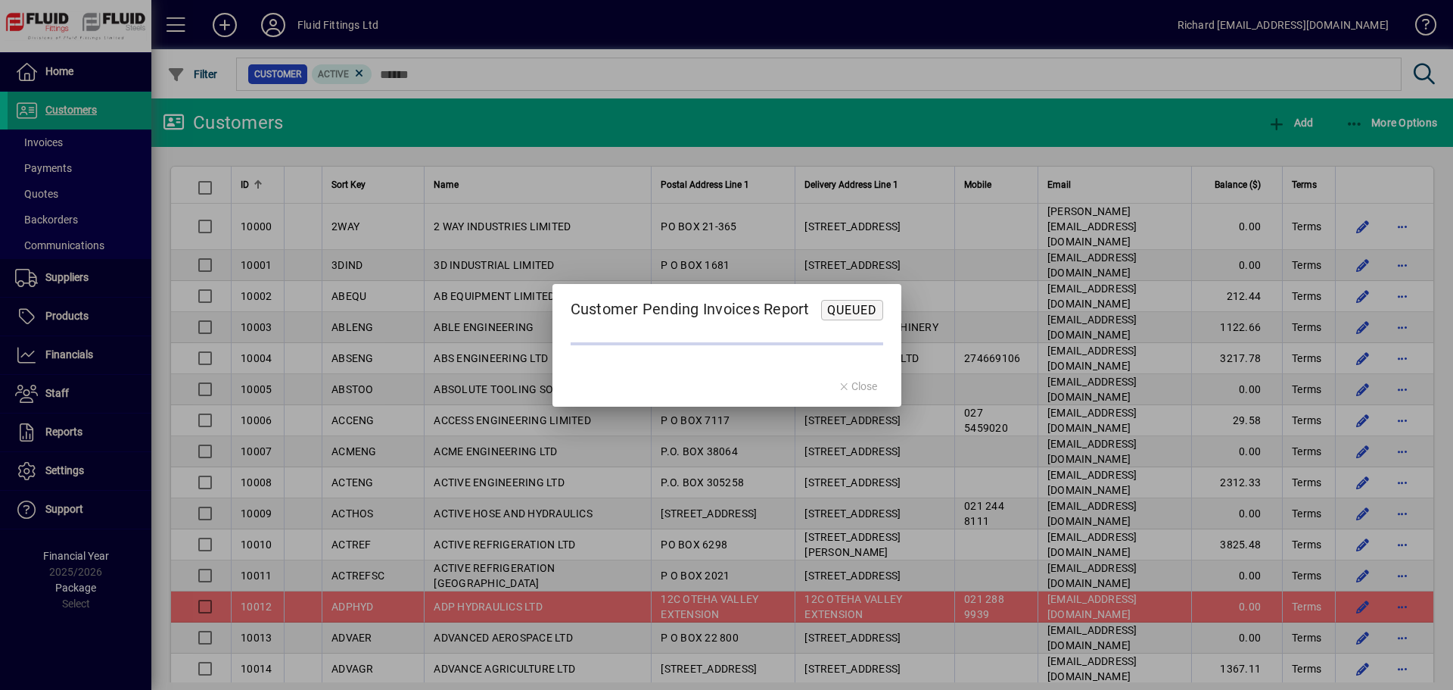
click at [865, 386] on mat-dialog-actions "Close" at bounding box center [858, 386] width 88 height 40
click at [865, 384] on mat-dialog-actions "Close" at bounding box center [858, 386] width 88 height 40
click at [866, 387] on mat-dialog-actions "Close" at bounding box center [858, 386] width 88 height 40
click at [856, 385] on mat-dialog-actions "Close" at bounding box center [858, 386] width 88 height 40
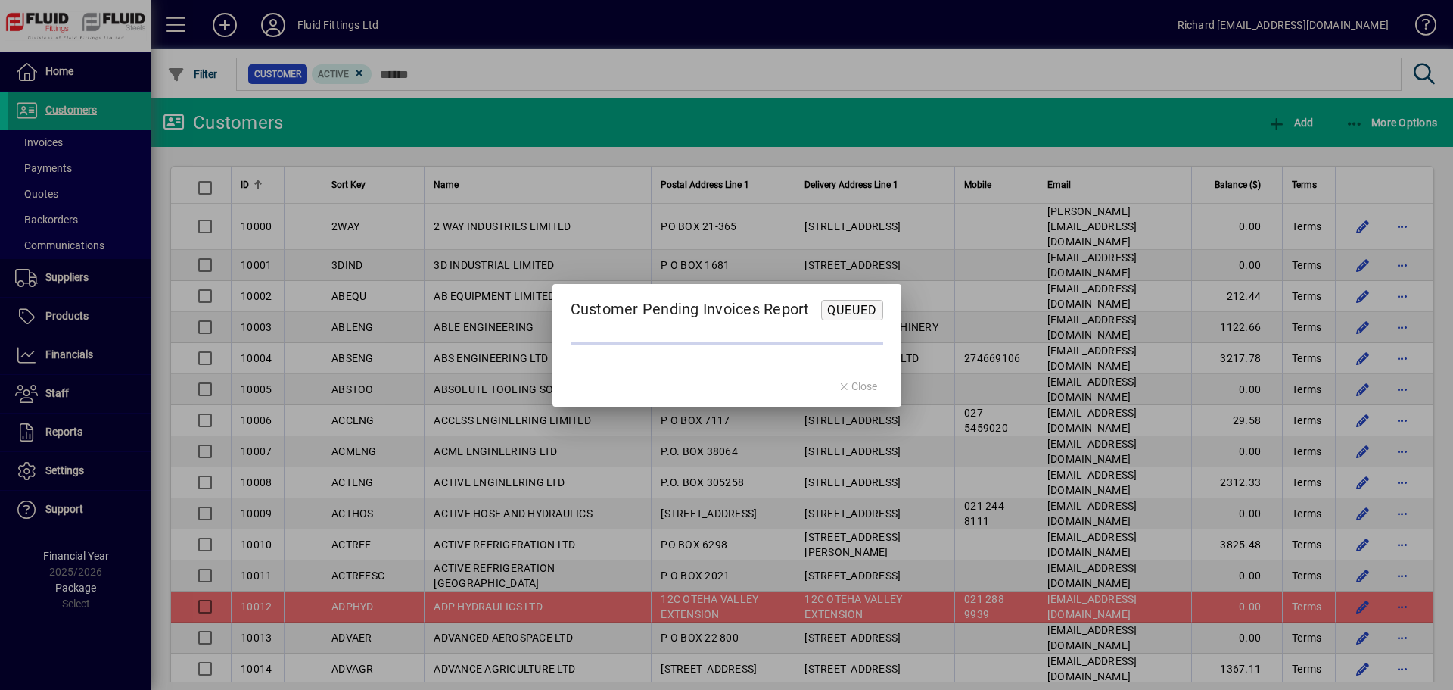
click at [41, 105] on div at bounding box center [726, 345] width 1453 height 690
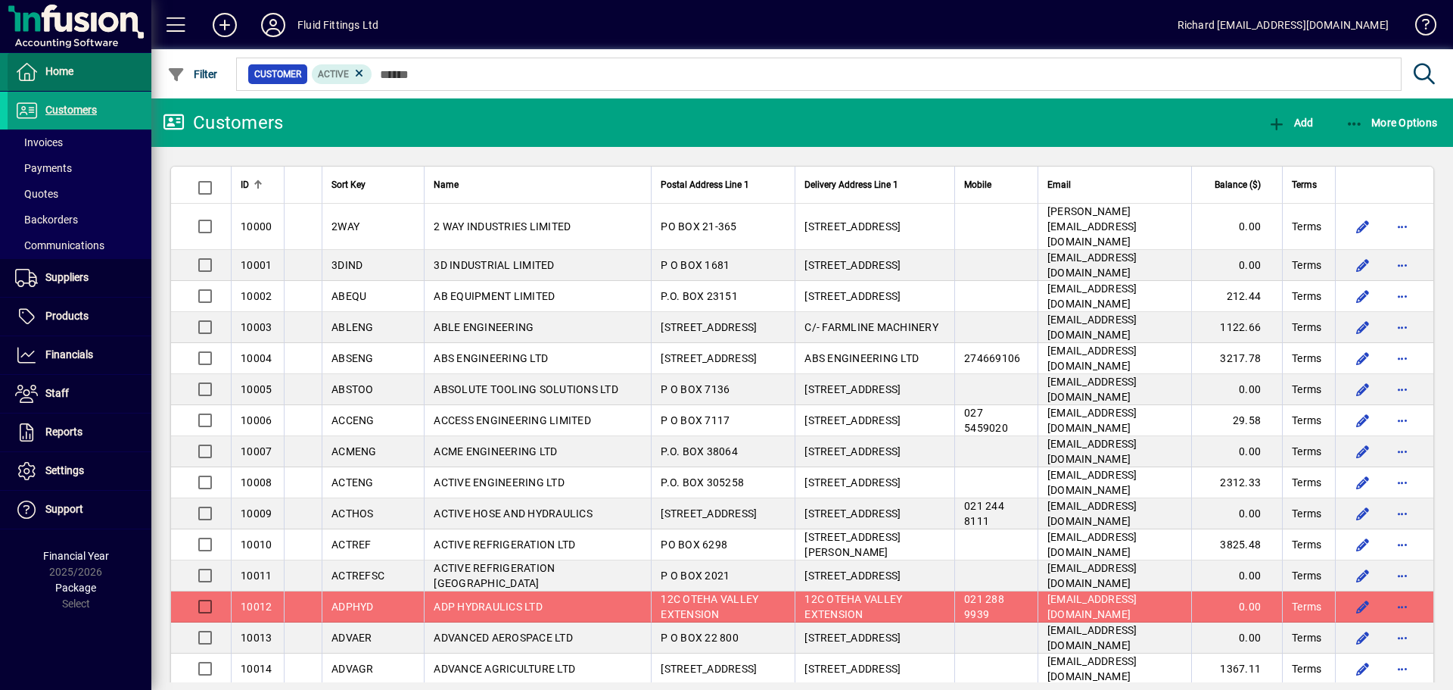
click at [65, 70] on span "Home" at bounding box center [59, 71] width 28 height 12
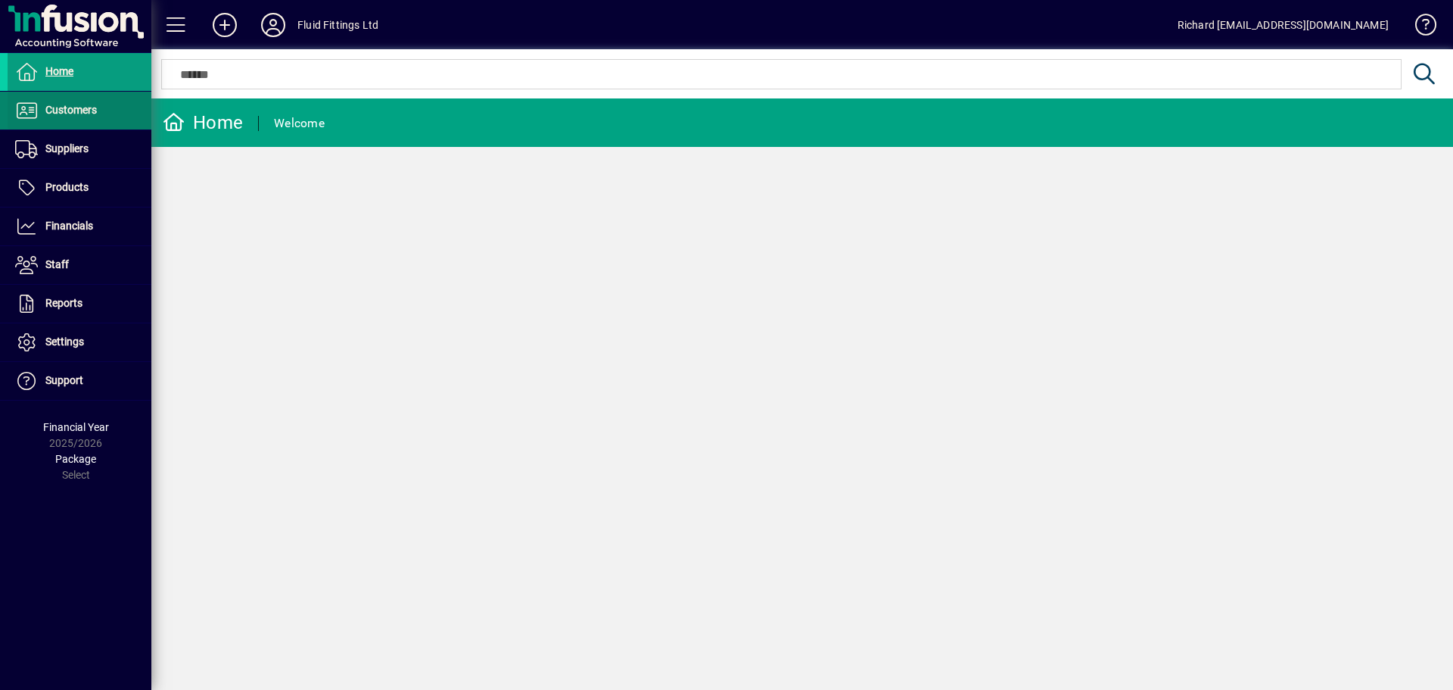
click at [58, 109] on span "Customers" at bounding box center [70, 110] width 51 height 12
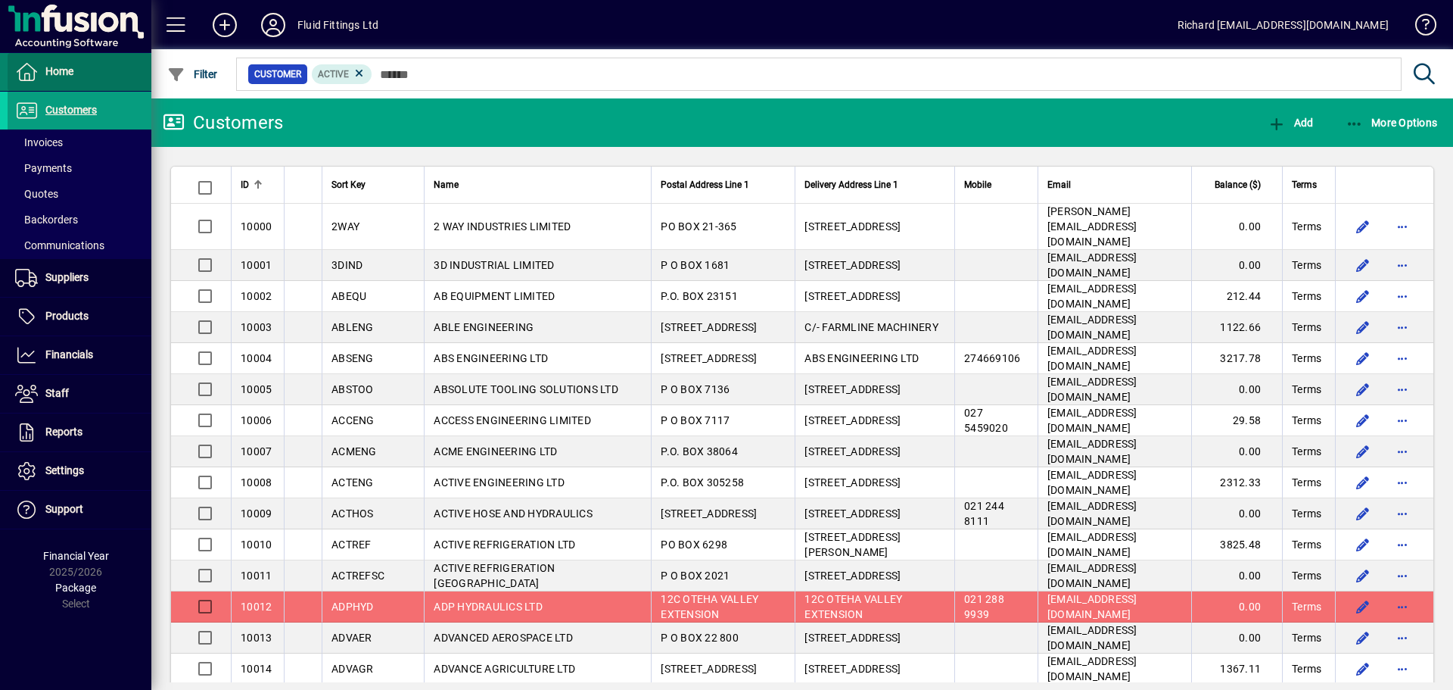
click at [63, 70] on span "Home" at bounding box center [59, 71] width 28 height 12
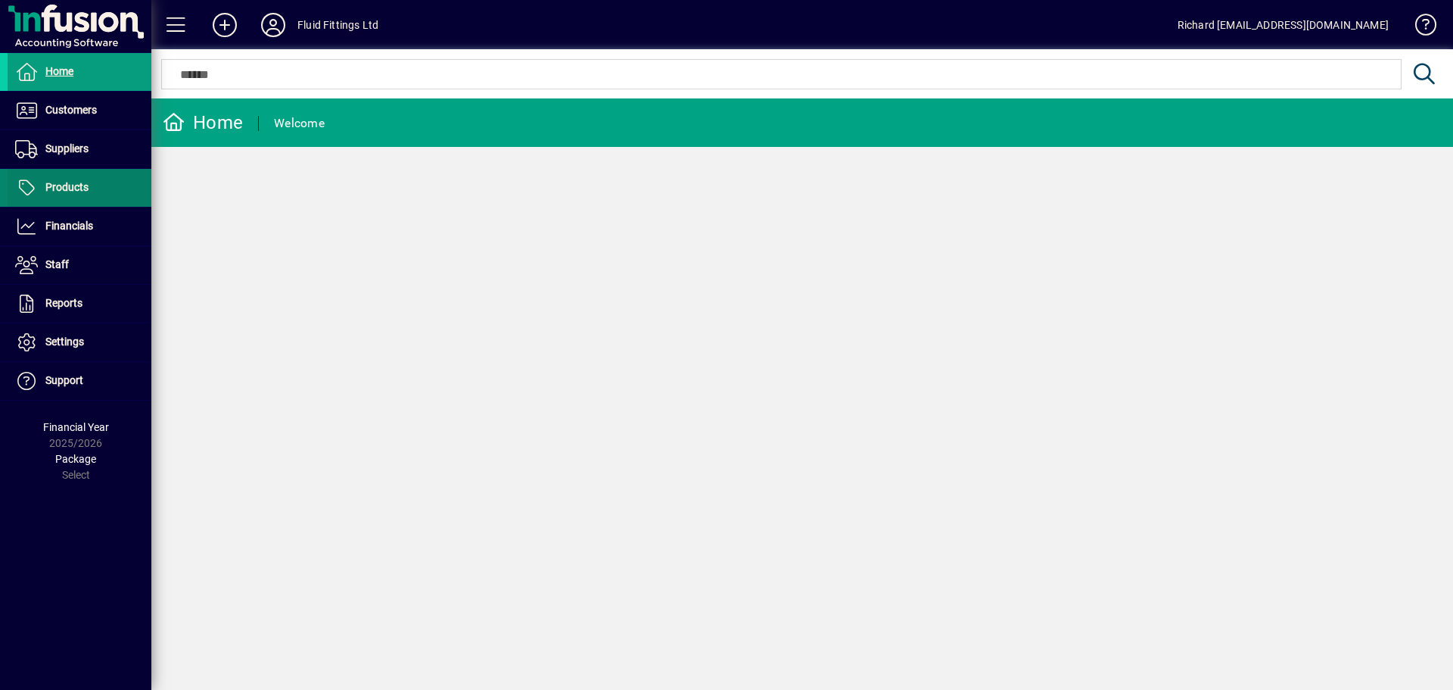
click at [48, 174] on span at bounding box center [80, 188] width 144 height 36
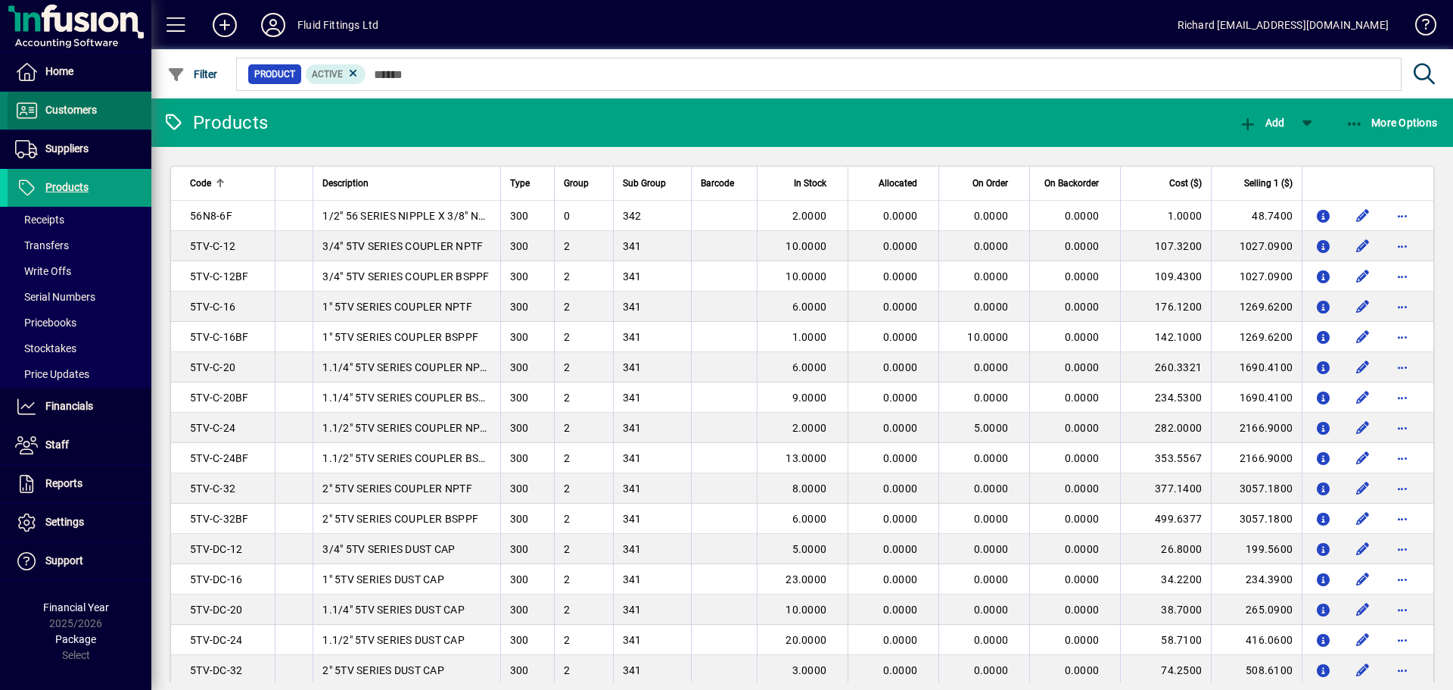
click at [76, 113] on span "Customers" at bounding box center [70, 110] width 51 height 12
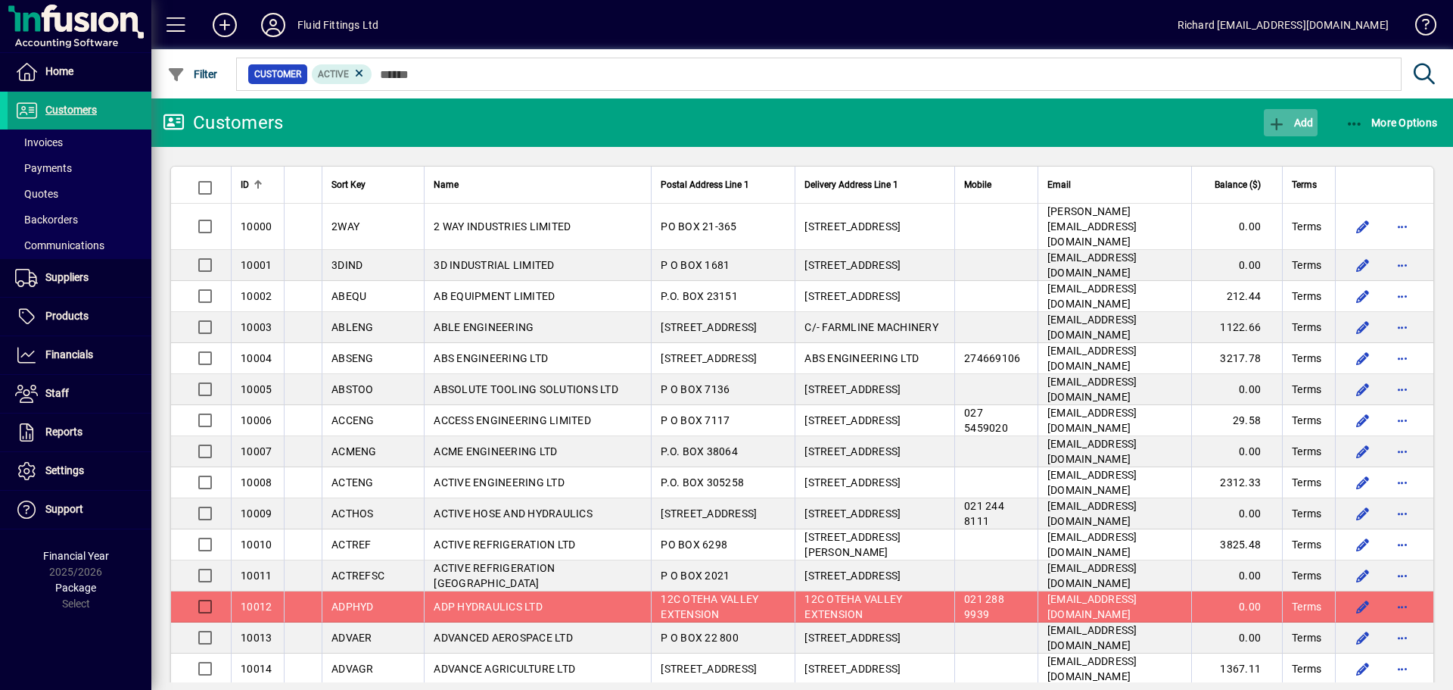
click at [1304, 123] on span "Add" at bounding box center [1290, 123] width 45 height 12
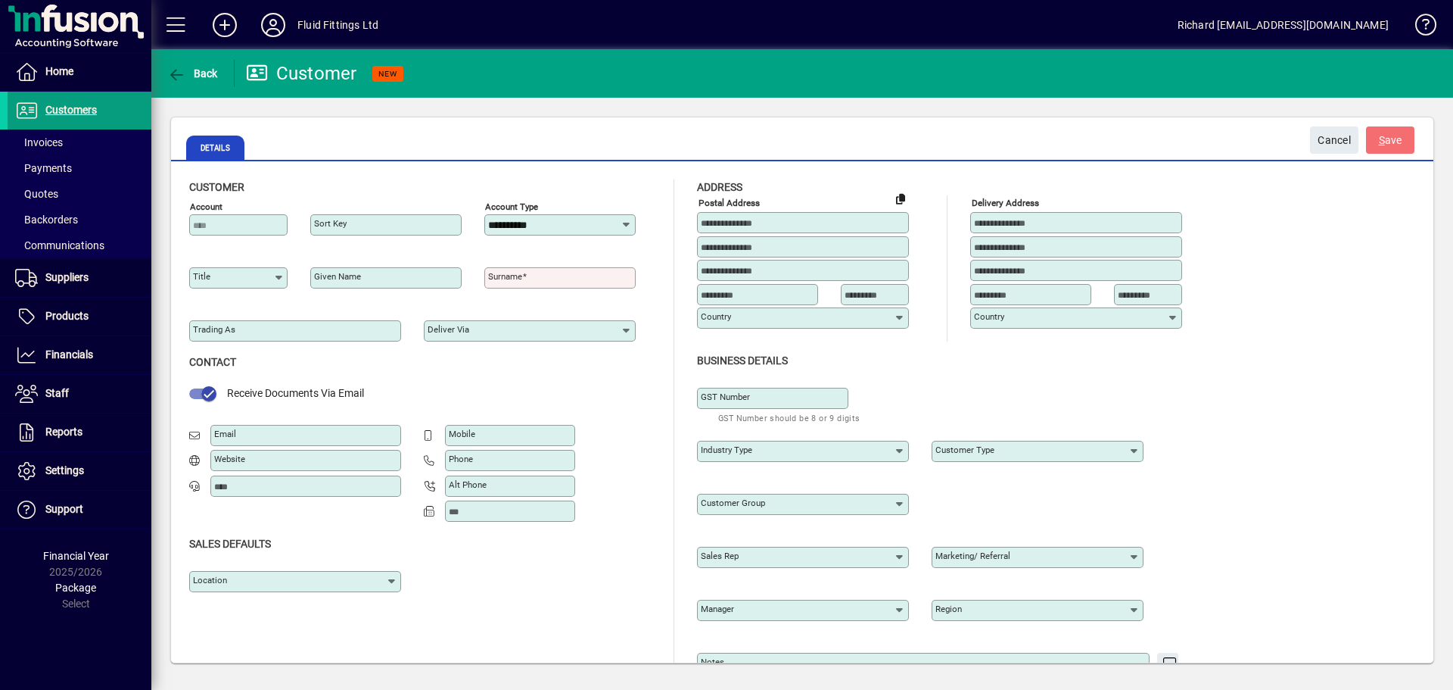
type input "**********"
click at [189, 69] on span "Back" at bounding box center [192, 73] width 51 height 12
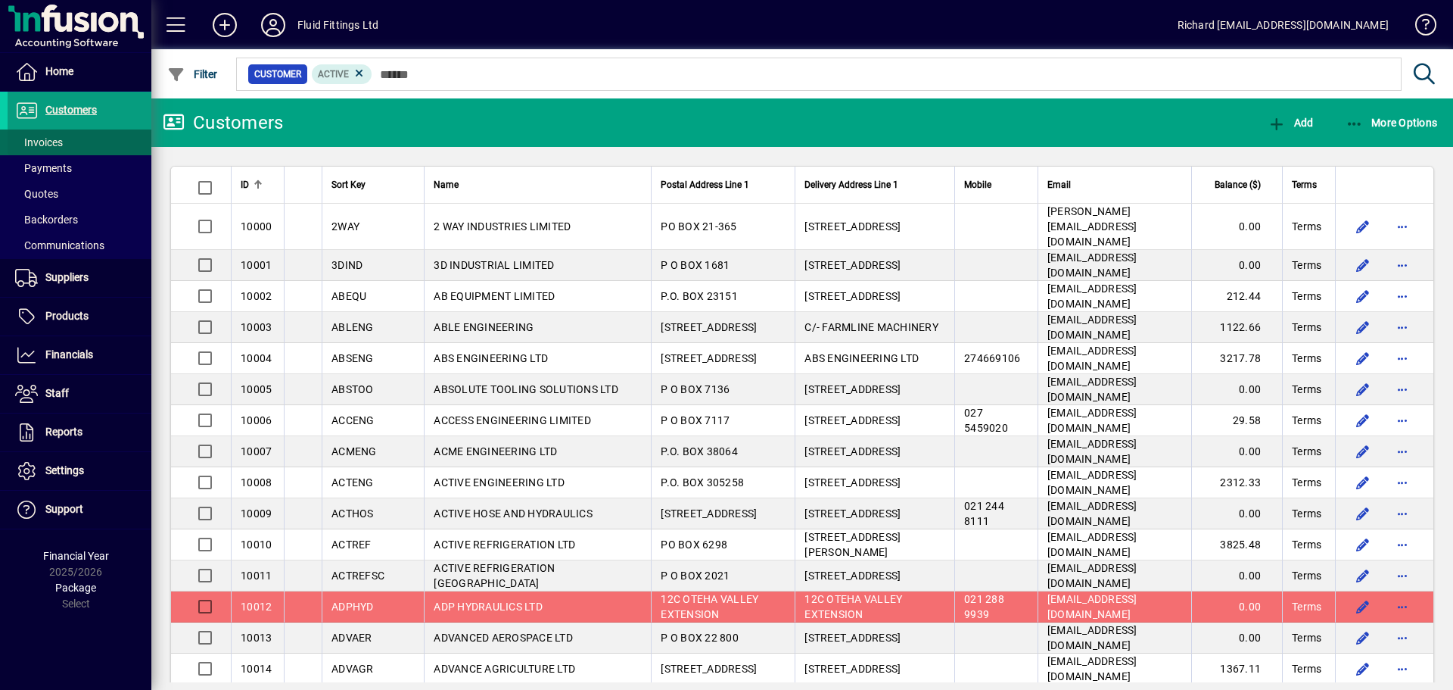
click at [55, 145] on span "Invoices" at bounding box center [39, 142] width 48 height 12
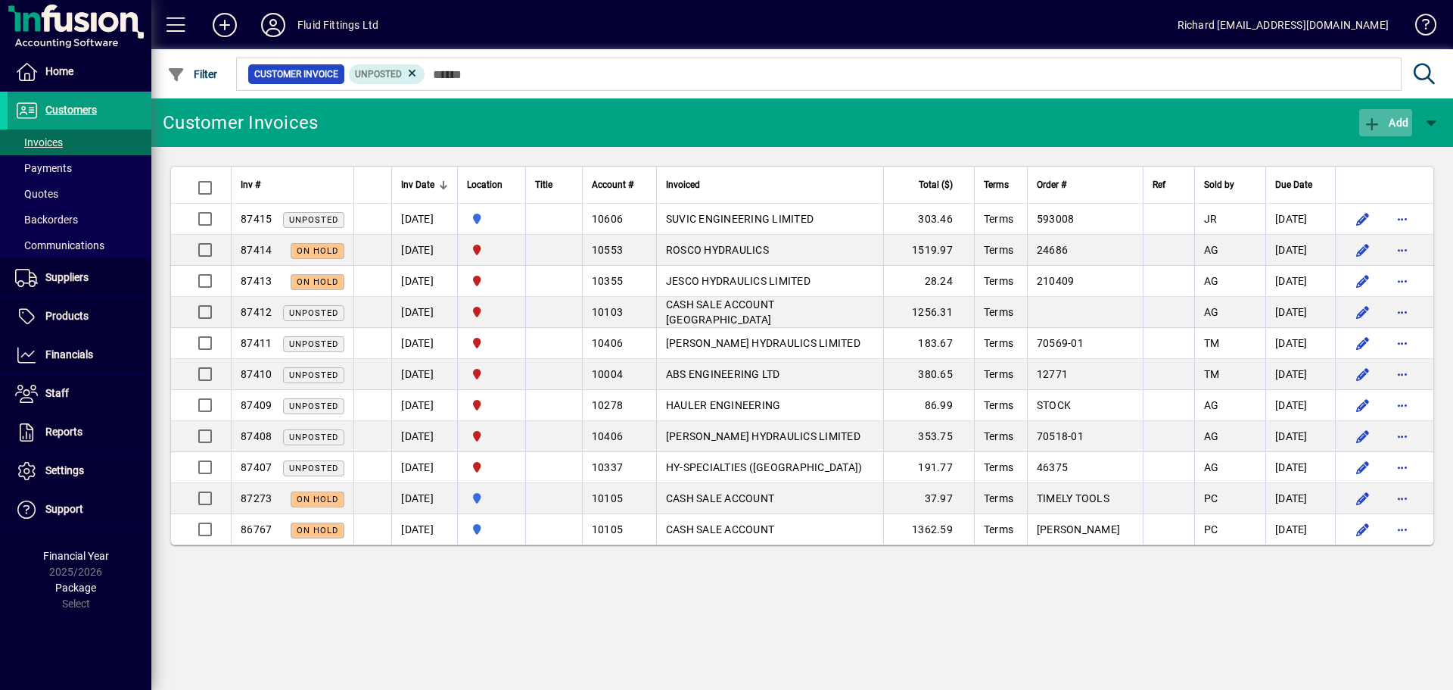
click at [1386, 119] on span "Add" at bounding box center [1385, 123] width 45 height 12
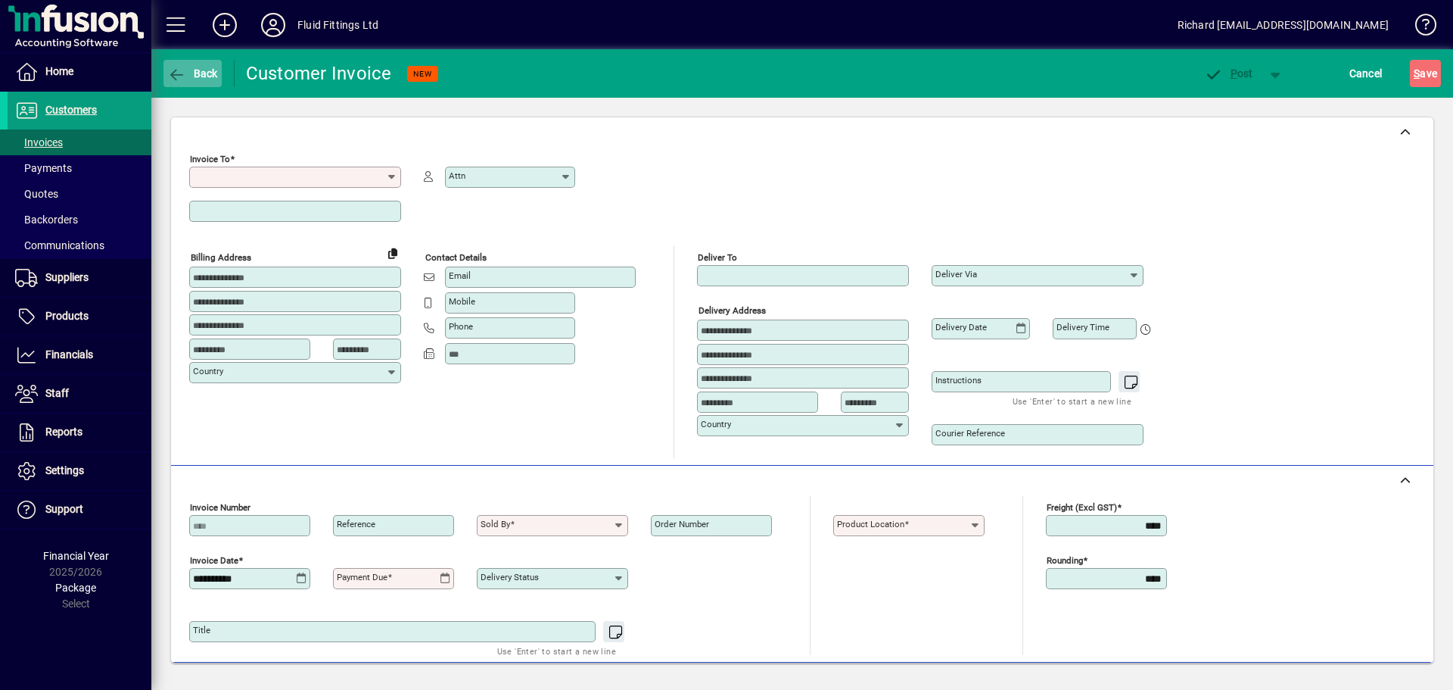
click at [177, 71] on icon "button" at bounding box center [176, 74] width 19 height 15
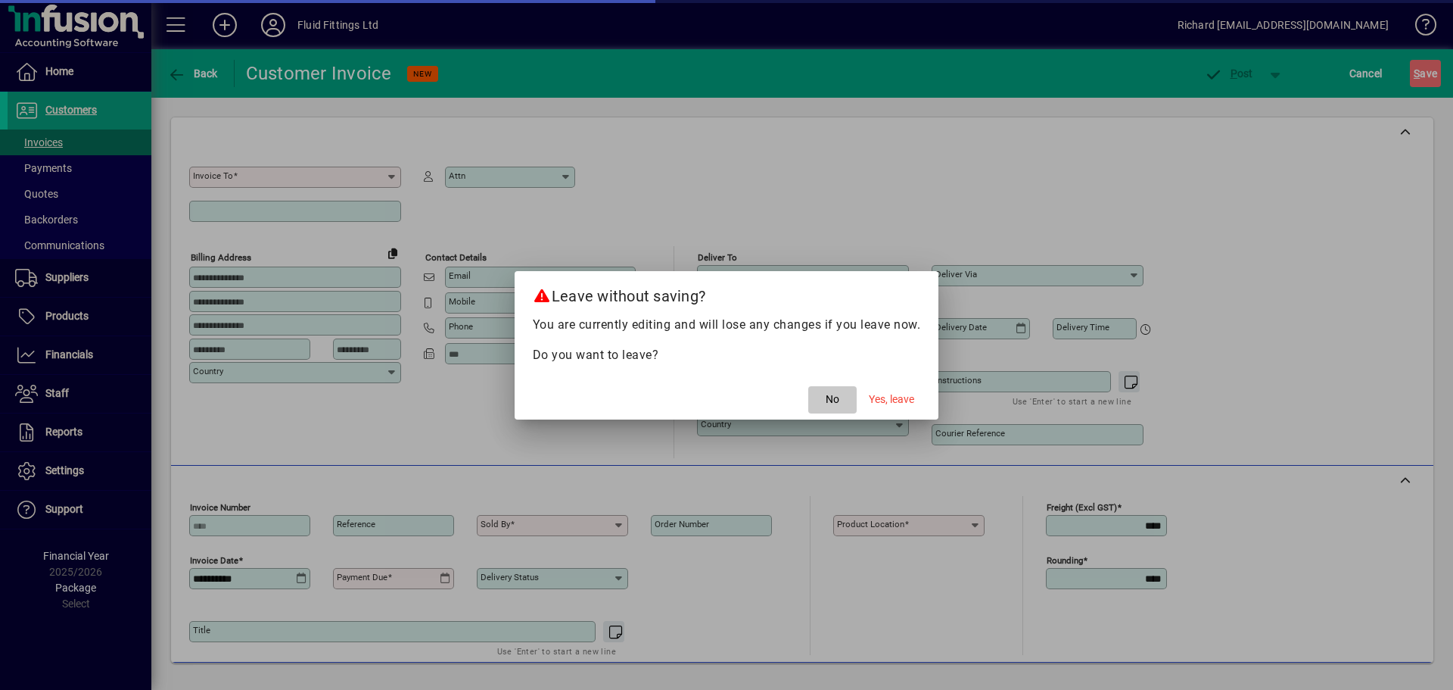
click at [833, 400] on span "No" at bounding box center [833, 399] width 14 height 16
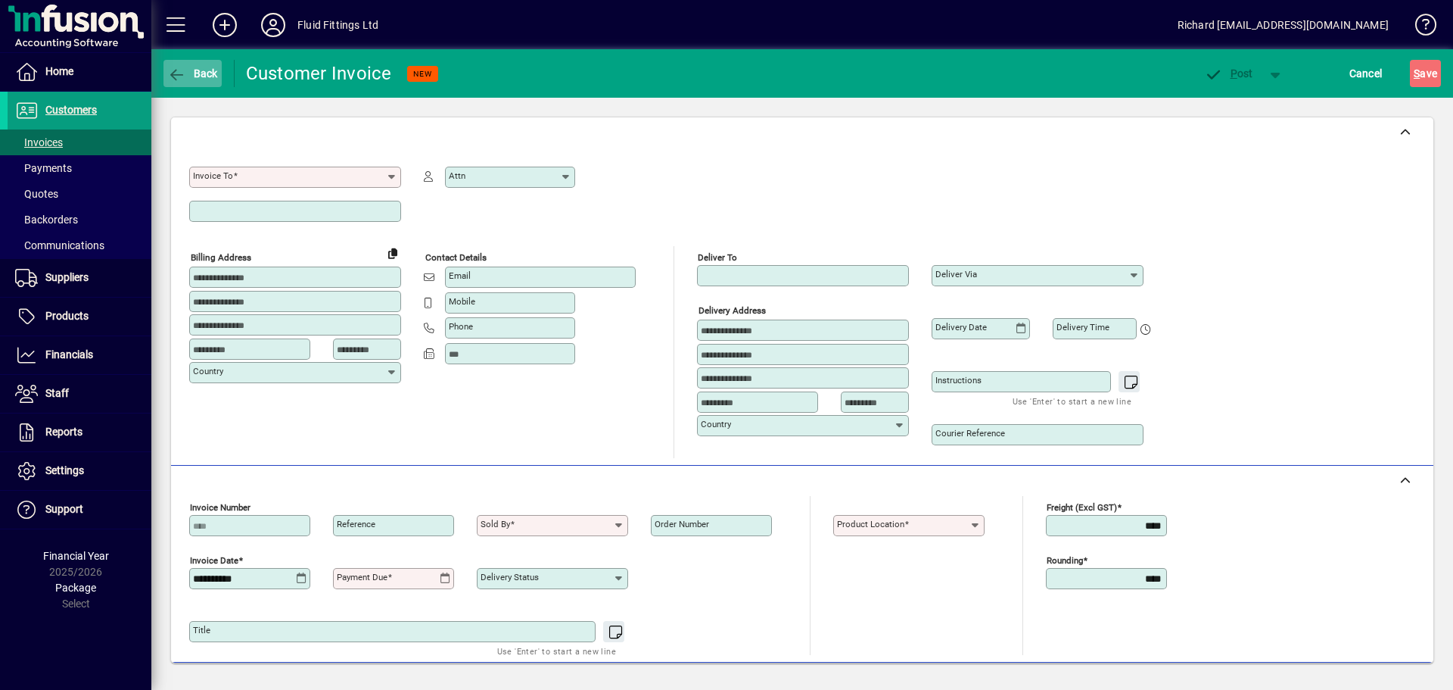
click at [203, 70] on span "Back" at bounding box center [192, 73] width 51 height 12
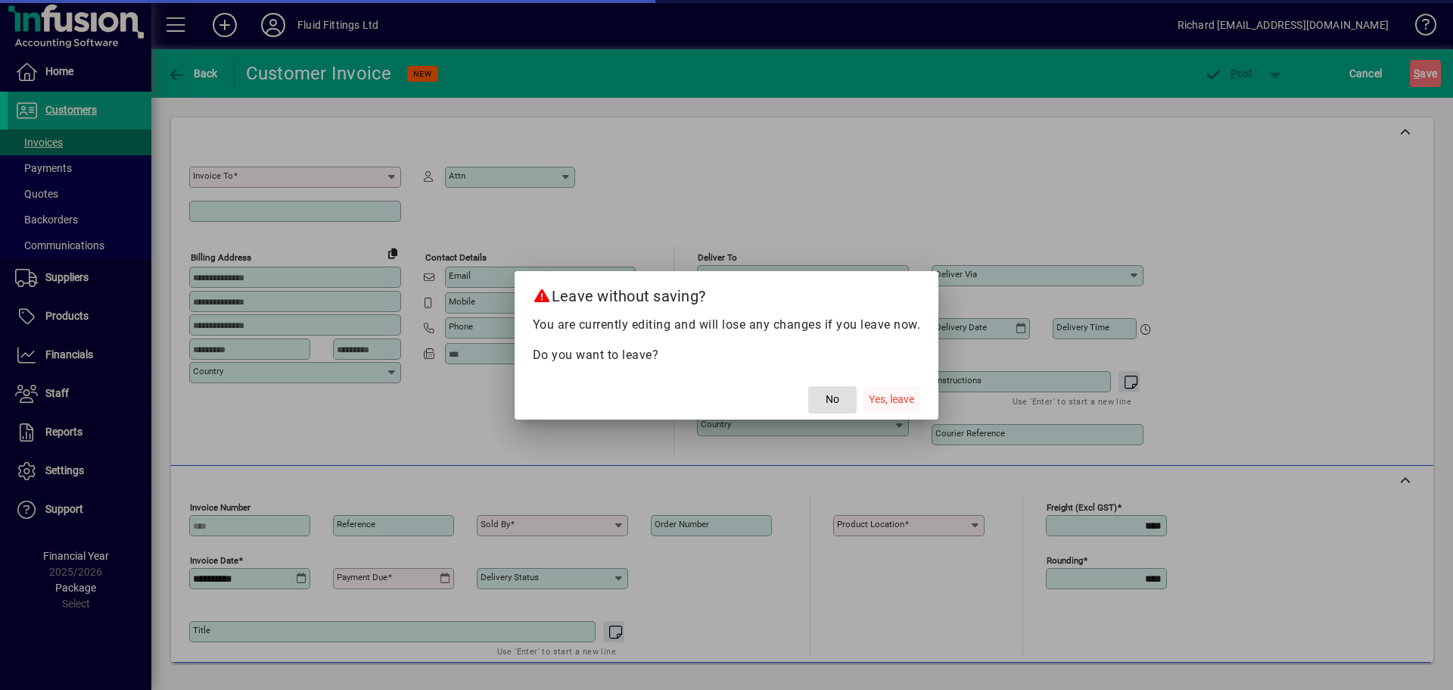
click at [877, 397] on span "Yes, leave" at bounding box center [891, 399] width 45 height 16
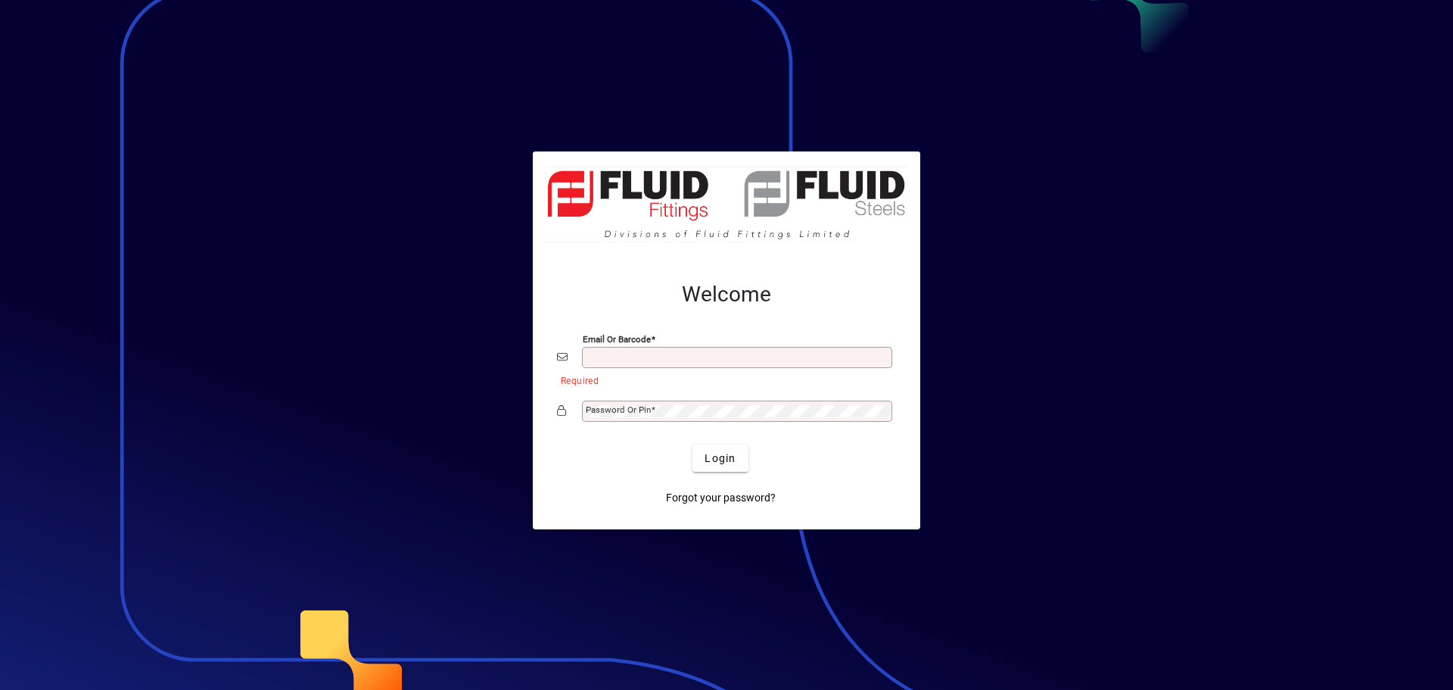
type input "**********"
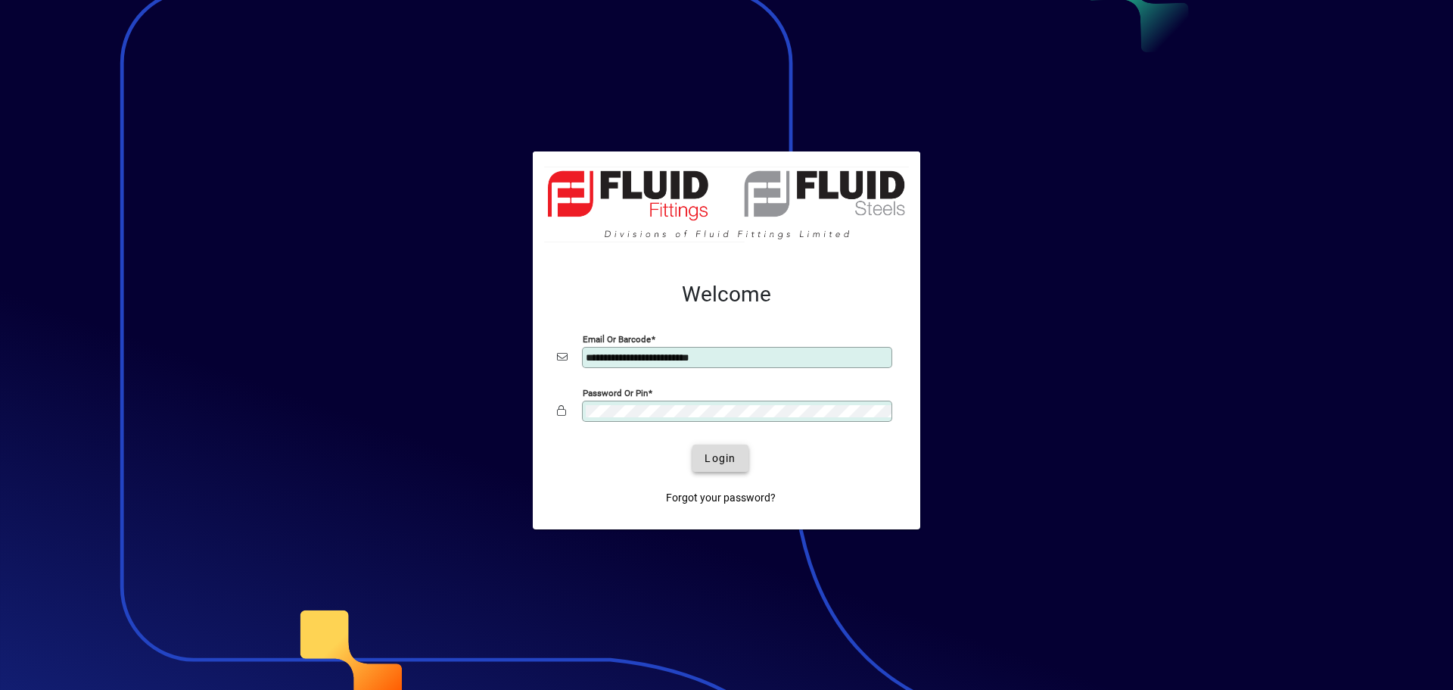
click at [735, 463] on span "Login" at bounding box center [720, 458] width 31 height 16
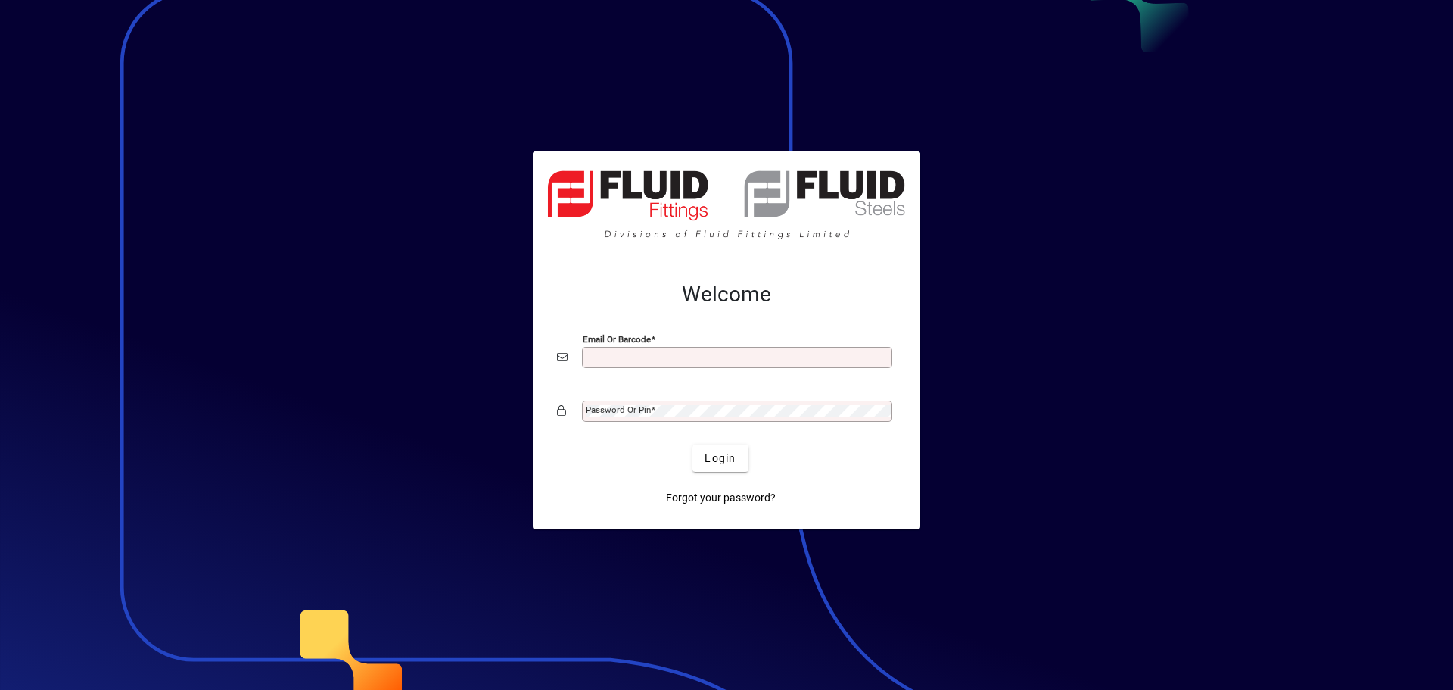
type input "**********"
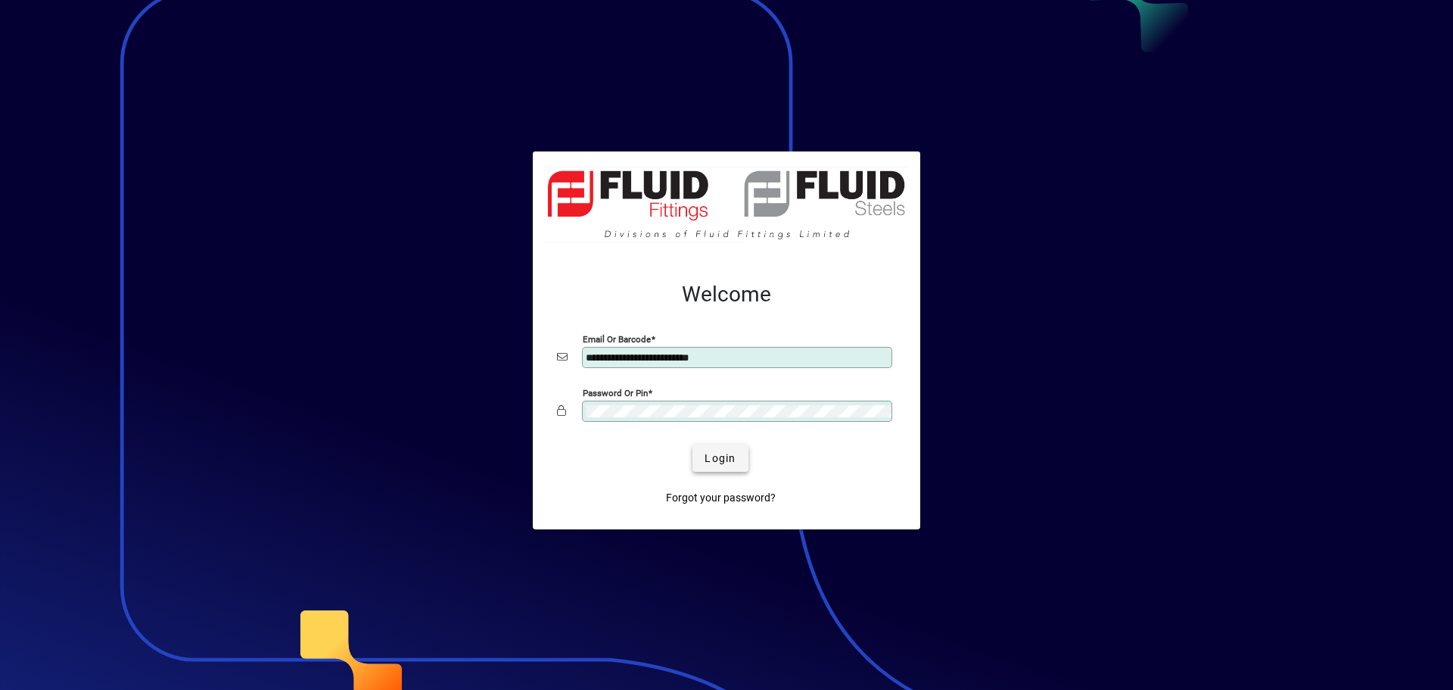
click at [721, 457] on span "Login" at bounding box center [720, 458] width 31 height 16
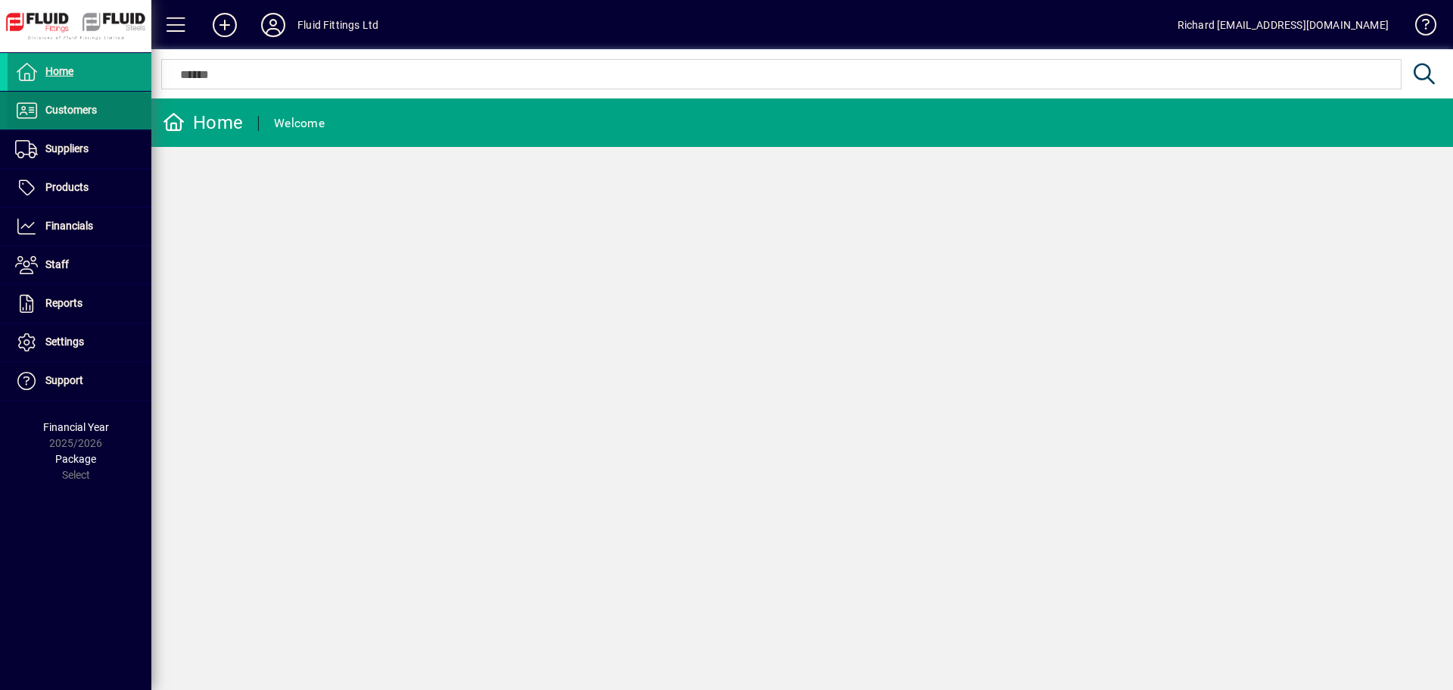
click at [47, 116] on span "Customers" at bounding box center [70, 110] width 51 height 12
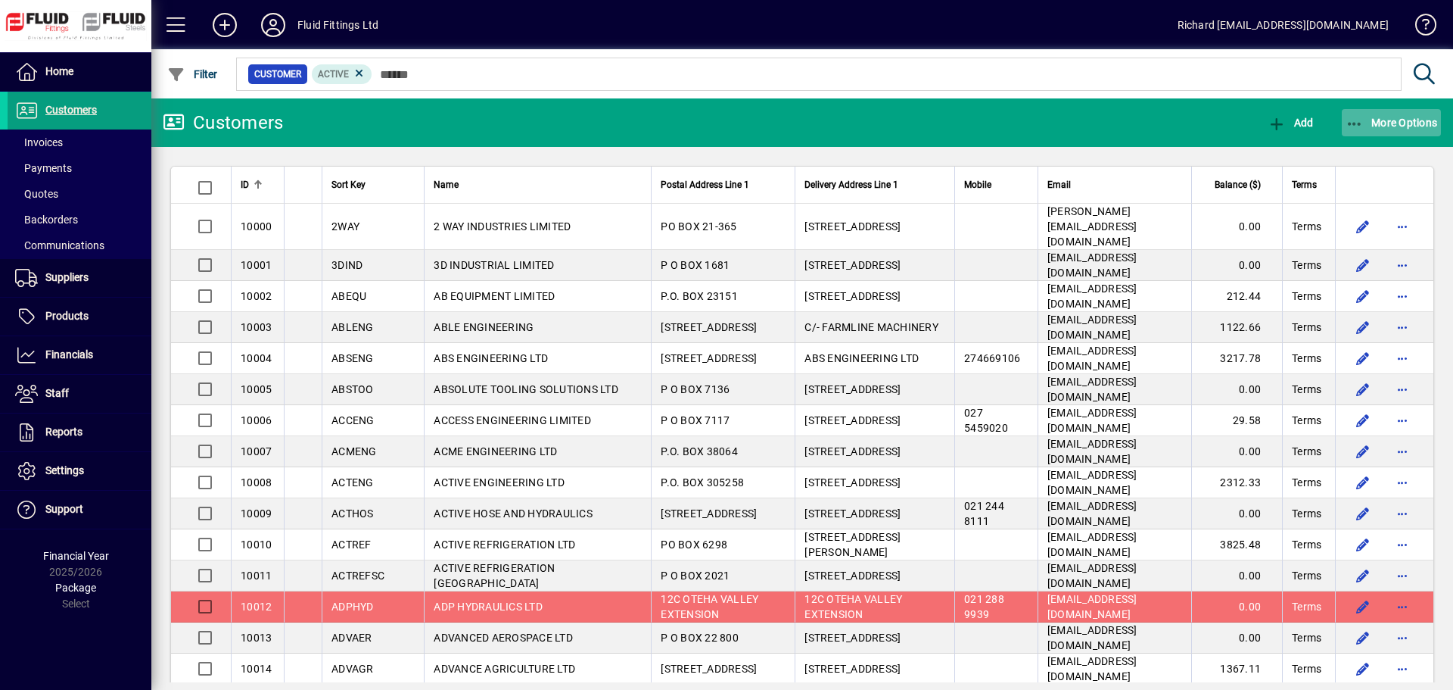
click at [1417, 117] on span "More Options" at bounding box center [1392, 123] width 92 height 12
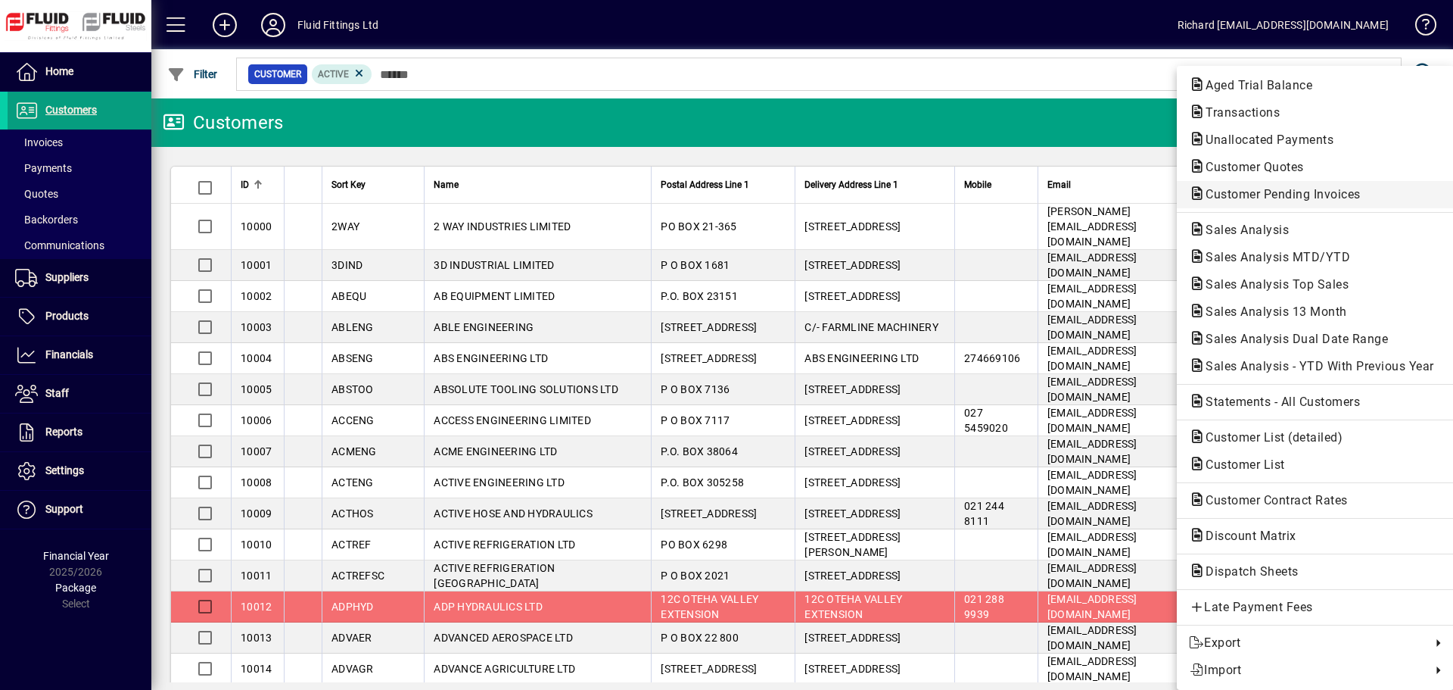
click at [1287, 190] on span "Customer Pending Invoices" at bounding box center [1278, 194] width 179 height 14
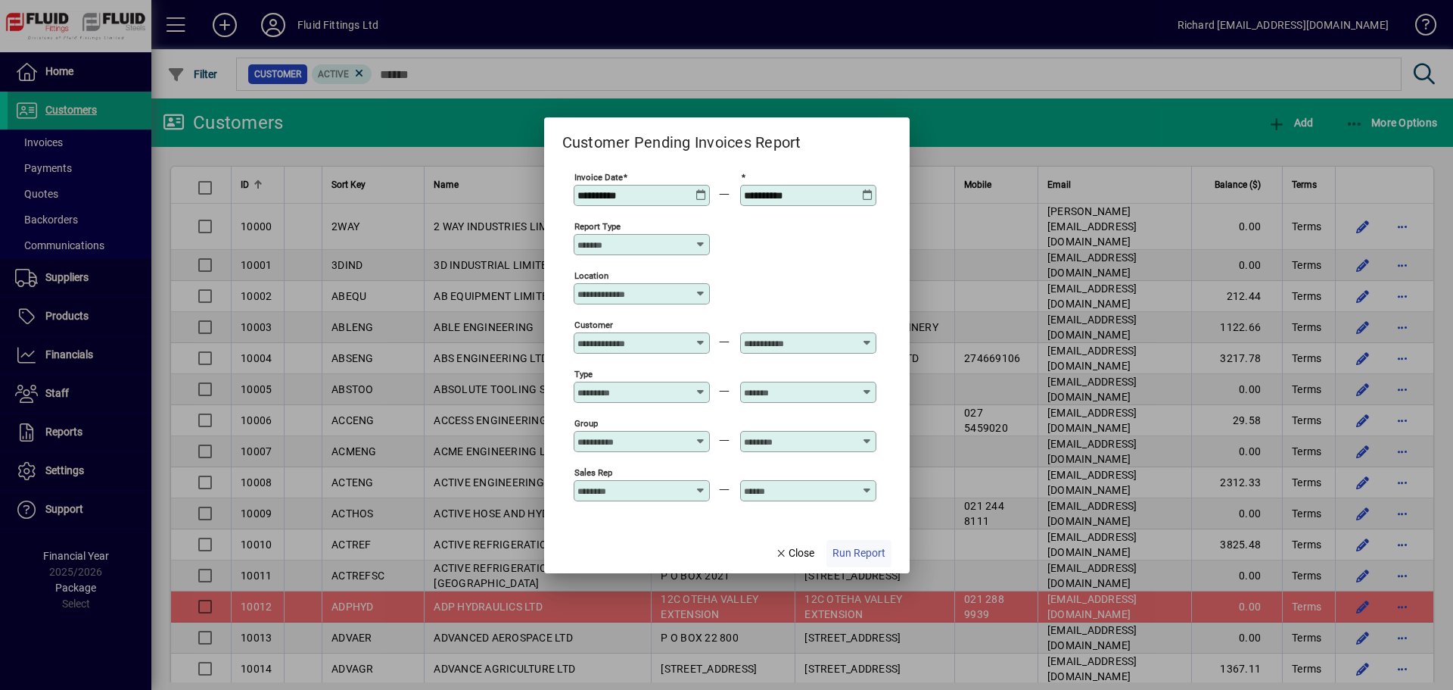
click at [869, 557] on span "Run Report" at bounding box center [859, 553] width 53 height 16
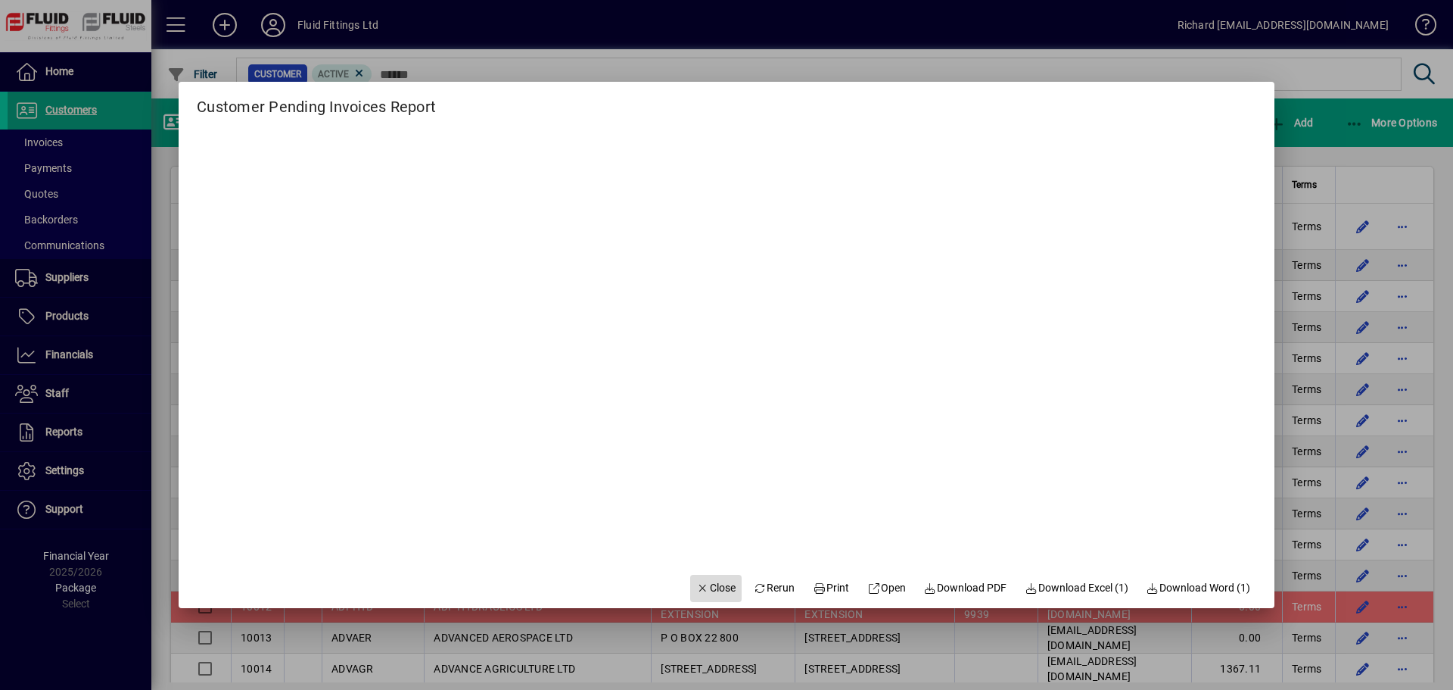
drag, startPoint x: 682, startPoint y: 574, endPoint x: 679, endPoint y: 581, distance: 8.2
click at [690, 581] on button "Close" at bounding box center [715, 588] width 51 height 27
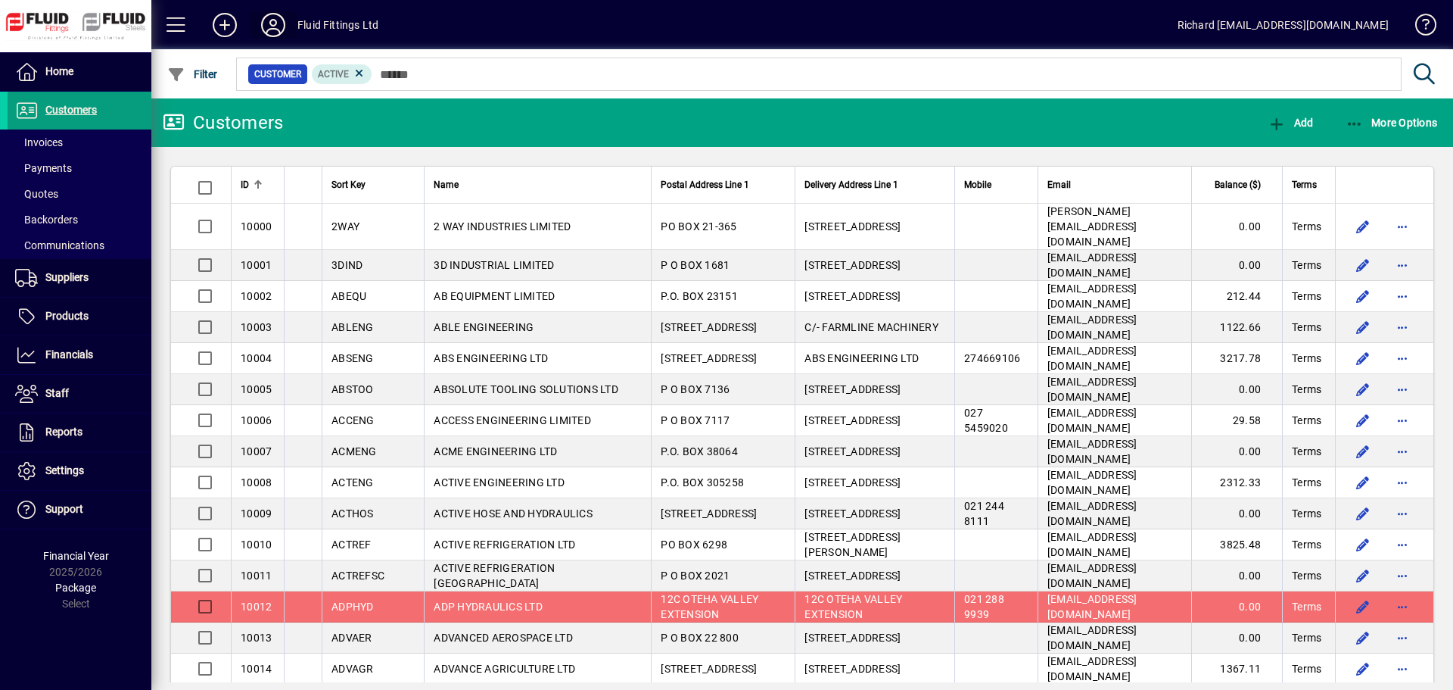
click at [295, 23] on span at bounding box center [273, 25] width 48 height 36
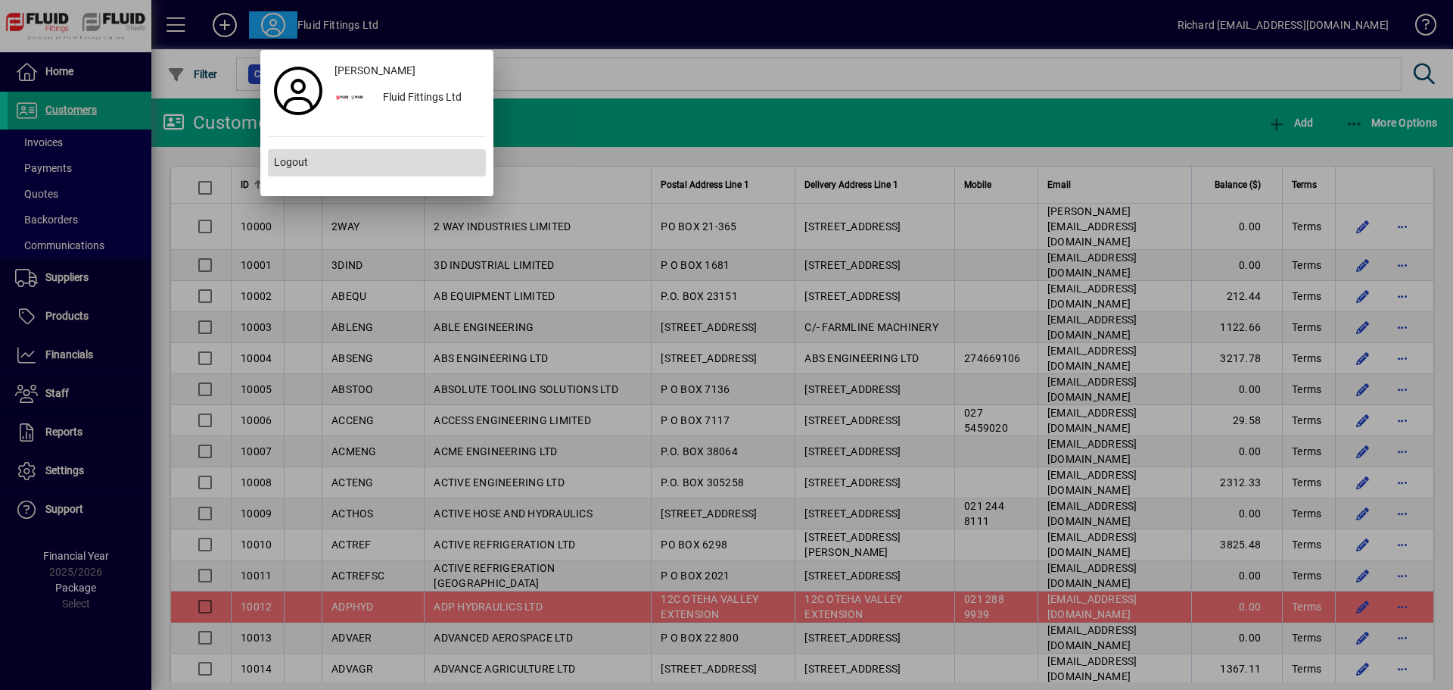
click at [287, 155] on span "Logout" at bounding box center [291, 162] width 34 height 16
